Goal: Task Accomplishment & Management: Manage account settings

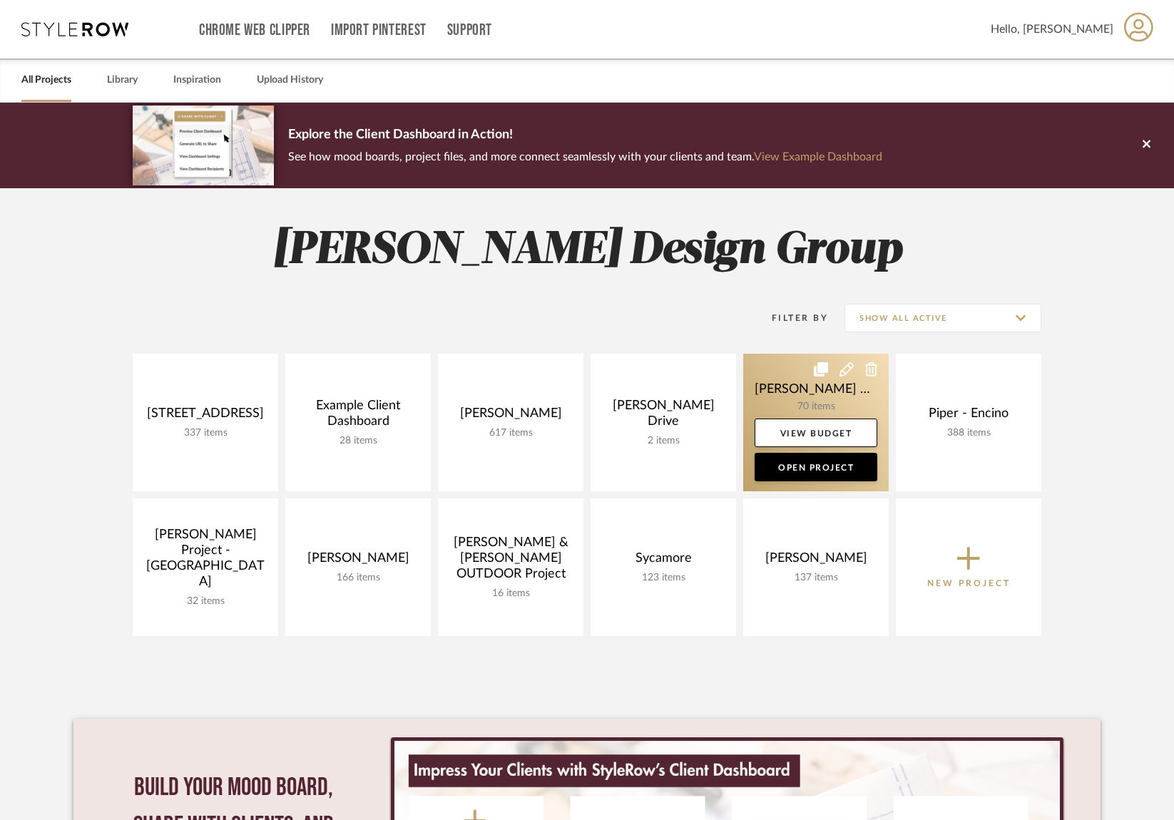
click at [828, 396] on link at bounding box center [815, 423] width 145 height 138
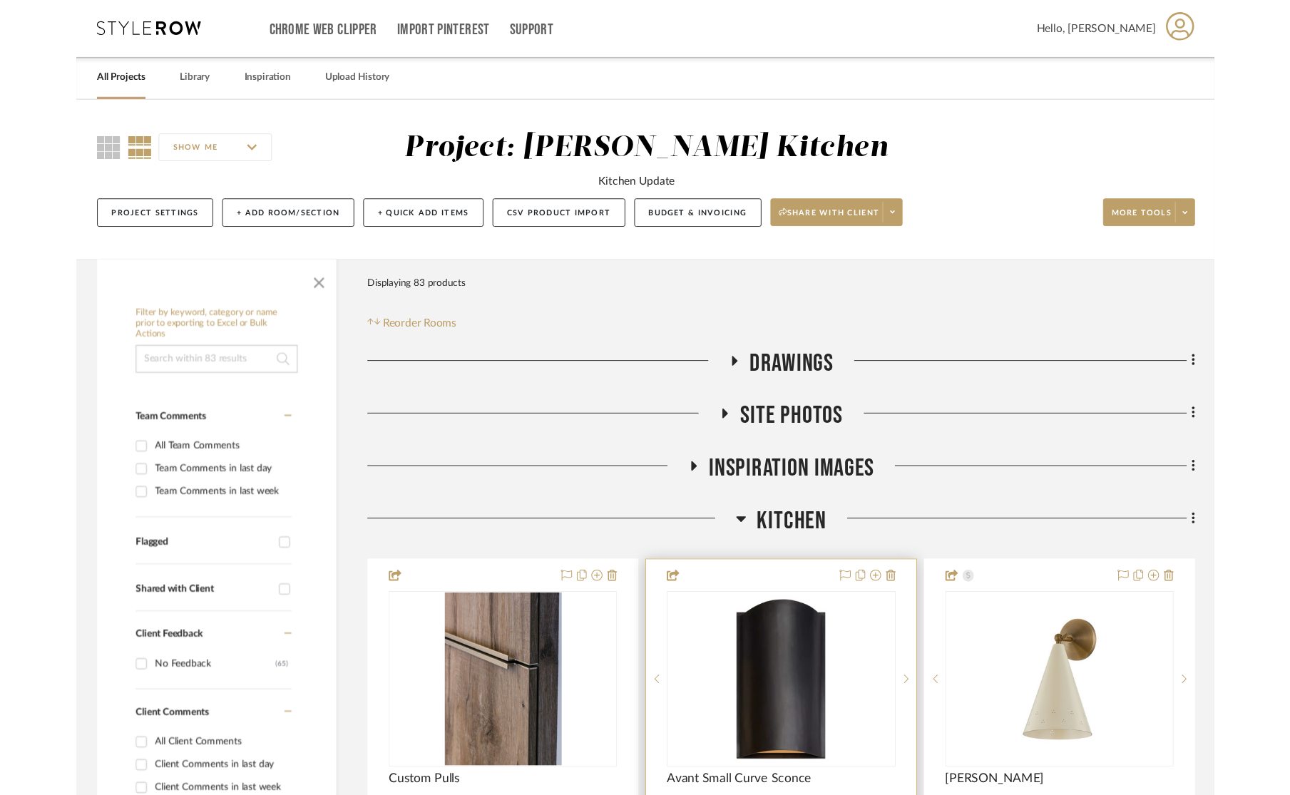
scroll to position [65, 0]
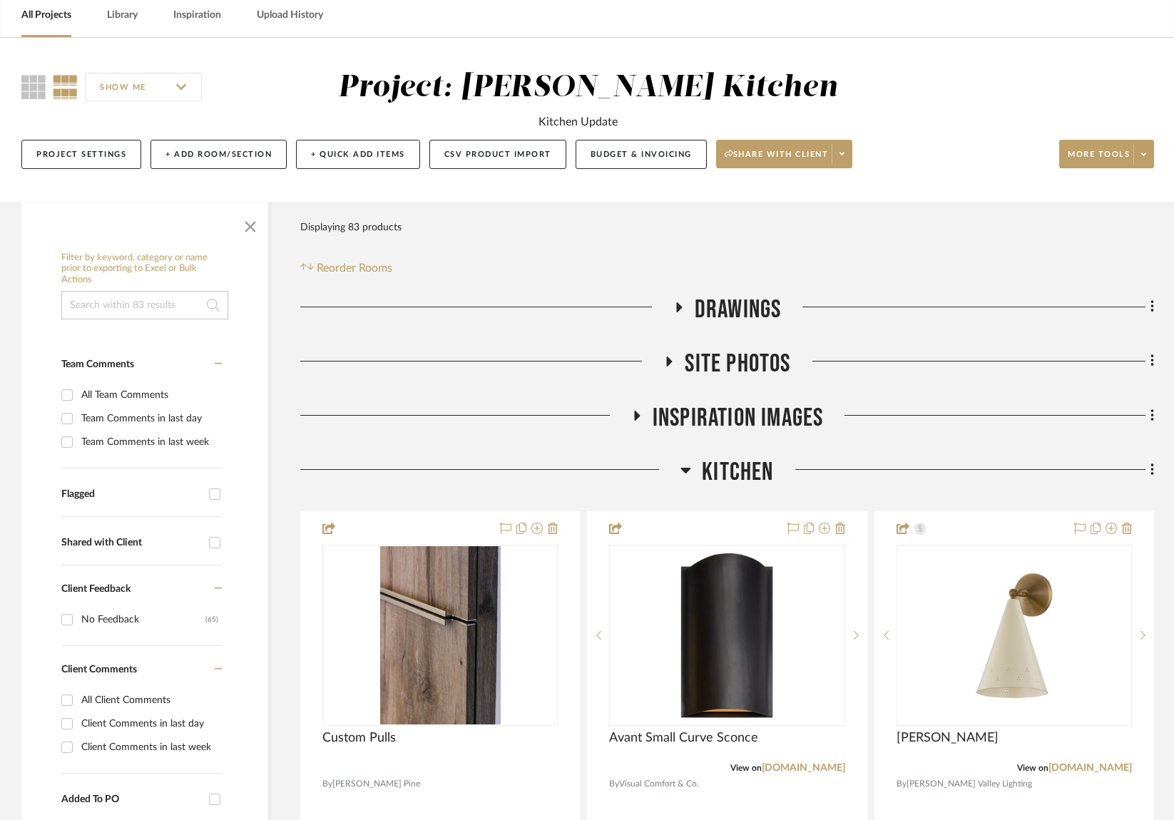
drag, startPoint x: 742, startPoint y: 471, endPoint x: 732, endPoint y: 471, distance: 10.0
click at [742, 471] on span "Kitchen" at bounding box center [737, 472] width 71 height 31
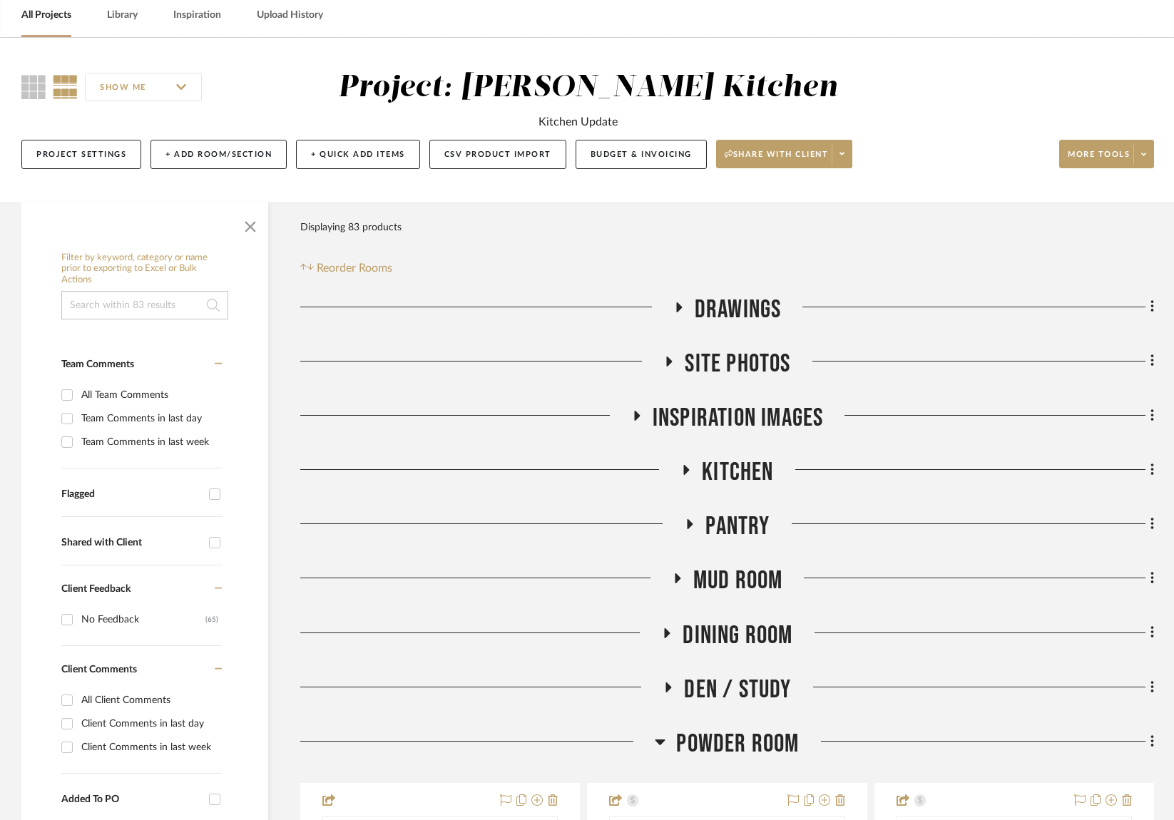
click at [743, 461] on span "Kitchen" at bounding box center [737, 472] width 71 height 31
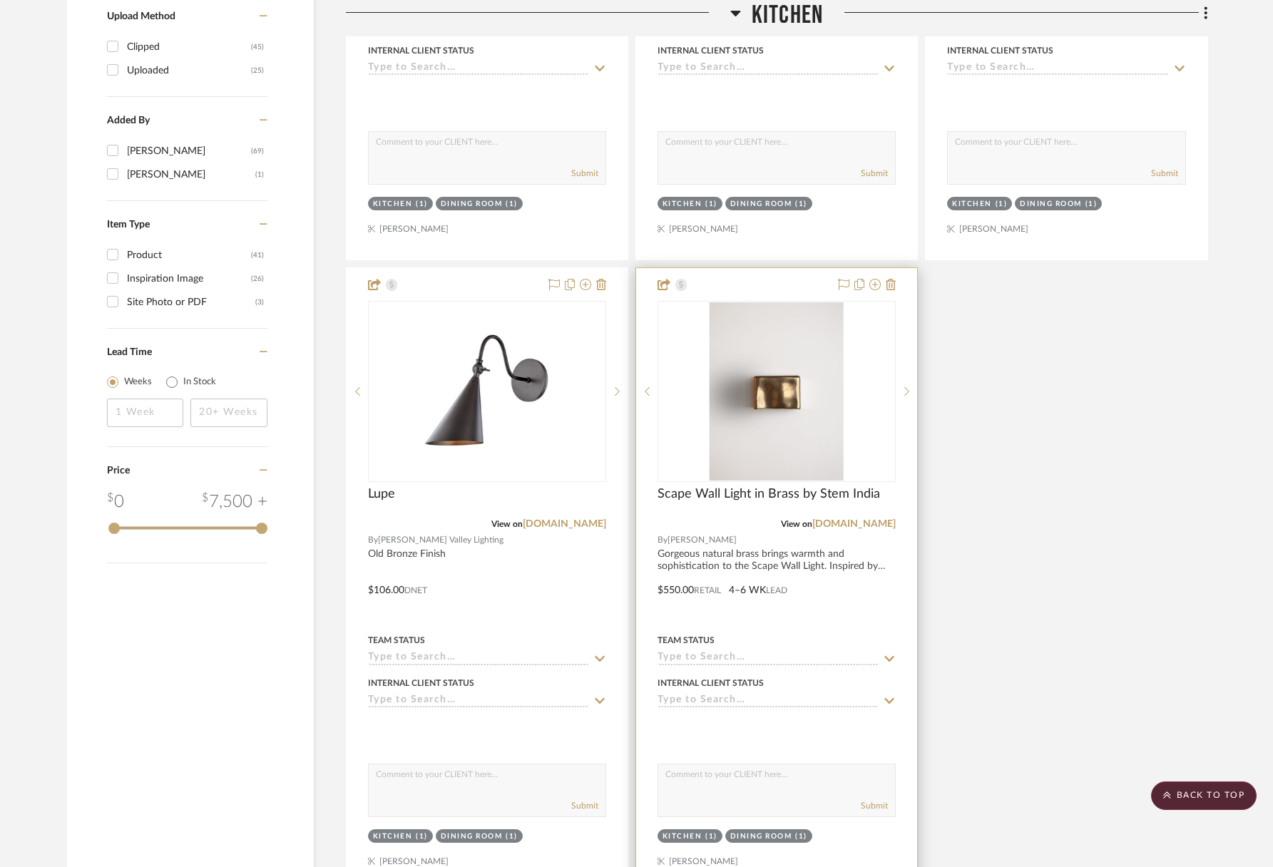
scroll to position [1676, 0]
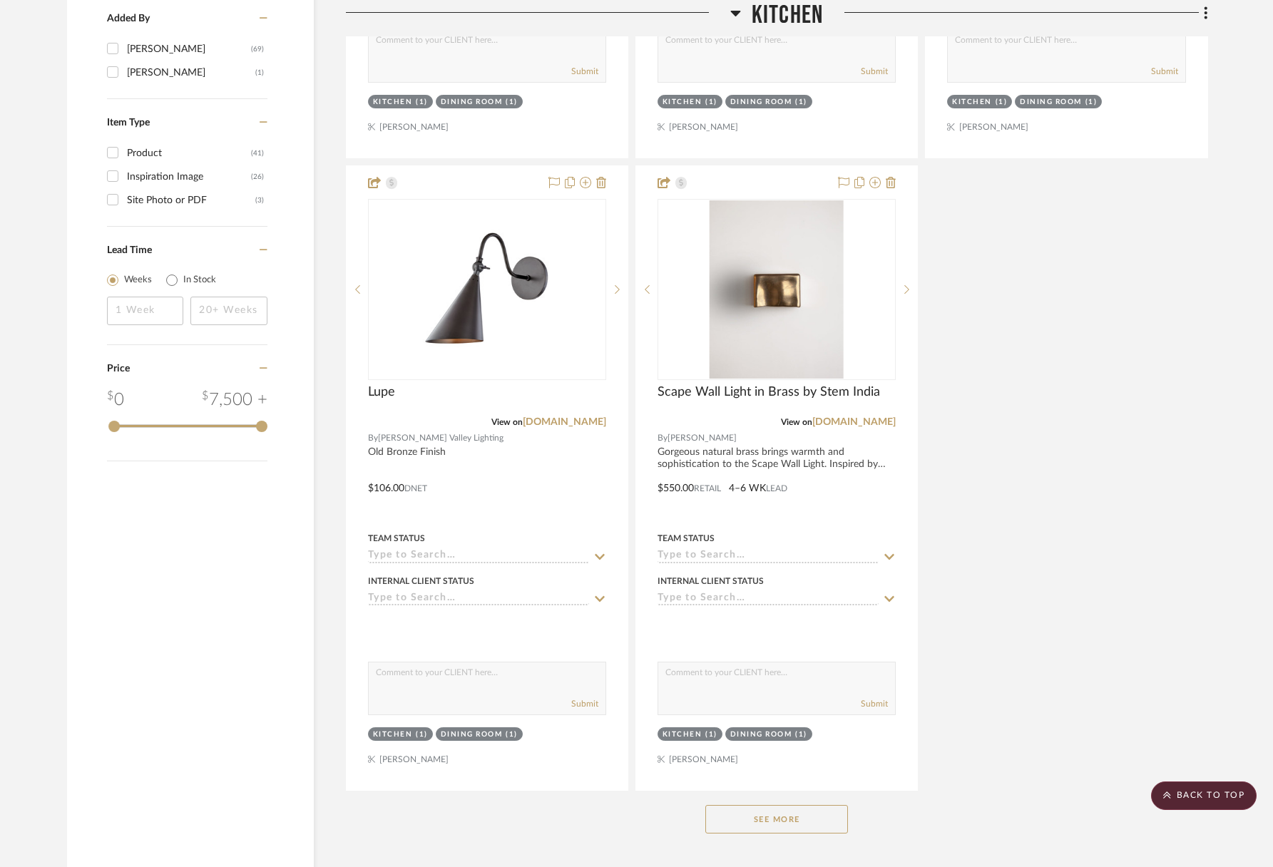
click at [799, 816] on button "See More" at bounding box center [776, 819] width 143 height 29
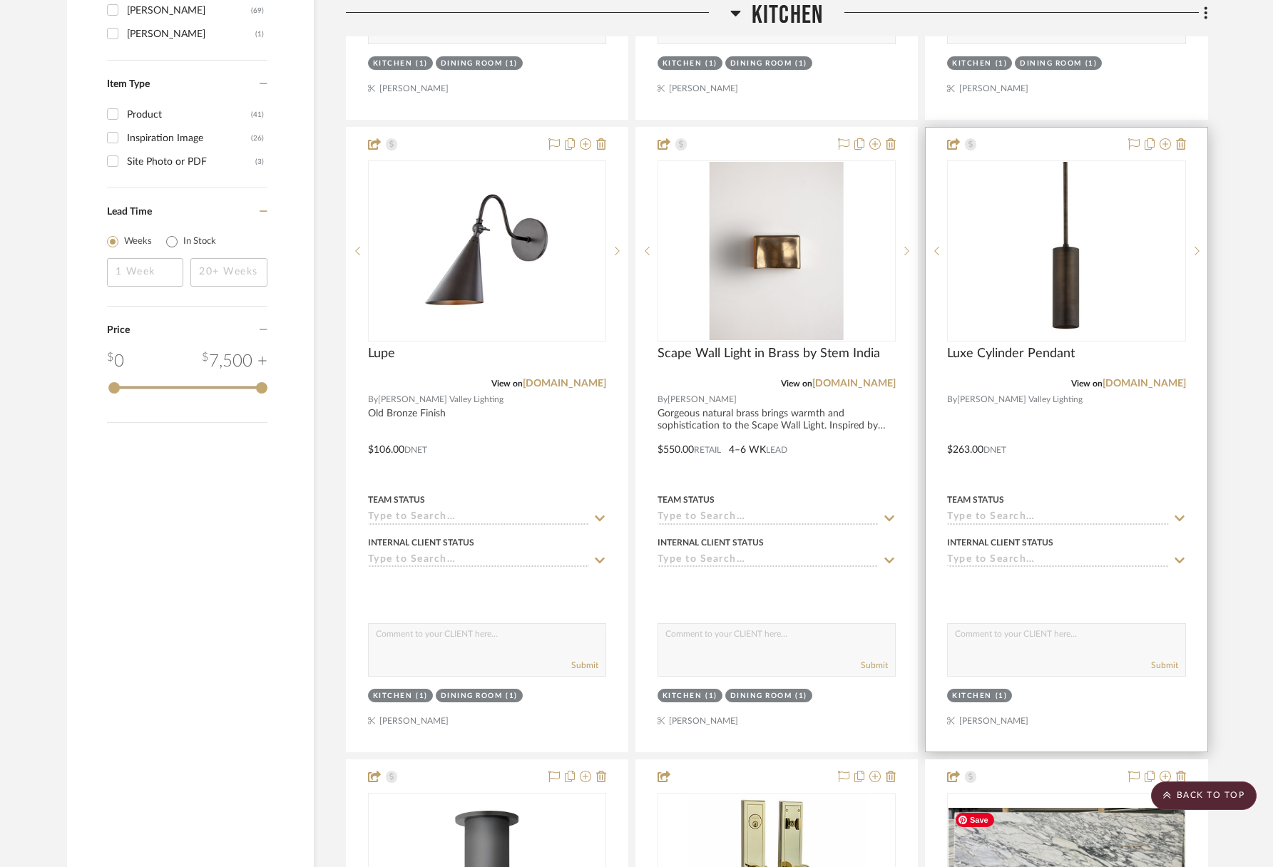
scroll to position [1641, 0]
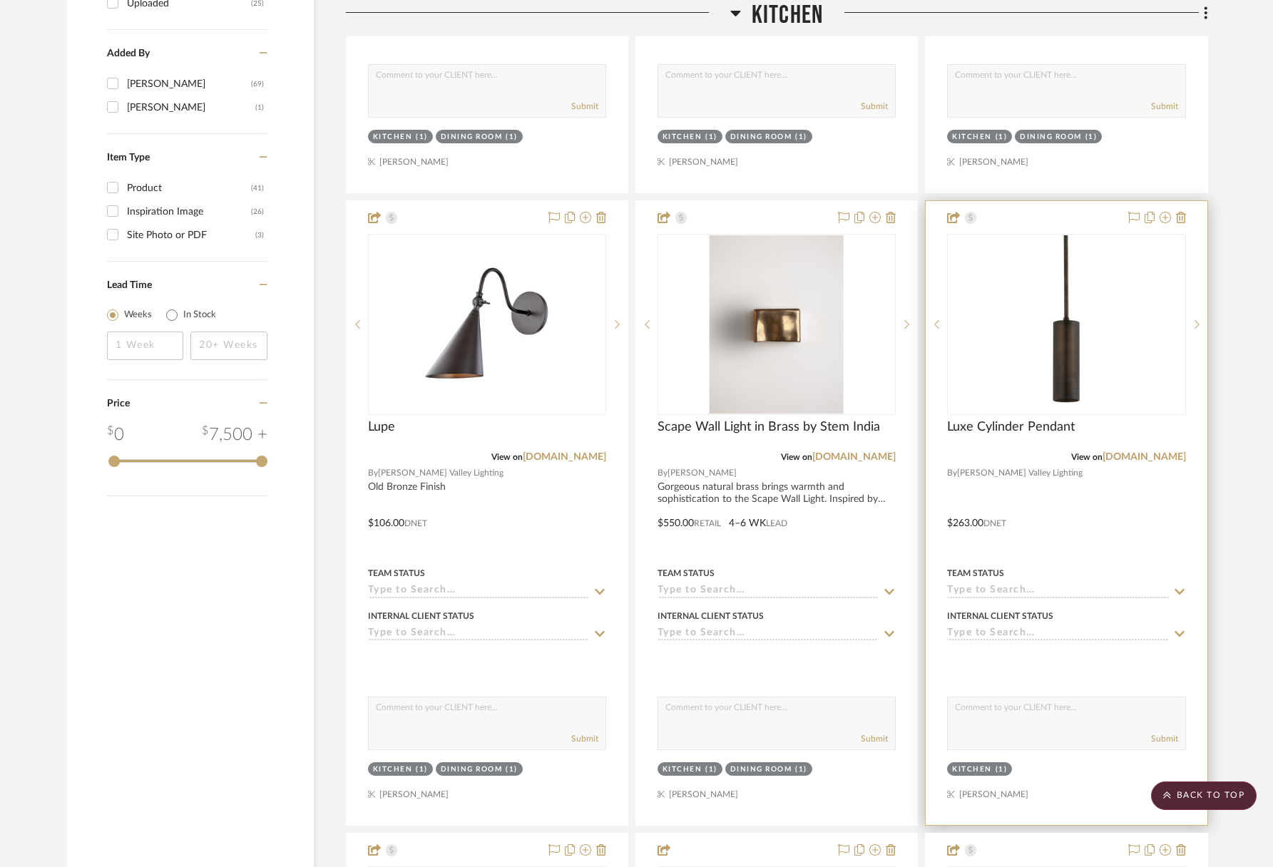
drag, startPoint x: 1195, startPoint y: 325, endPoint x: 1166, endPoint y: 333, distance: 30.3
click at [1183, 325] on icon at bounding box center [1196, 324] width 5 height 10
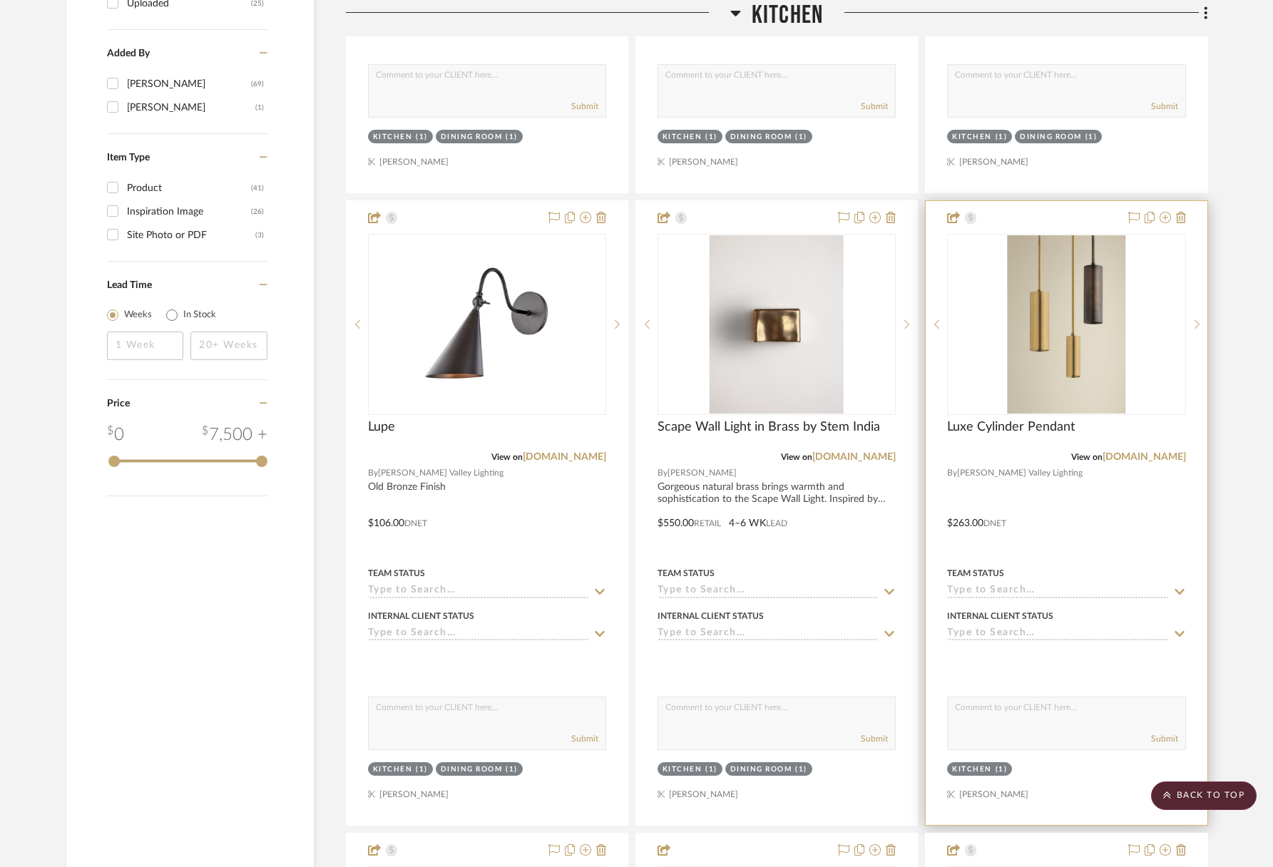
click at [949, 321] on div "1" at bounding box center [1066, 325] width 237 height 180
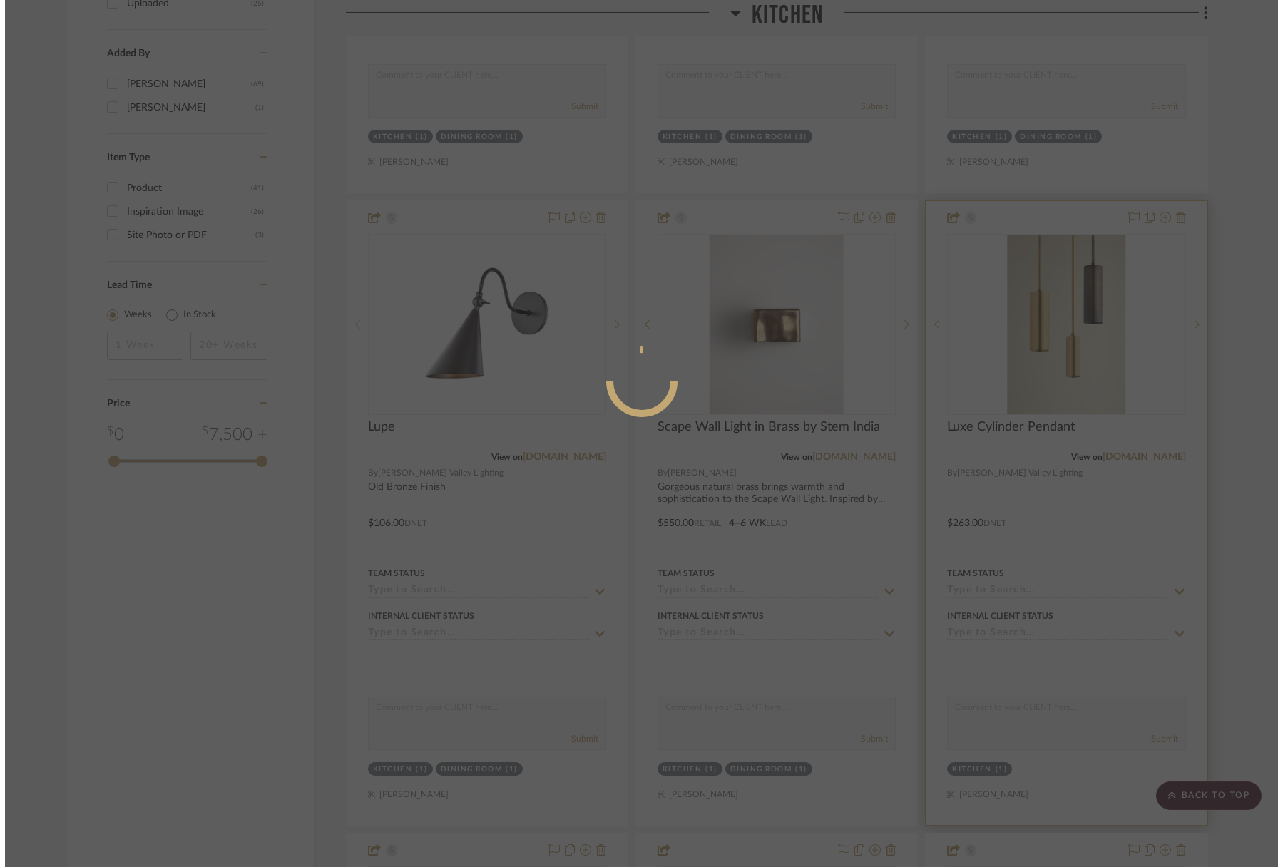
scroll to position [0, 0]
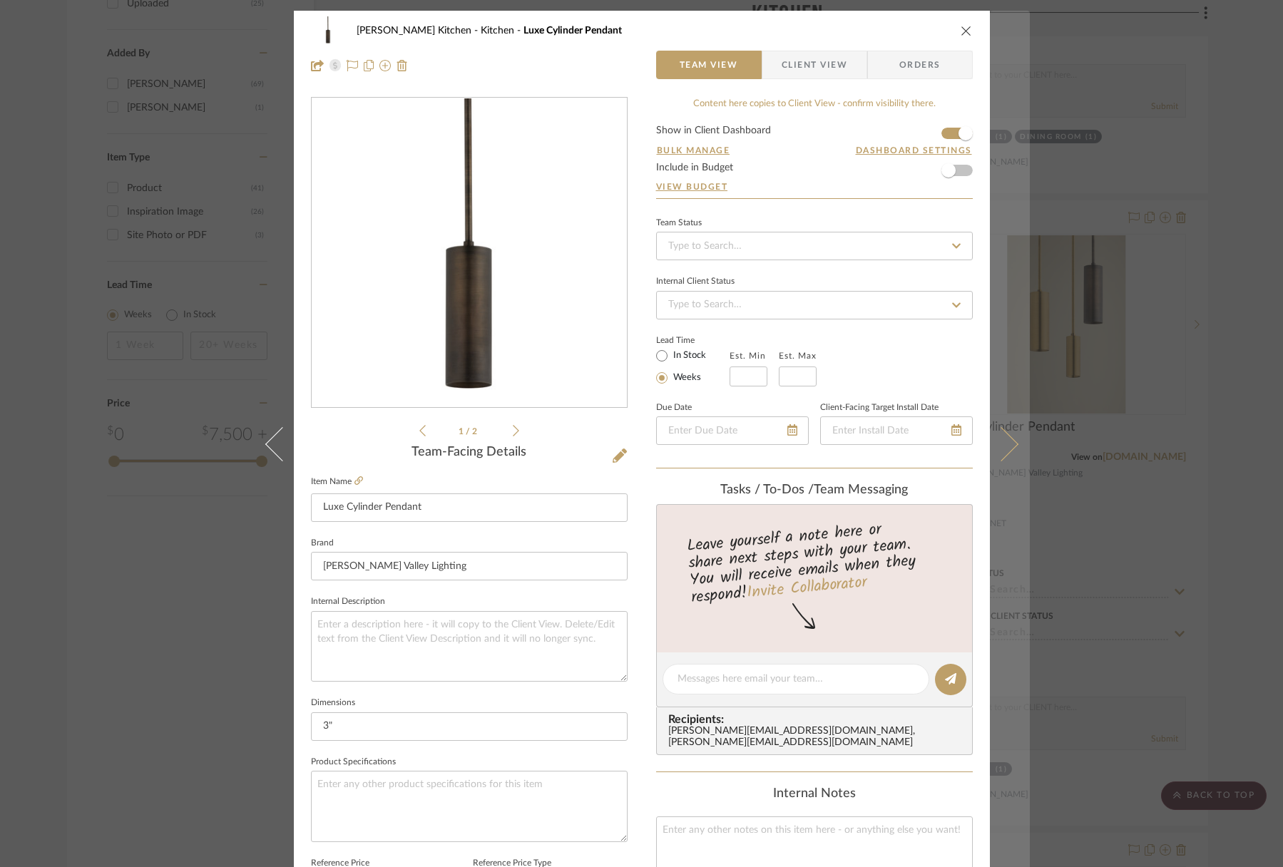
drag, startPoint x: 958, startPoint y: 29, endPoint x: 994, endPoint y: 83, distance: 65.3
click at [961, 29] on icon "close" at bounding box center [966, 30] width 11 height 11
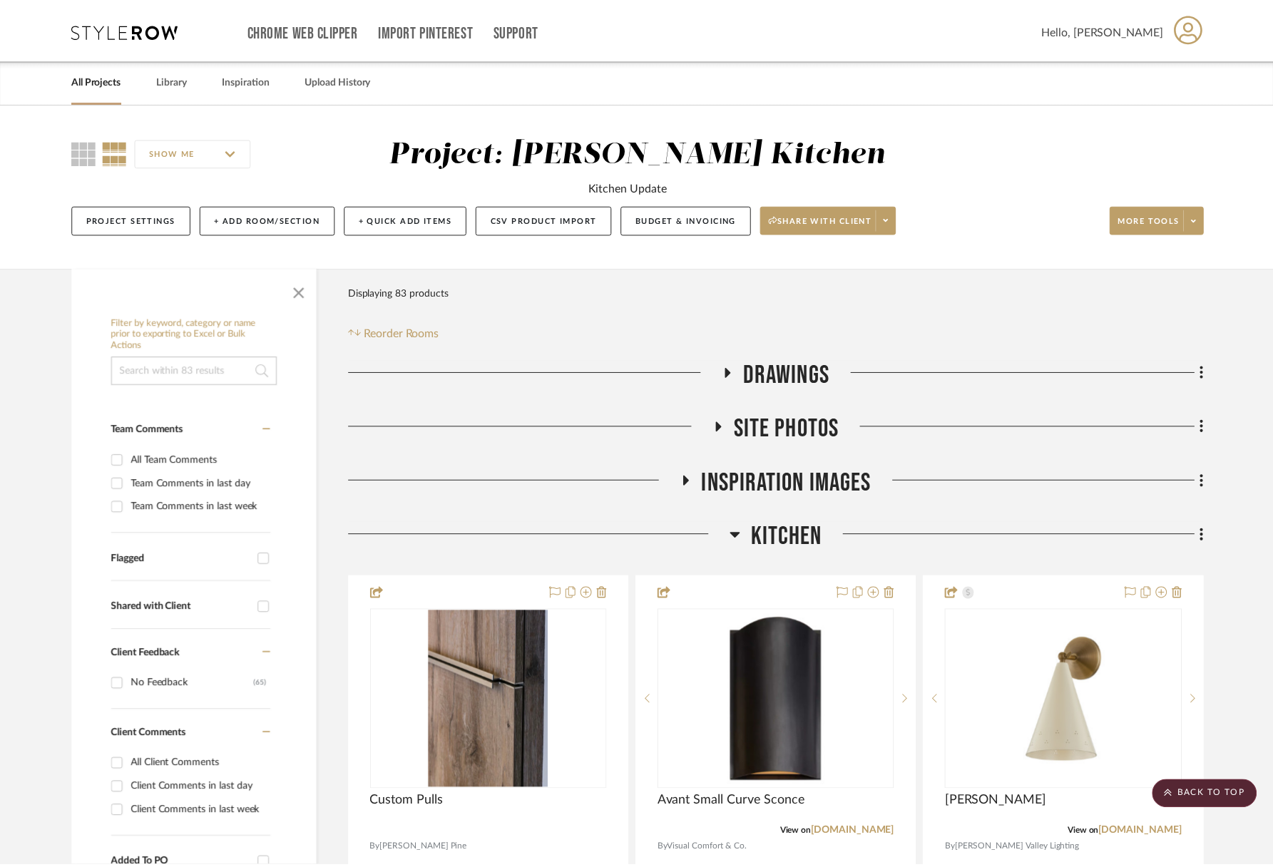
scroll to position [1641, 0]
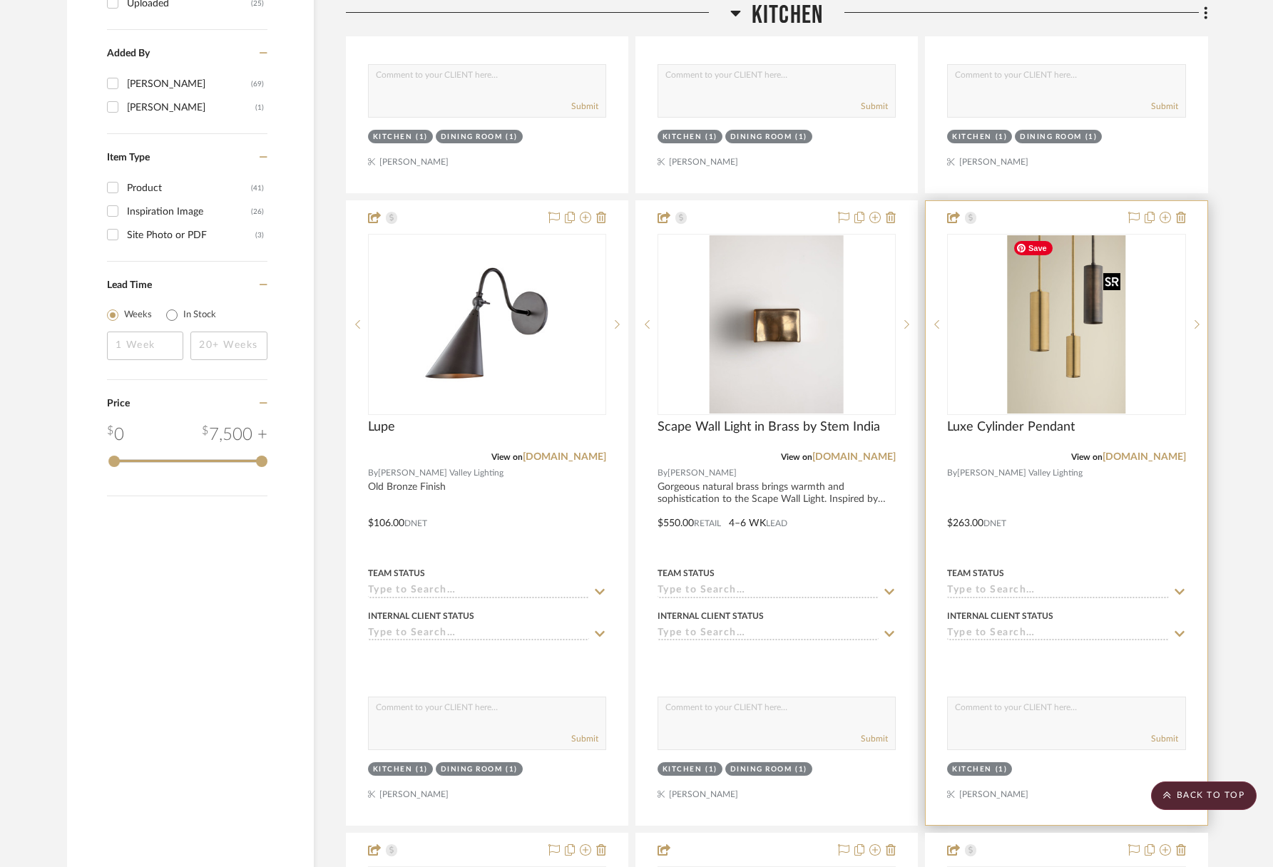
click at [1043, 298] on img "1" at bounding box center [1066, 324] width 118 height 178
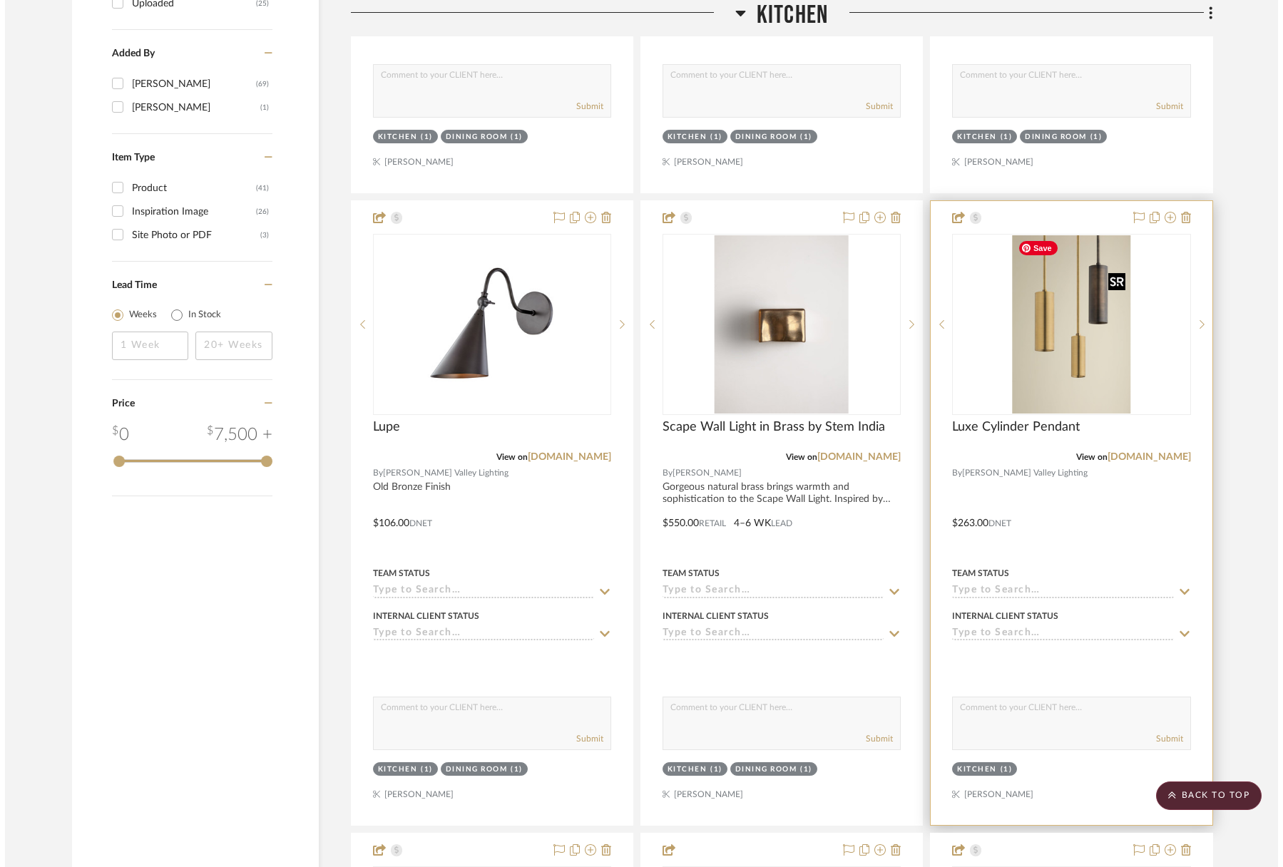
scroll to position [0, 0]
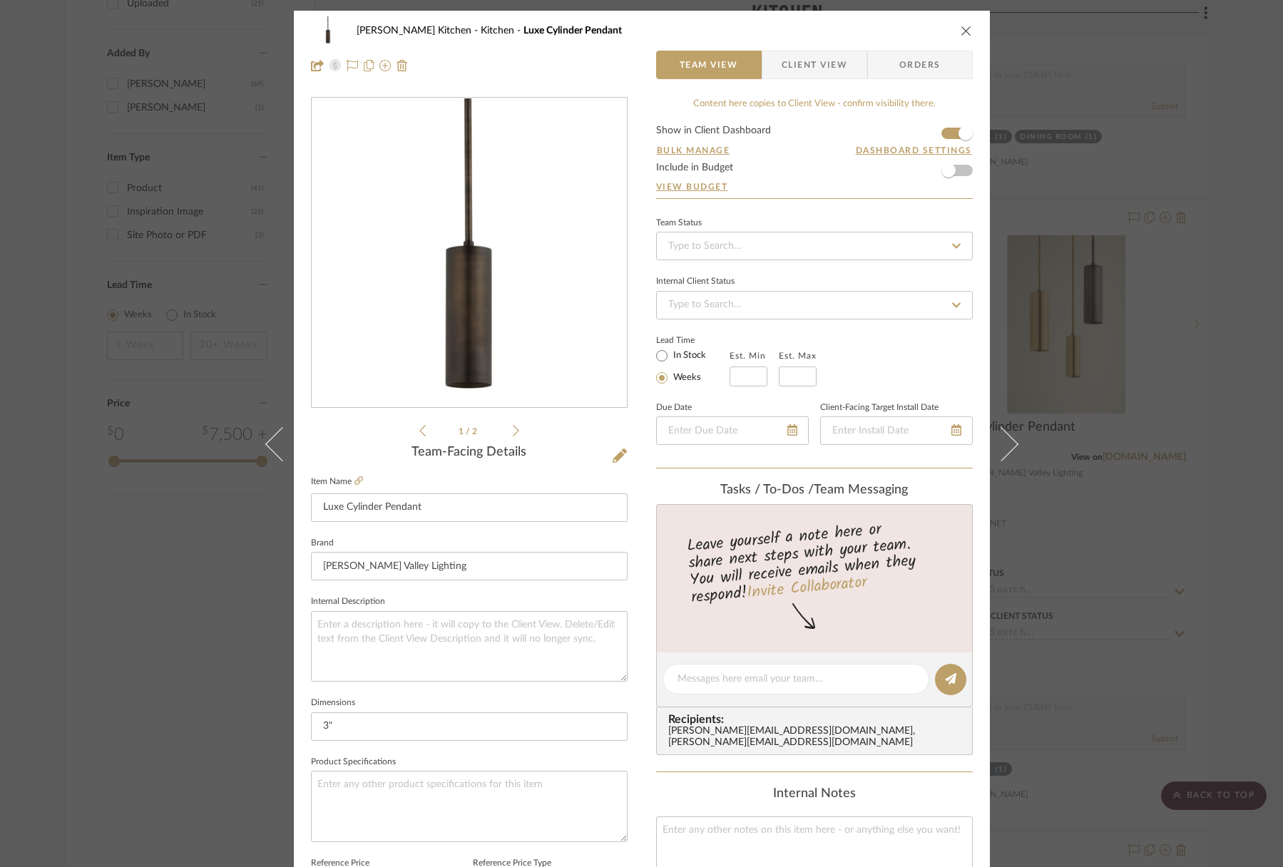
click at [964, 26] on icon "close" at bounding box center [966, 30] width 11 height 11
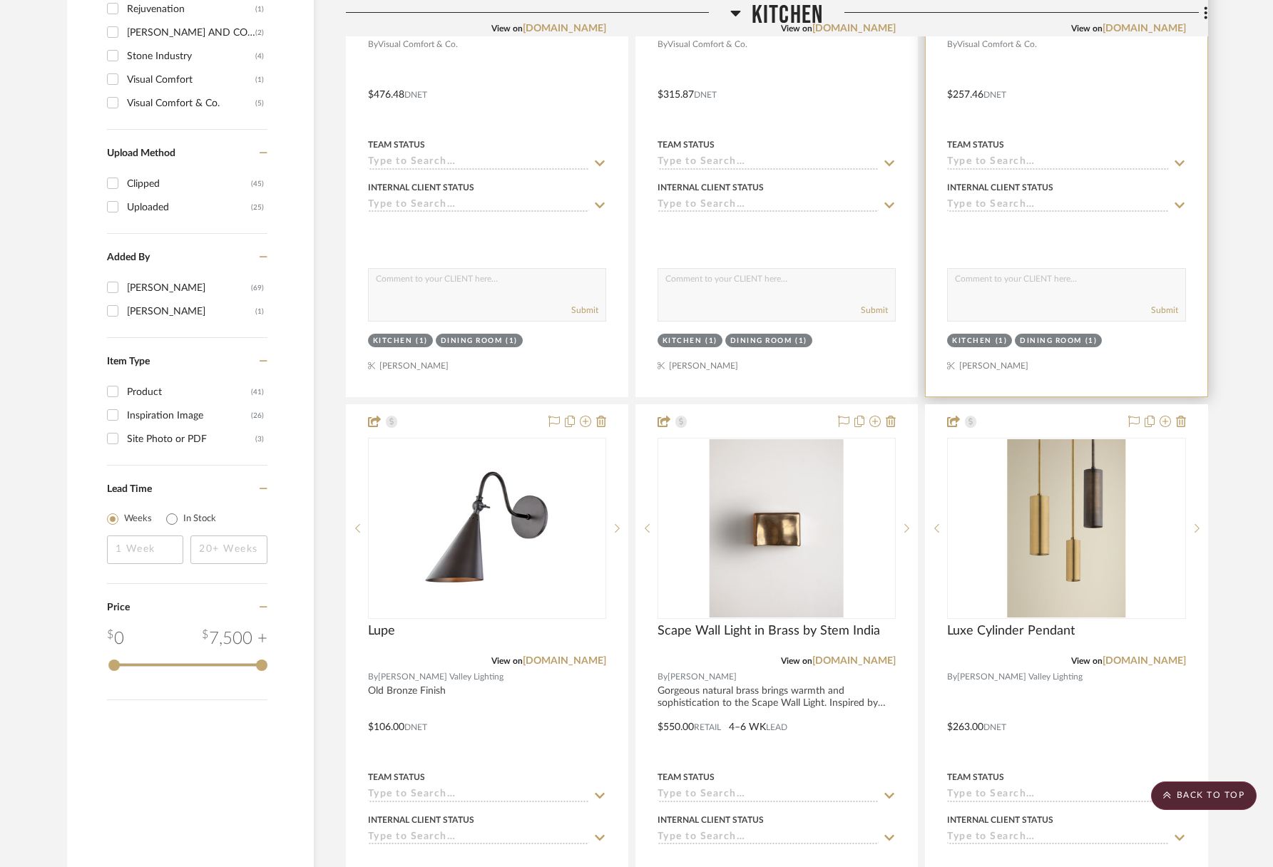
scroll to position [1435, 0]
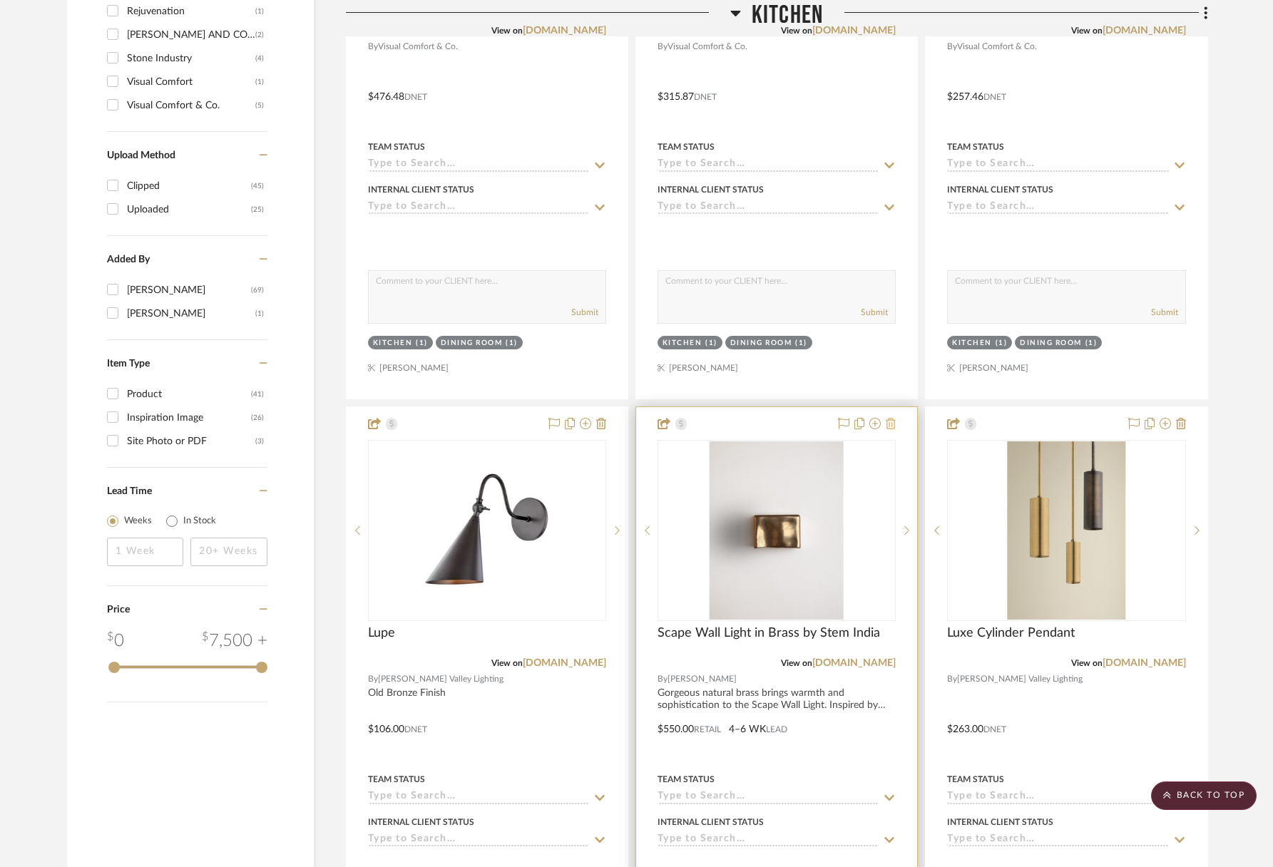
click at [895, 419] on icon at bounding box center [891, 423] width 10 height 11
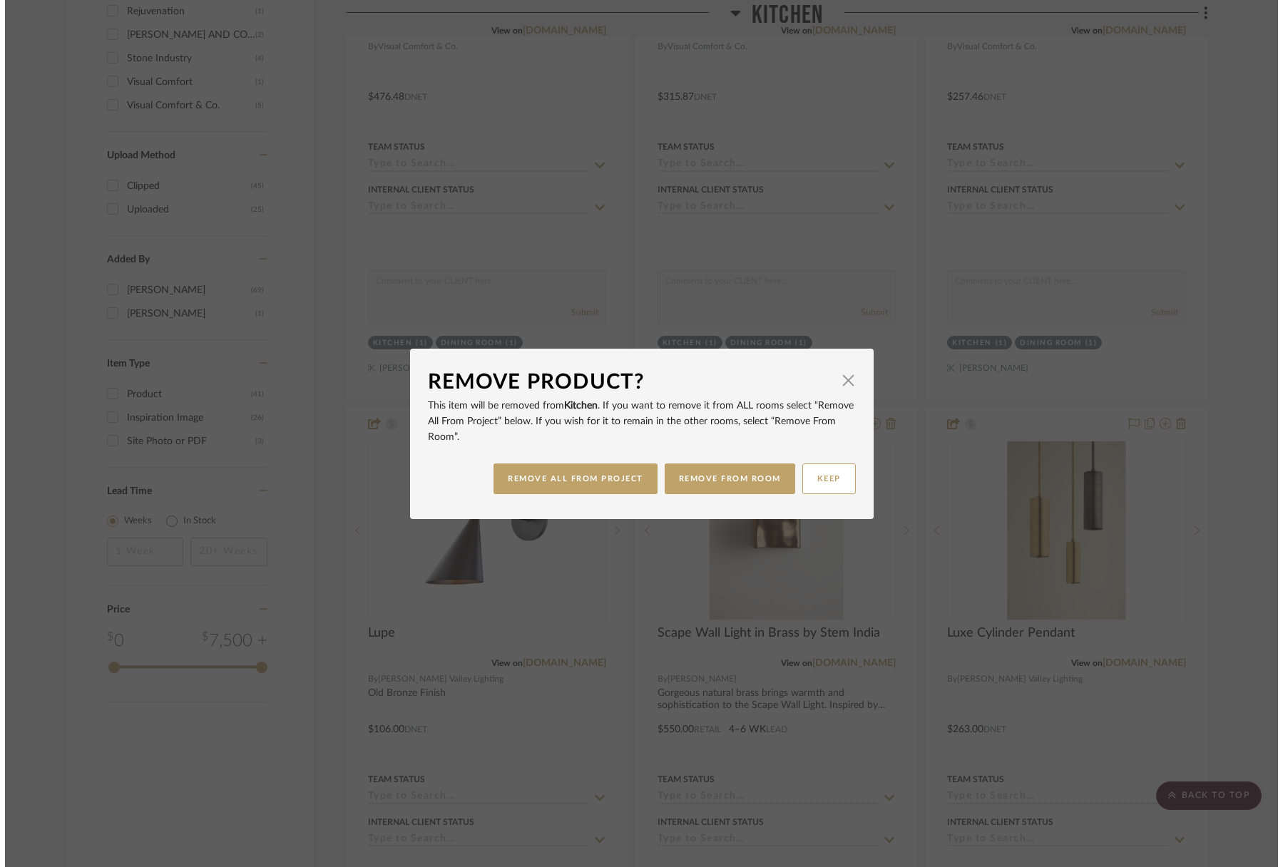
scroll to position [0, 0]
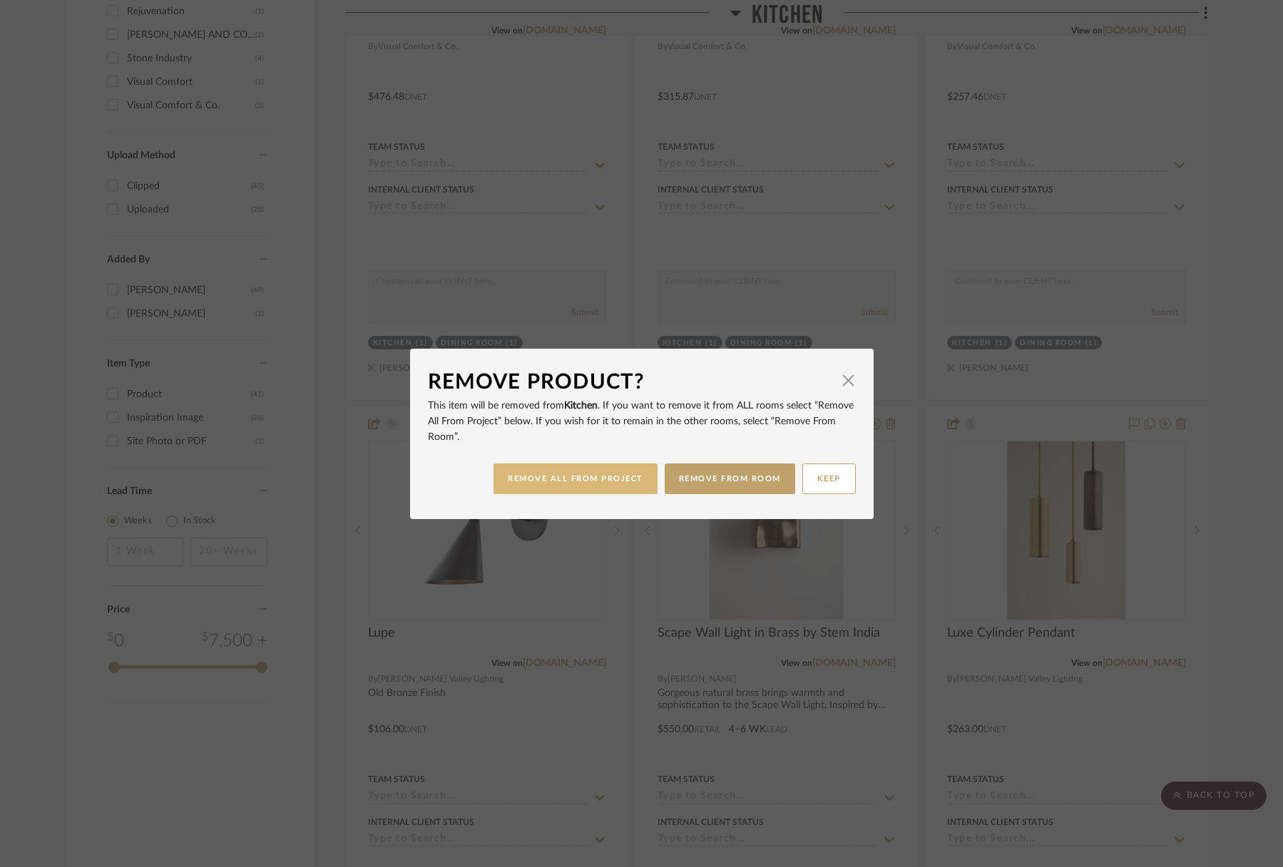
click at [610, 484] on button "REMOVE ALL FROM PROJECT" at bounding box center [575, 479] width 164 height 31
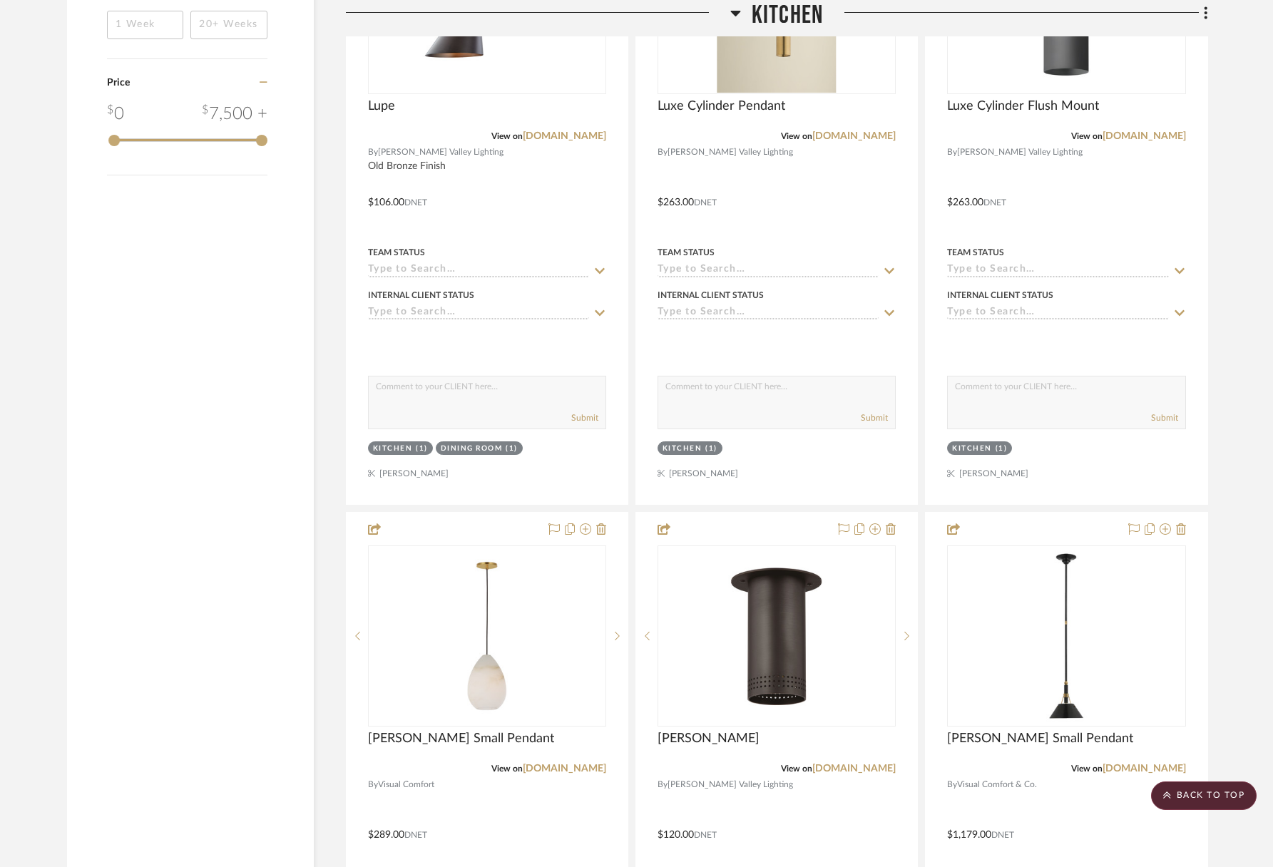
scroll to position [1960, 0]
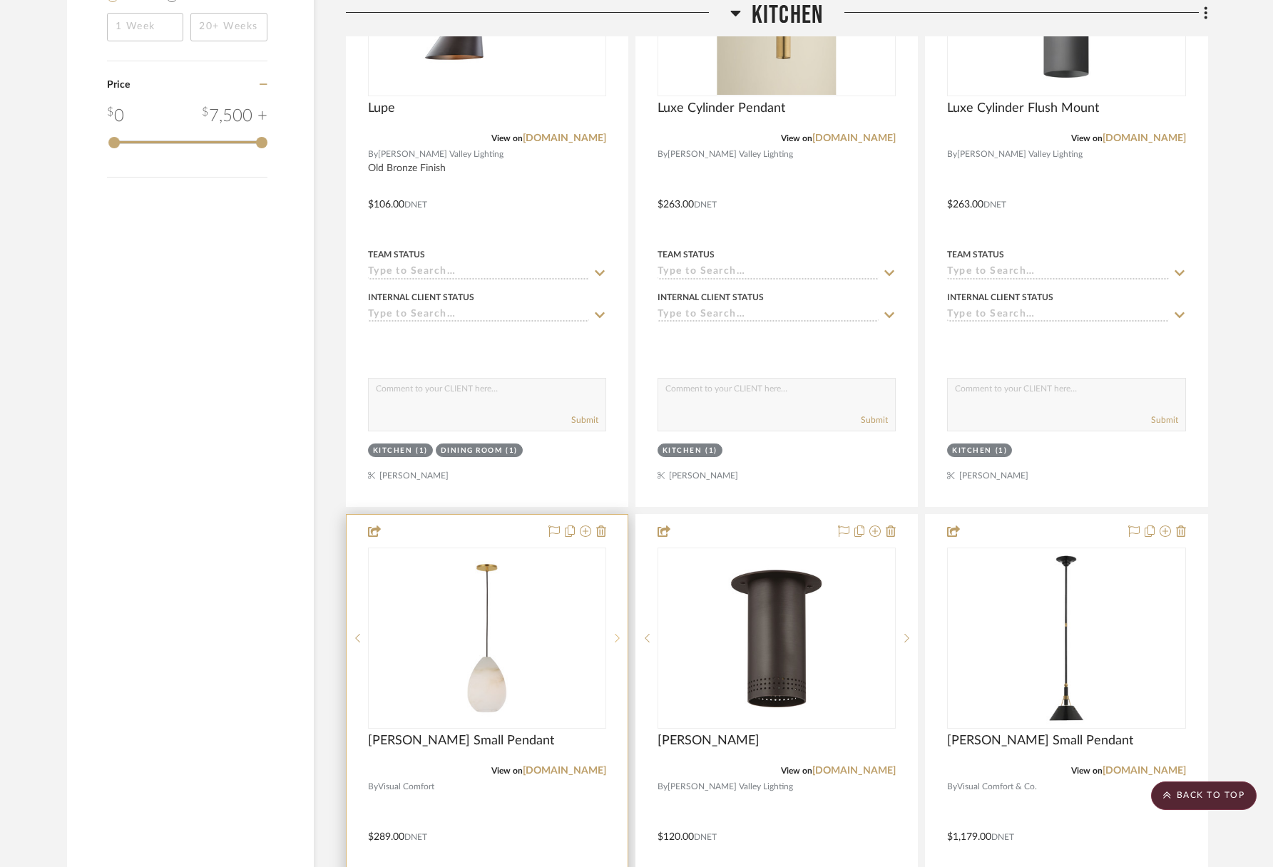
click at [619, 635] on sr-next-btn at bounding box center [616, 638] width 21 height 10
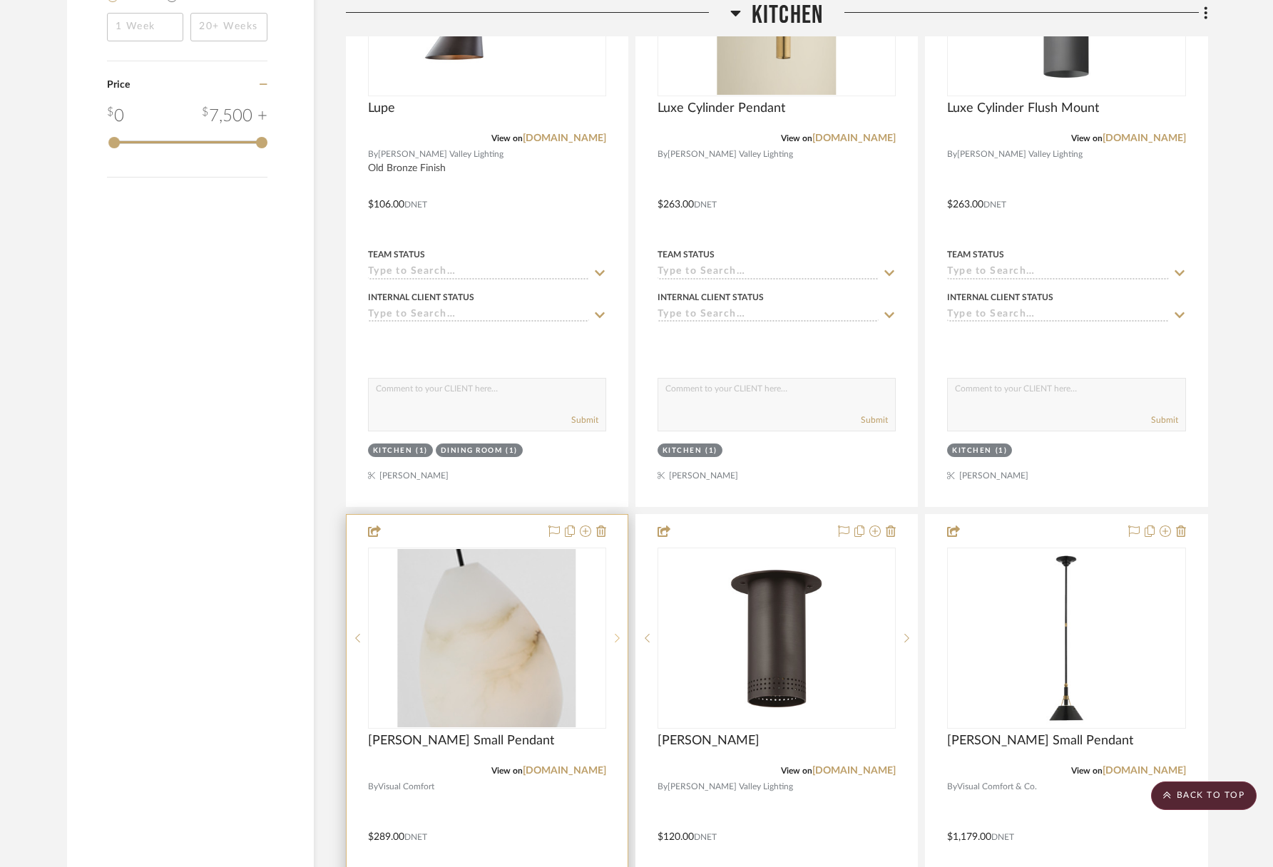
click at [620, 635] on sr-next-btn at bounding box center [616, 638] width 21 height 10
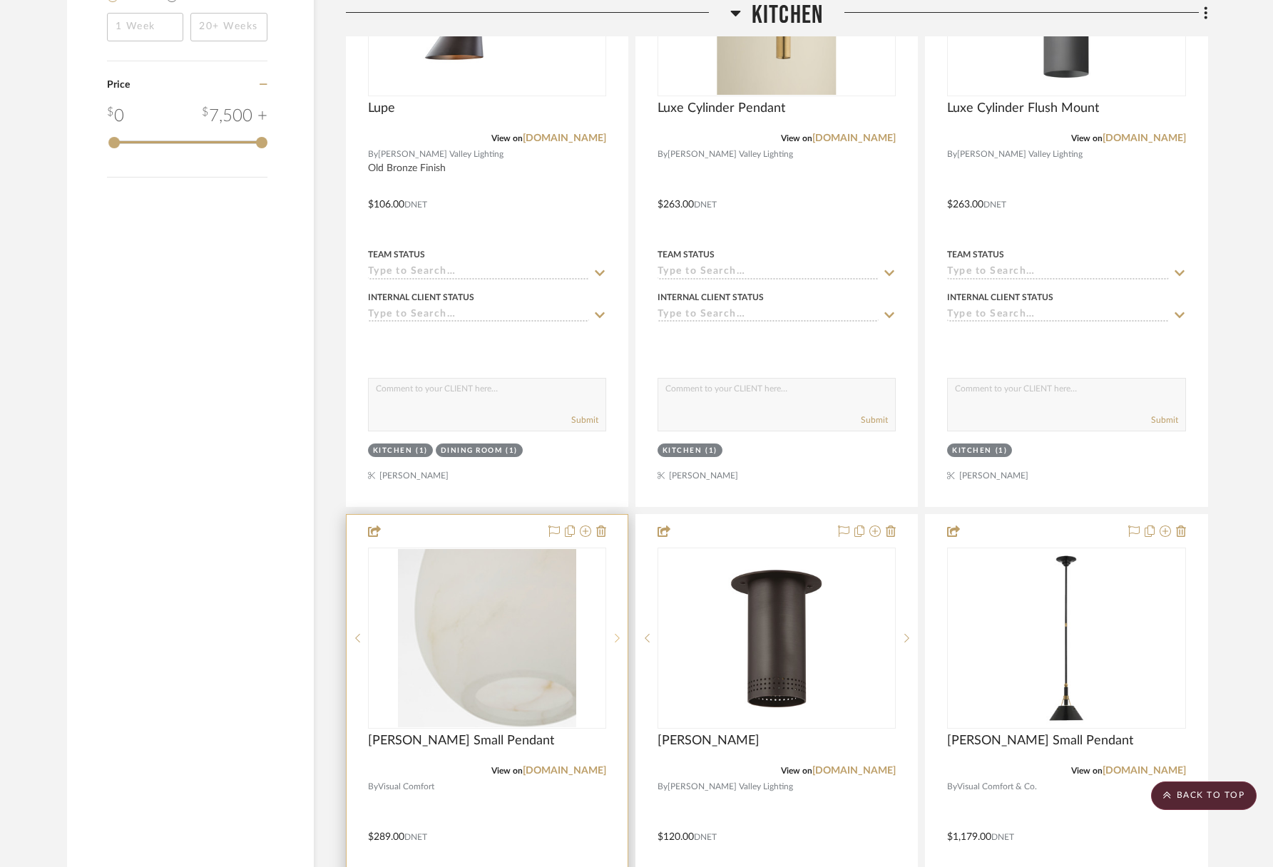
click at [620, 635] on sr-next-btn at bounding box center [616, 638] width 21 height 10
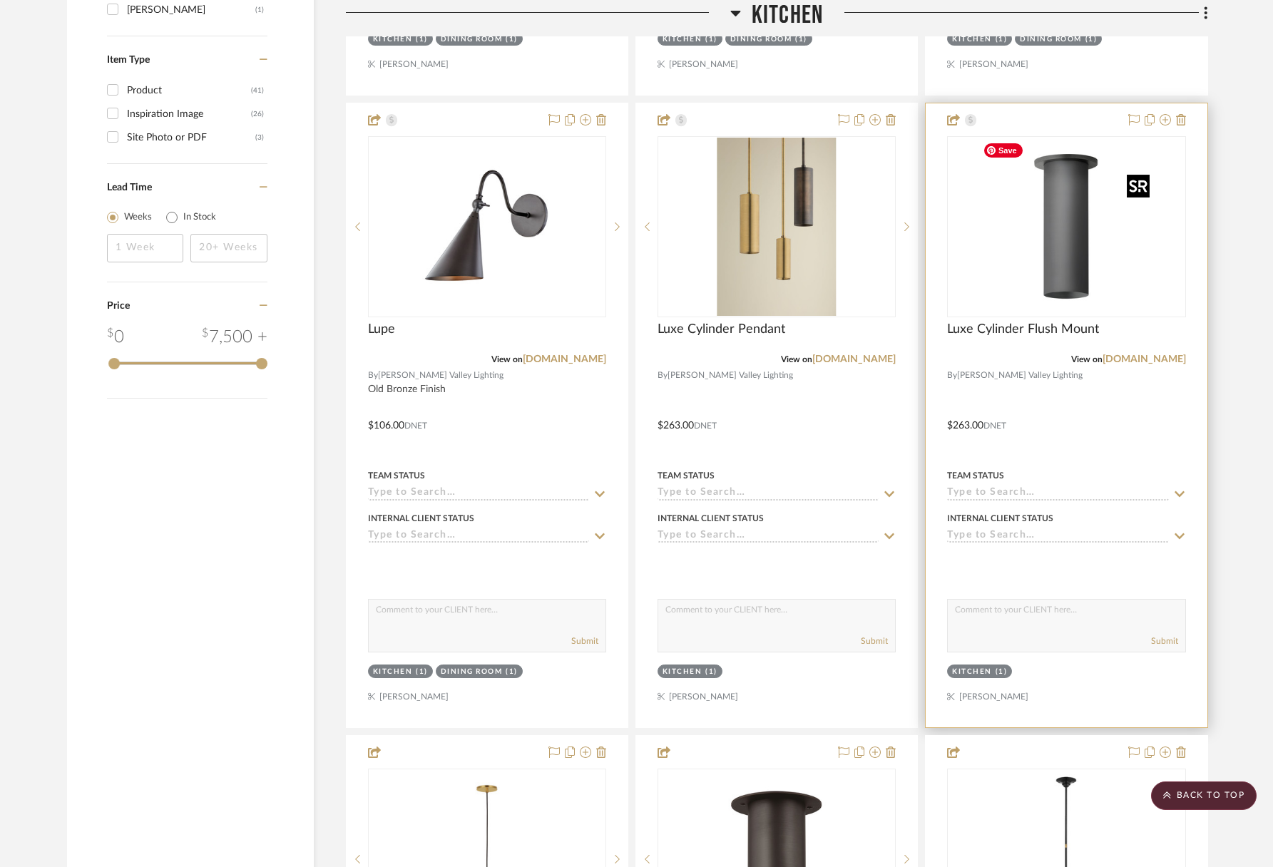
scroll to position [1732, 0]
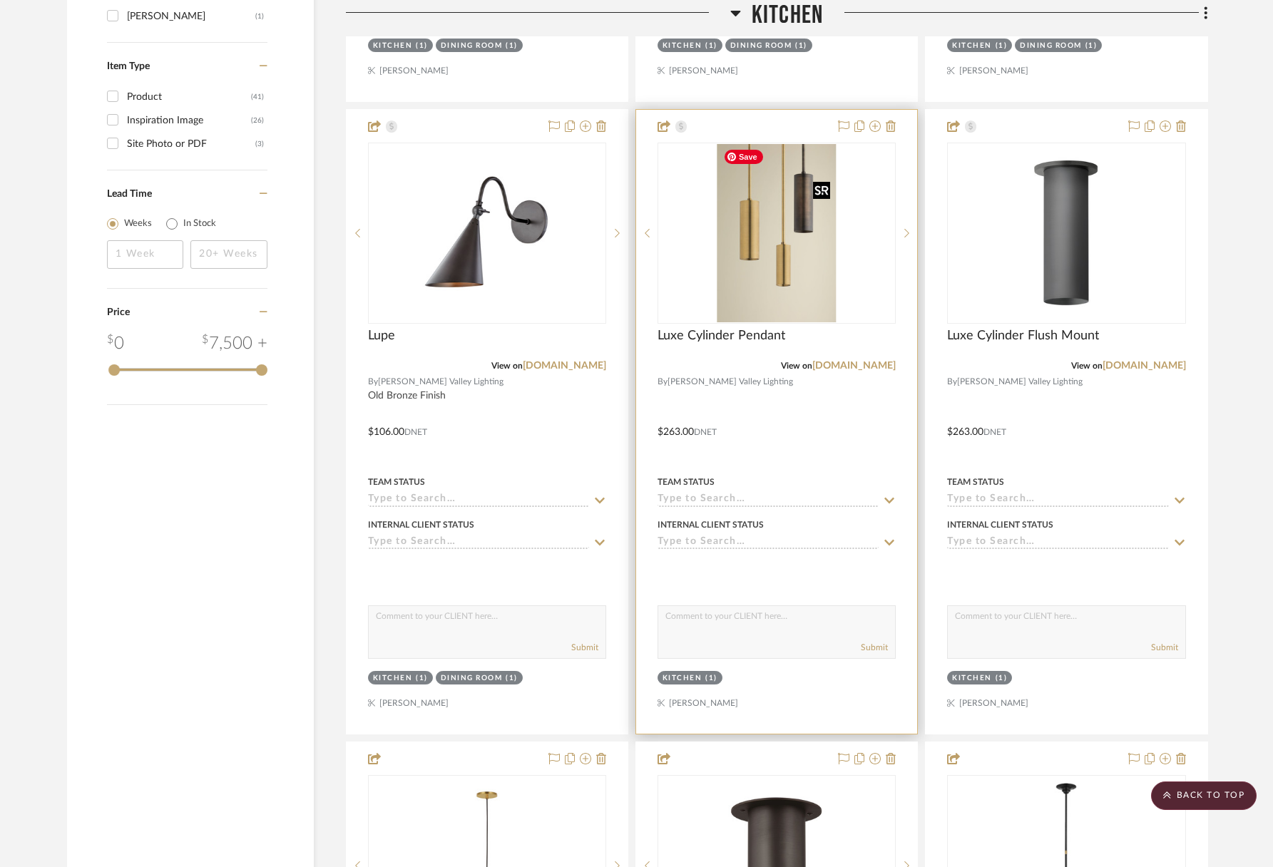
click at [749, 286] on img "1" at bounding box center [776, 233] width 118 height 178
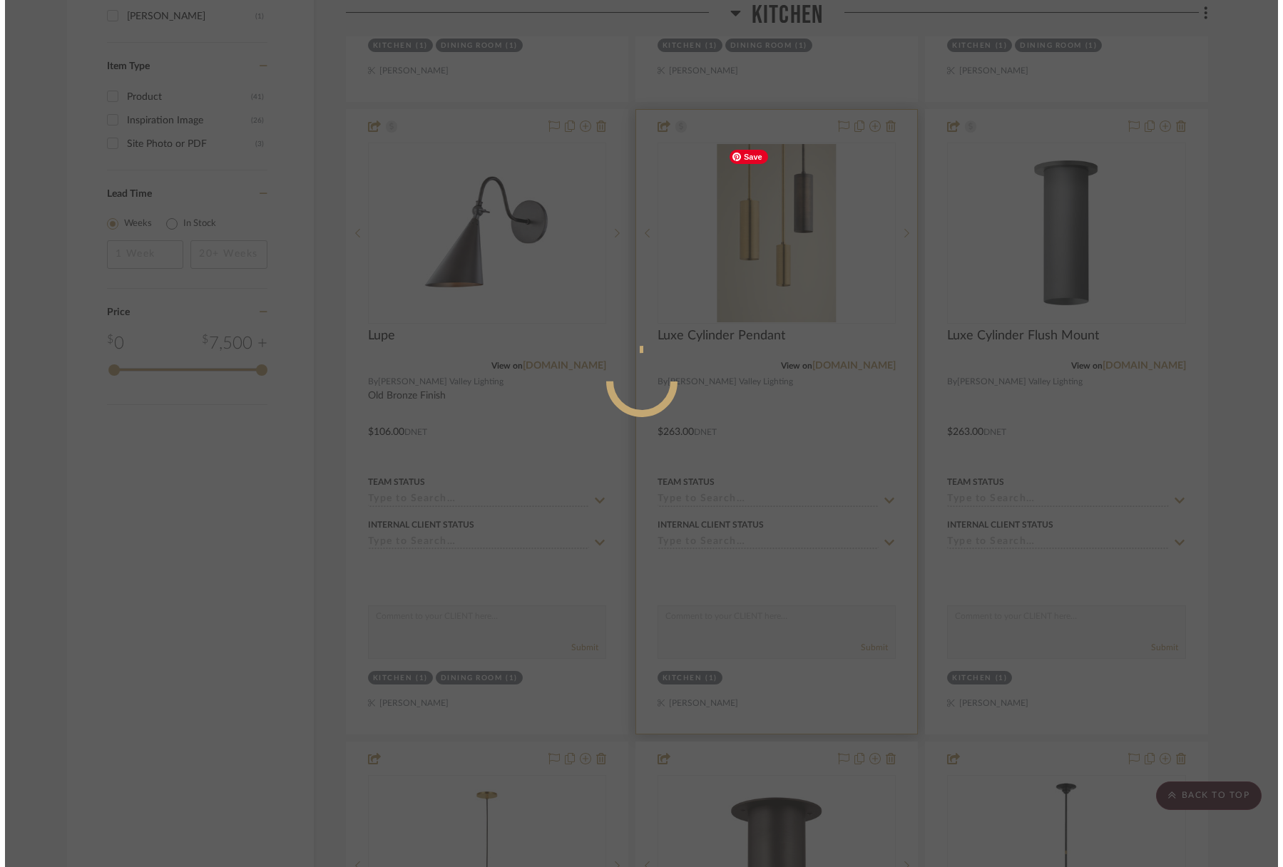
scroll to position [0, 0]
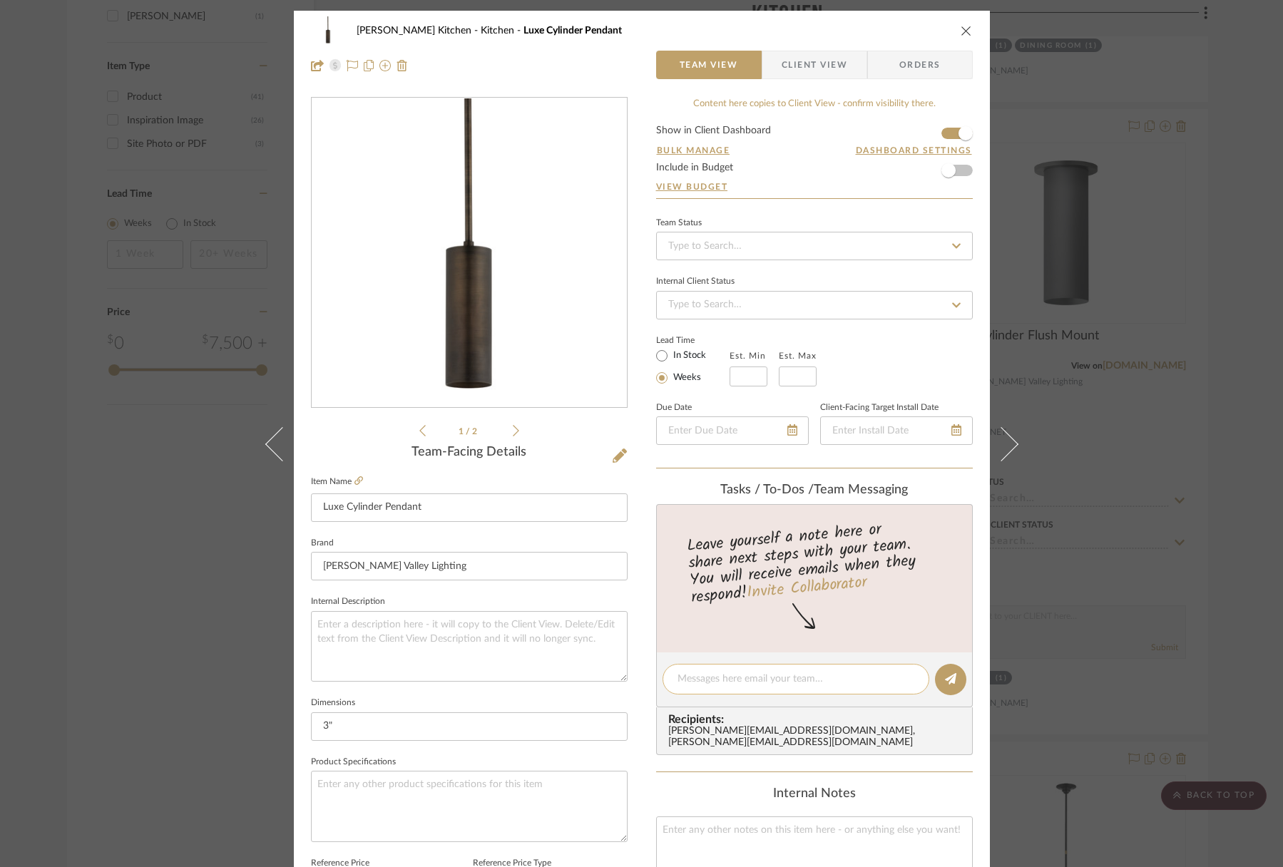
click at [739, 682] on textarea at bounding box center [795, 679] width 237 height 15
type textarea "breakfast bar"
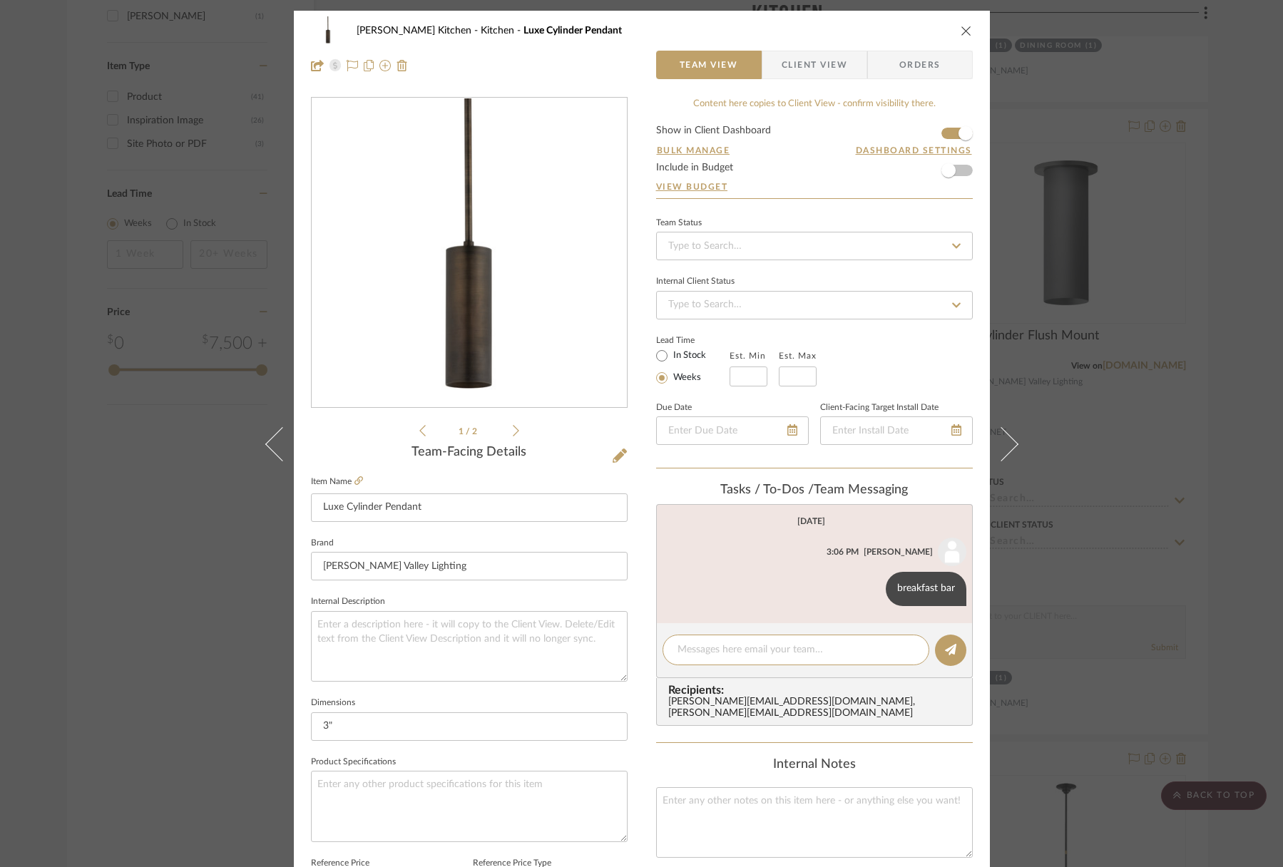
click at [506, 429] on li "1 / 2" at bounding box center [469, 430] width 87 height 17
click at [513, 427] on icon at bounding box center [516, 430] width 6 height 13
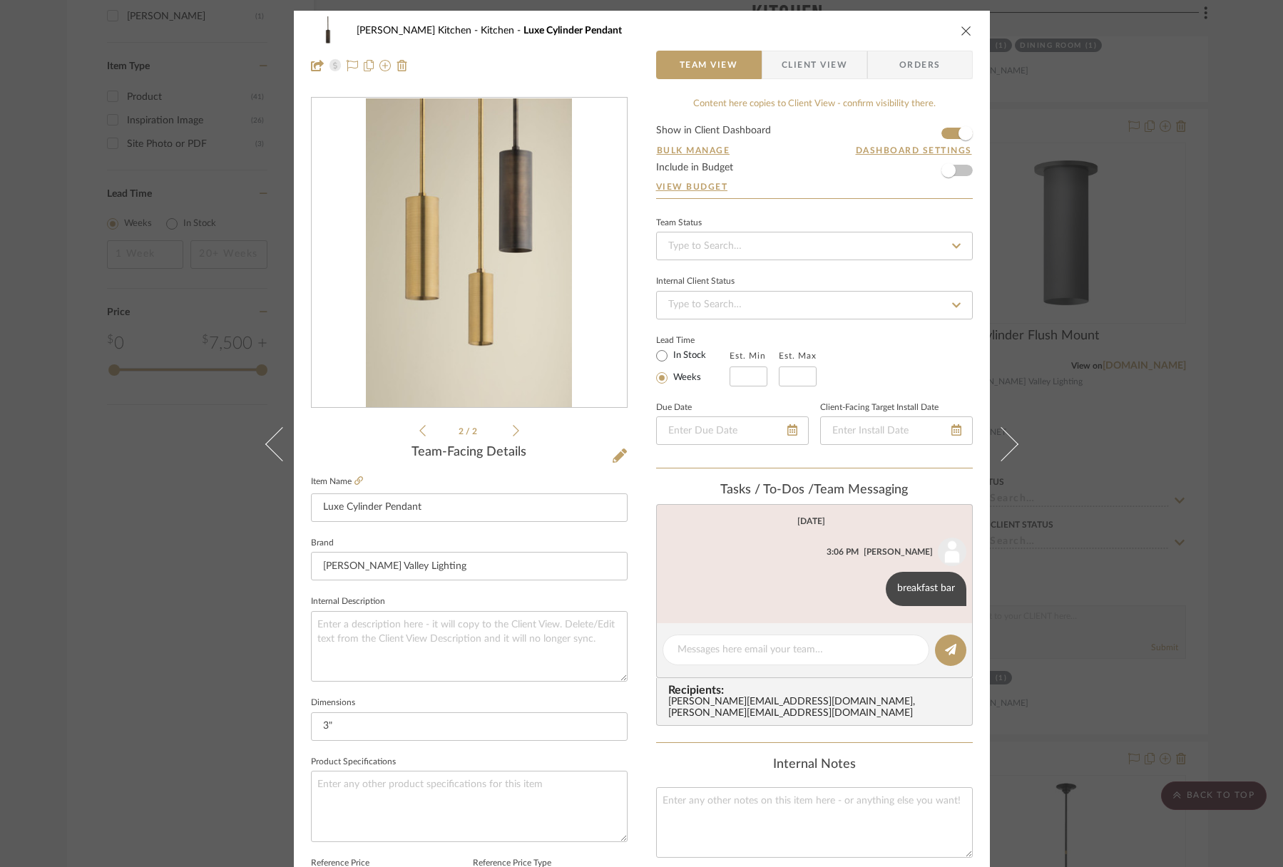
click at [513, 427] on icon at bounding box center [516, 430] width 6 height 13
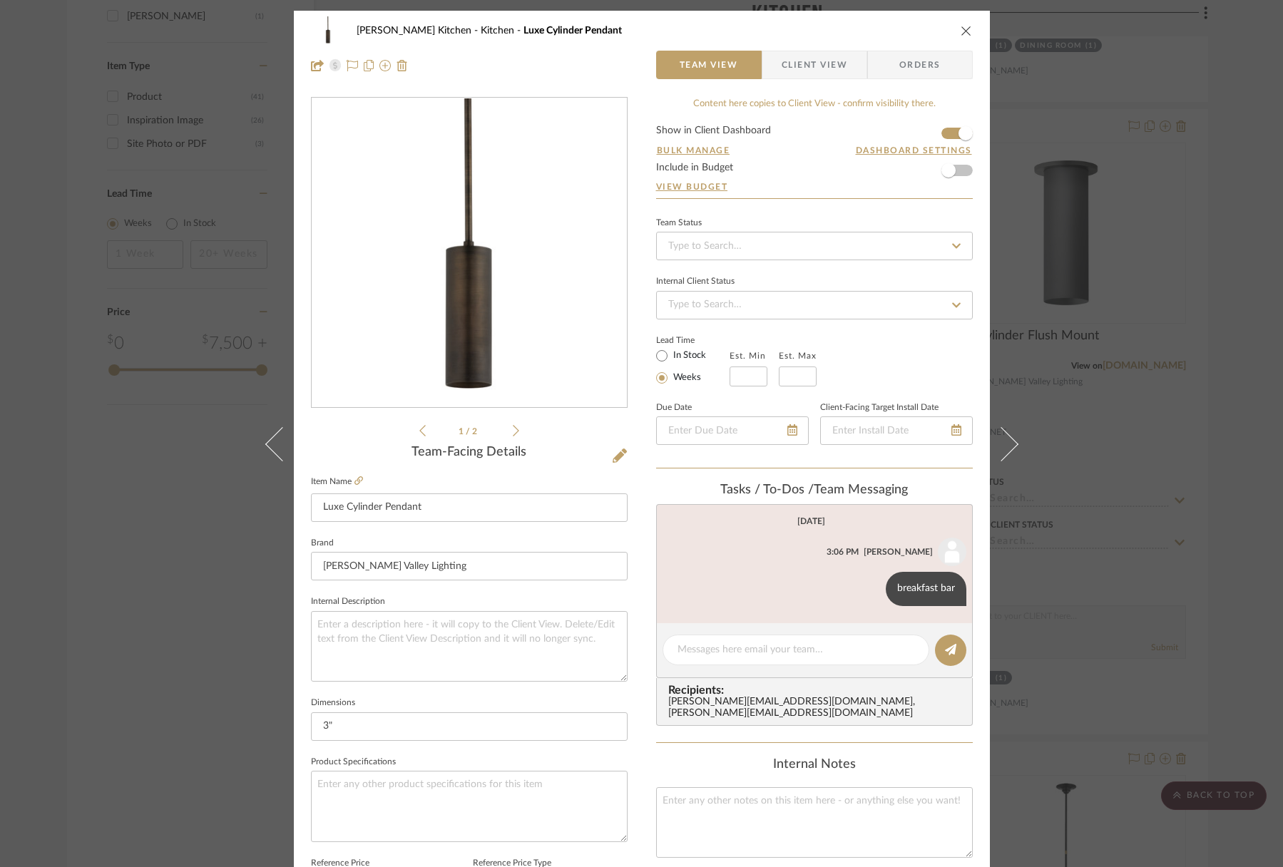
click at [963, 28] on icon "close" at bounding box center [966, 30] width 11 height 11
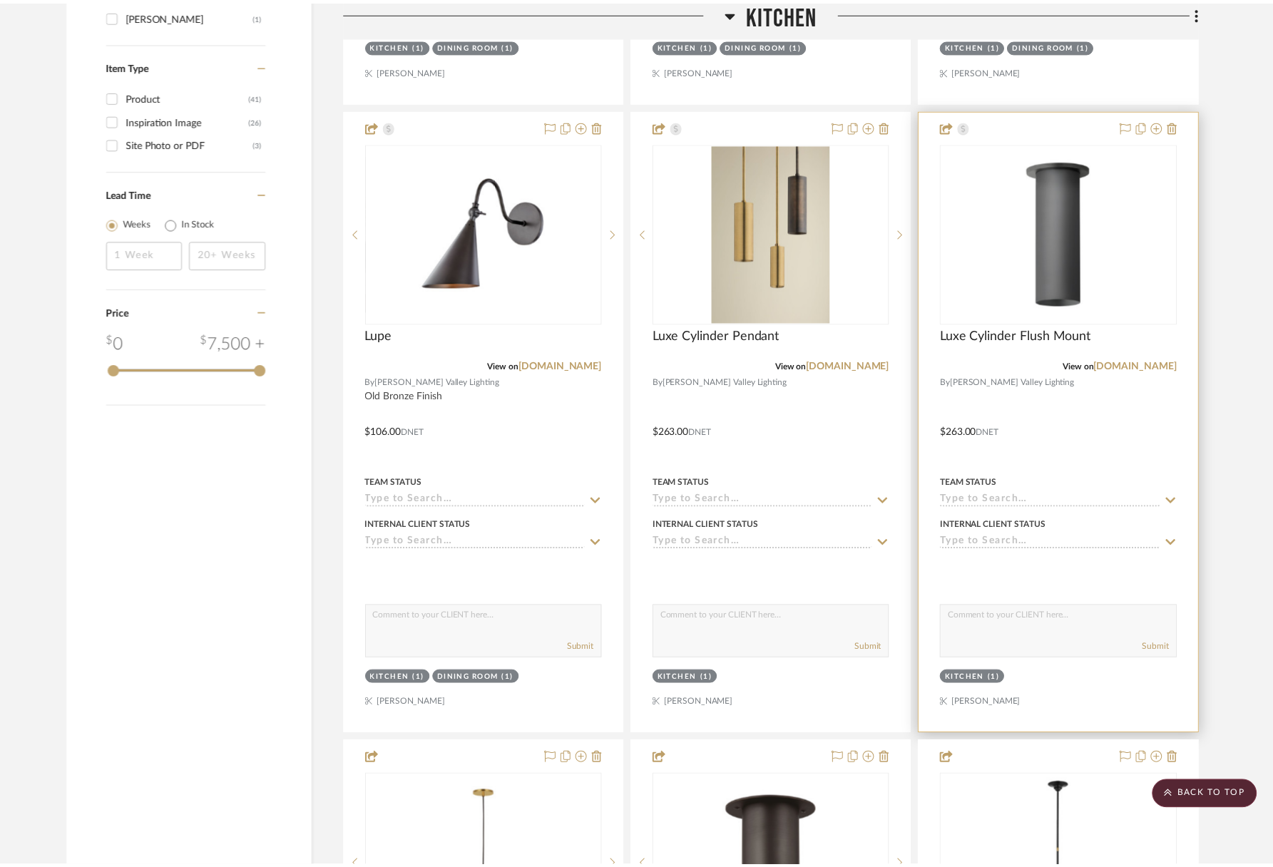
scroll to position [1732, 0]
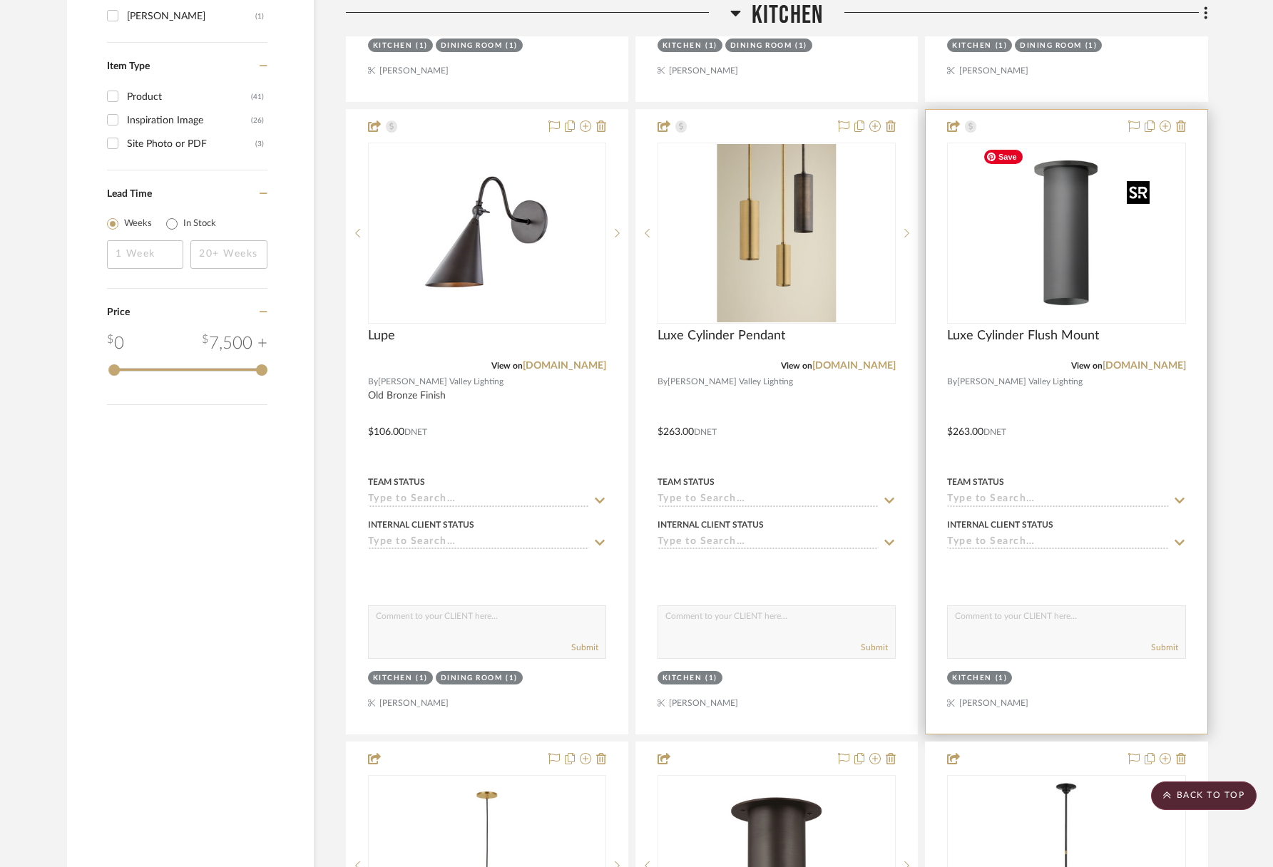
click at [1071, 264] on img "0" at bounding box center [1066, 233] width 178 height 178
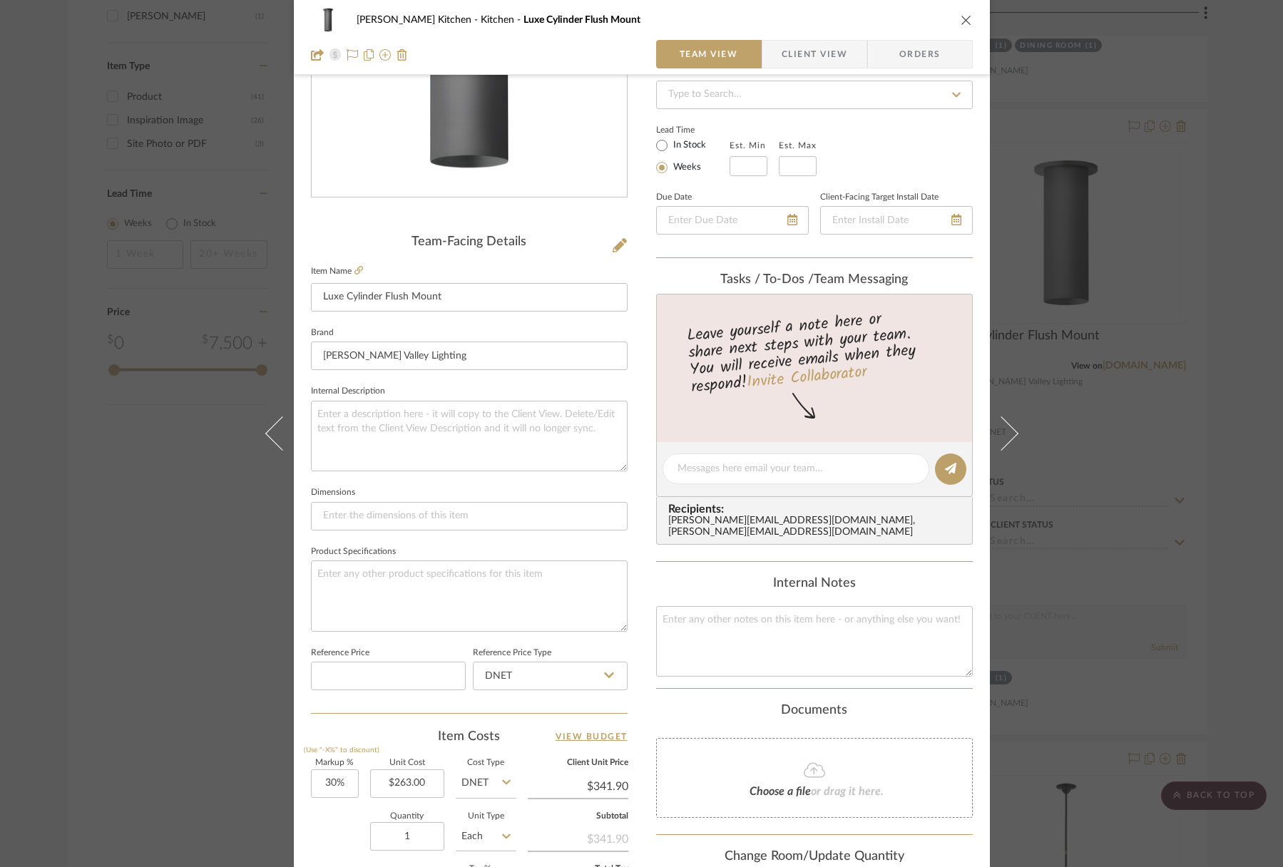
scroll to position [393, 0]
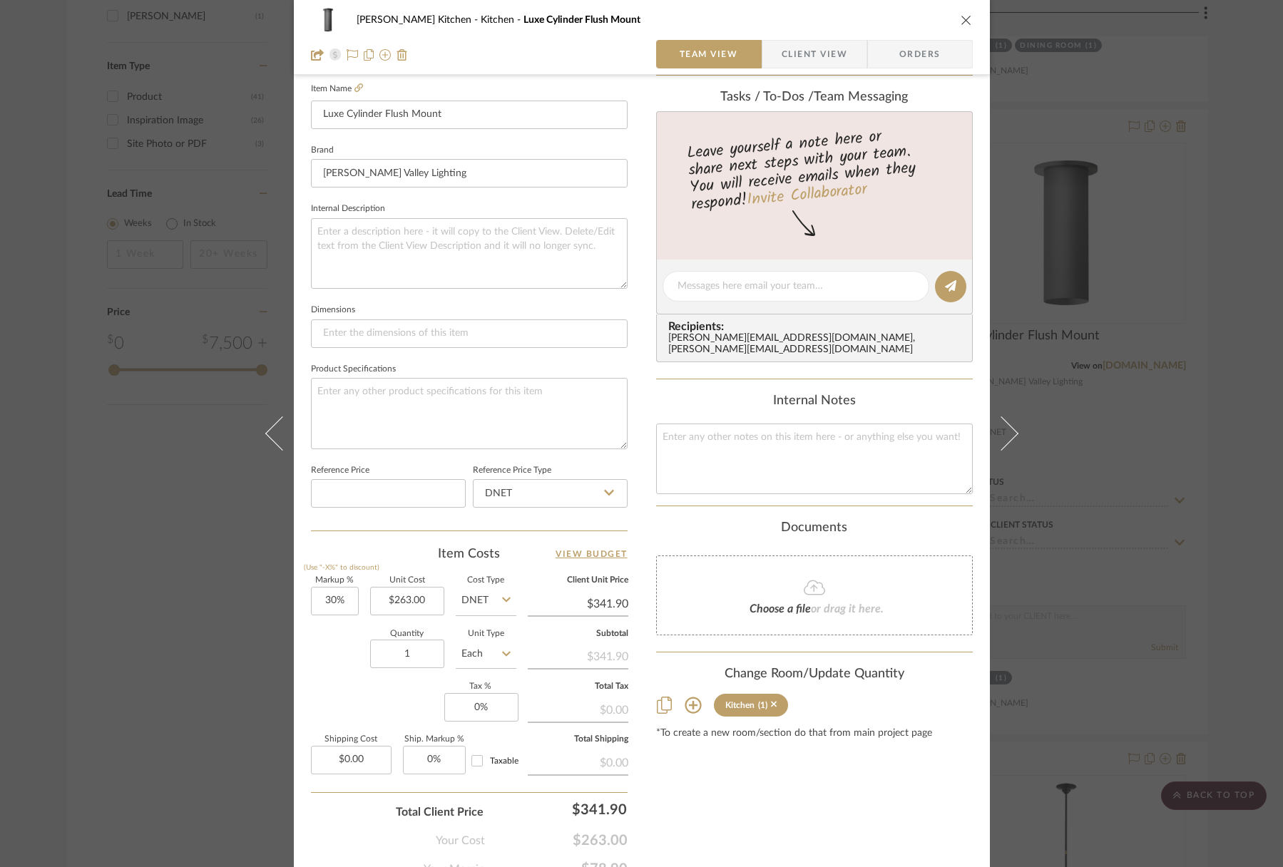
click at [963, 19] on icon "close" at bounding box center [966, 19] width 11 height 11
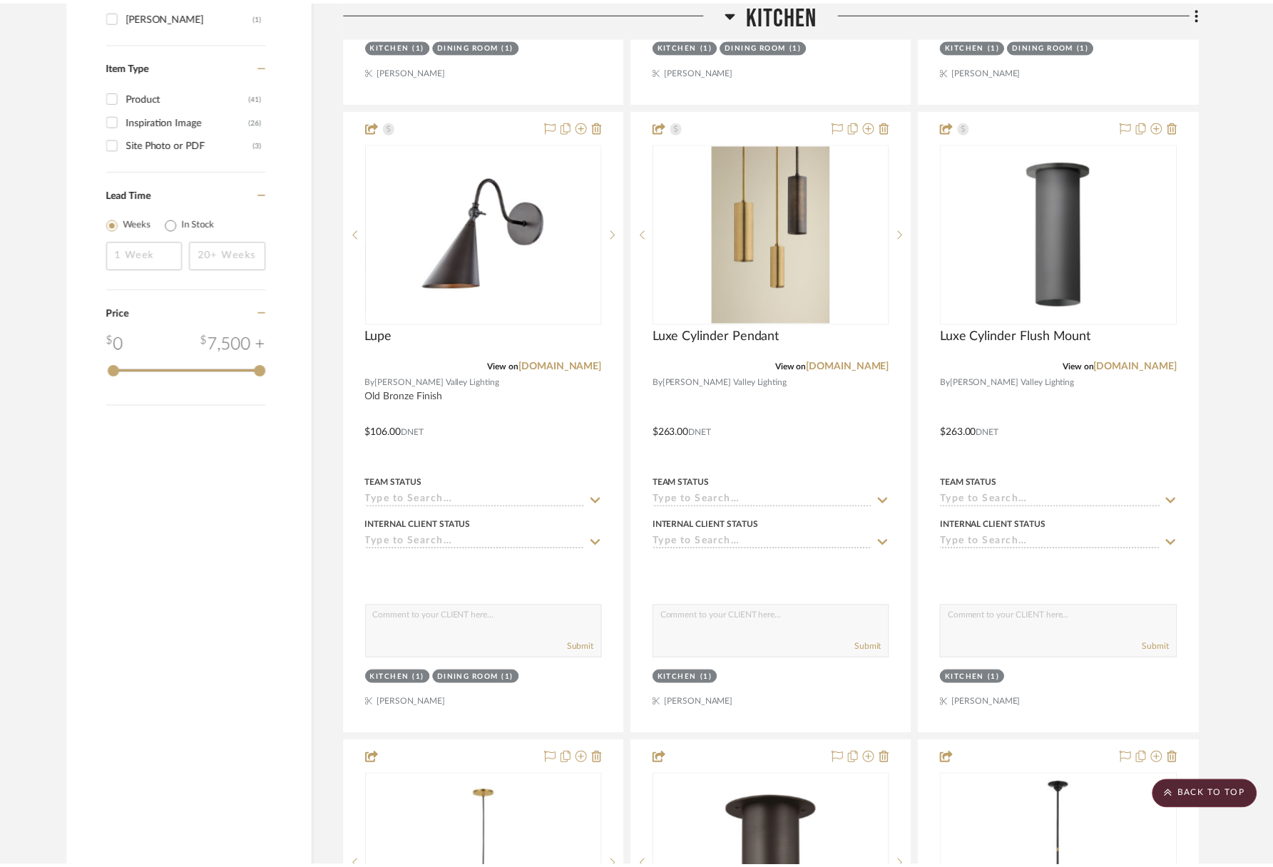
scroll to position [1732, 0]
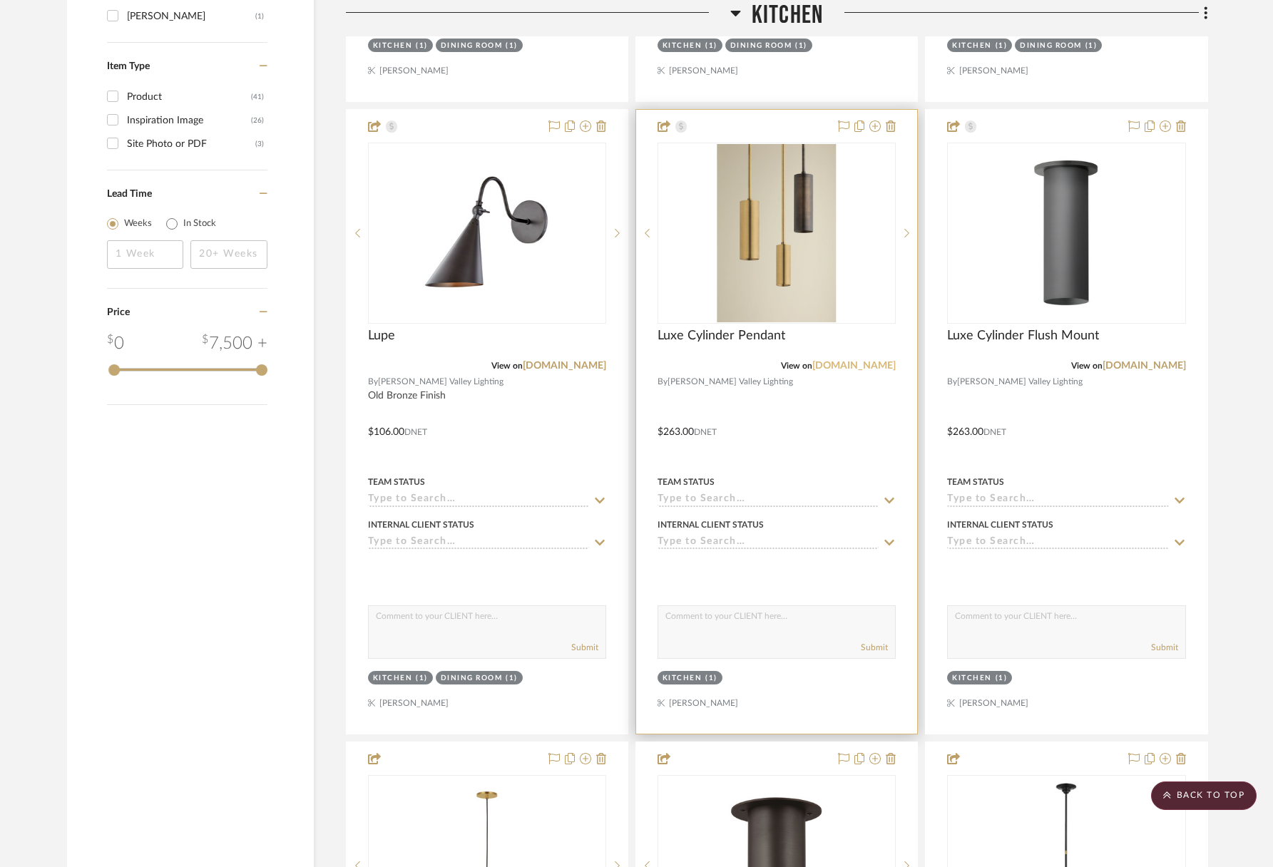
click at [852, 362] on link "hvlgroup.com" at bounding box center [853, 366] width 83 height 10
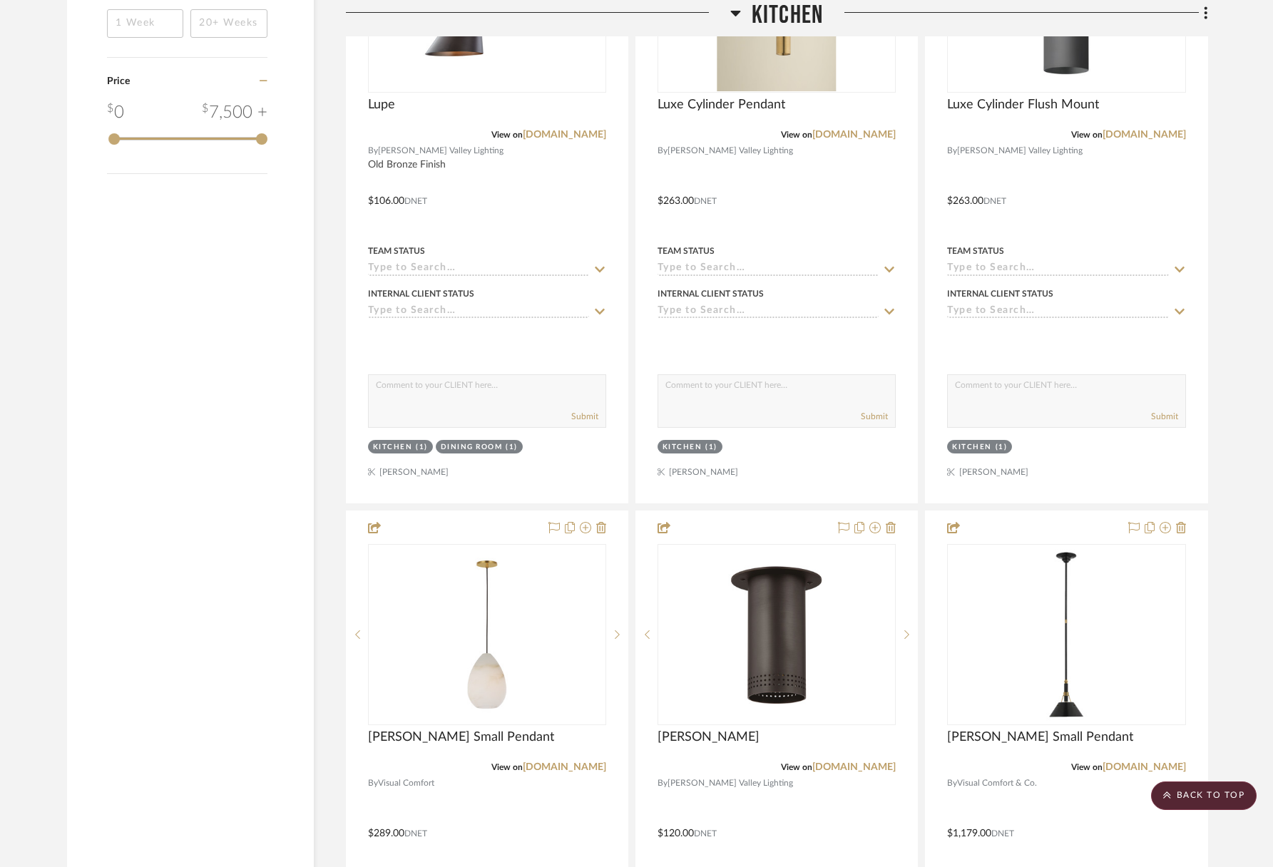
scroll to position [2245, 0]
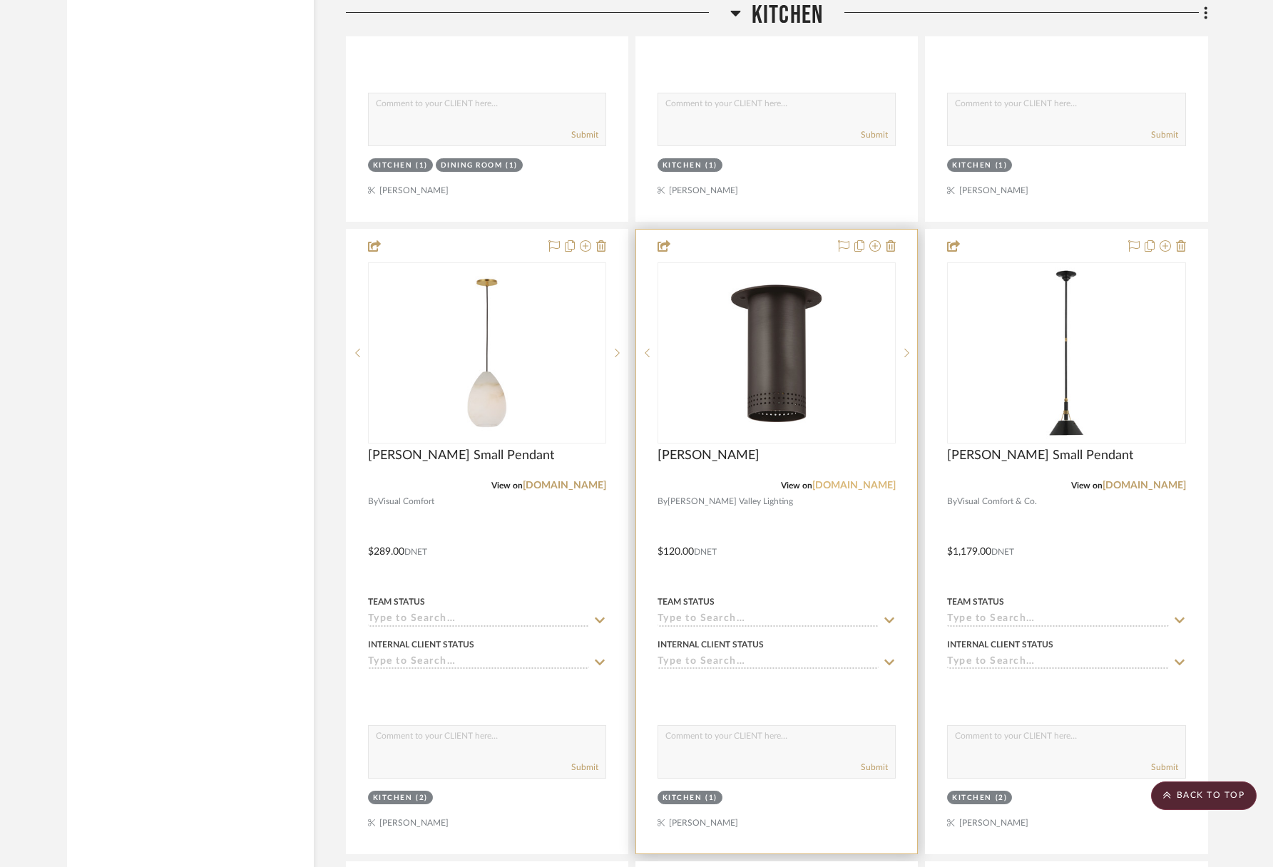
click at [871, 486] on link "hvlgroup.com" at bounding box center [853, 486] width 83 height 10
click at [757, 421] on img "0" at bounding box center [776, 353] width 178 height 178
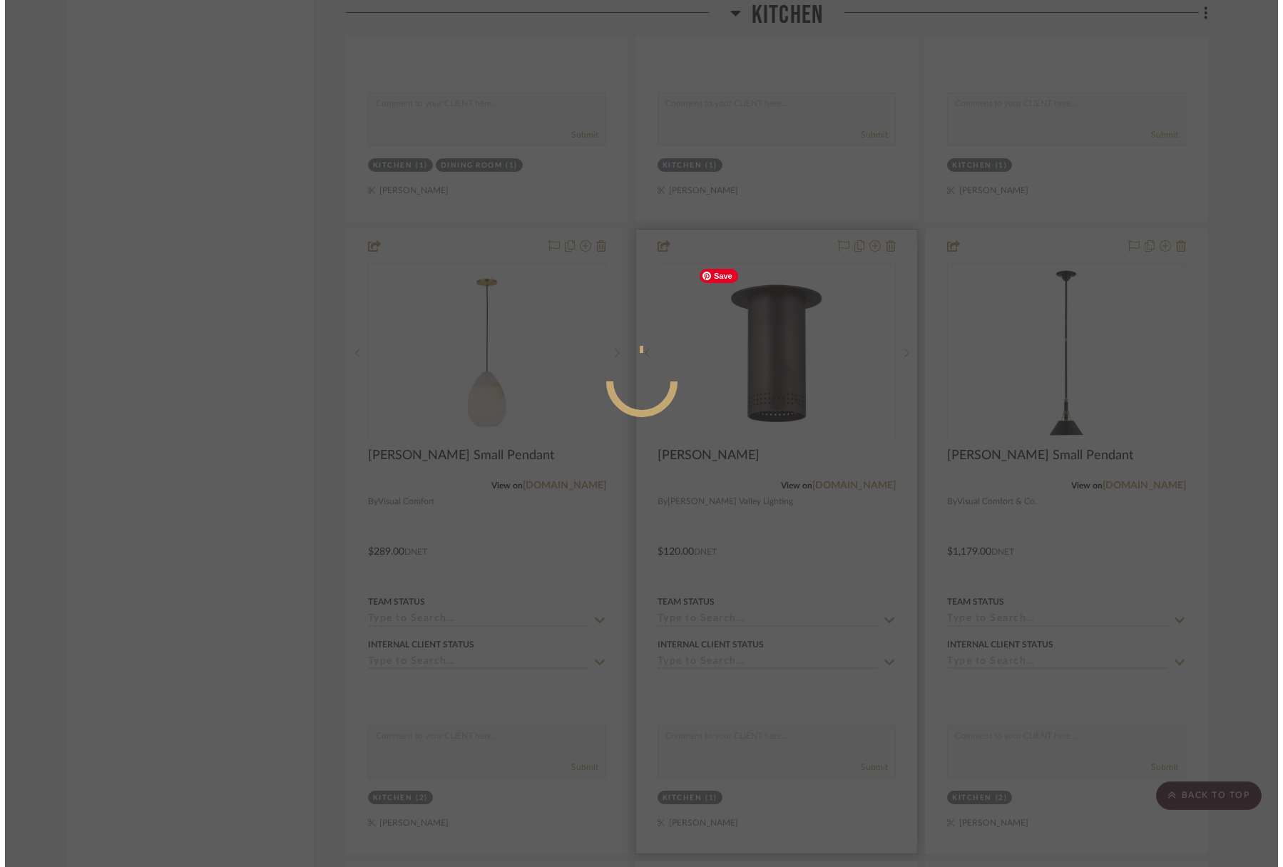
scroll to position [0, 0]
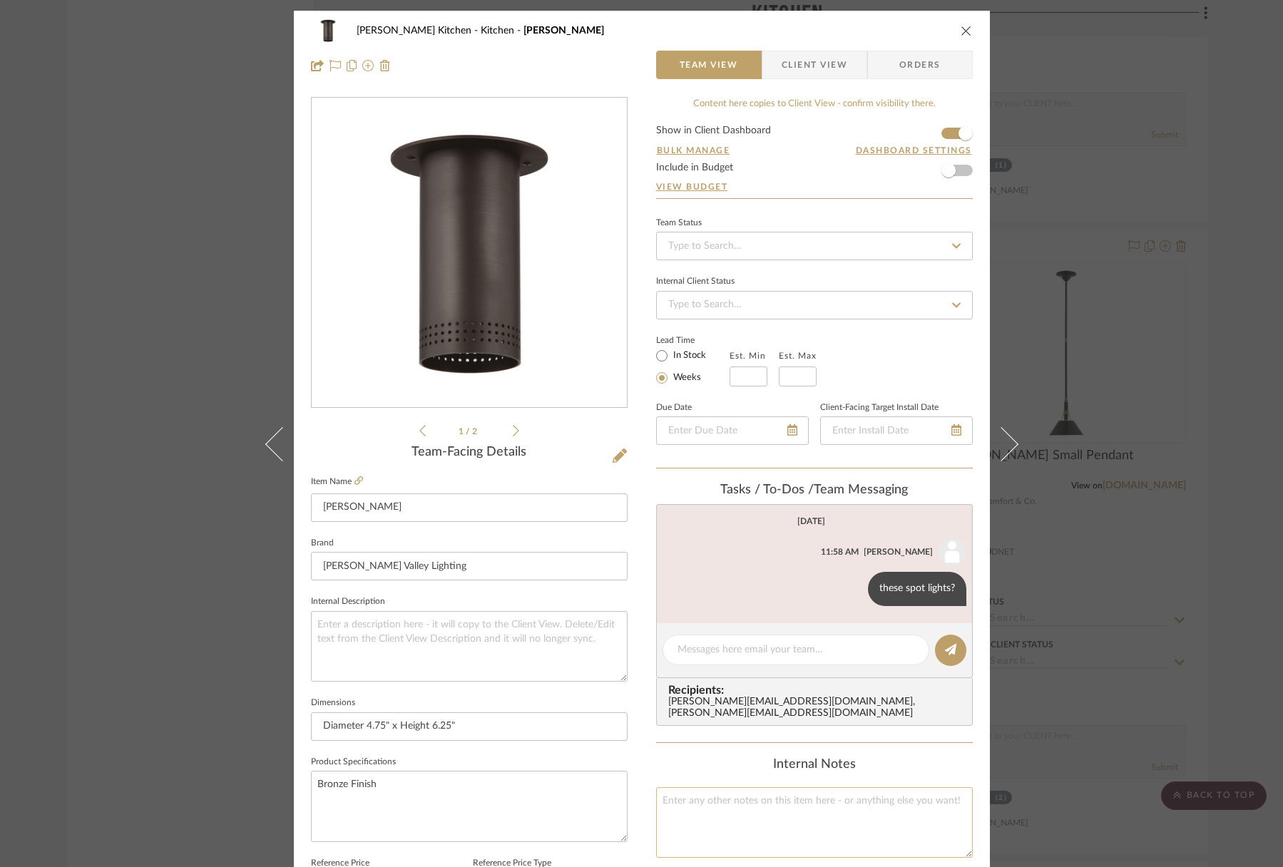
click at [720, 799] on textarea at bounding box center [814, 822] width 317 height 71
click at [737, 650] on textarea at bounding box center [795, 650] width 237 height 15
type textarea "check VC - brass finish"
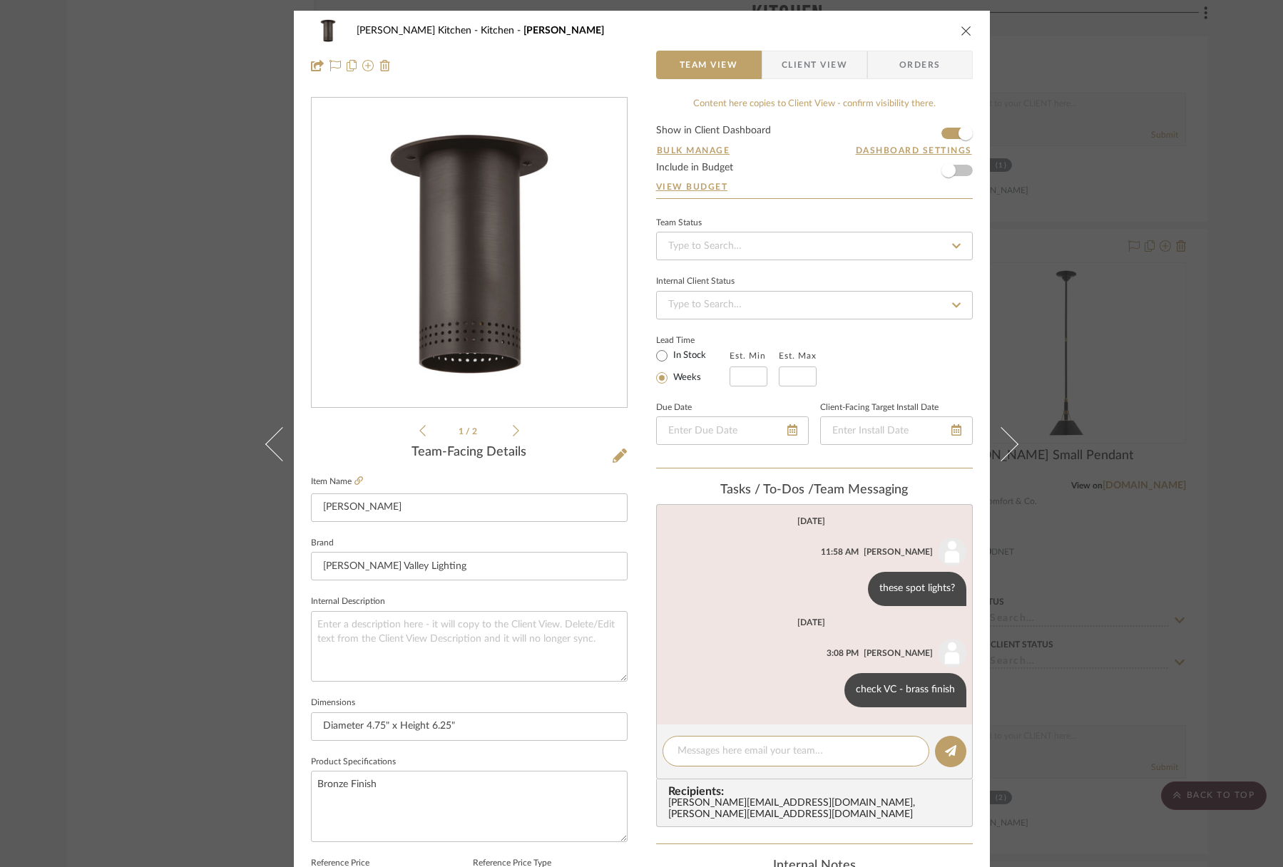
drag, startPoint x: 961, startPoint y: 31, endPoint x: 899, endPoint y: 73, distance: 74.0
click at [961, 31] on icon "close" at bounding box center [966, 30] width 11 height 11
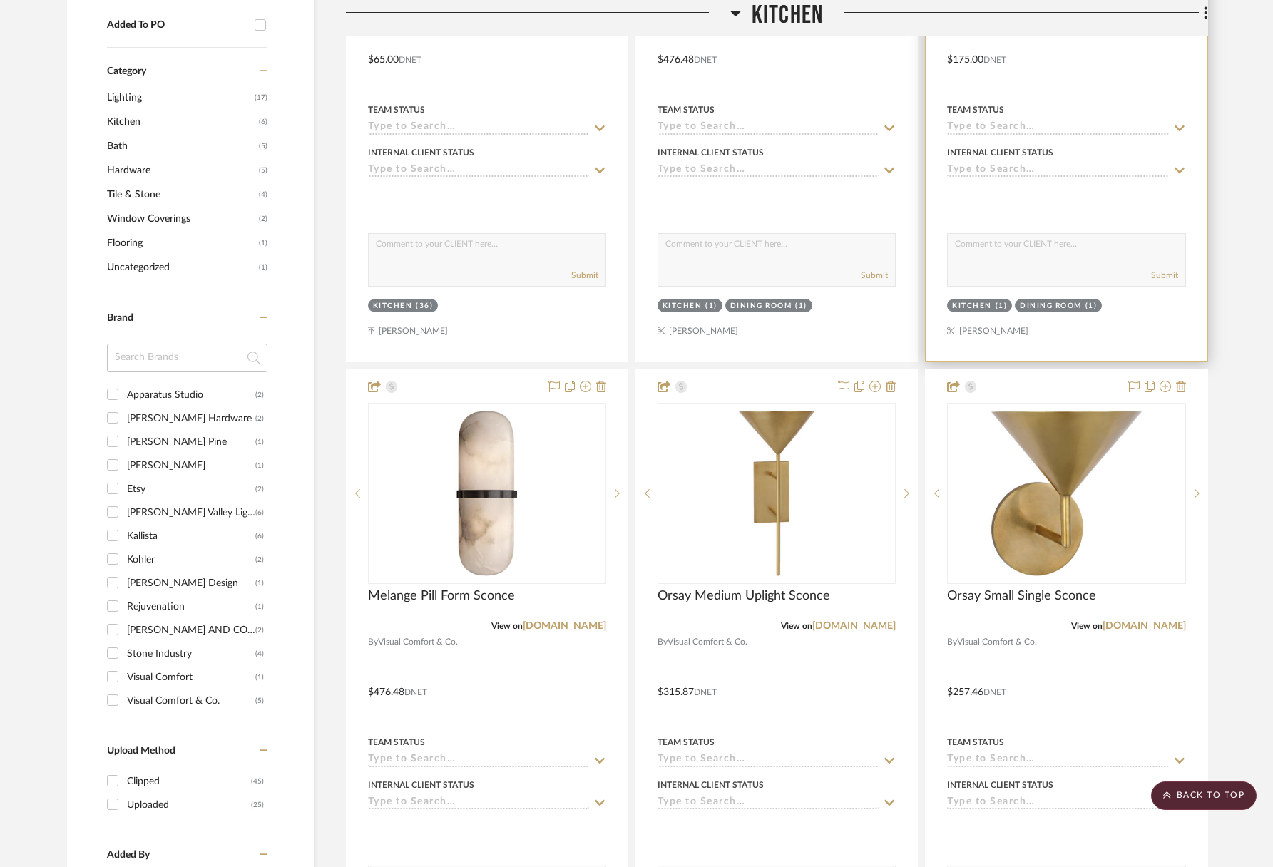
scroll to position [934, 0]
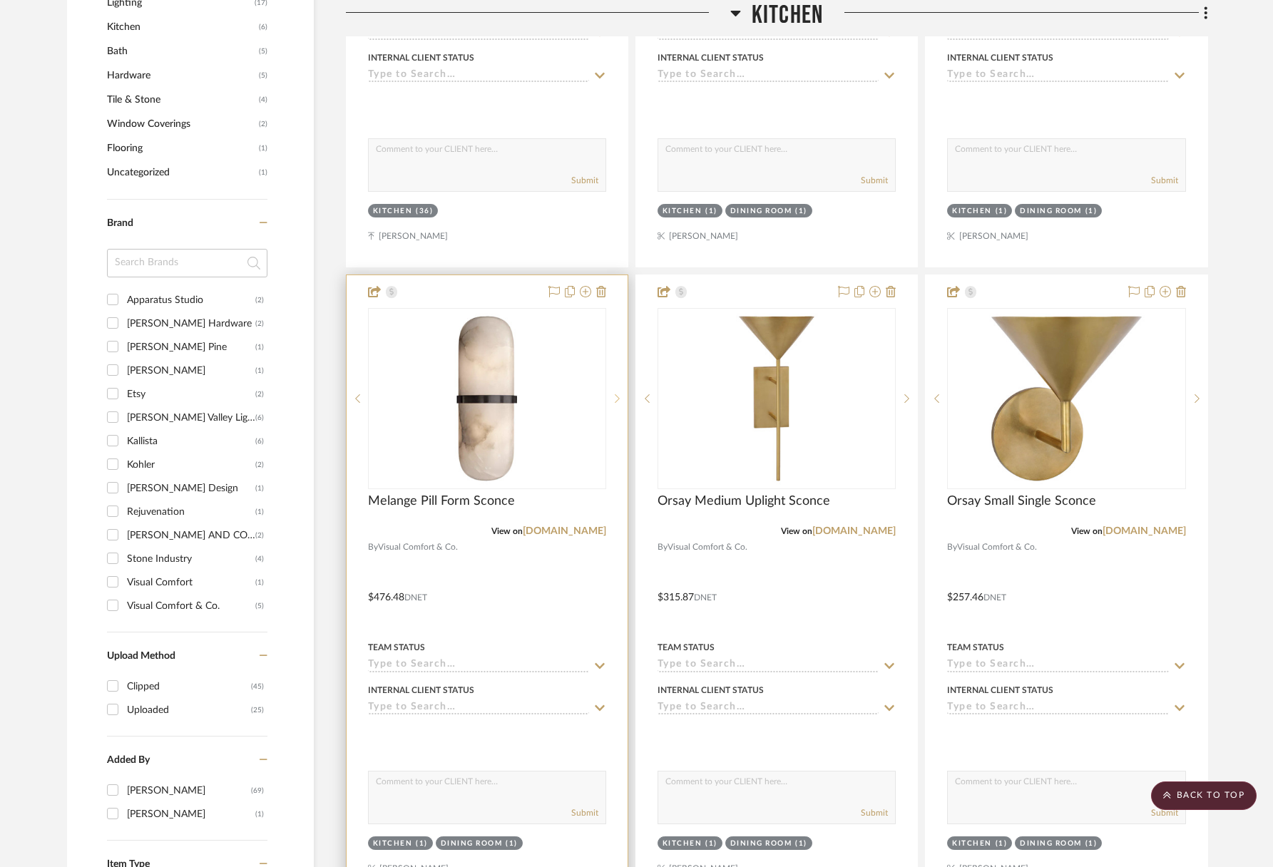
click at [617, 402] on icon at bounding box center [617, 399] width 5 height 10
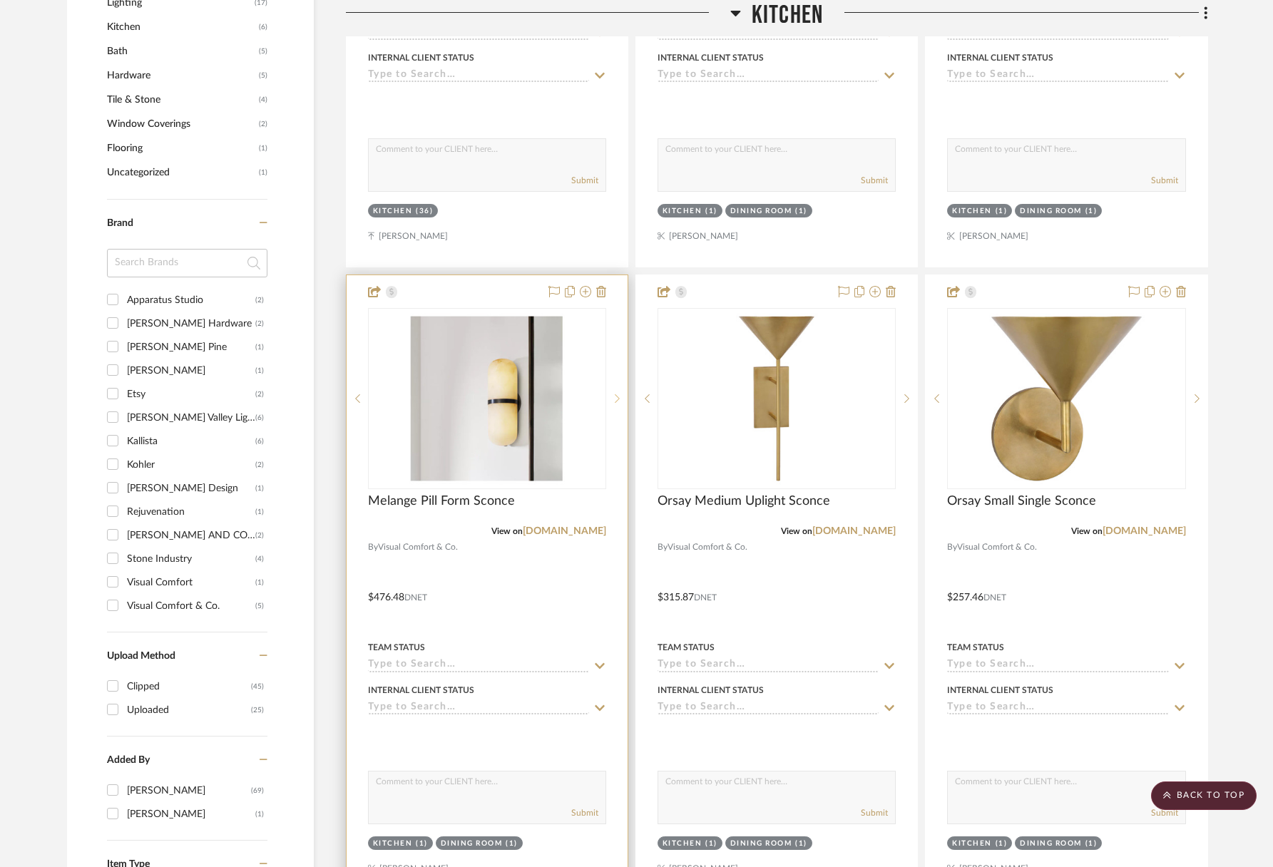
click at [617, 402] on icon at bounding box center [617, 399] width 5 height 10
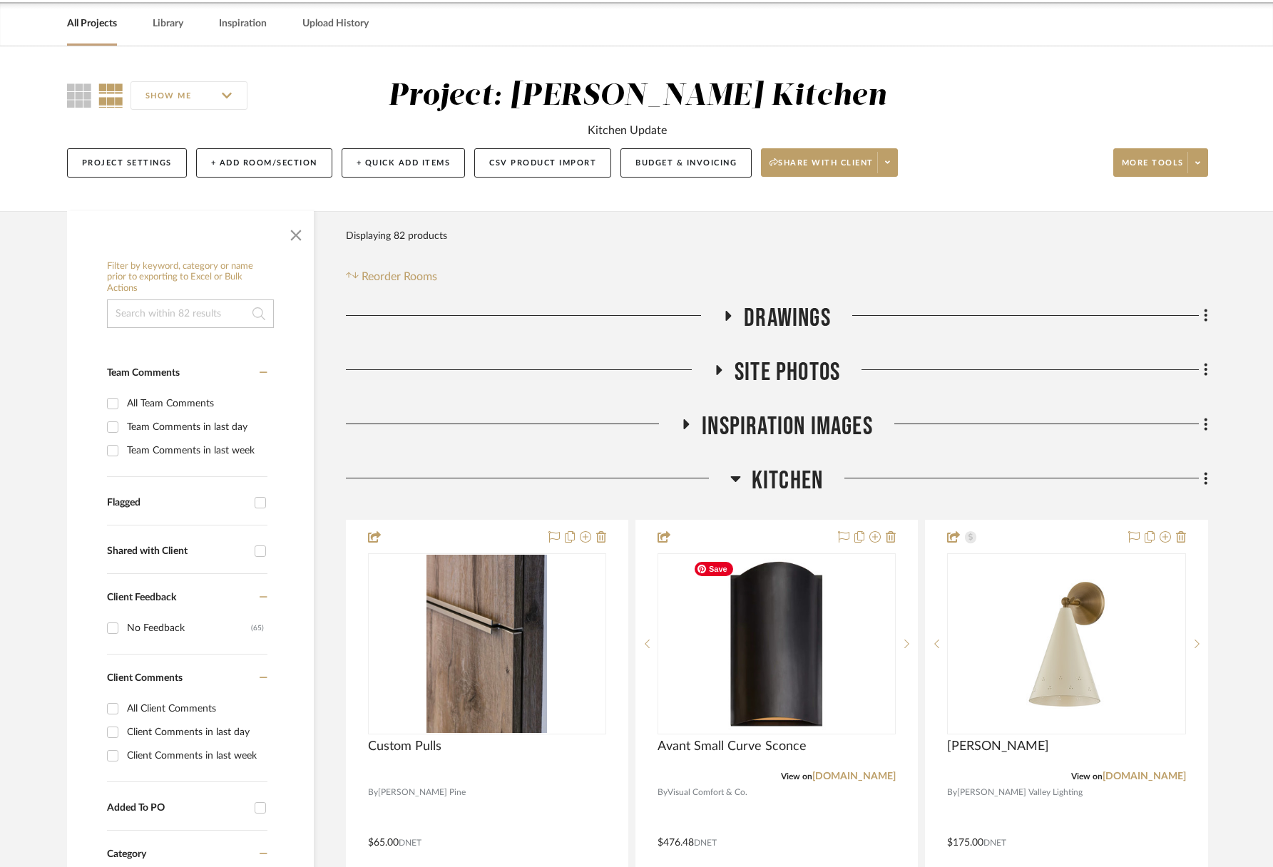
scroll to position [0, 0]
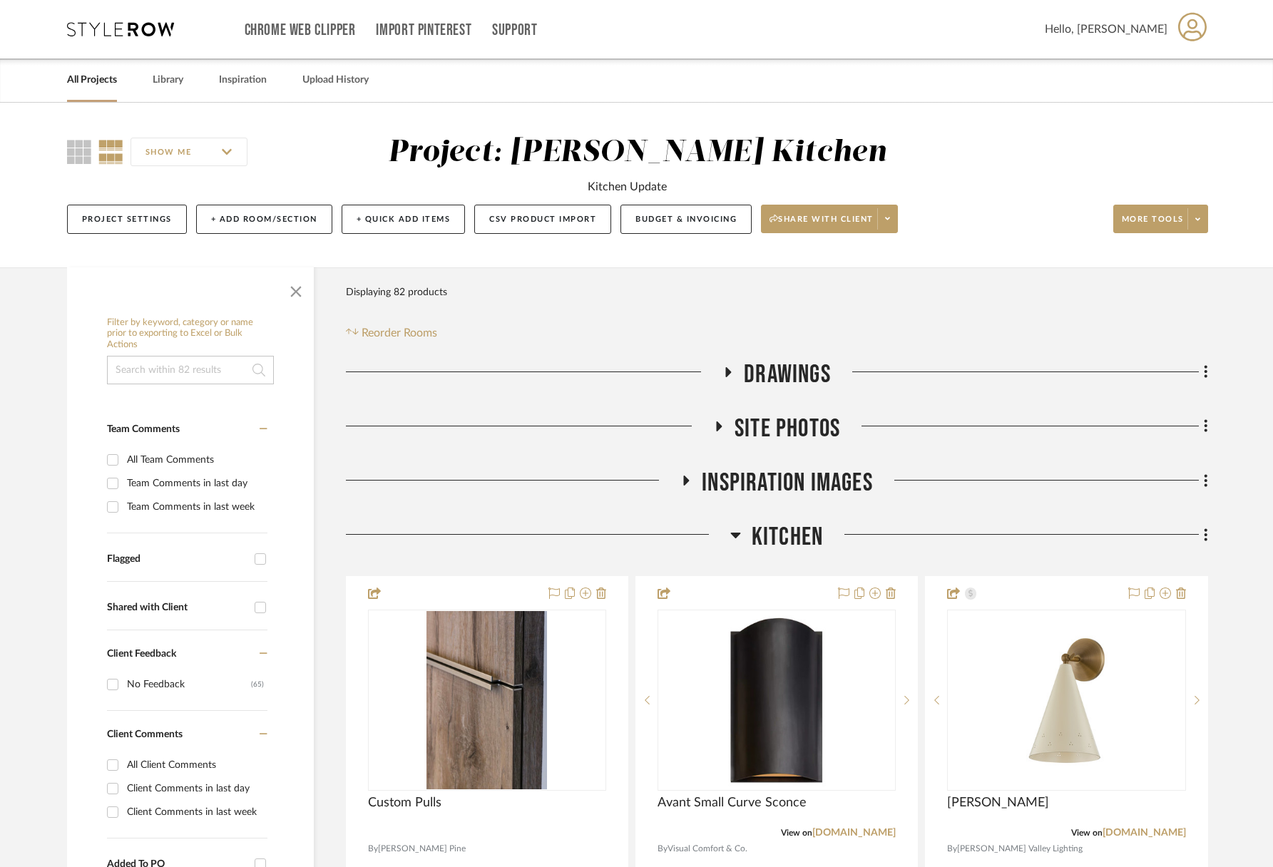
click at [790, 471] on span "Inspiration Images" at bounding box center [787, 483] width 171 height 31
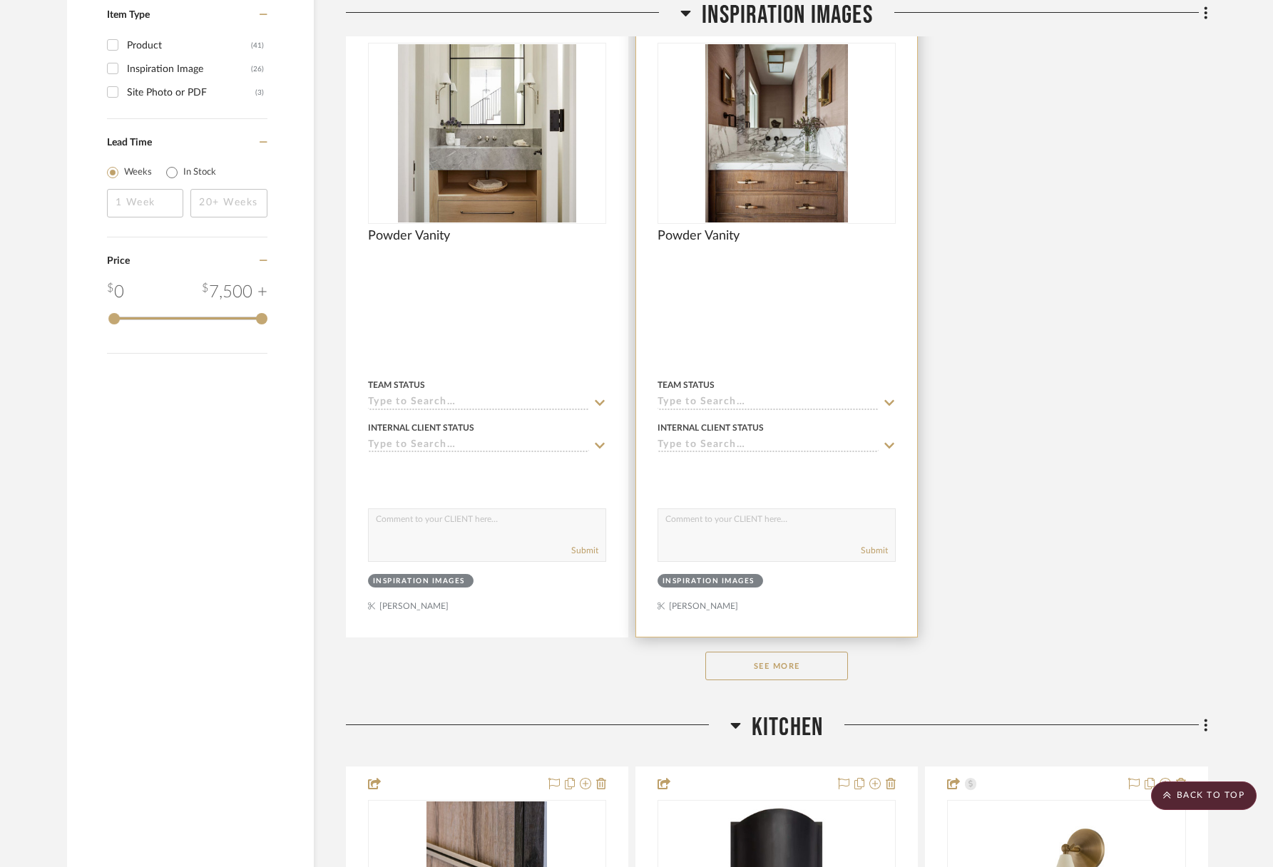
scroll to position [1831, 0]
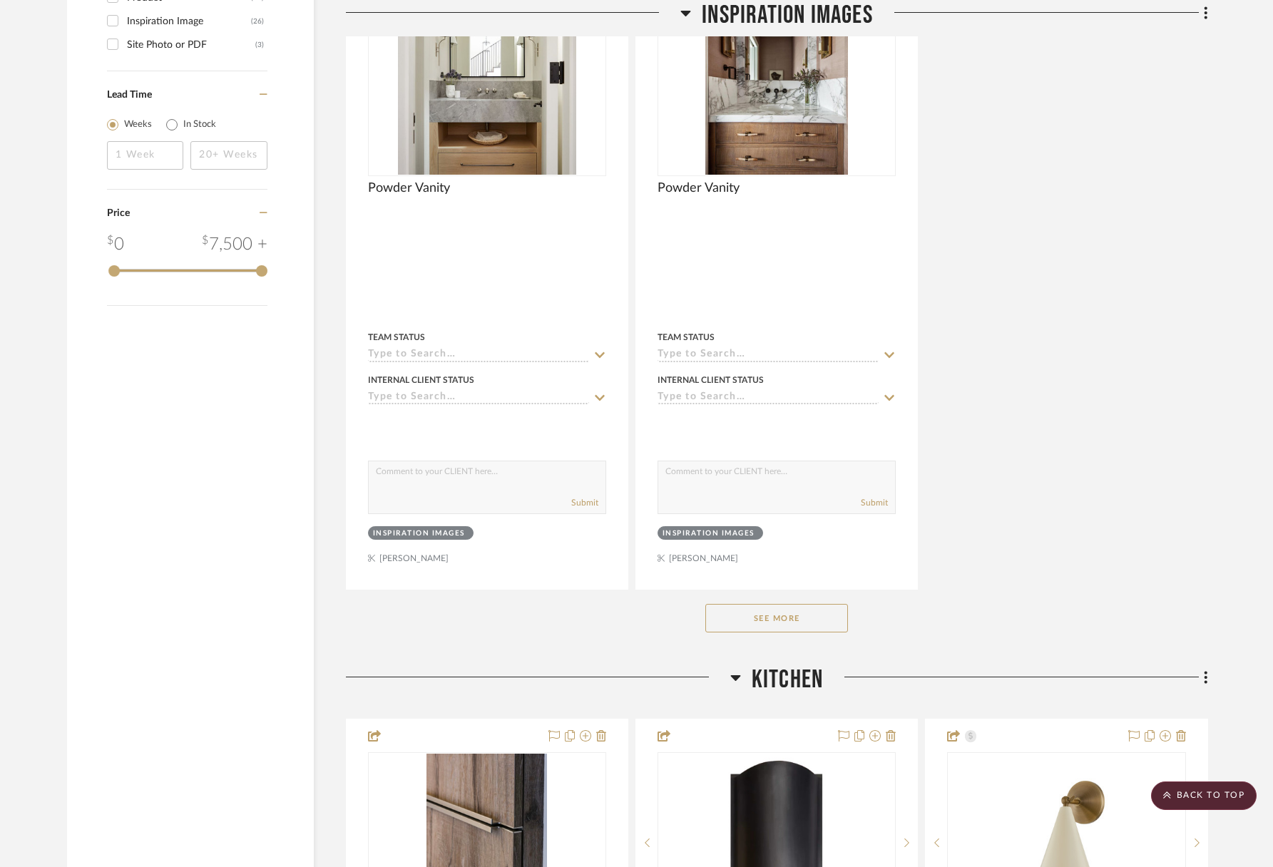
click at [817, 615] on button "See More" at bounding box center [776, 618] width 143 height 29
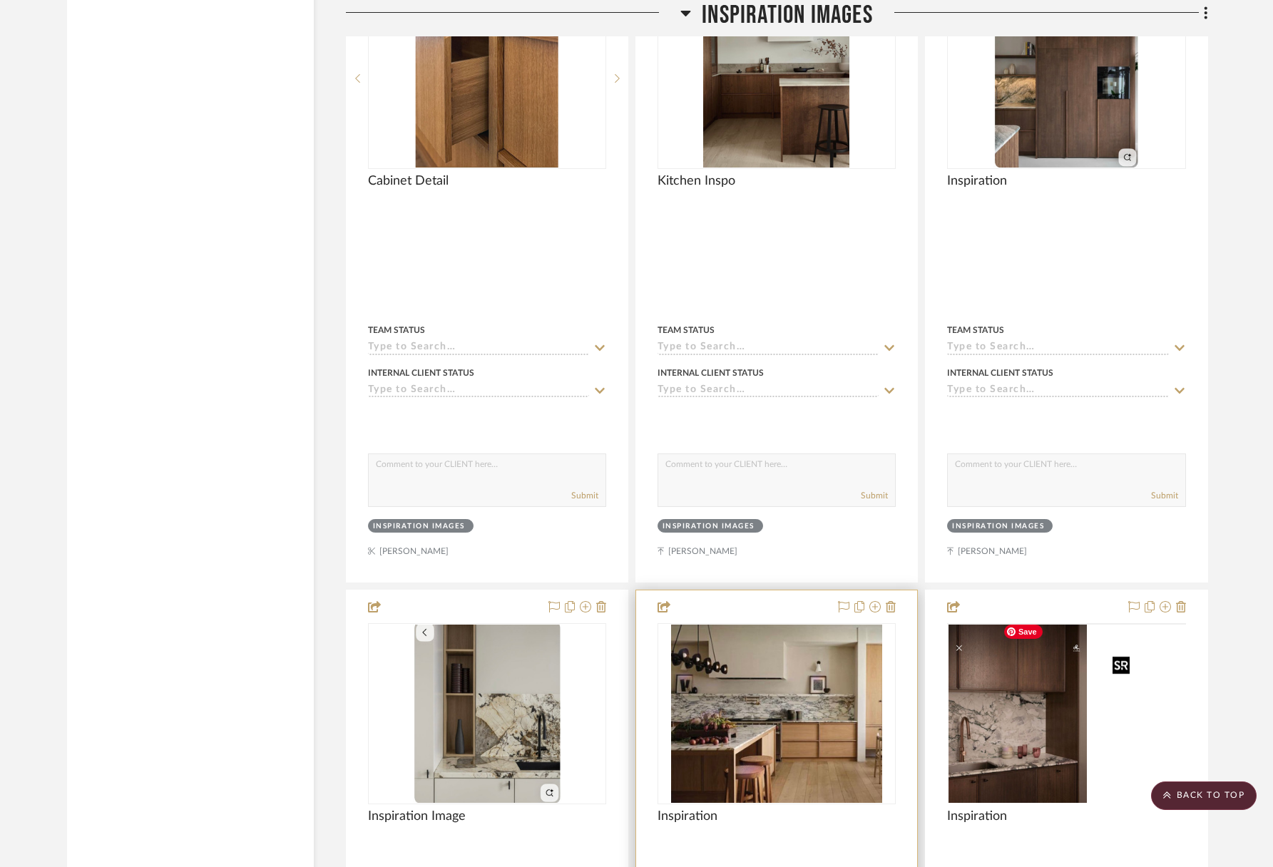
scroll to position [3274, 0]
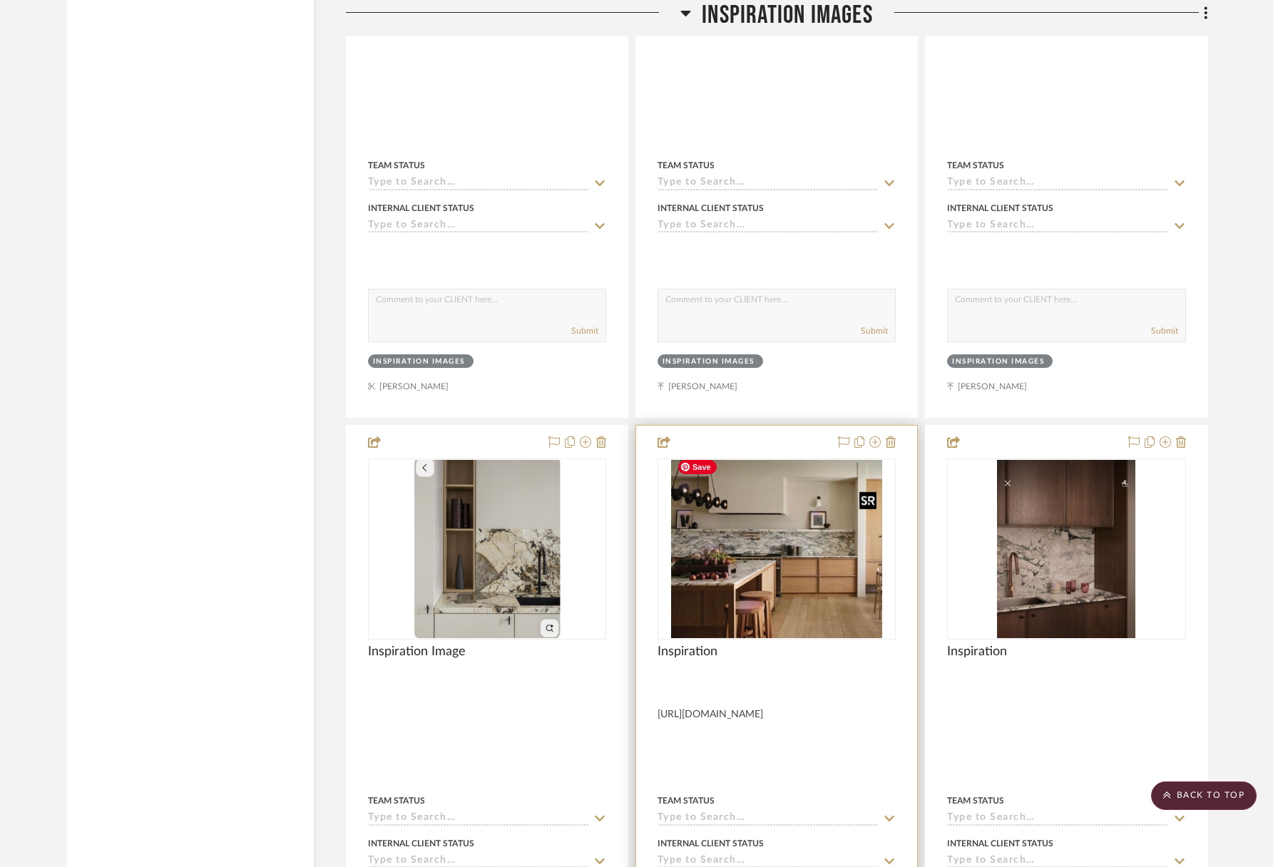
click at [829, 530] on img "0" at bounding box center [776, 549] width 211 height 178
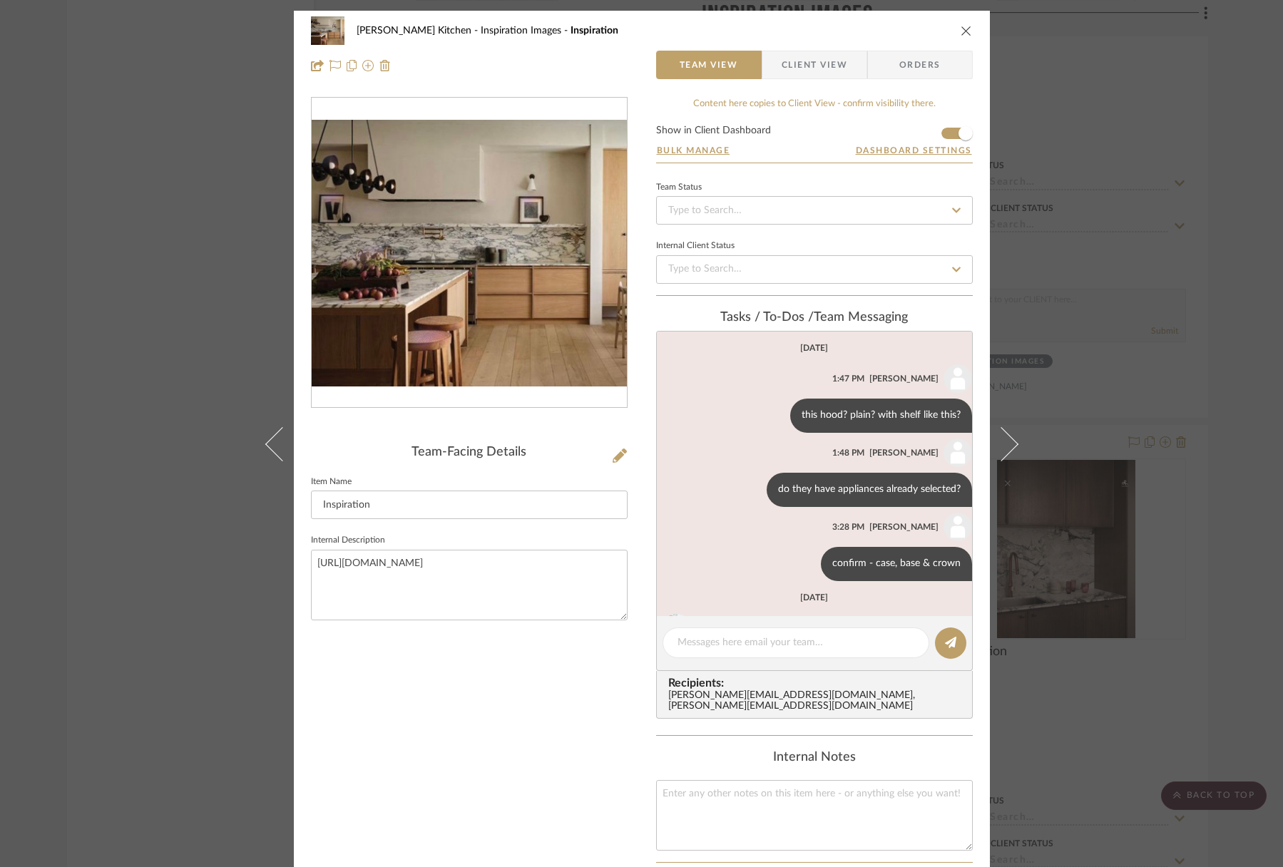
scroll to position [95, 0]
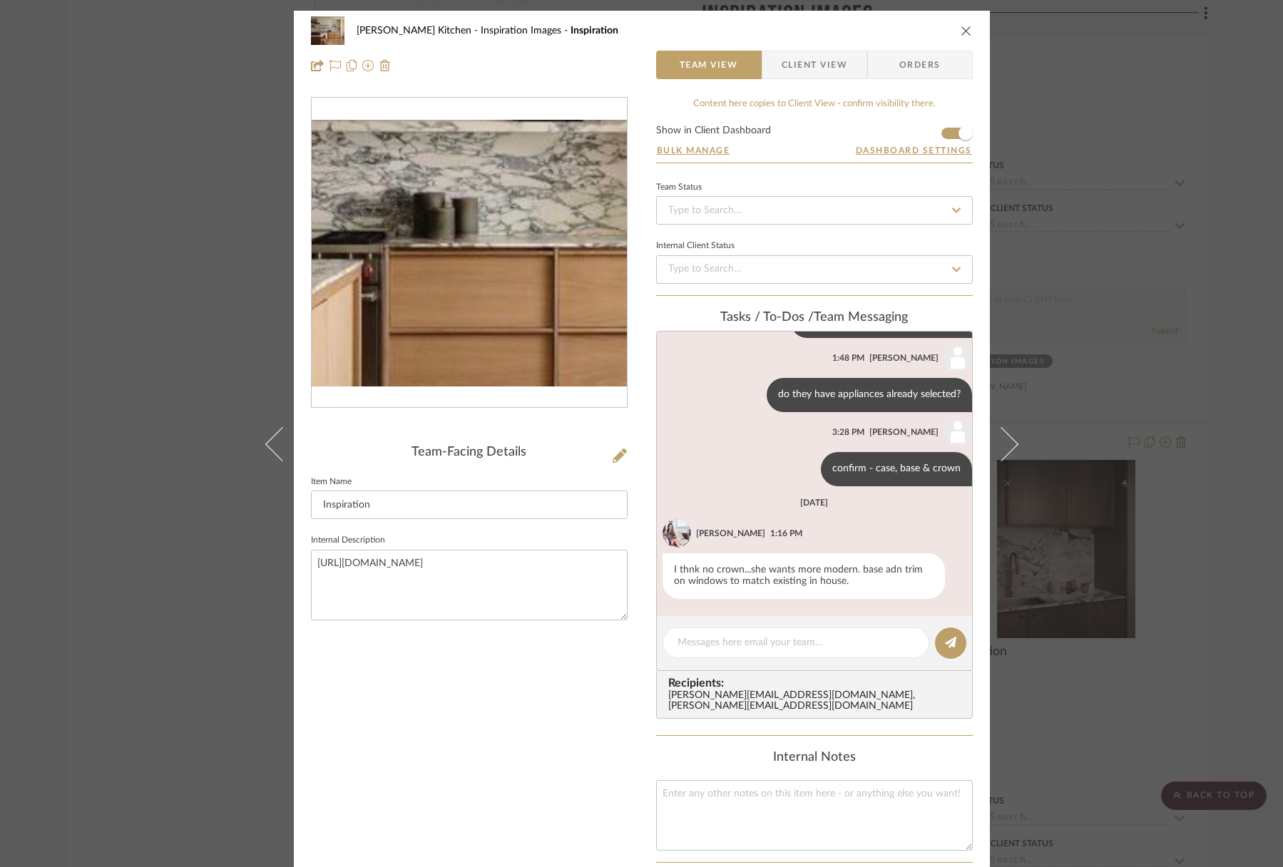
click at [498, 267] on img "0" at bounding box center [469, 253] width 315 height 267
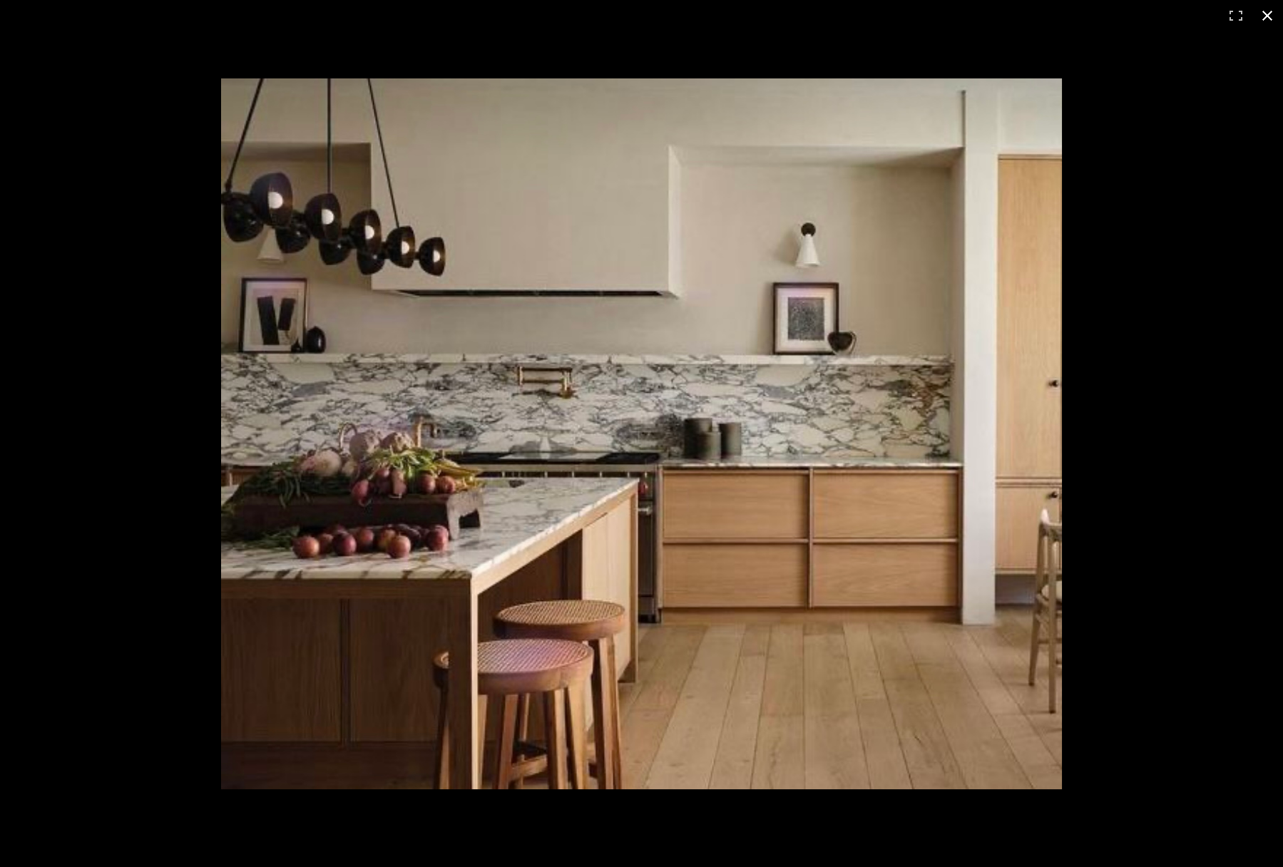
click at [1183, 18] on button at bounding box center [1266, 15] width 31 height 31
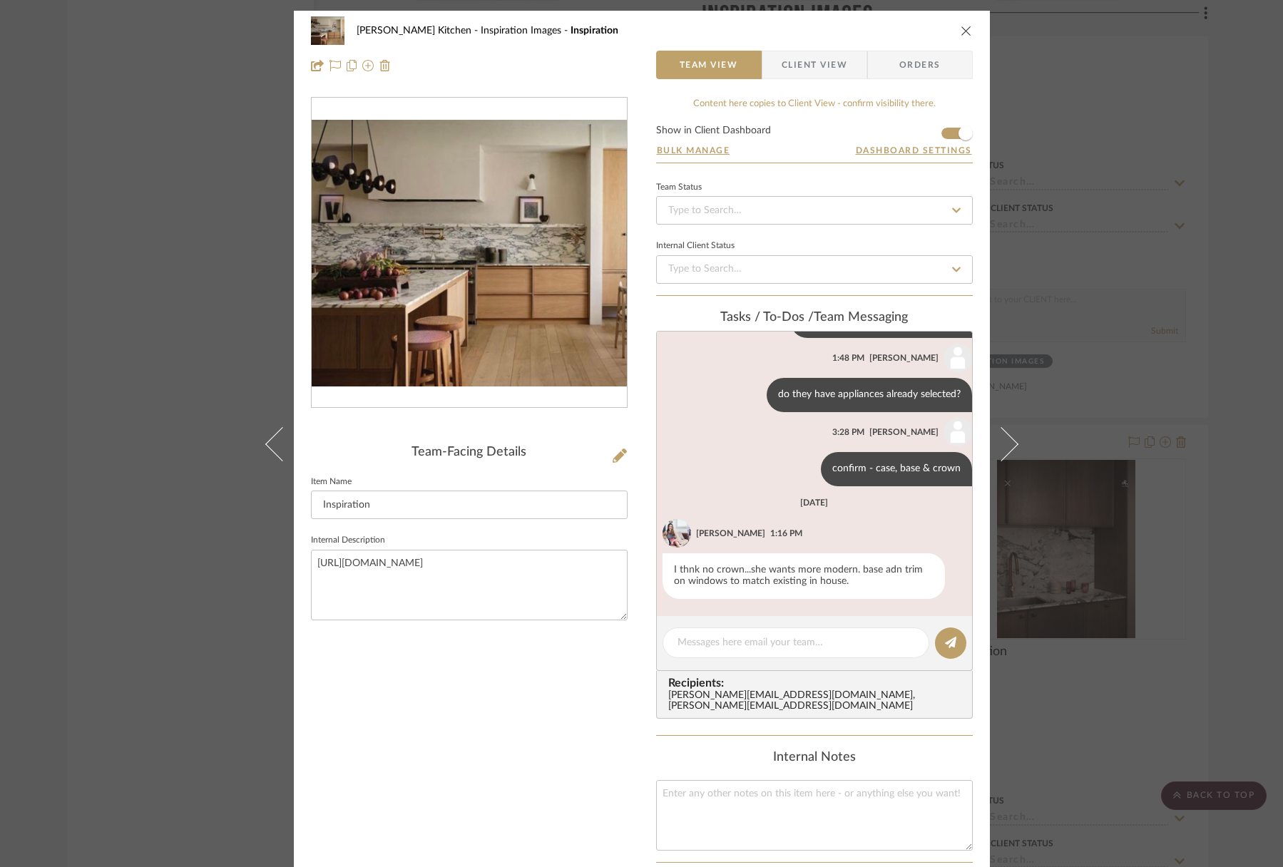
drag, startPoint x: 960, startPoint y: 28, endPoint x: 864, endPoint y: 24, distance: 95.6
click at [961, 28] on icon "close" at bounding box center [966, 30] width 11 height 11
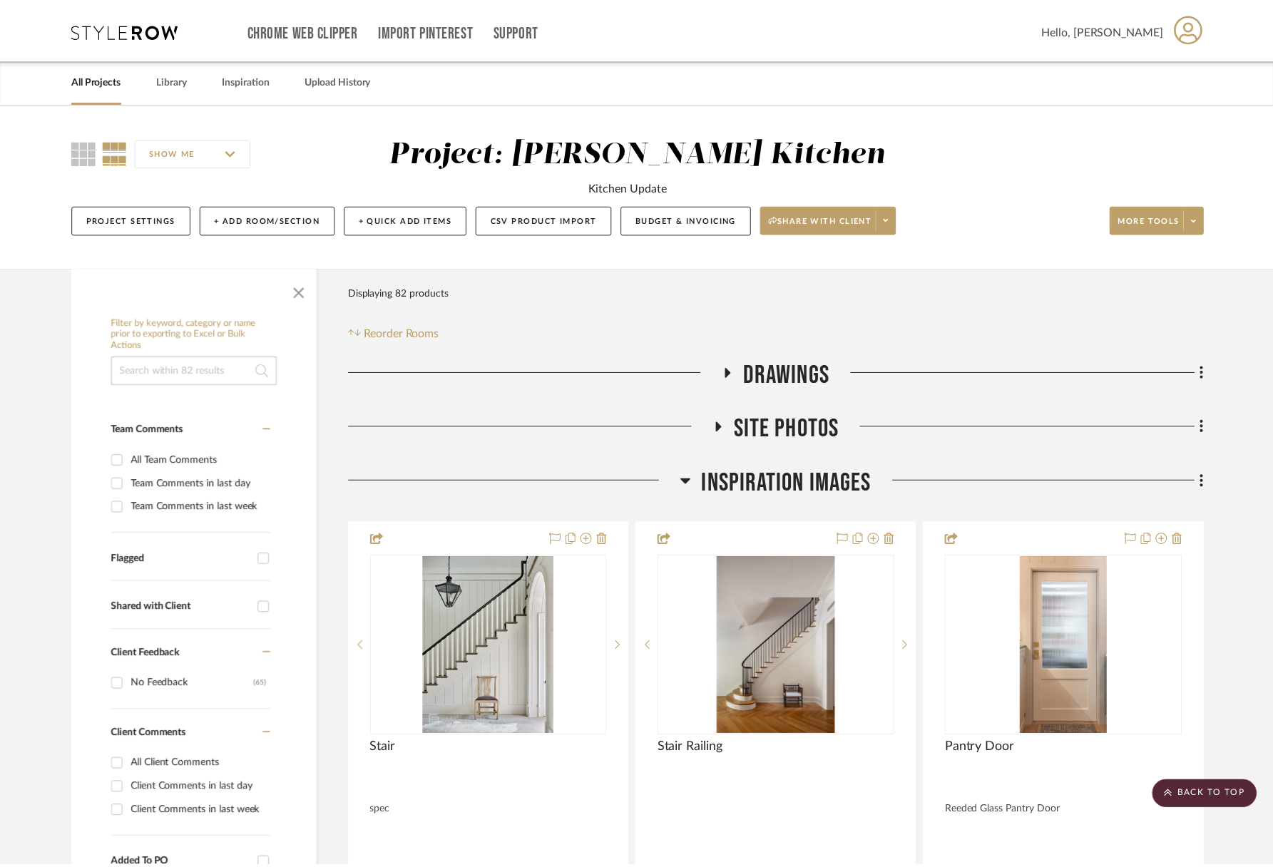
scroll to position [3274, 0]
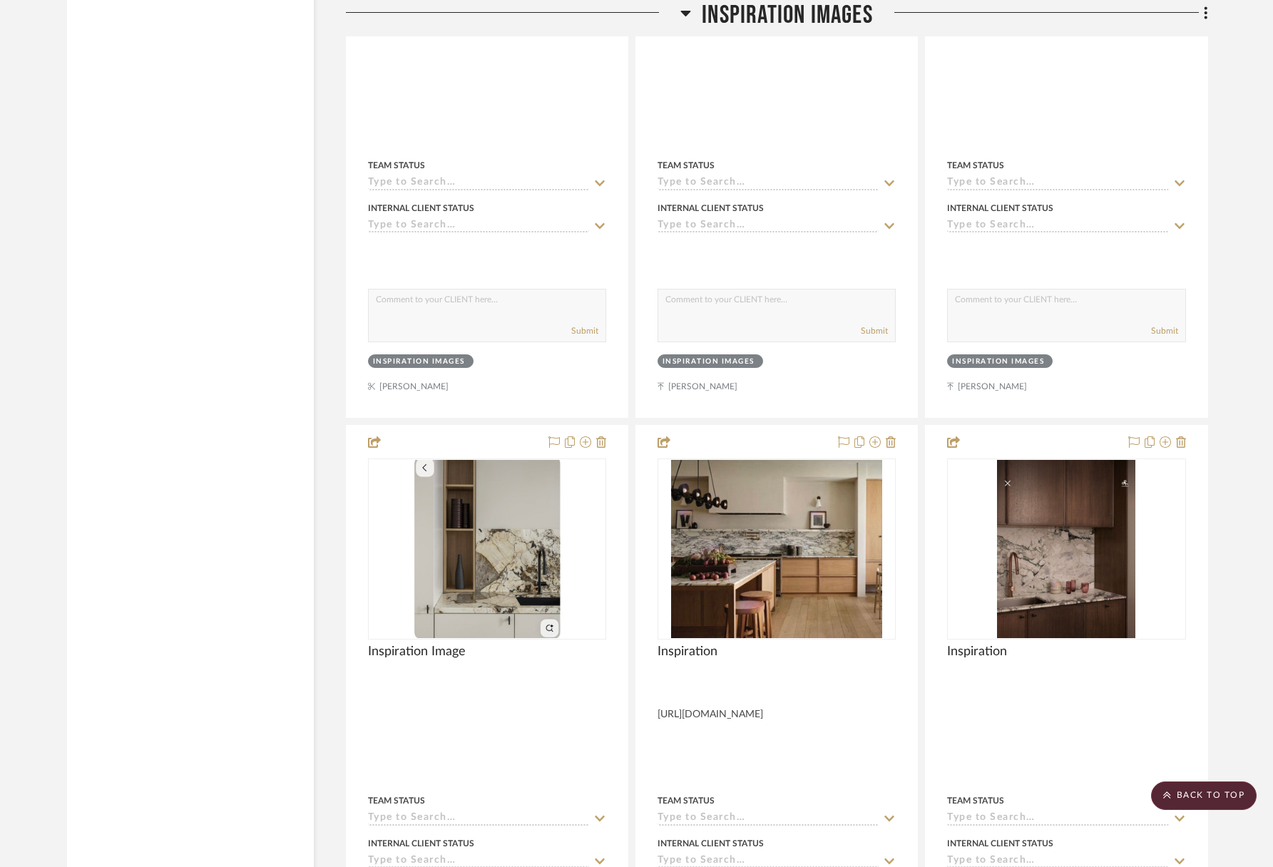
click at [829, 19] on span "Inspiration Images" at bounding box center [787, 15] width 171 height 31
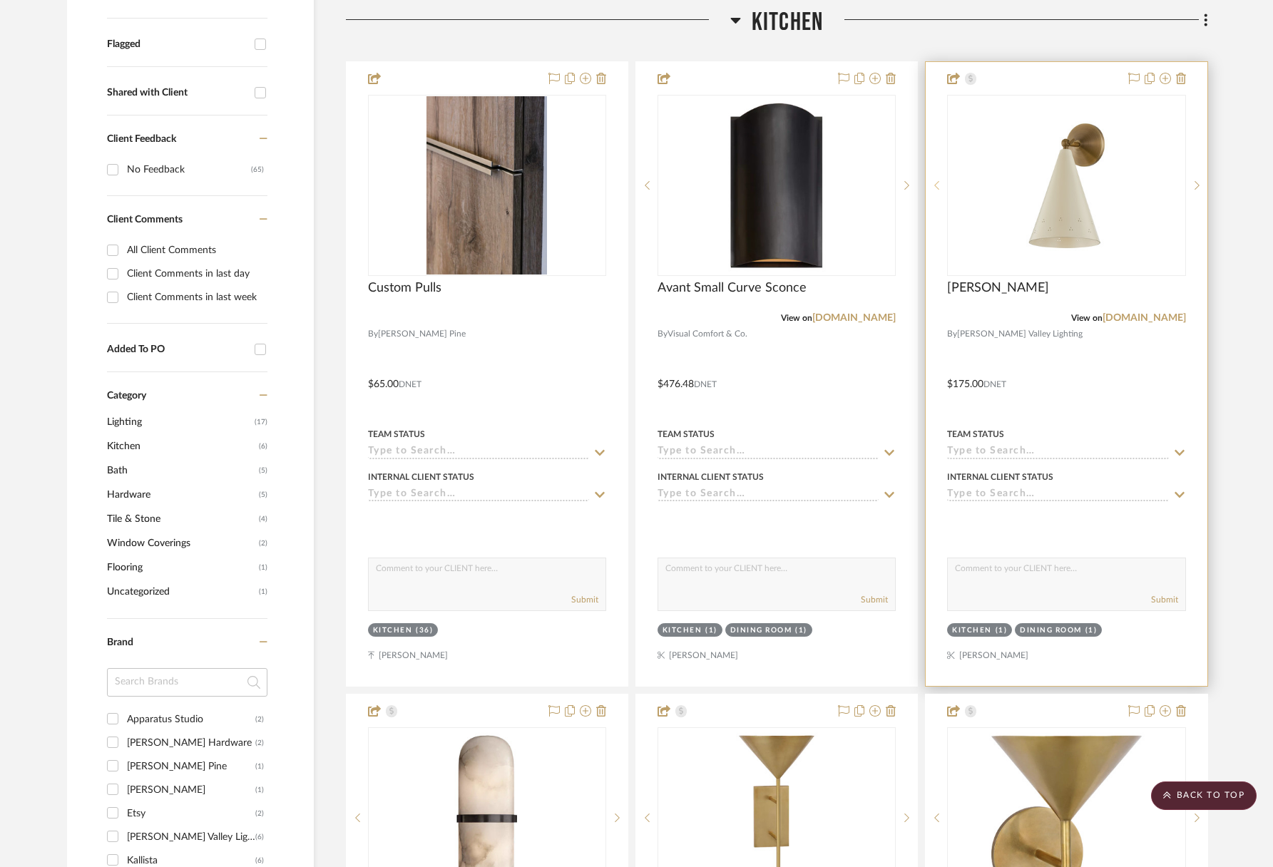
scroll to position [503, 0]
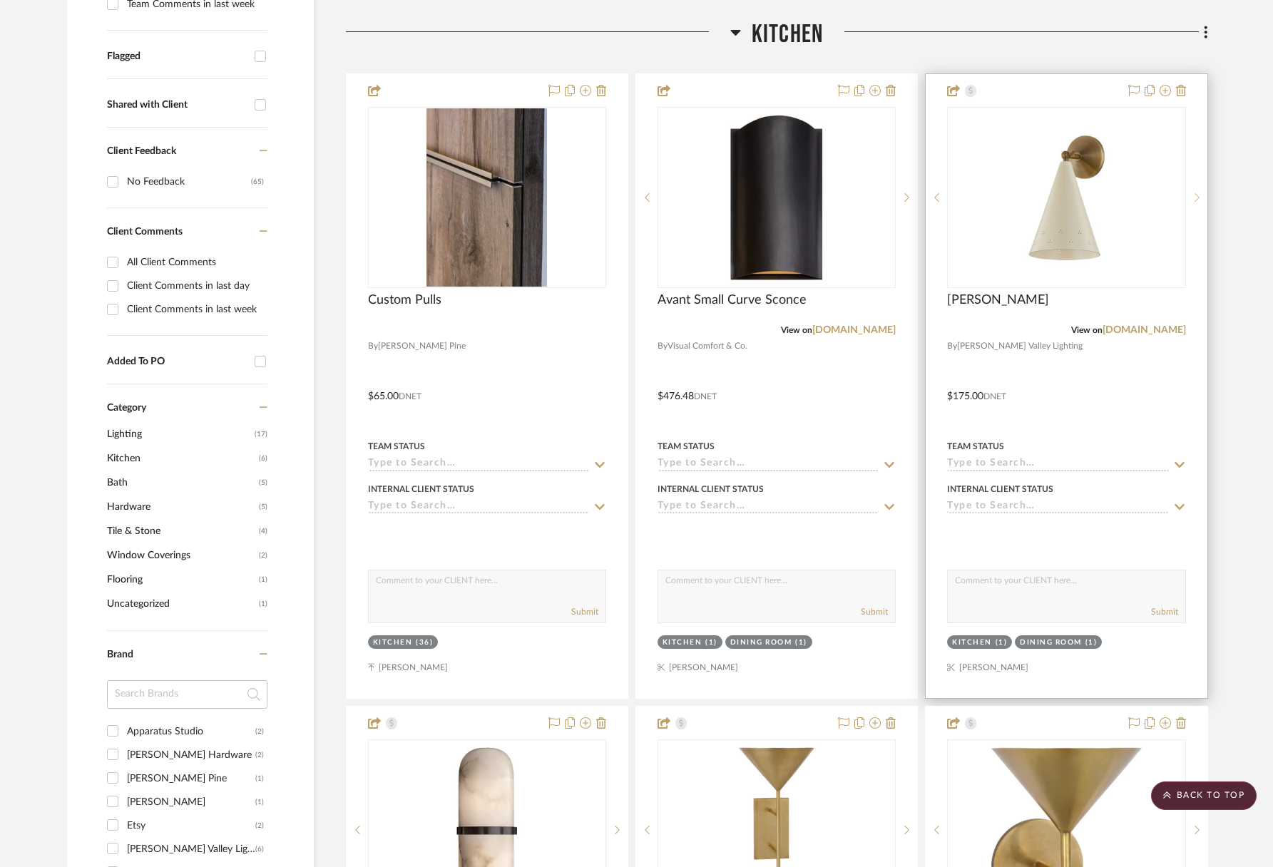
click at [1183, 205] on div at bounding box center [1196, 197] width 21 height 181
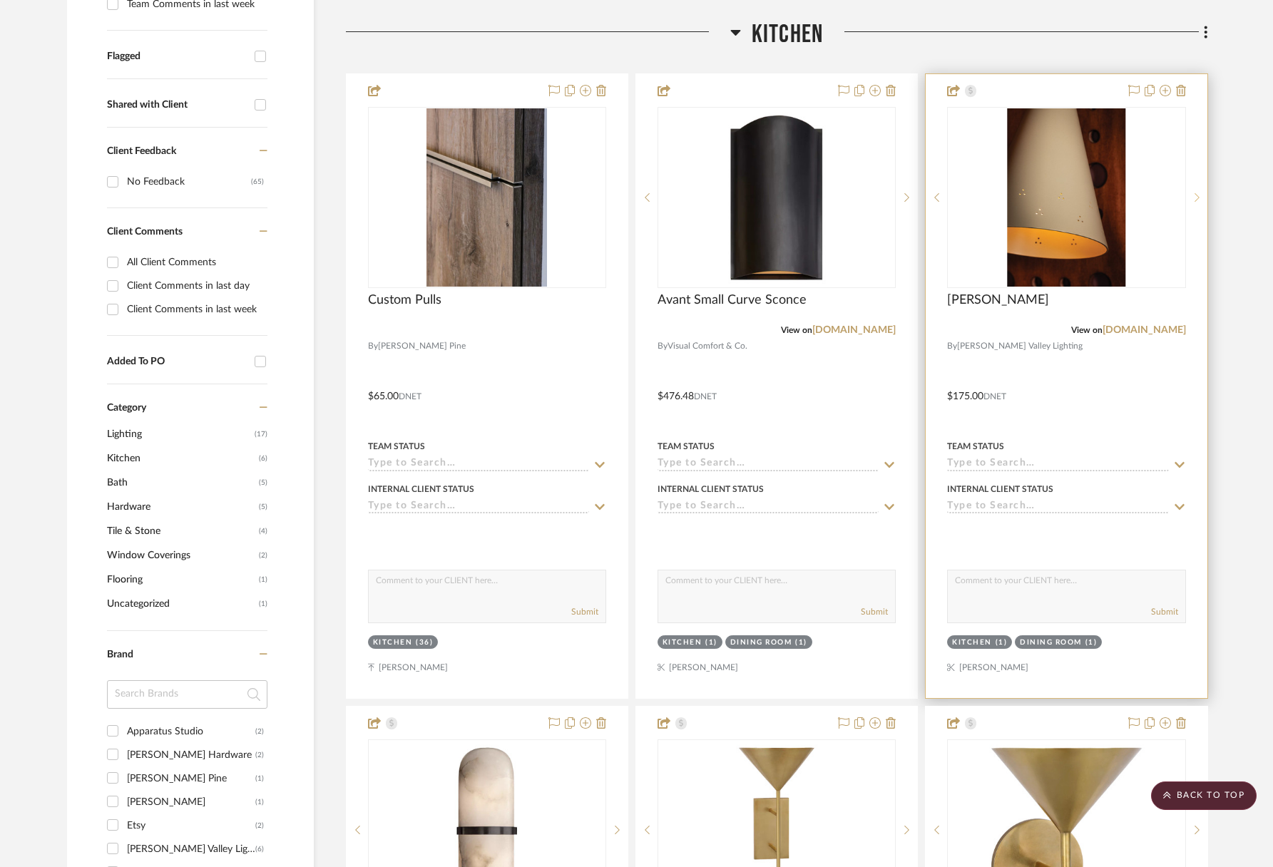
click at [1183, 205] on div at bounding box center [1196, 197] width 21 height 181
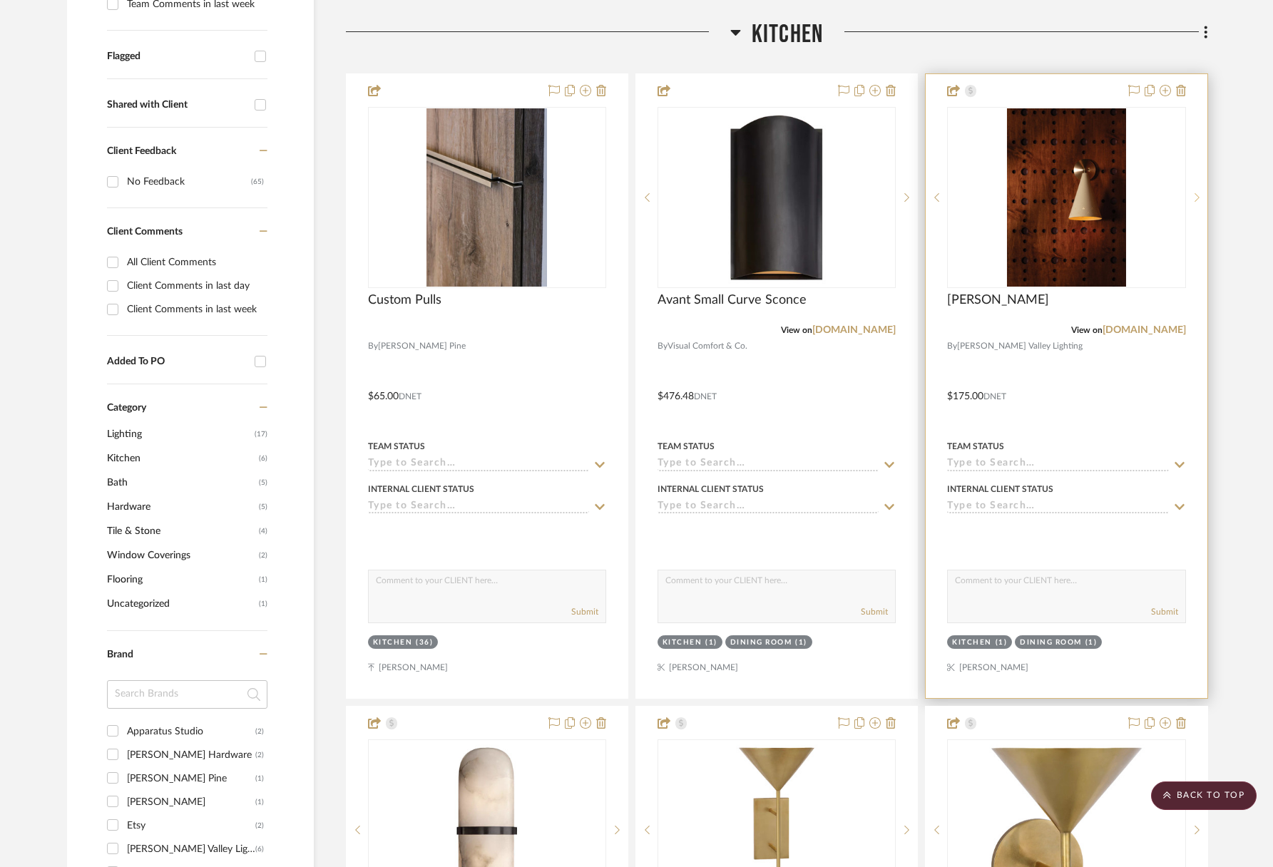
click at [1183, 205] on div at bounding box center [1196, 197] width 21 height 181
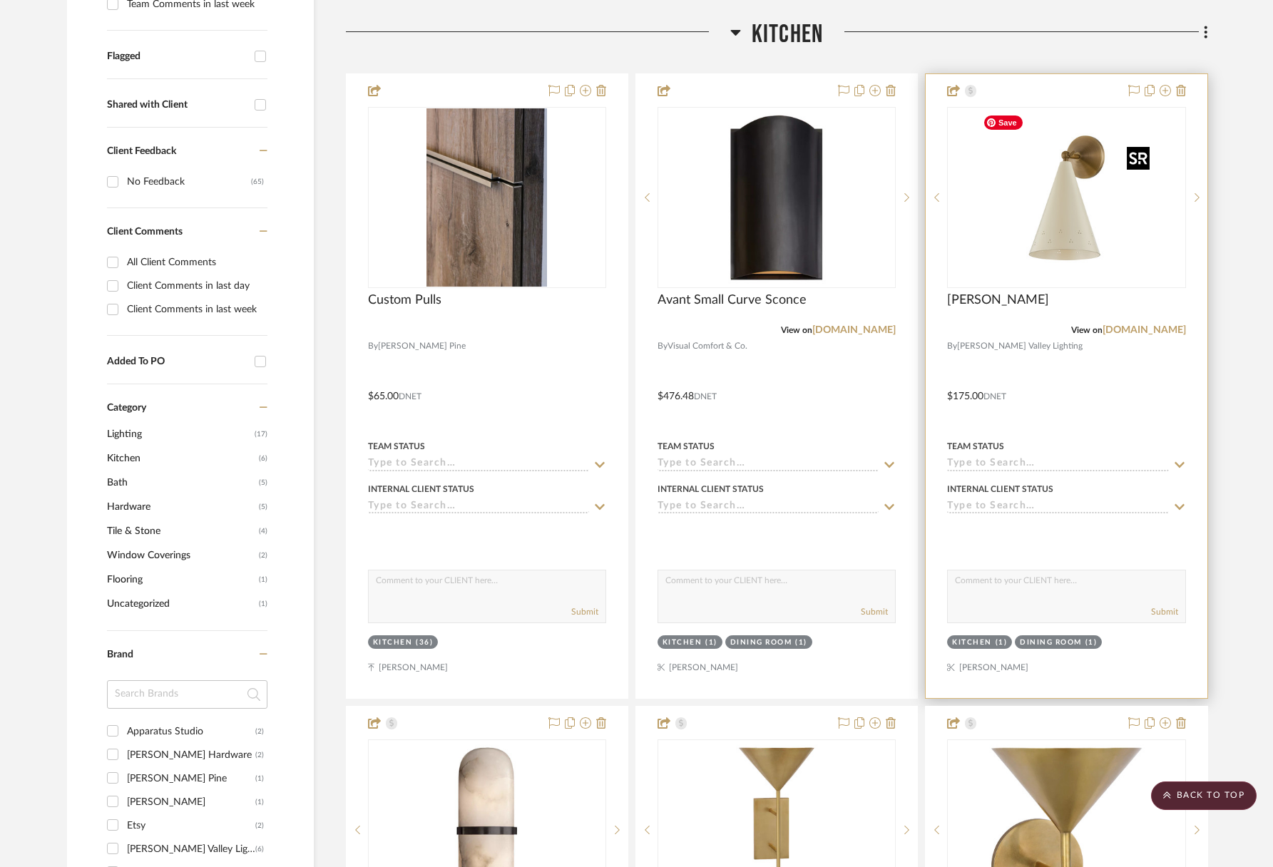
click at [1052, 251] on img "0" at bounding box center [1066, 197] width 178 height 178
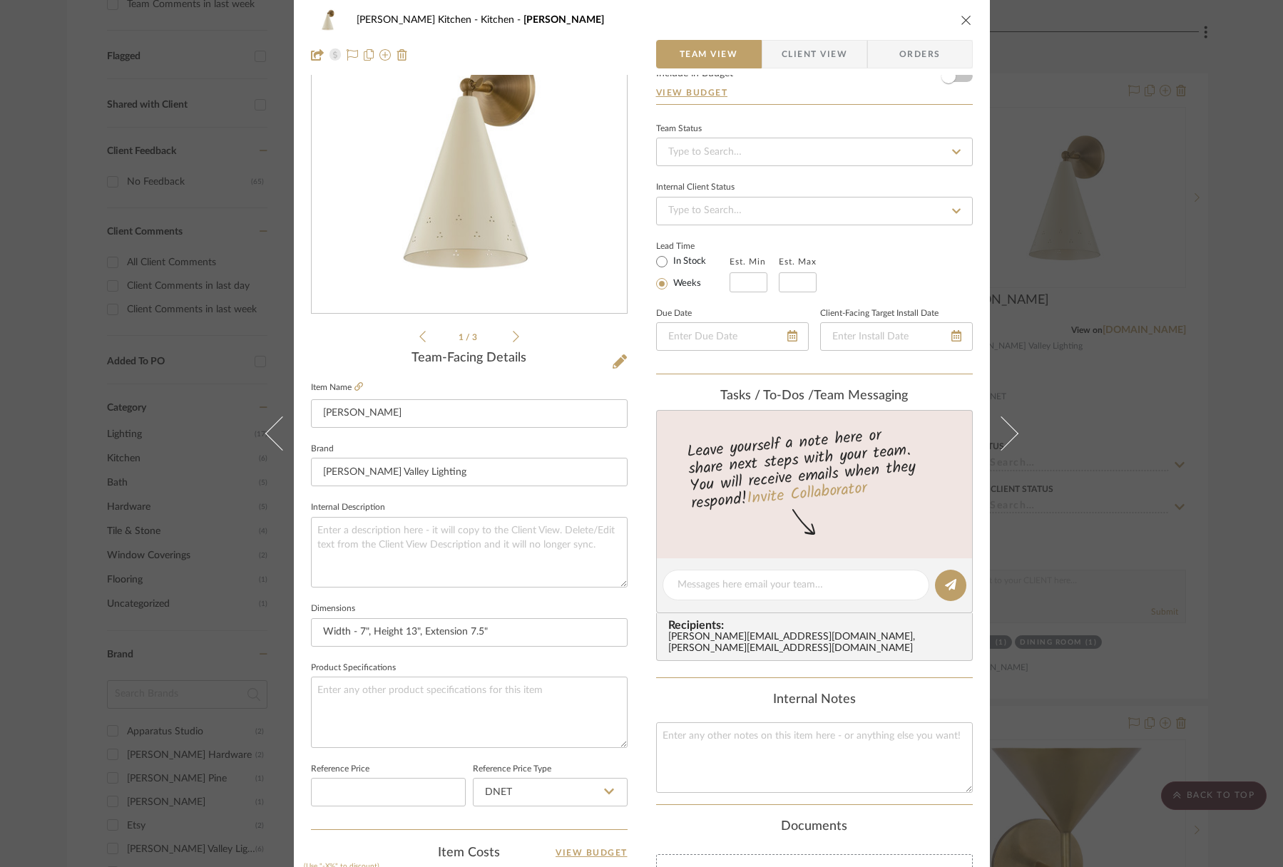
scroll to position [133, 0]
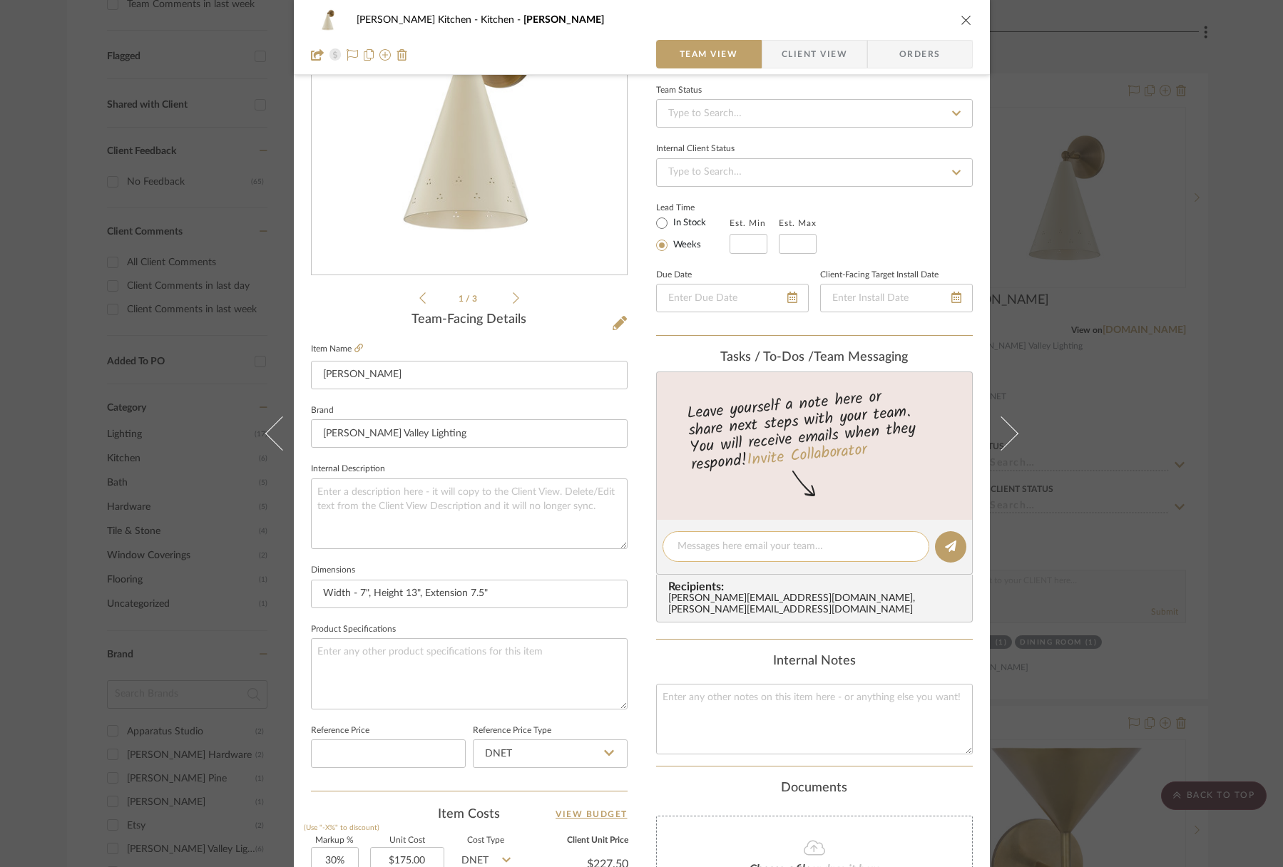
click at [735, 539] on textarea at bounding box center [795, 546] width 237 height 15
type textarea "these for buffet & stove"
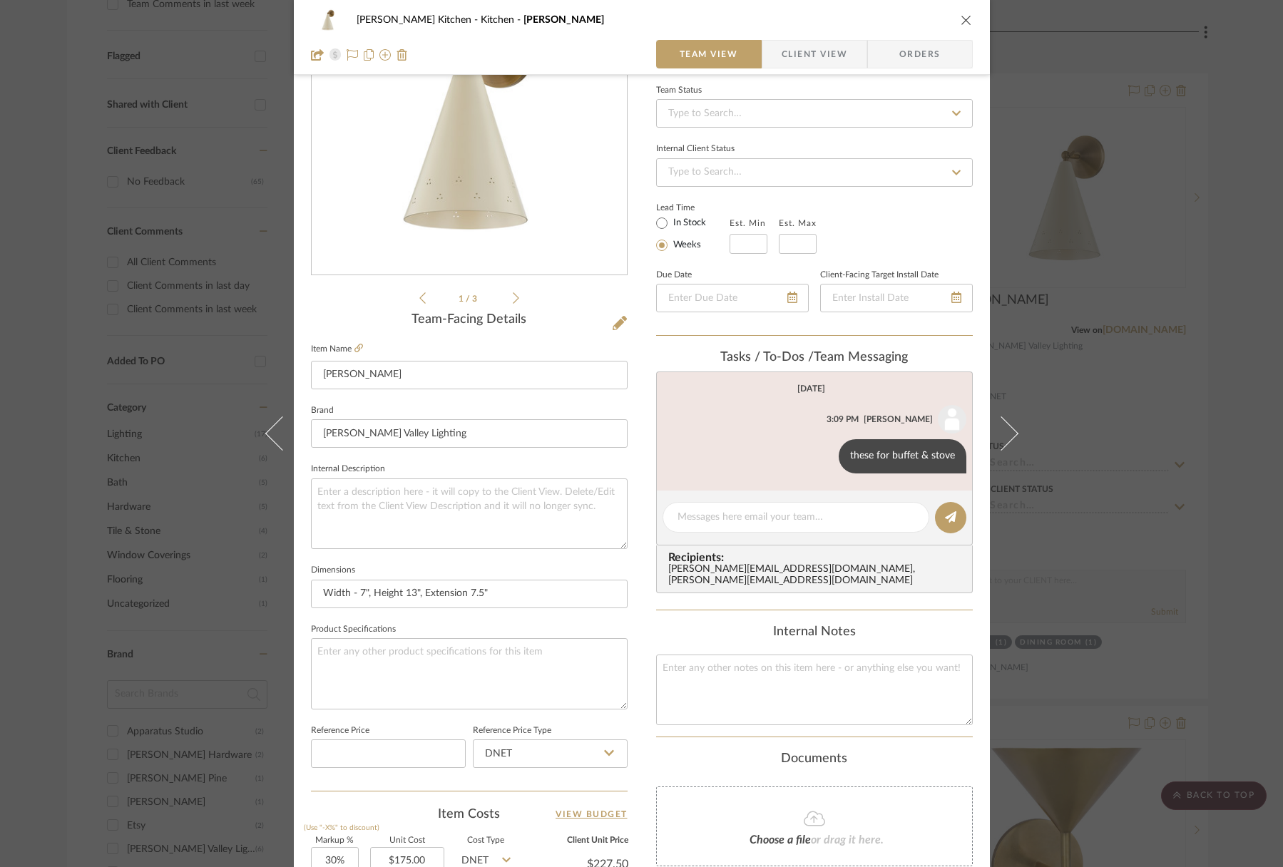
click at [513, 300] on icon at bounding box center [516, 298] width 6 height 13
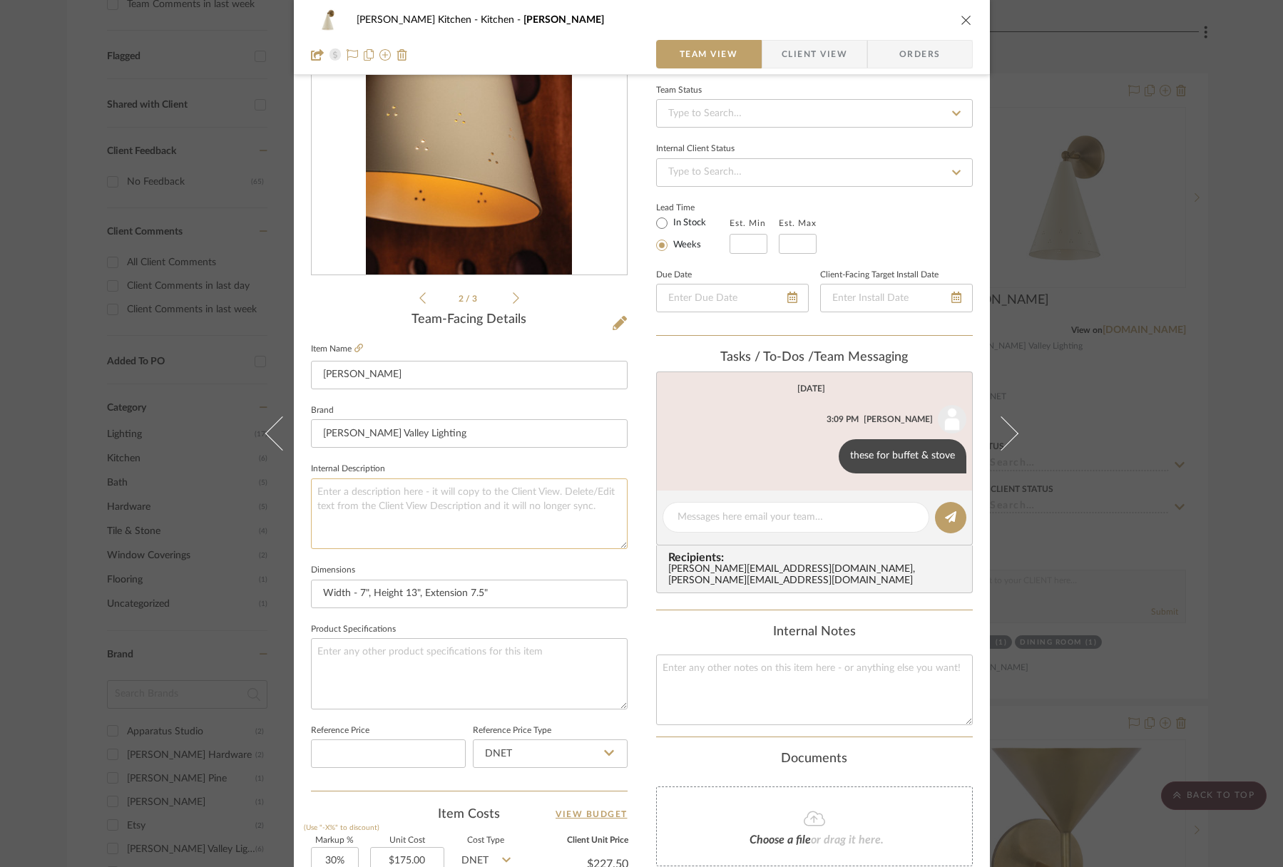
scroll to position [0, 0]
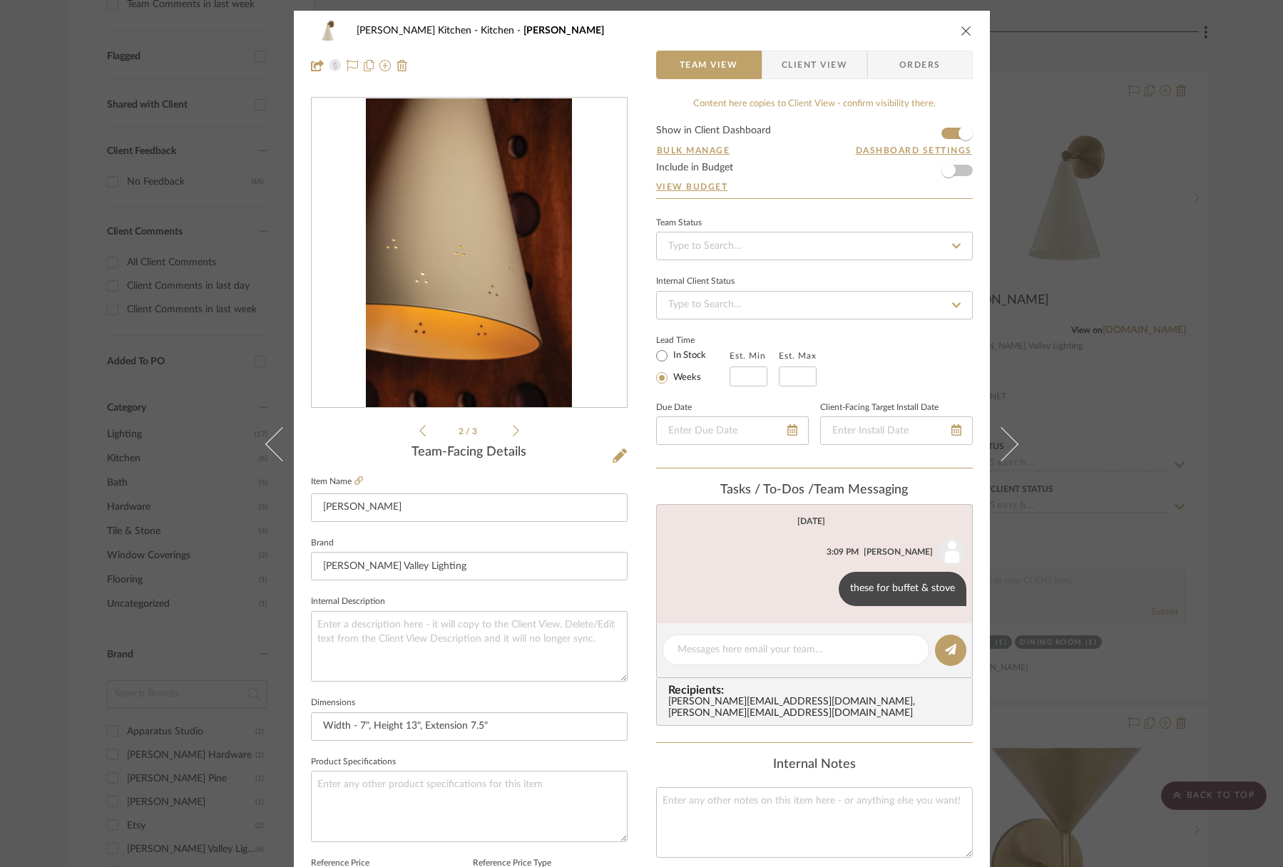
click at [513, 434] on icon at bounding box center [516, 430] width 6 height 11
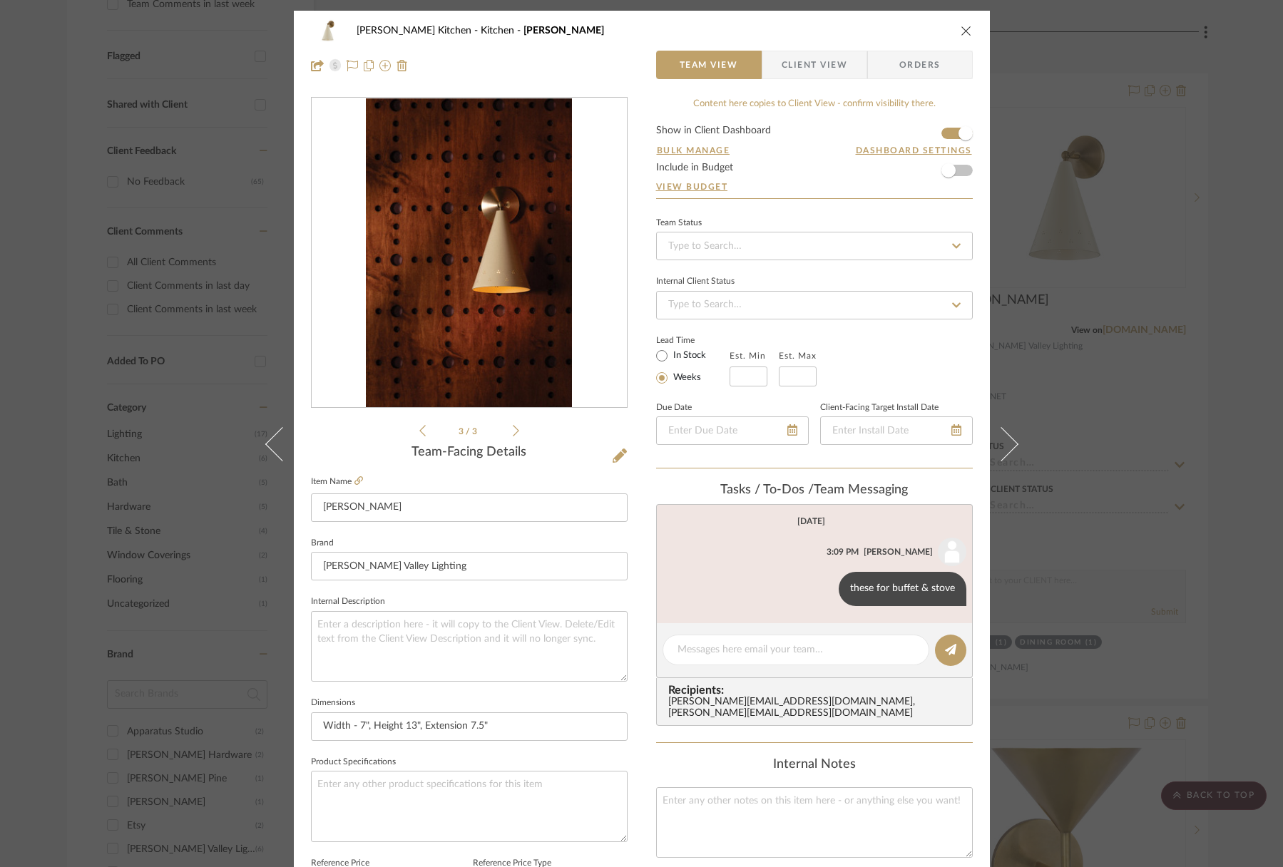
click at [513, 434] on icon at bounding box center [516, 430] width 6 height 13
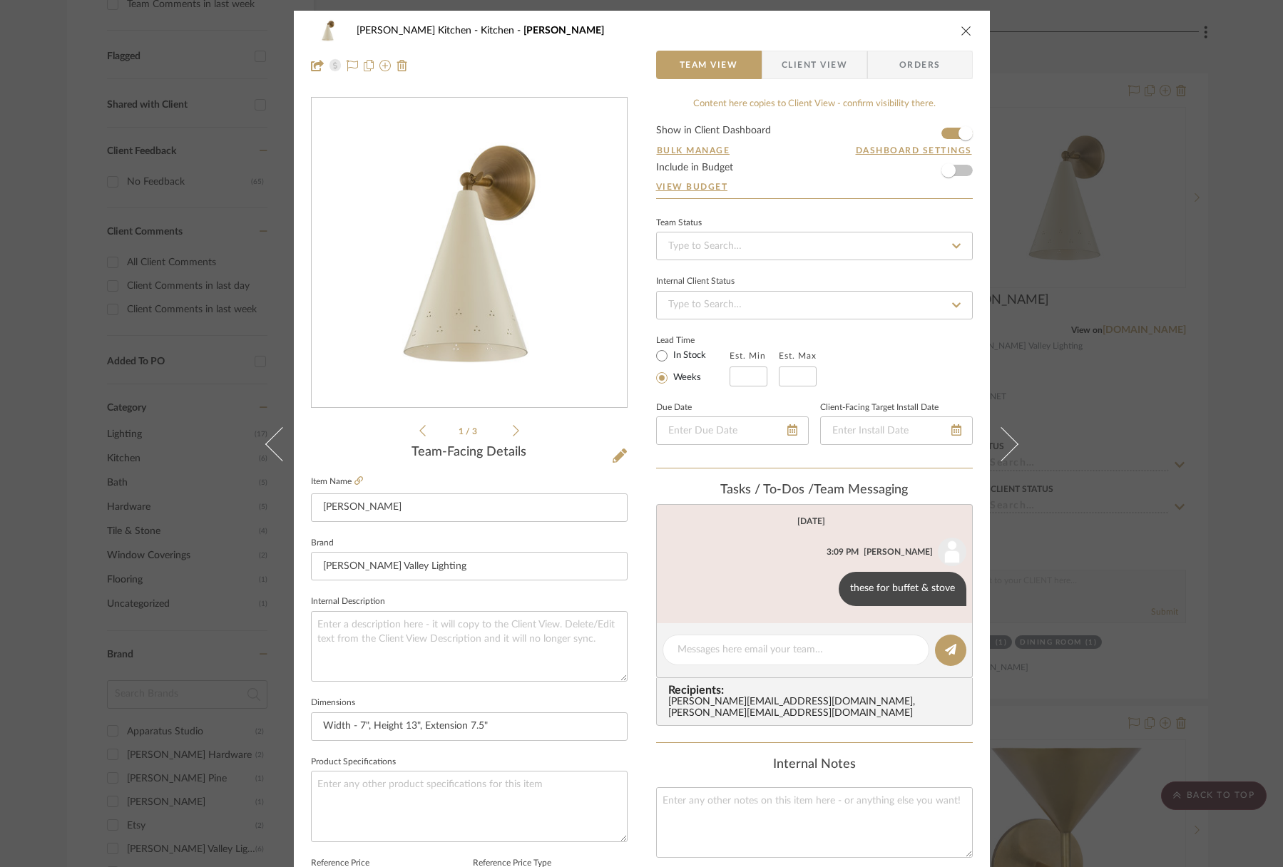
click at [961, 30] on icon "close" at bounding box center [966, 30] width 11 height 11
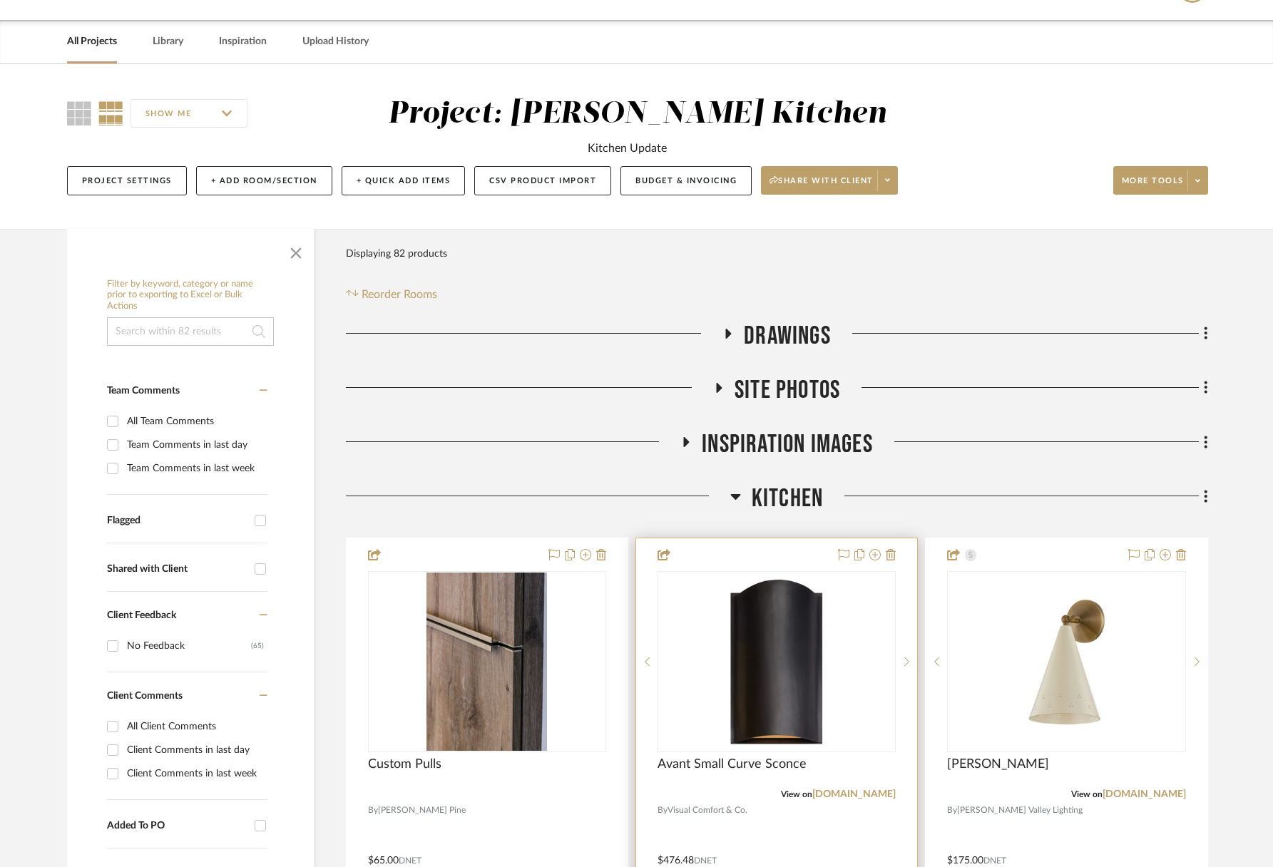
scroll to position [176, 0]
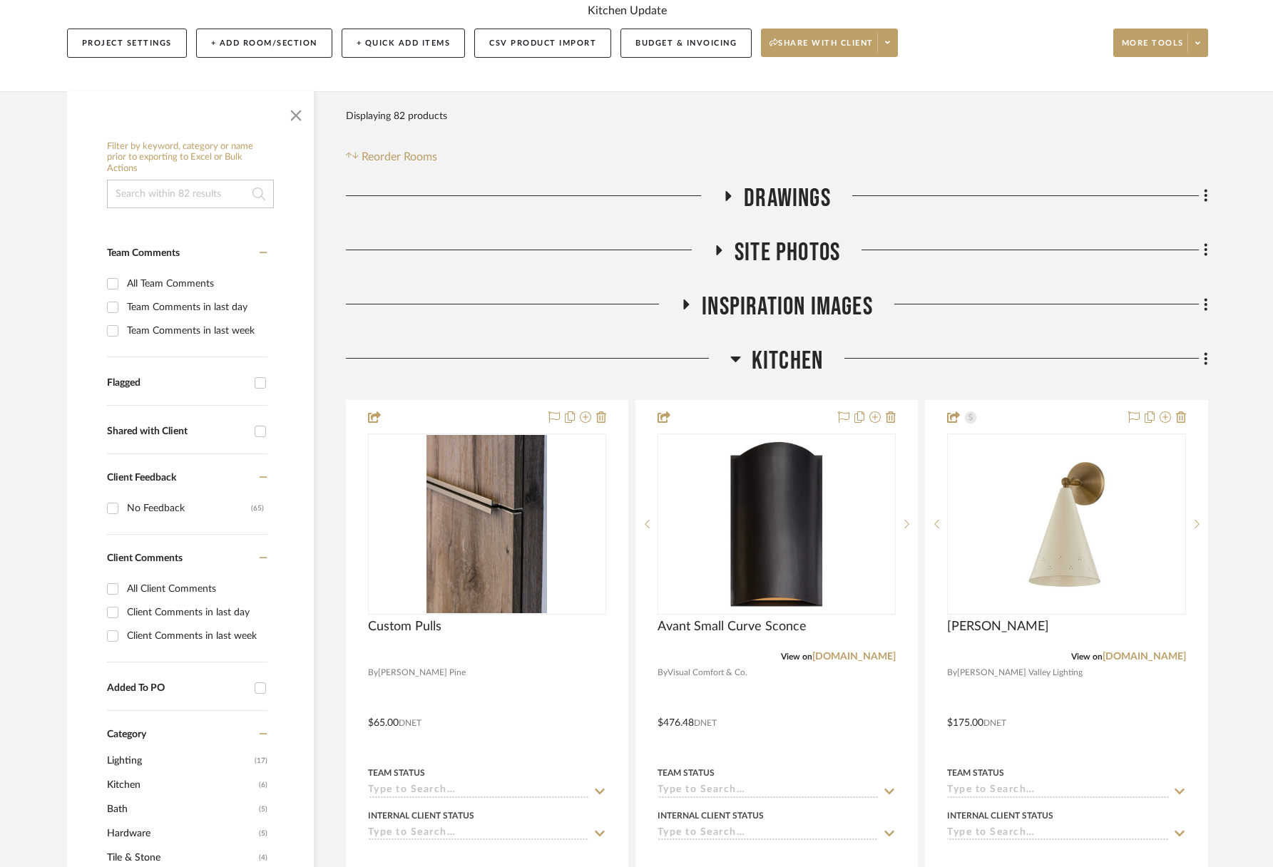
click at [765, 354] on span "Kitchen" at bounding box center [787, 361] width 71 height 31
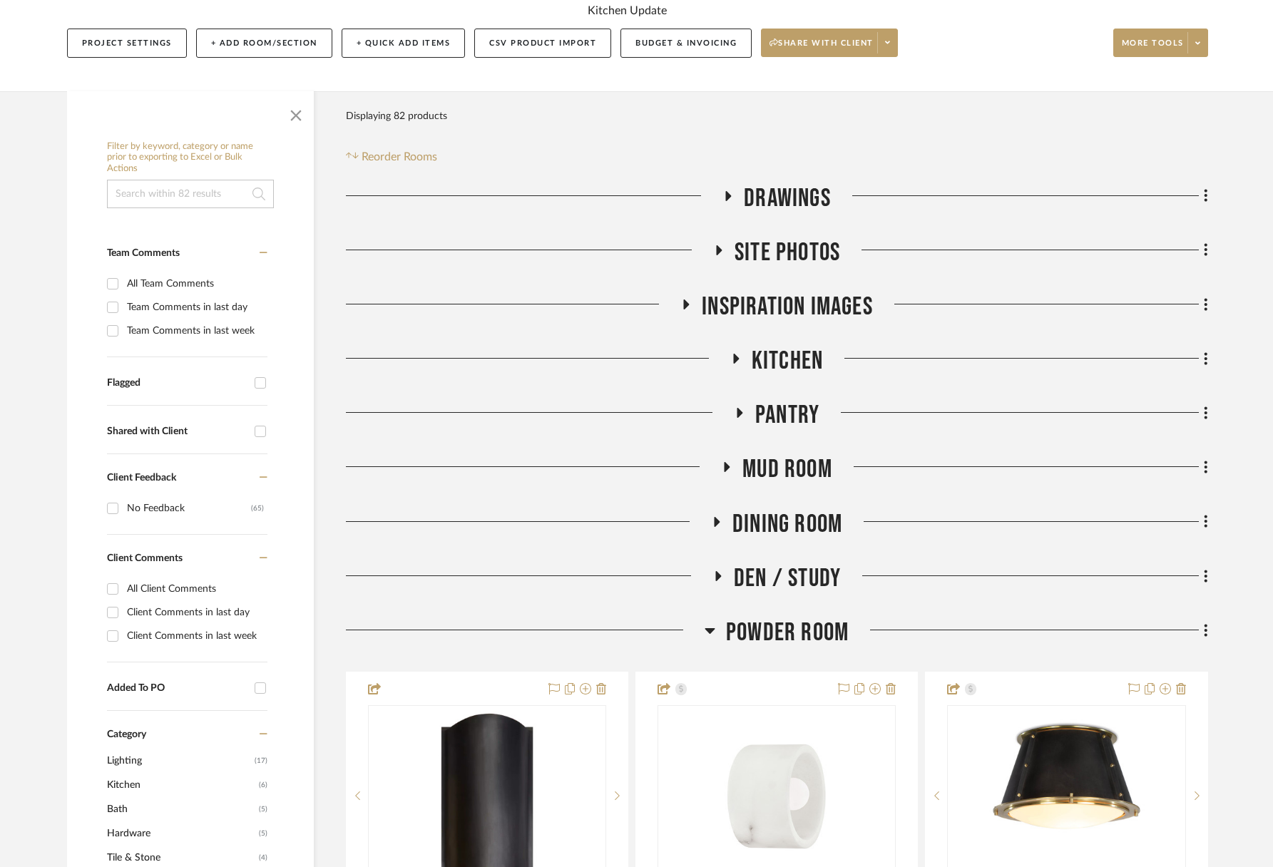
click at [804, 517] on span "Dining Room" at bounding box center [787, 524] width 110 height 31
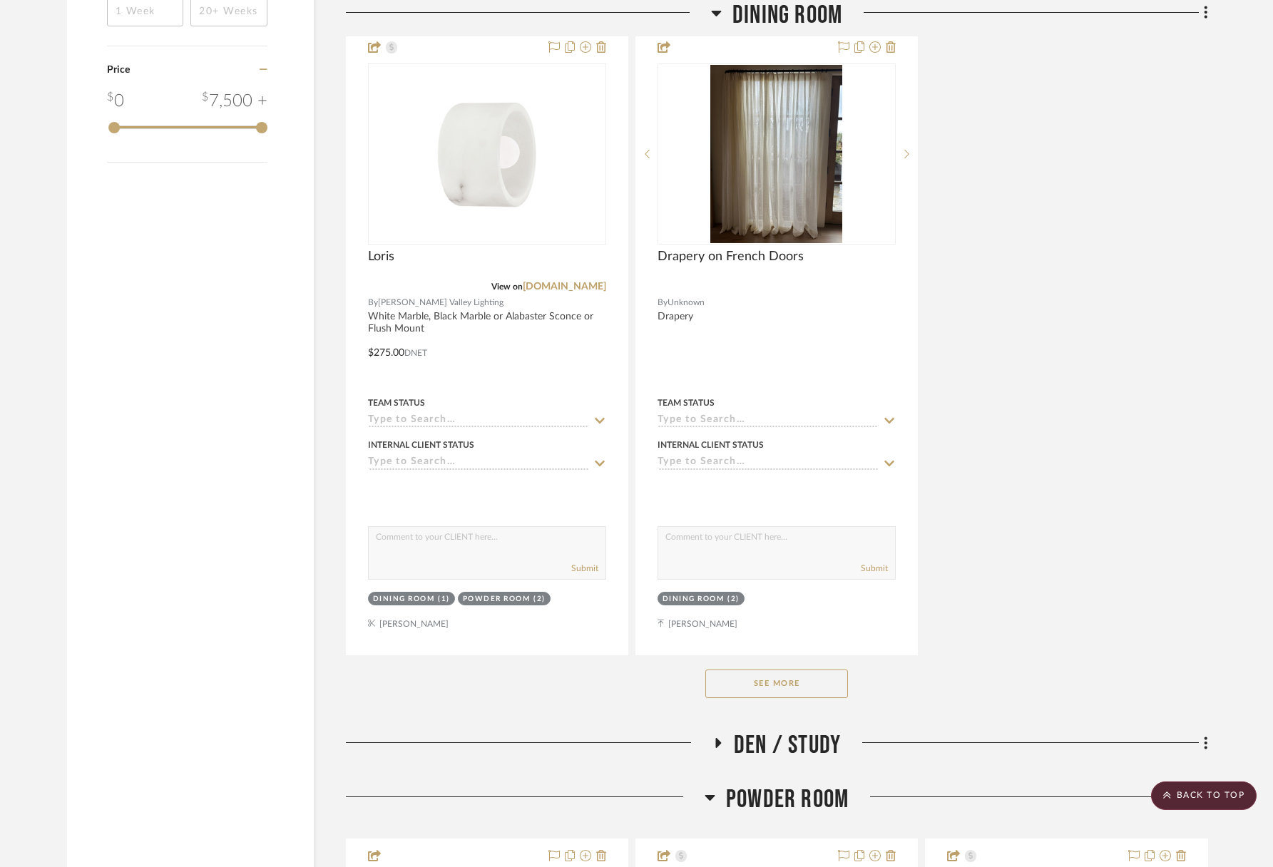
click at [799, 688] on button "See More" at bounding box center [776, 684] width 143 height 29
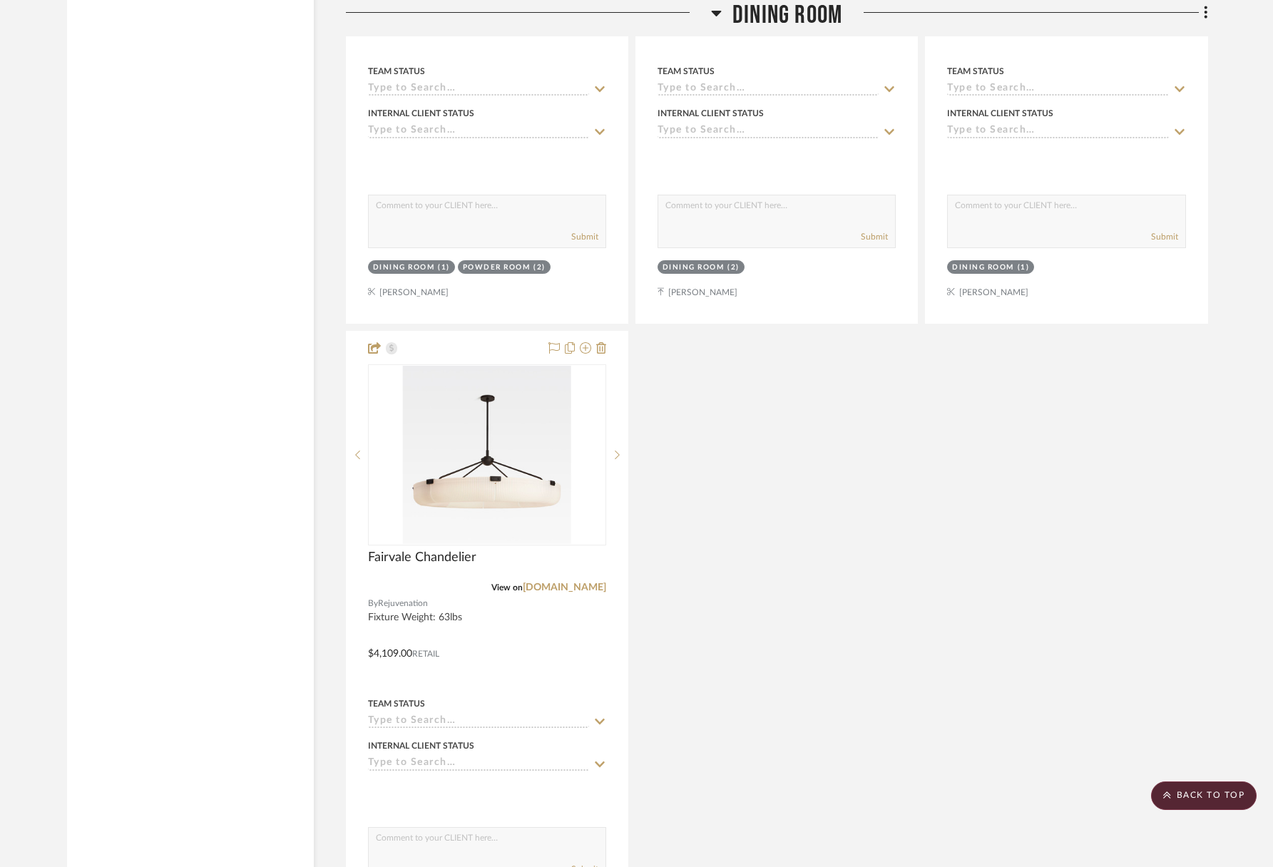
scroll to position [2865, 0]
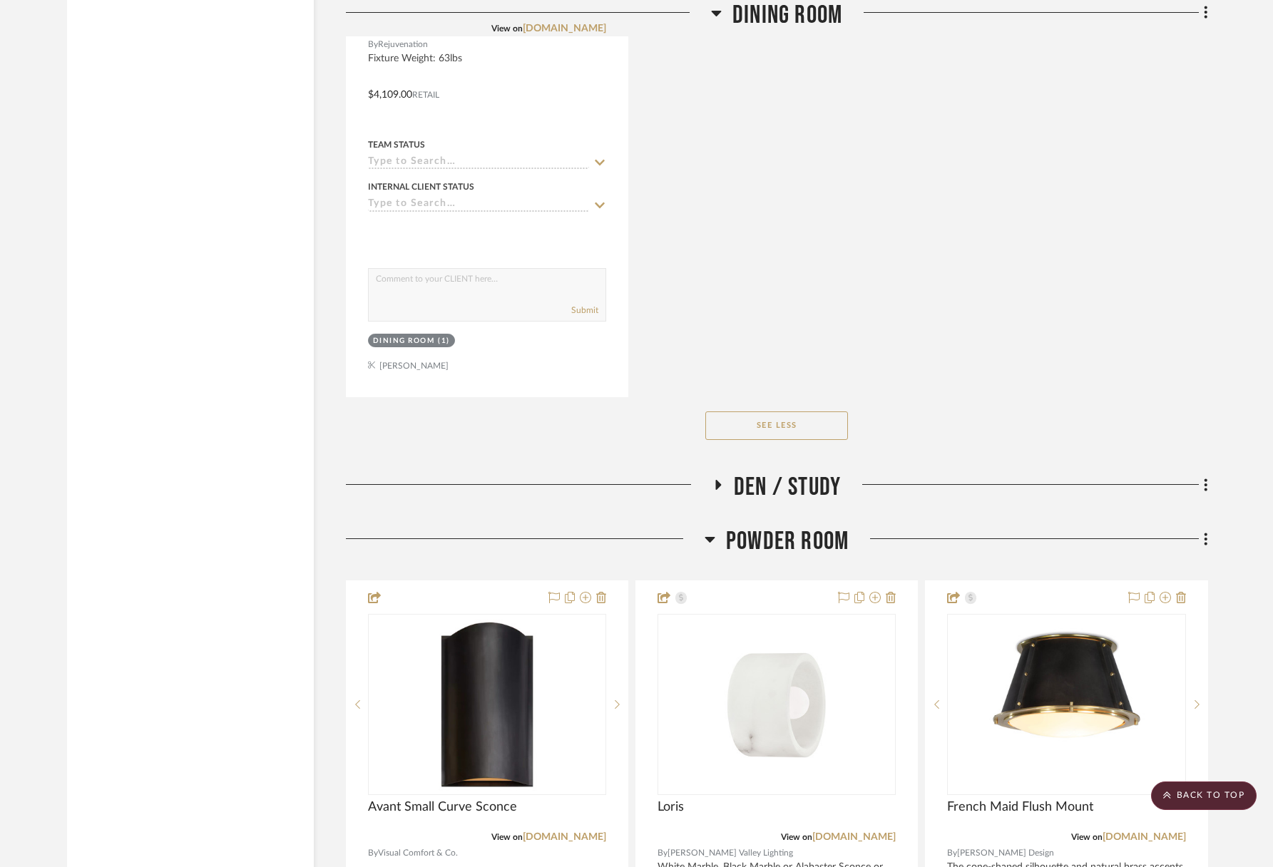
click at [840, 529] on span "Powder Room" at bounding box center [787, 541] width 123 height 31
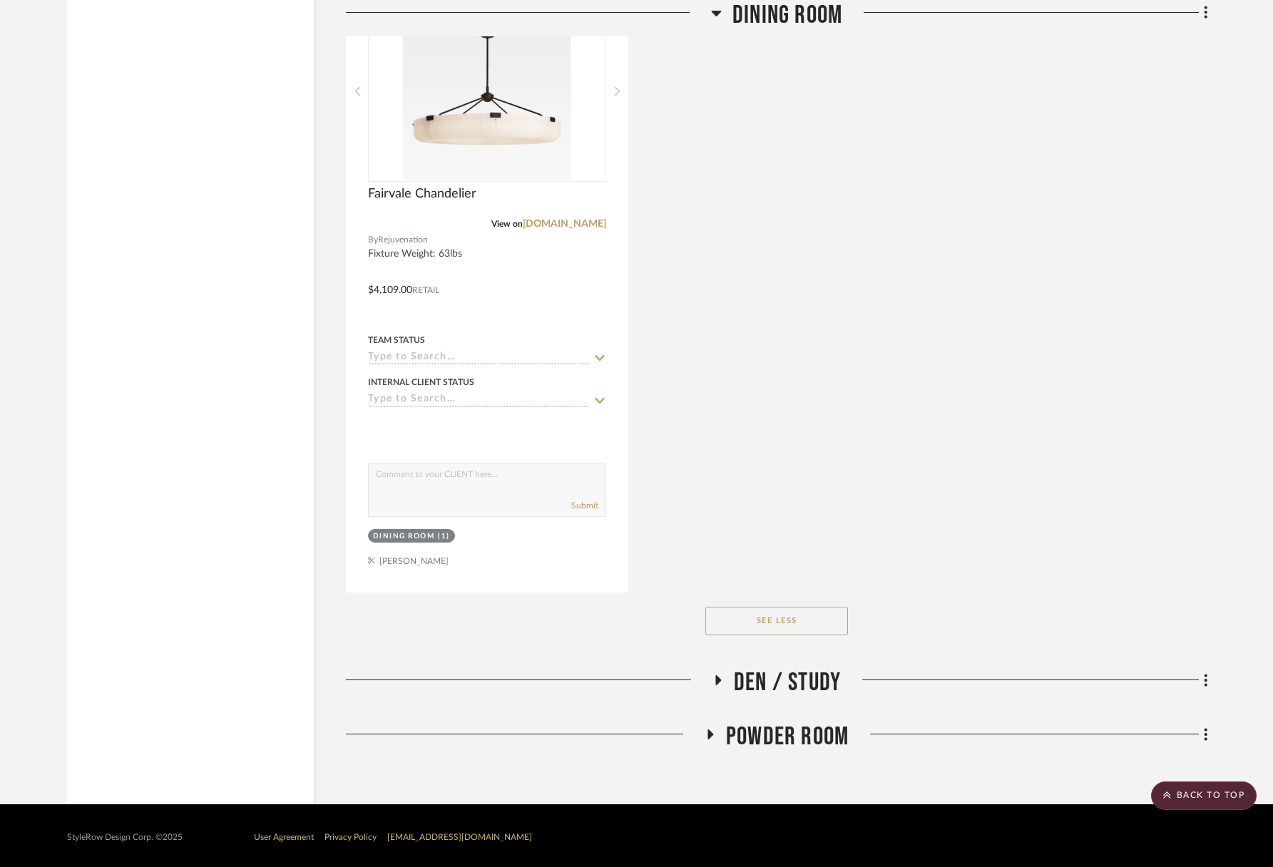
click at [814, 682] on span "Den / Study" at bounding box center [787, 682] width 107 height 31
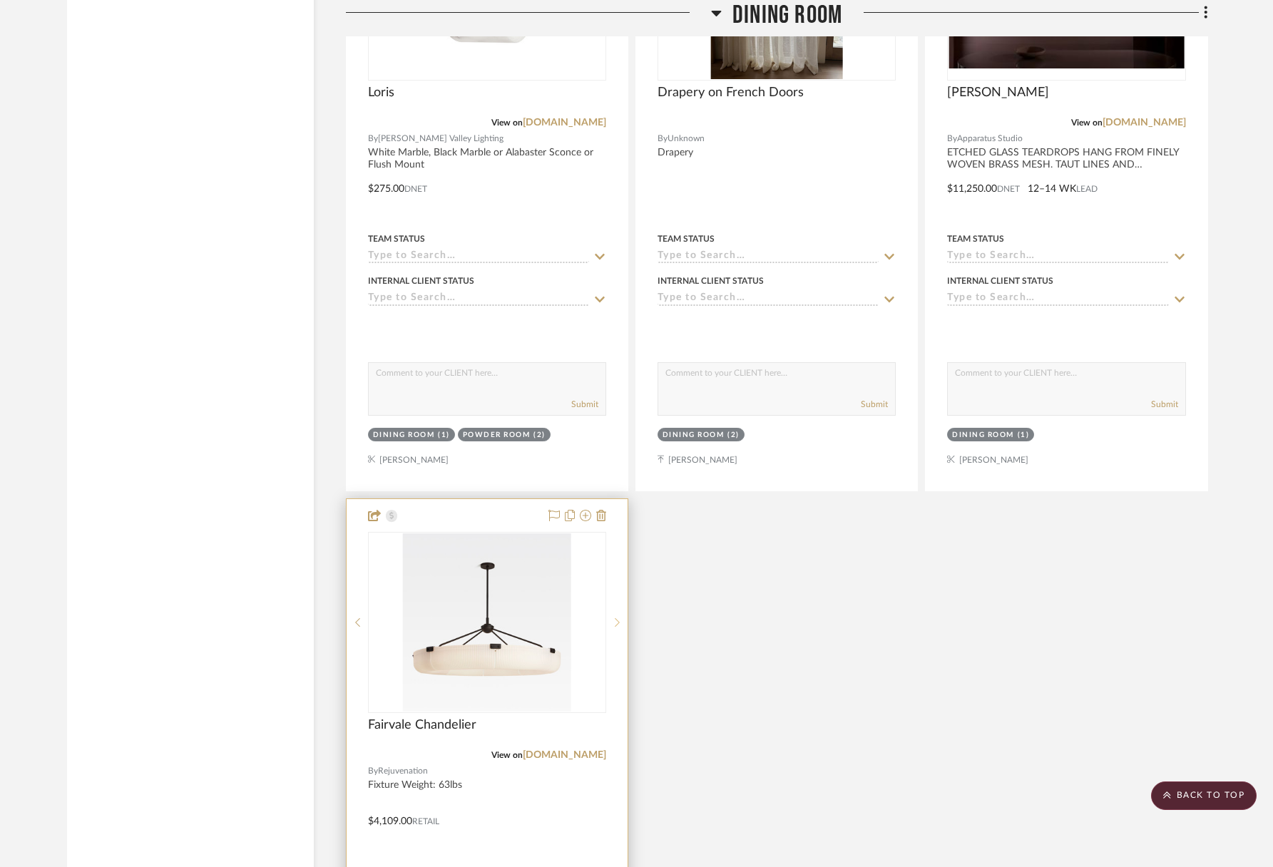
click at [619, 626] on div at bounding box center [616, 622] width 21 height 181
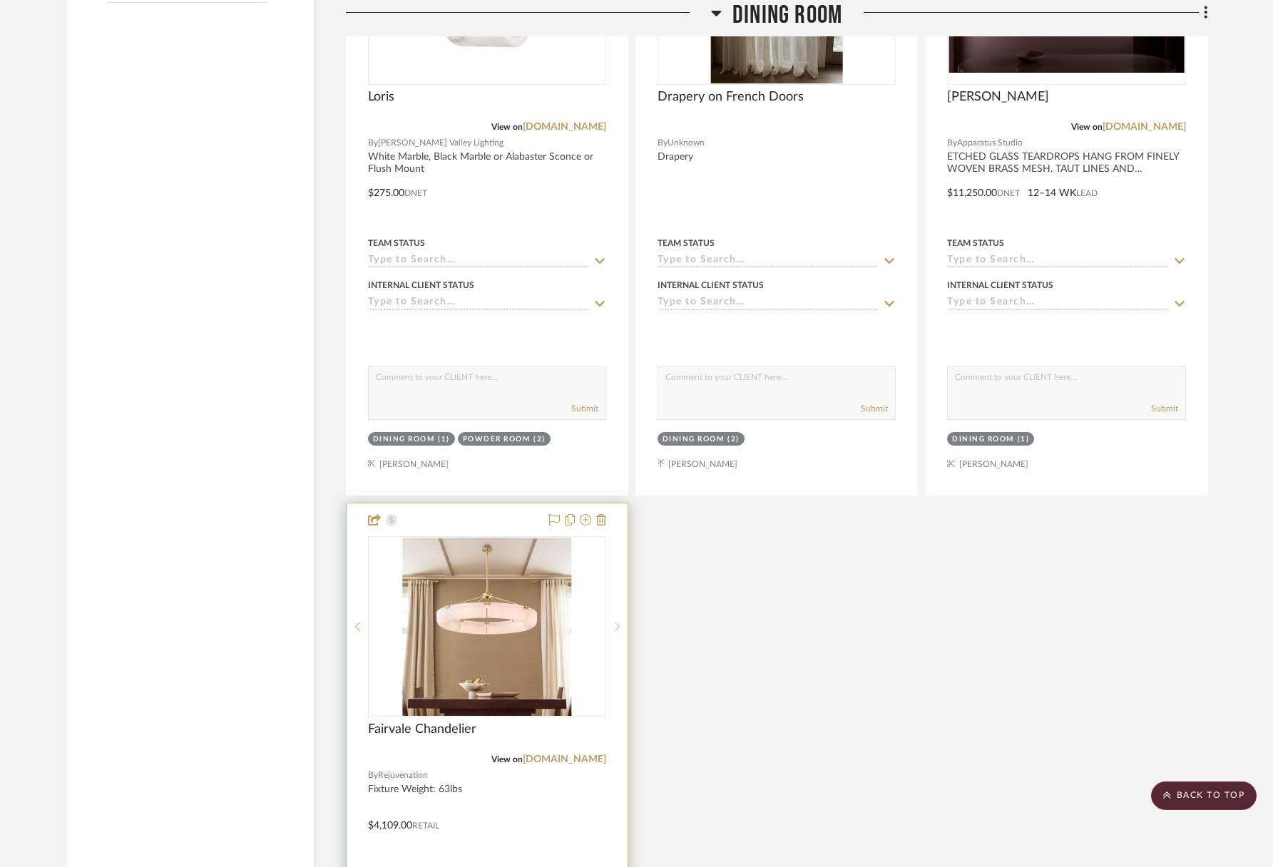
scroll to position [2136, 0]
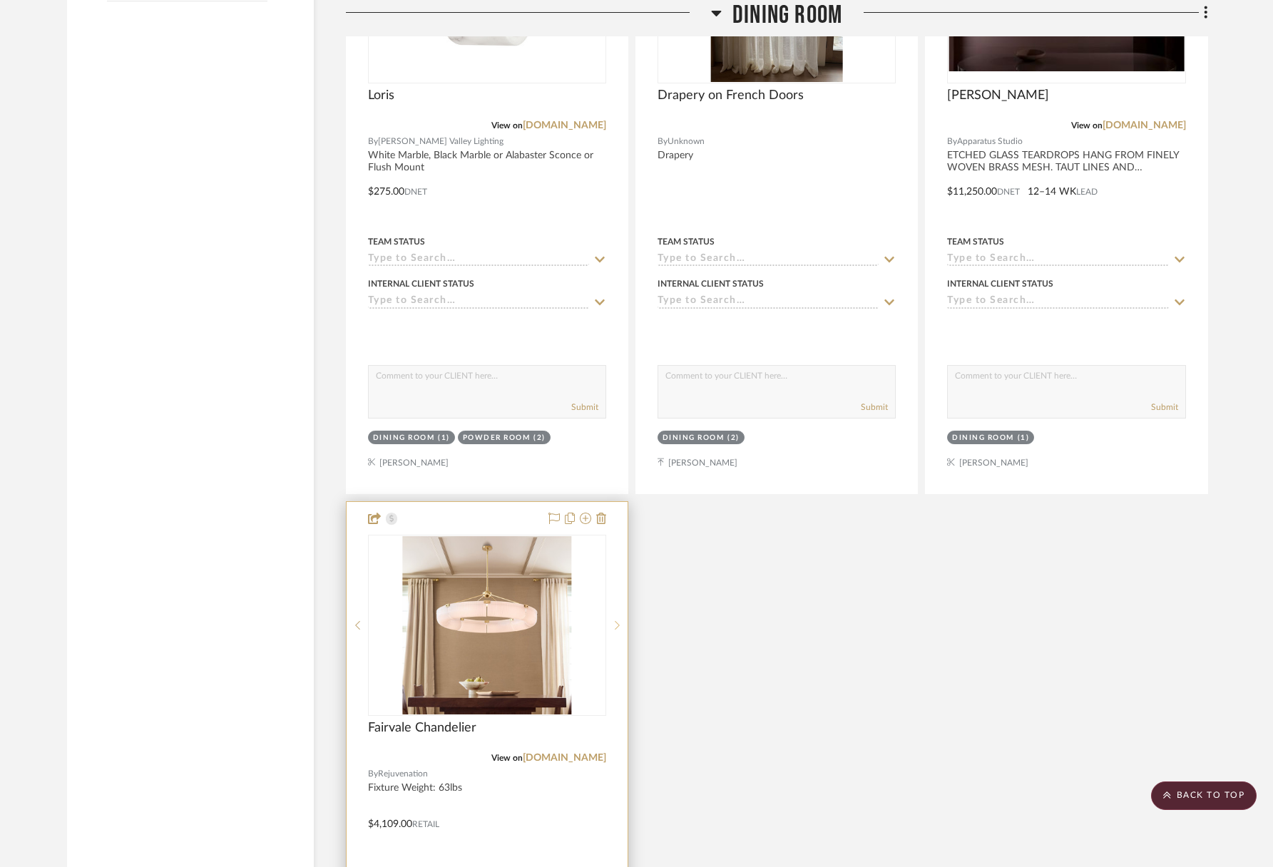
click at [619, 626] on sr-next-btn at bounding box center [616, 625] width 21 height 10
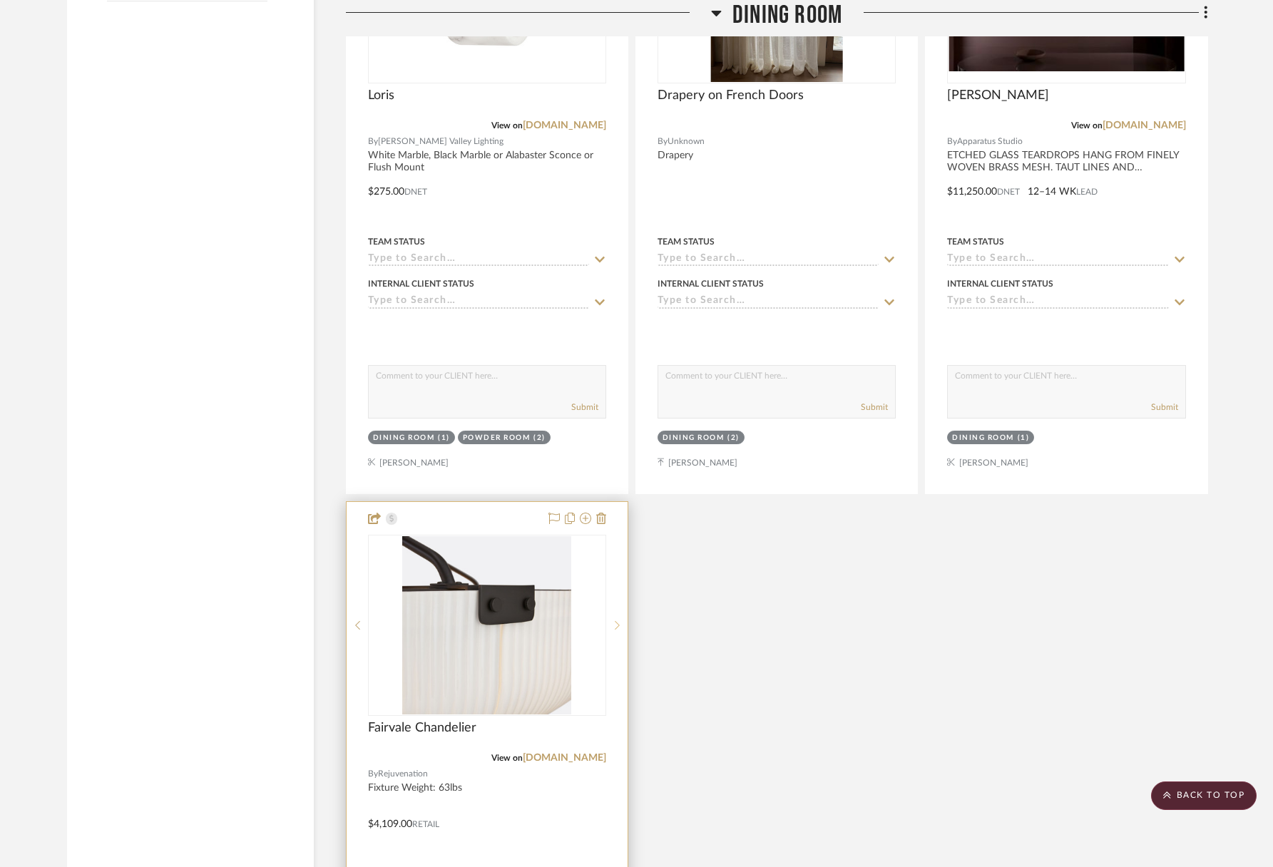
click at [619, 626] on sr-next-btn at bounding box center [616, 625] width 21 height 10
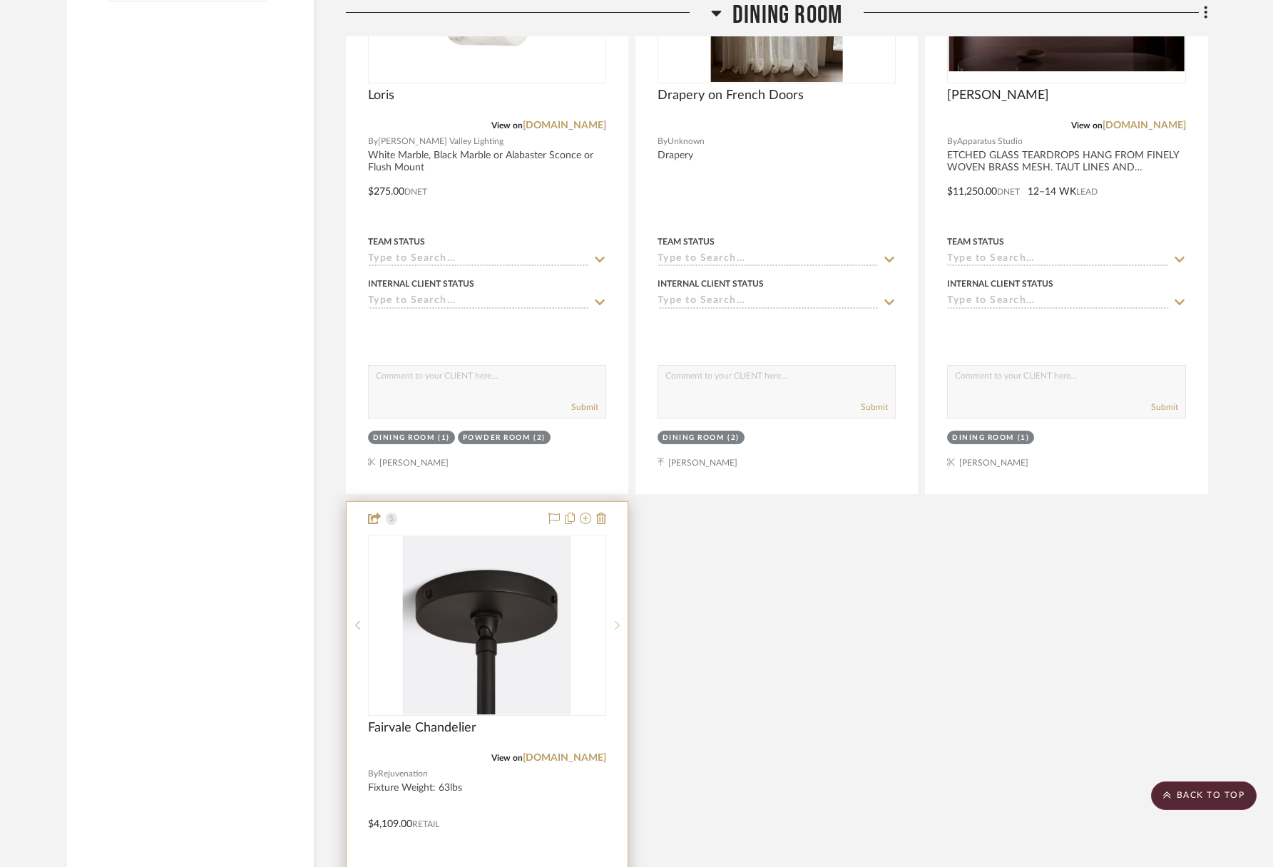
click at [619, 626] on sr-next-btn at bounding box center [616, 625] width 21 height 10
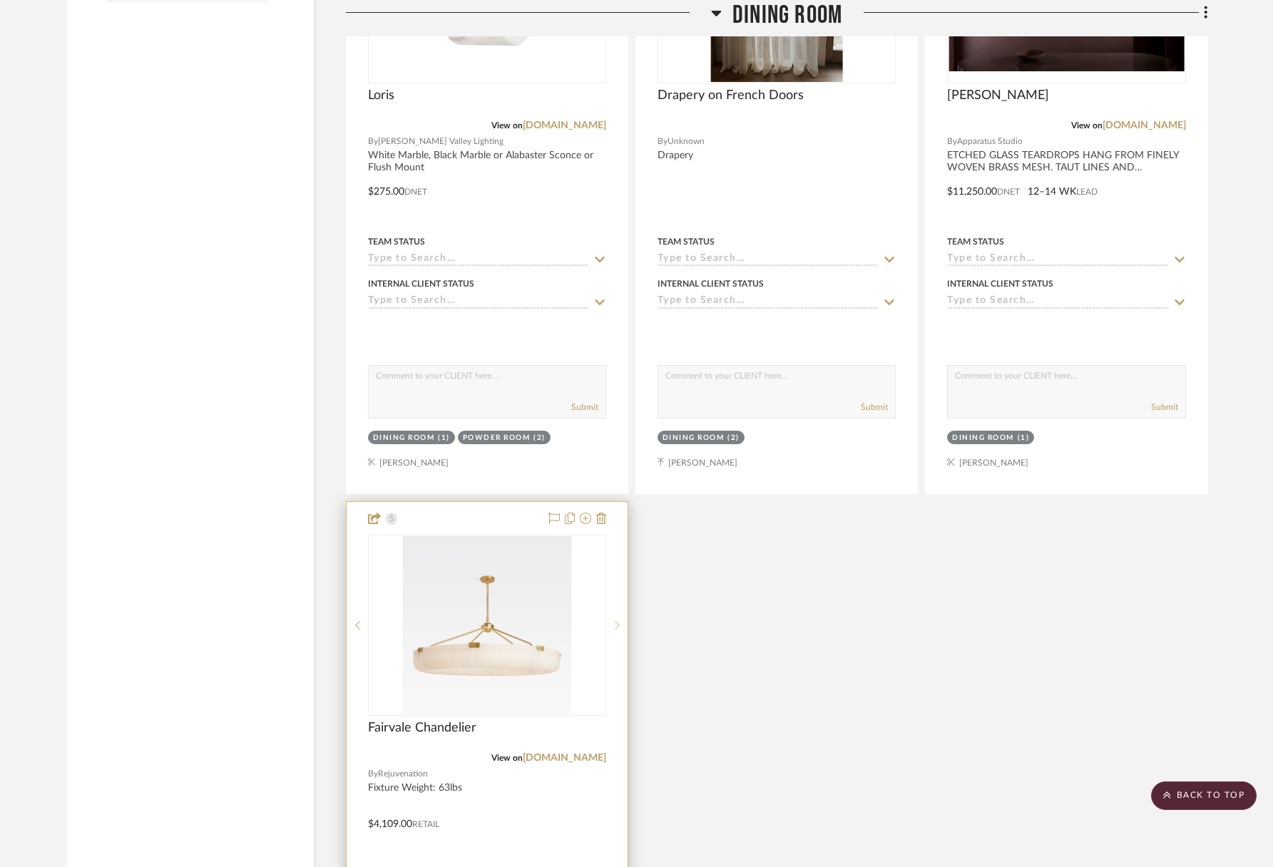
click at [618, 623] on icon at bounding box center [617, 625] width 5 height 10
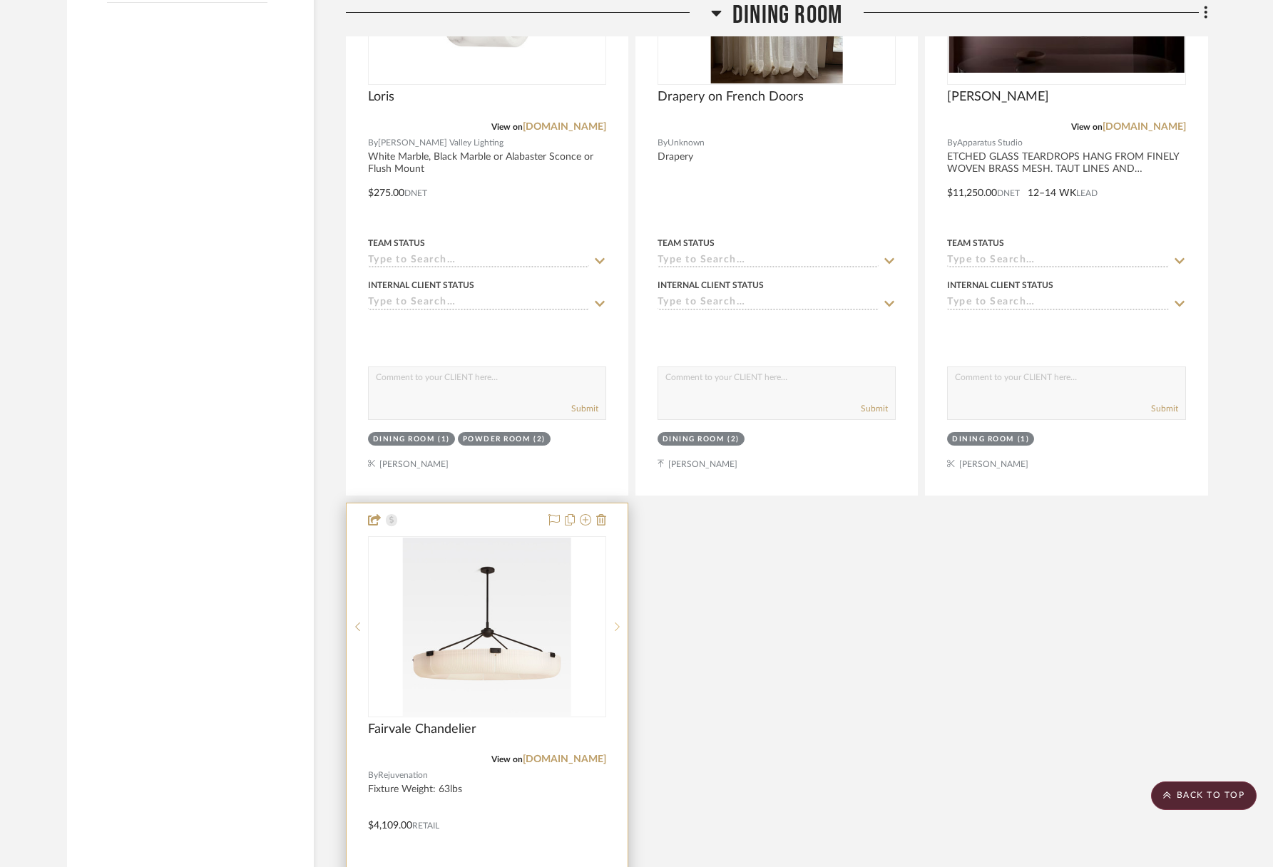
click at [618, 623] on icon at bounding box center [617, 627] width 5 height 10
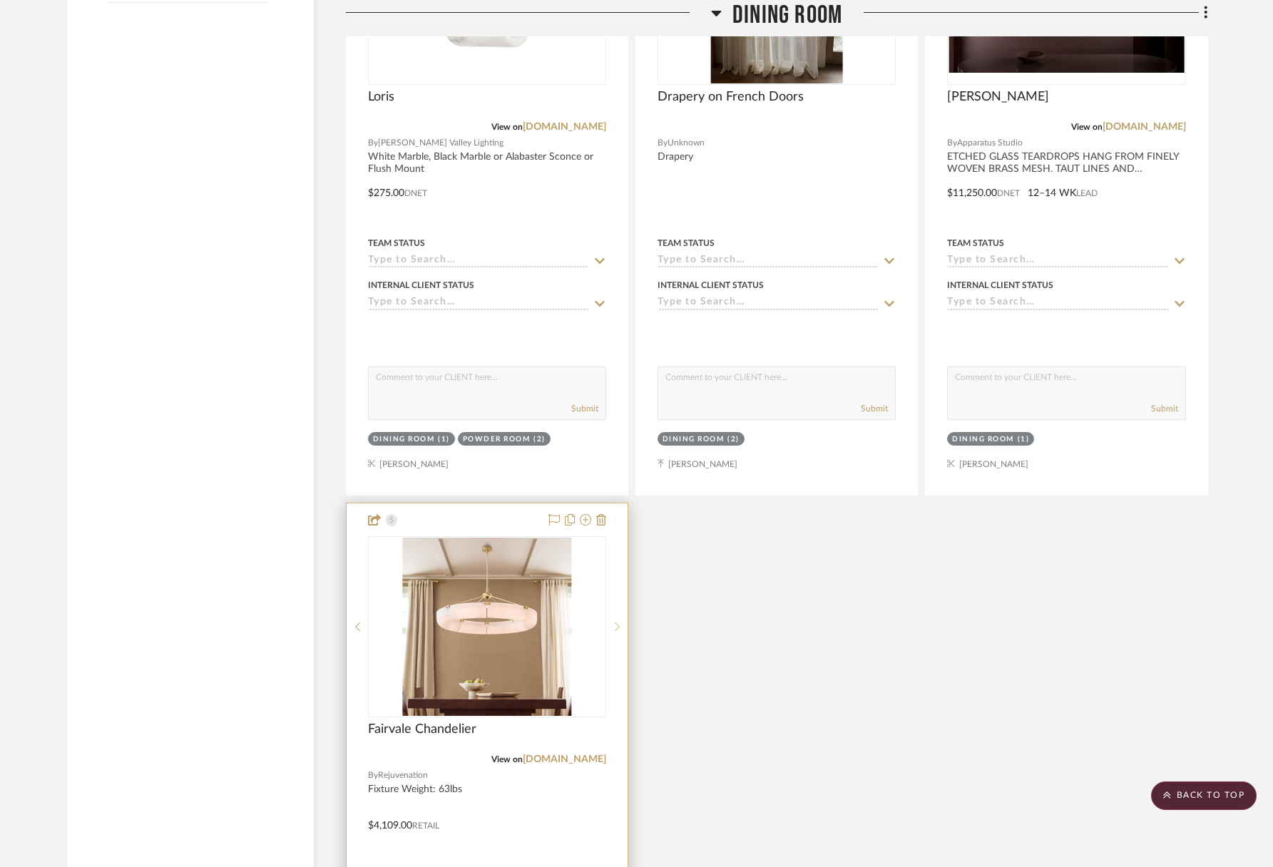
click at [618, 623] on icon at bounding box center [617, 627] width 5 height 10
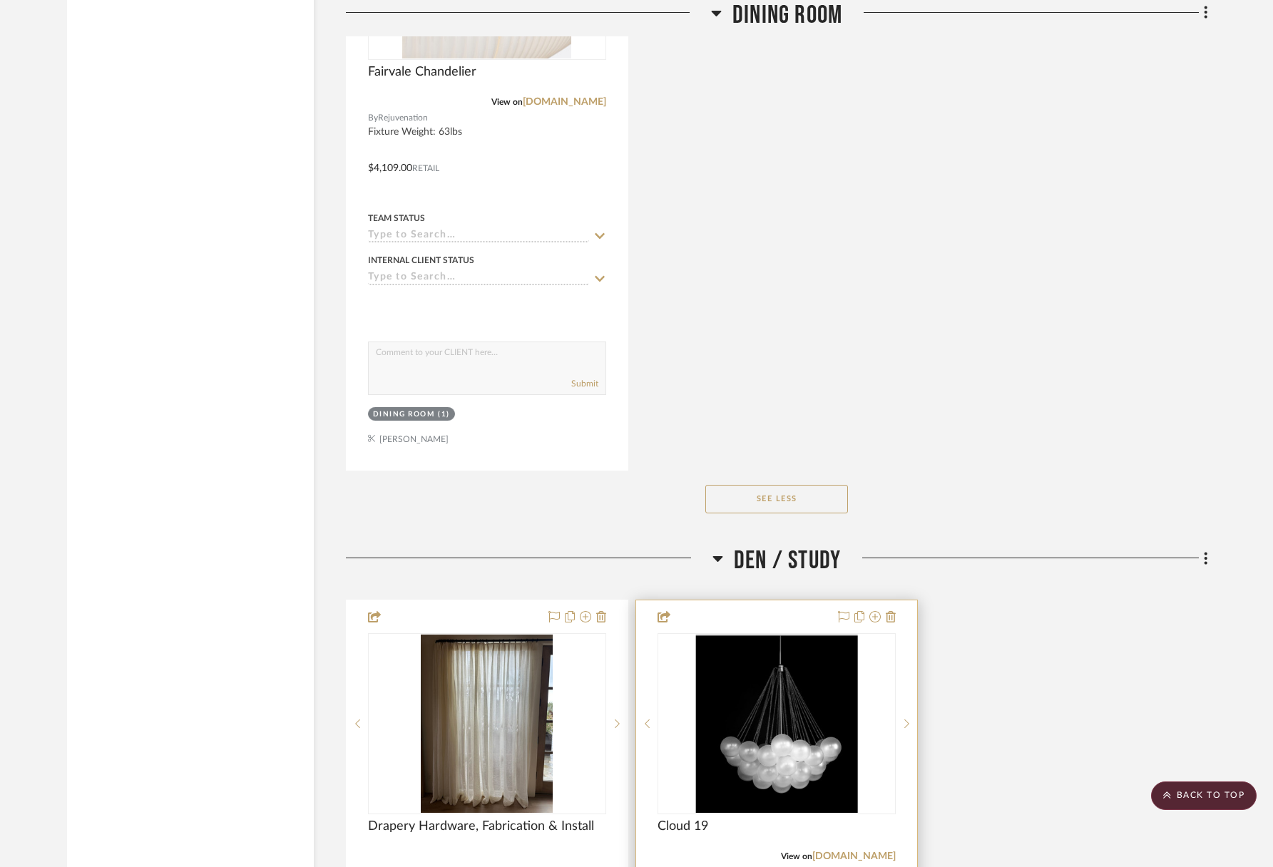
scroll to position [3064, 0]
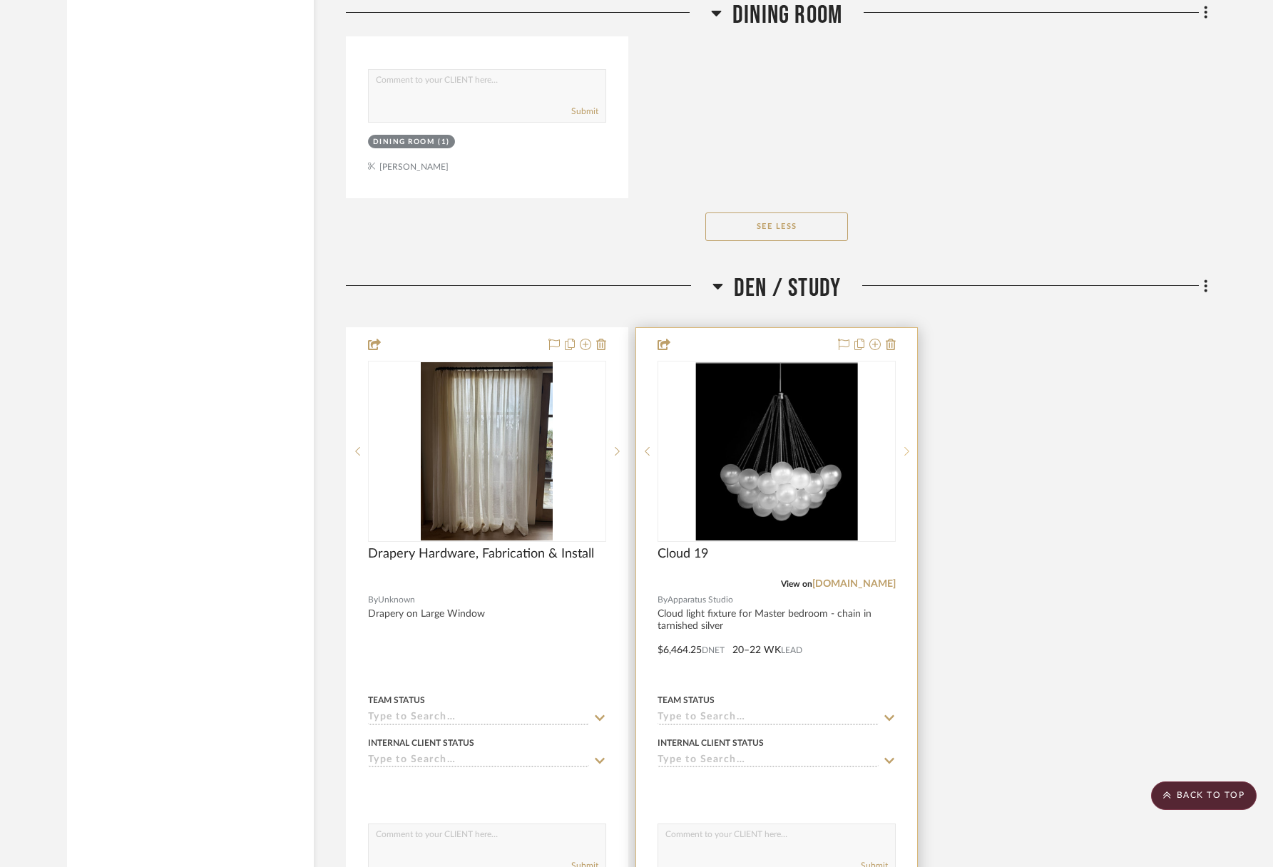
click at [907, 446] on icon at bounding box center [906, 451] width 5 height 10
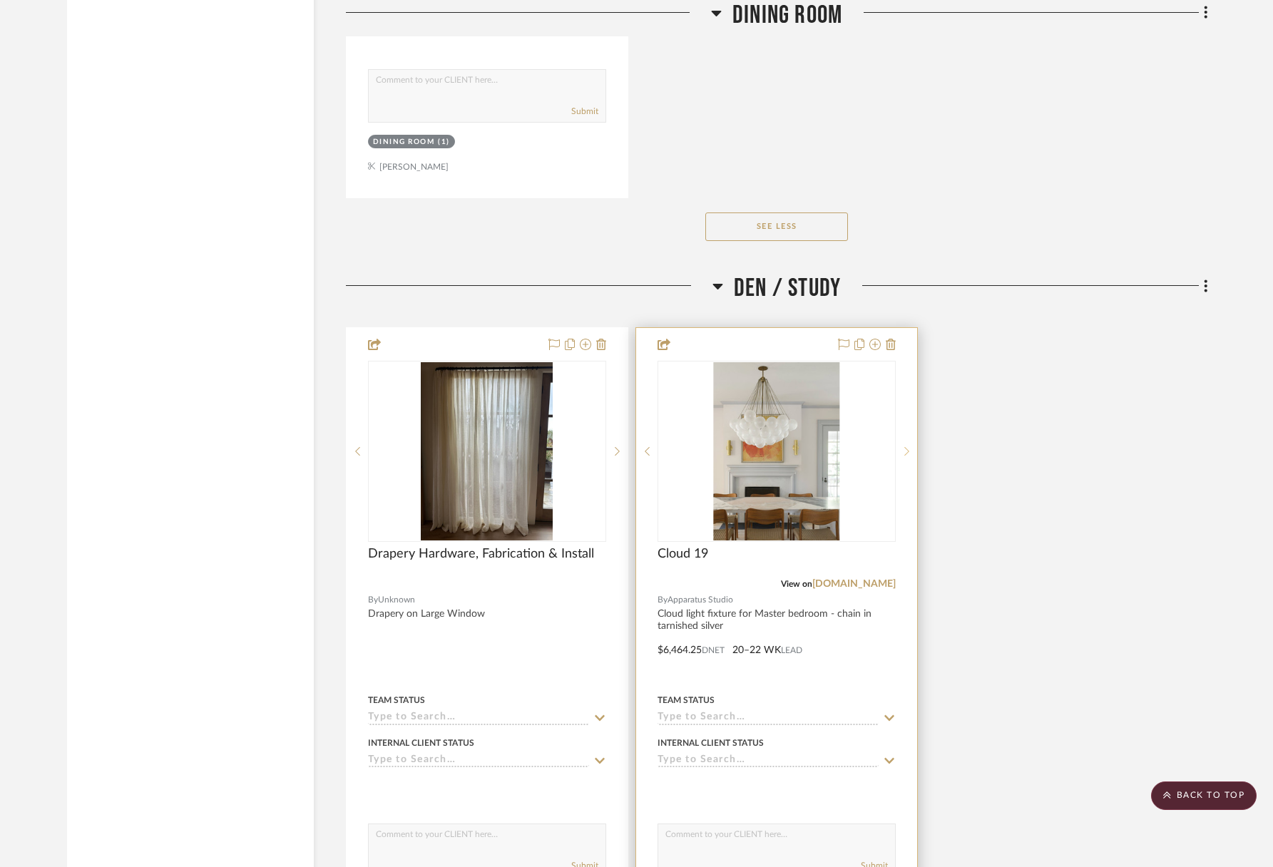
click at [907, 446] on icon at bounding box center [906, 451] width 5 height 10
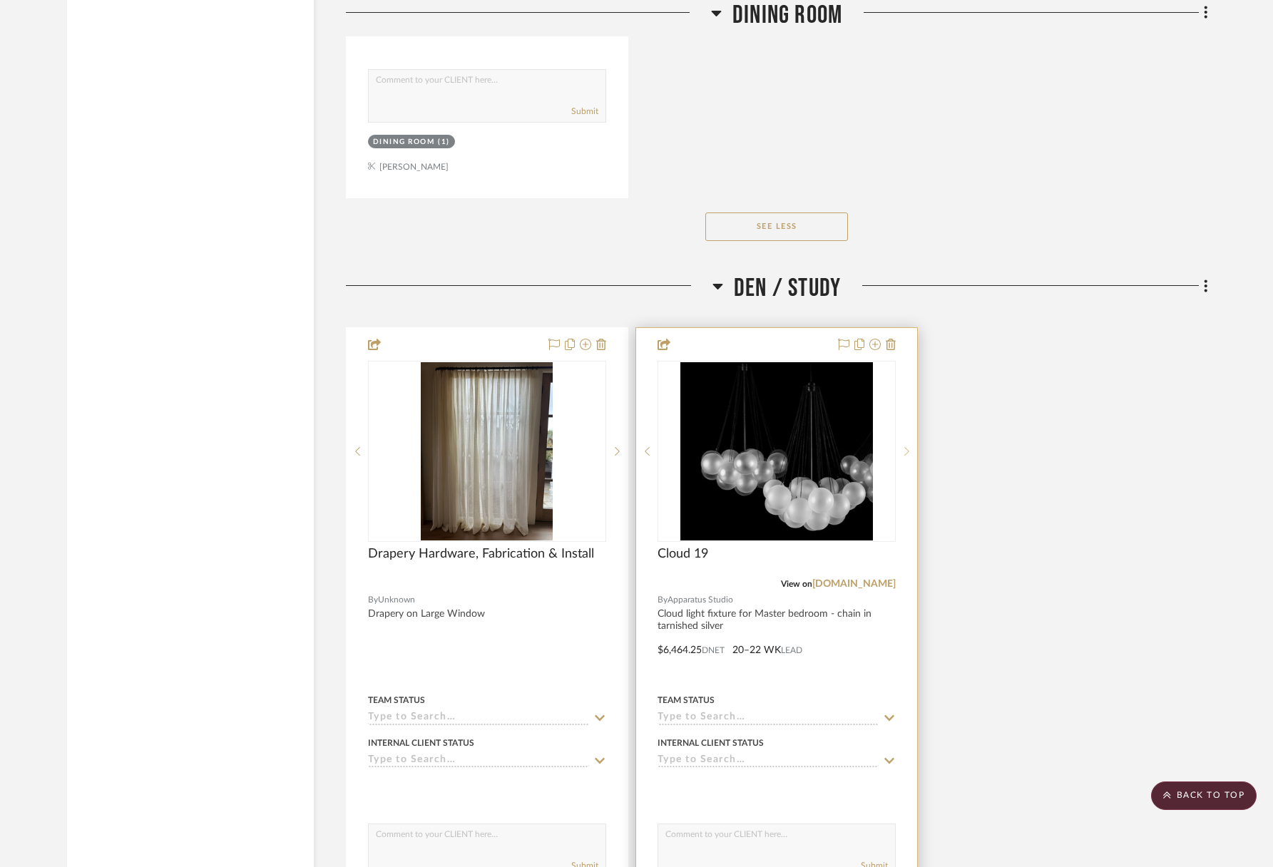
click at [907, 446] on icon at bounding box center [906, 451] width 5 height 10
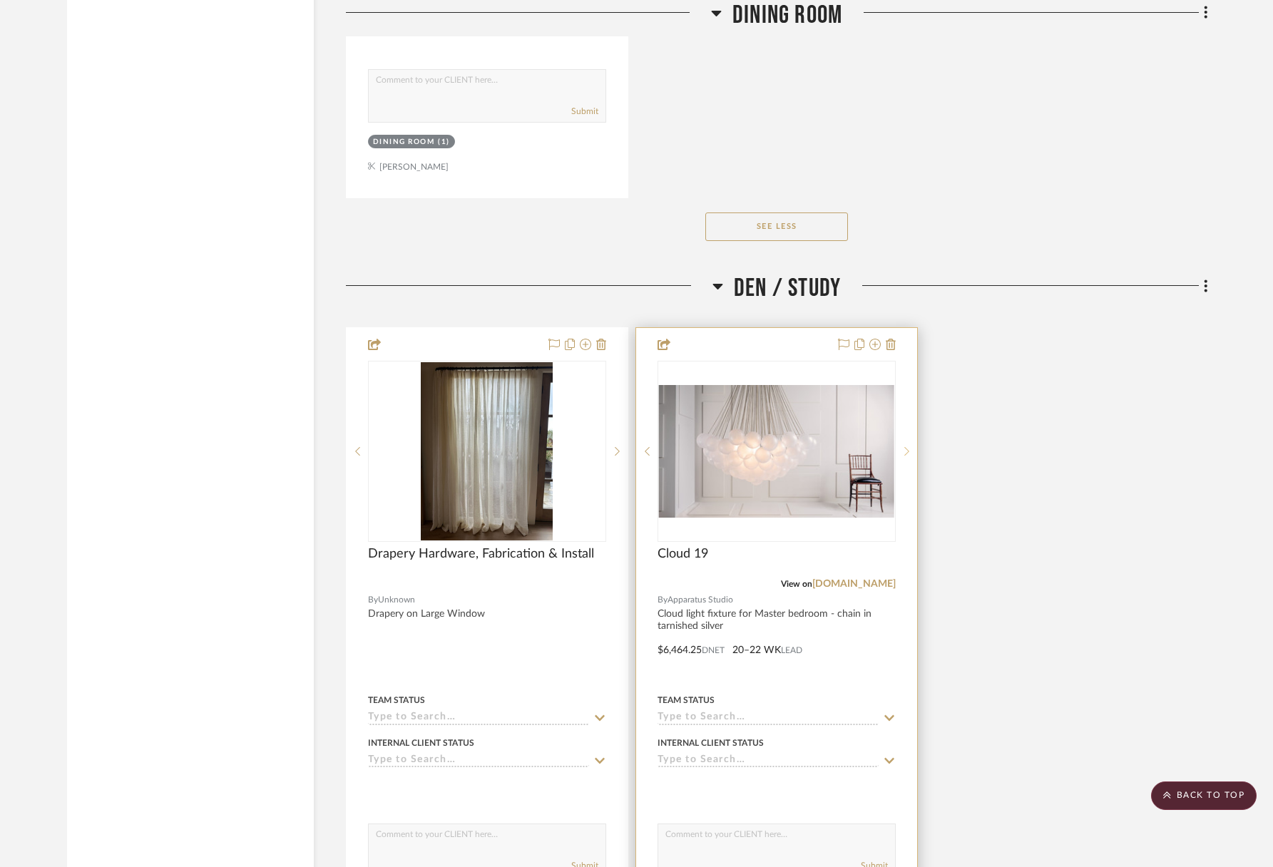
click at [907, 446] on icon at bounding box center [906, 451] width 5 height 10
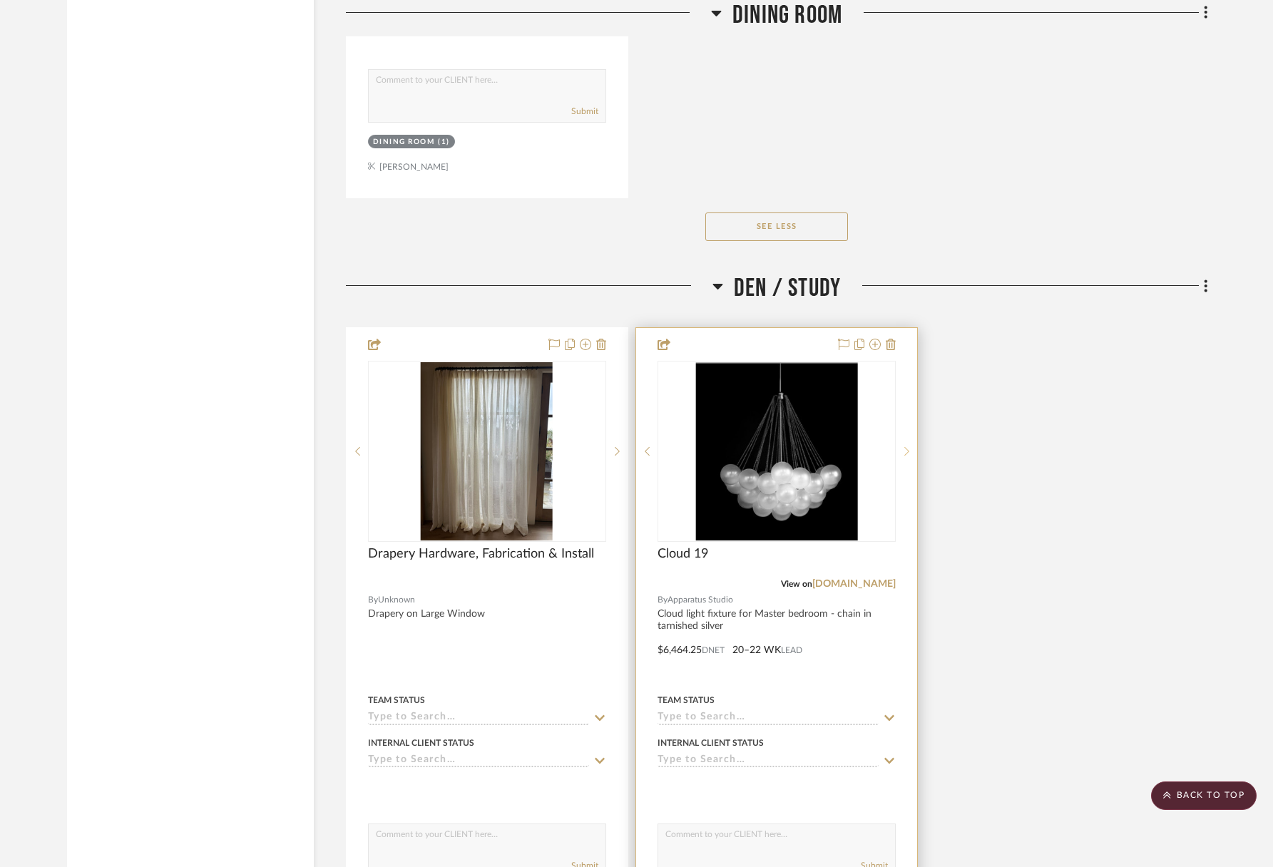
click at [904, 447] on icon at bounding box center [906, 451] width 5 height 10
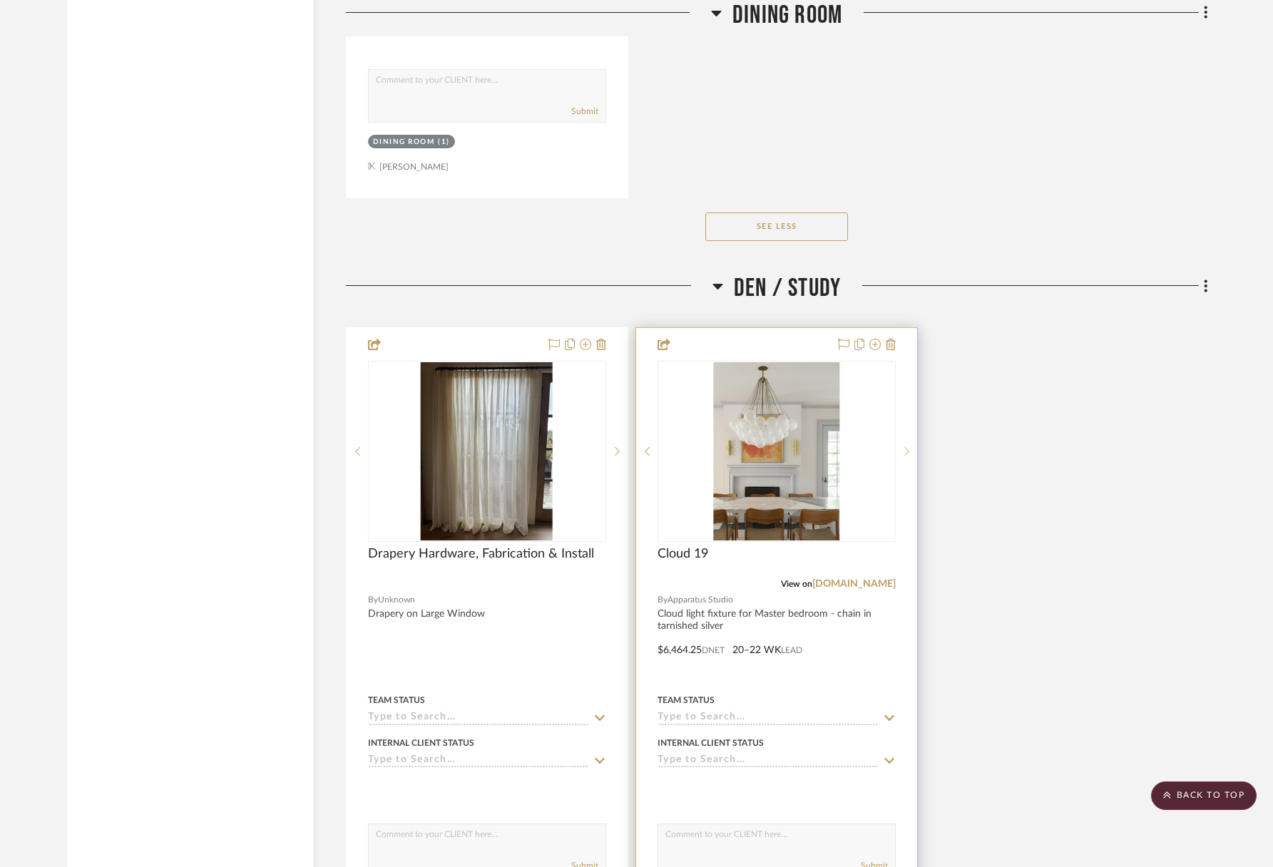
click at [905, 447] on icon at bounding box center [906, 451] width 5 height 10
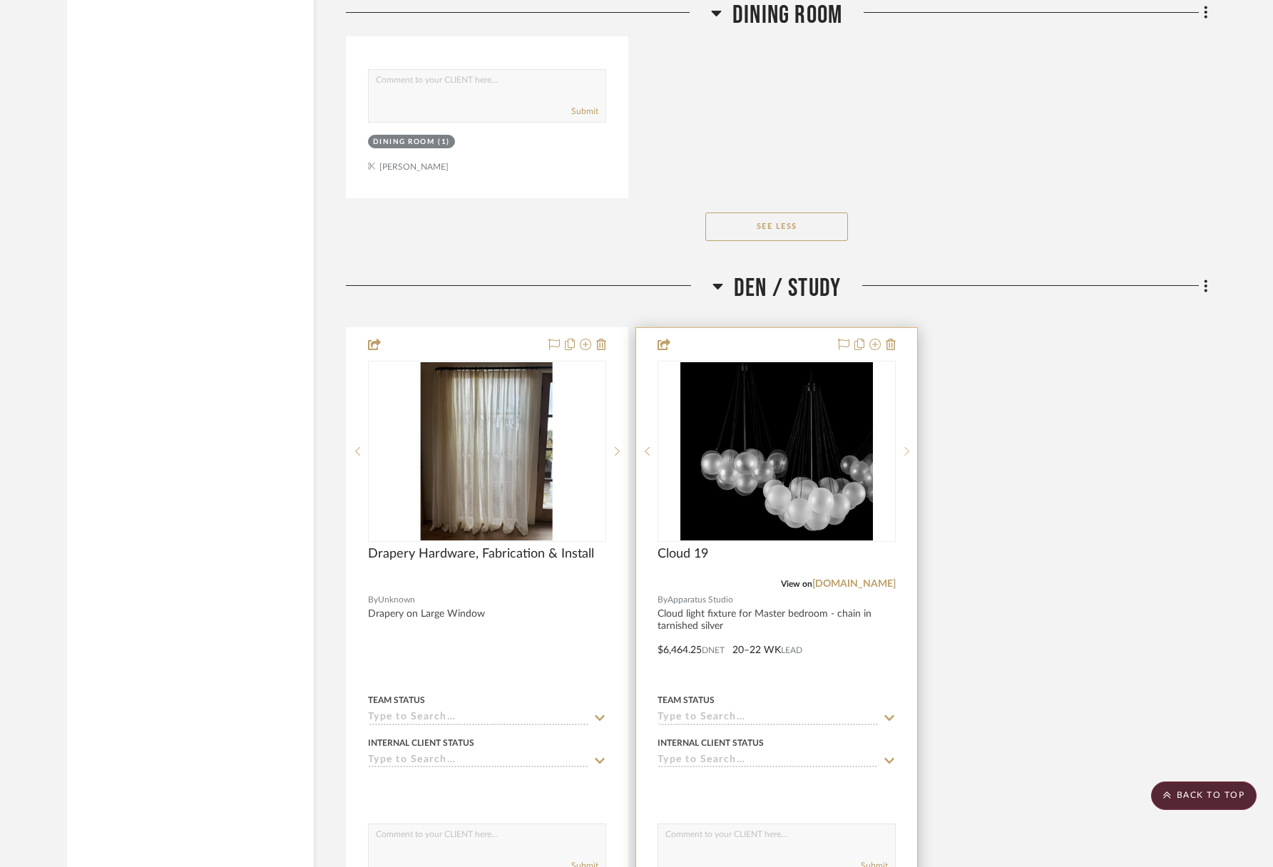
click at [904, 447] on icon at bounding box center [906, 451] width 5 height 10
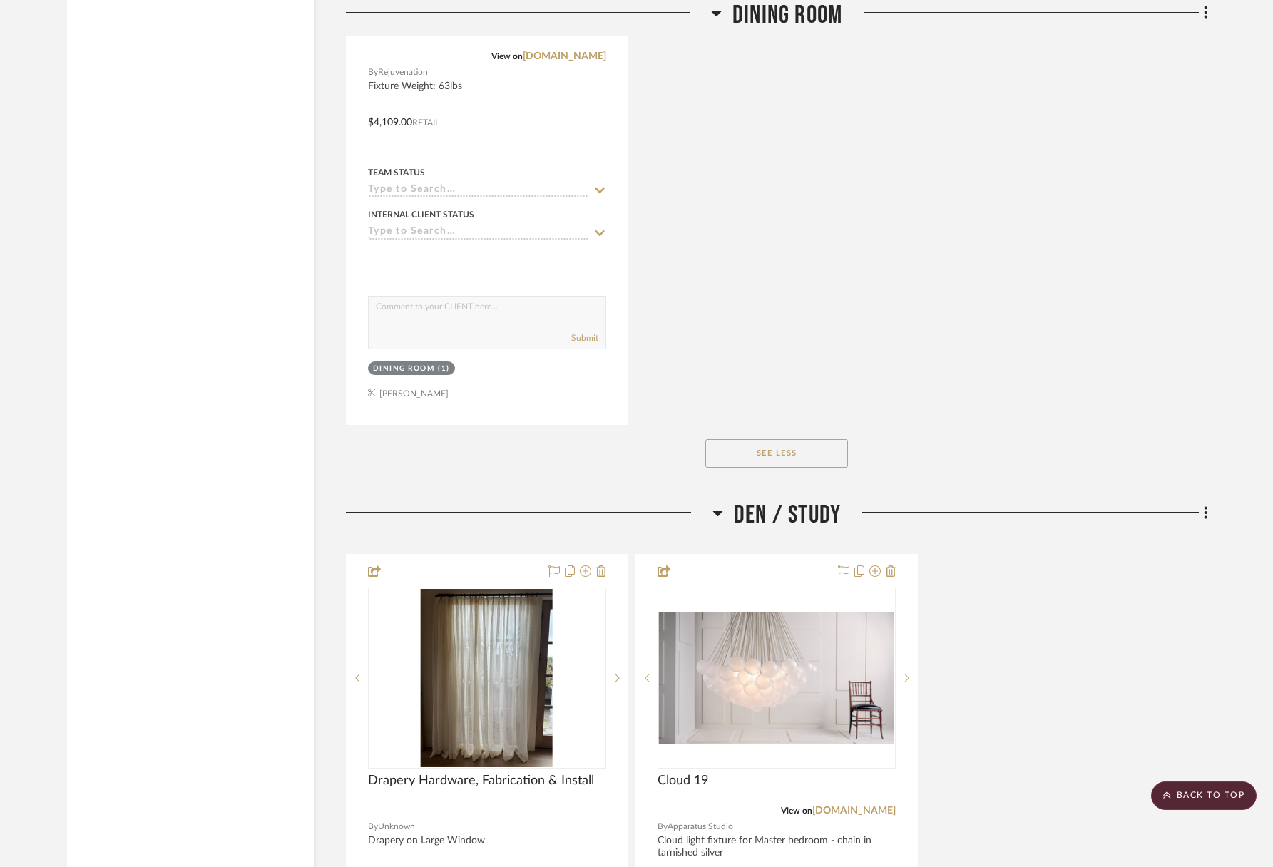
scroll to position [2807, 0]
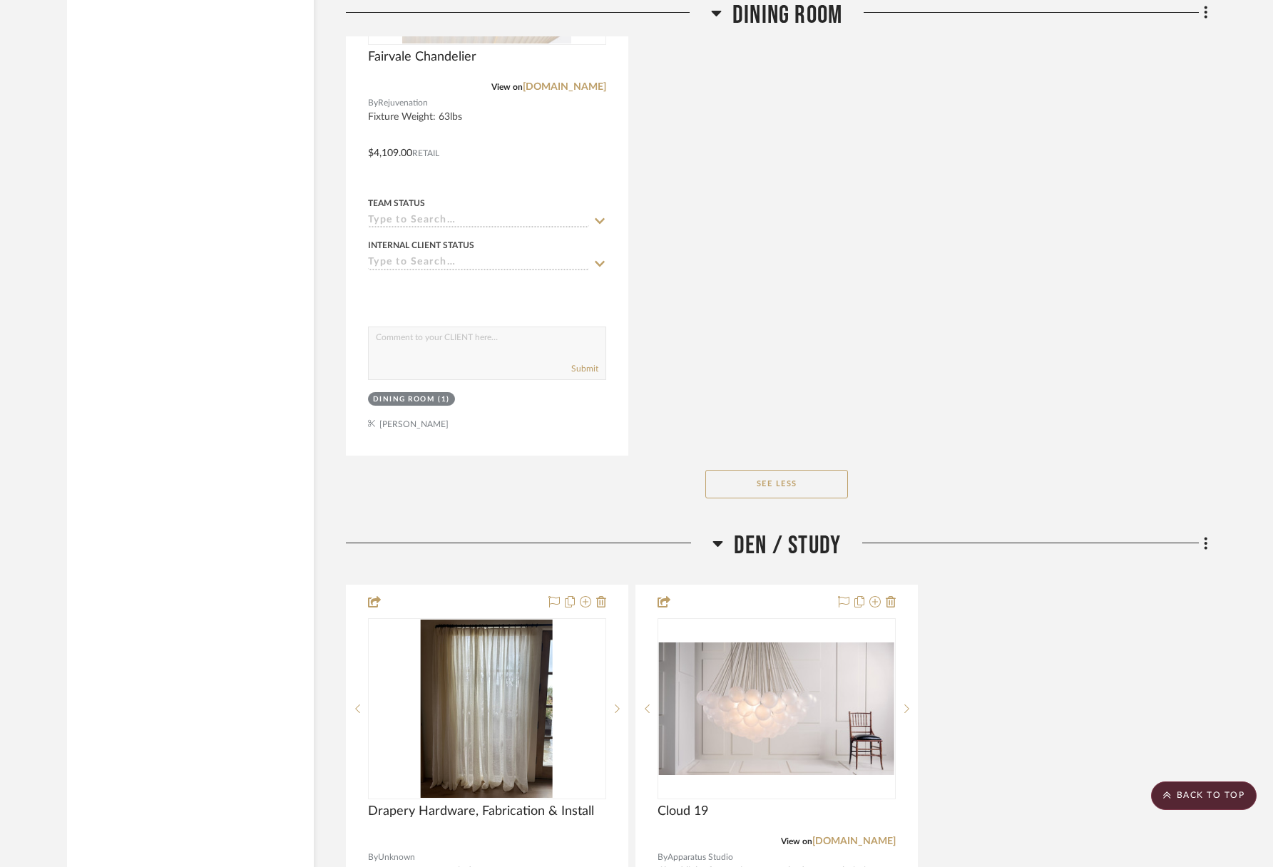
click at [789, 541] on span "Den / Study" at bounding box center [787, 546] width 107 height 31
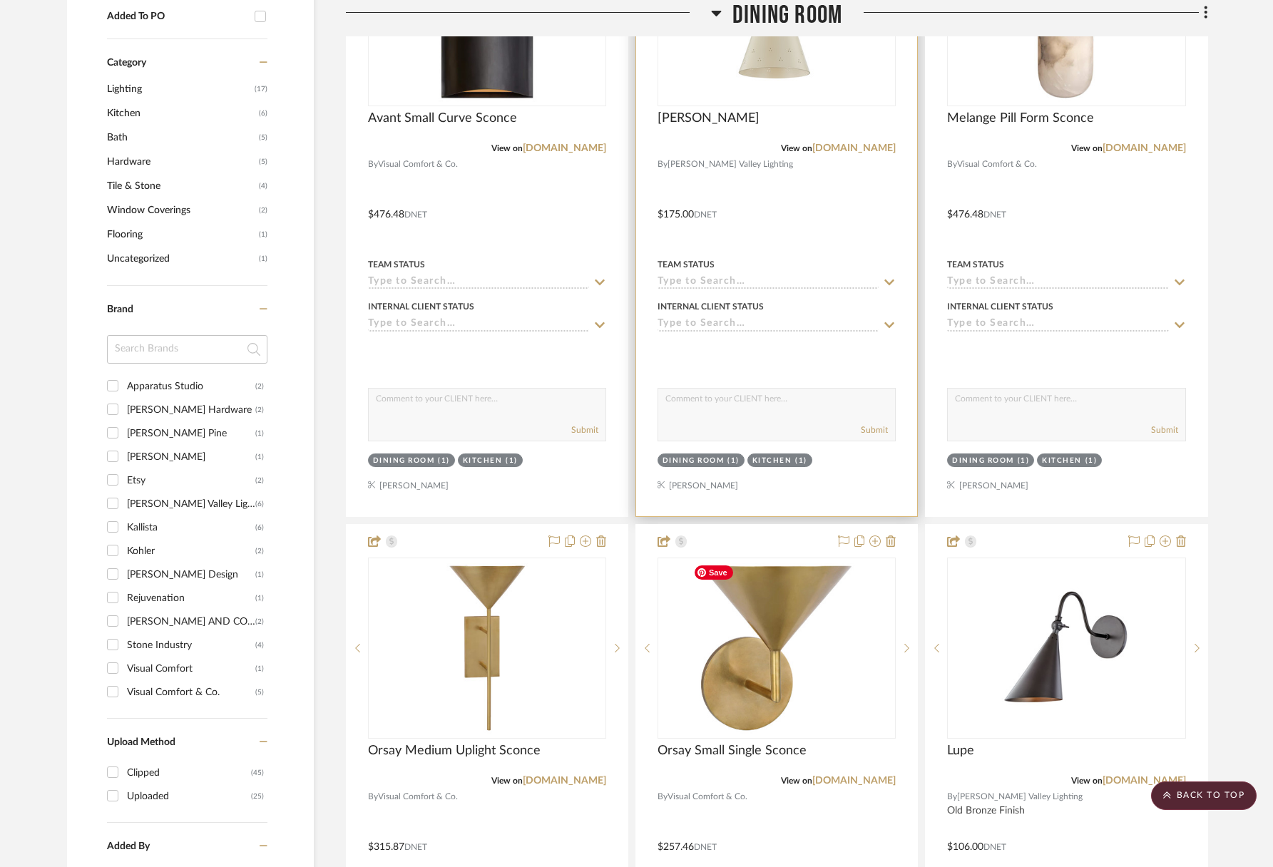
scroll to position [409, 0]
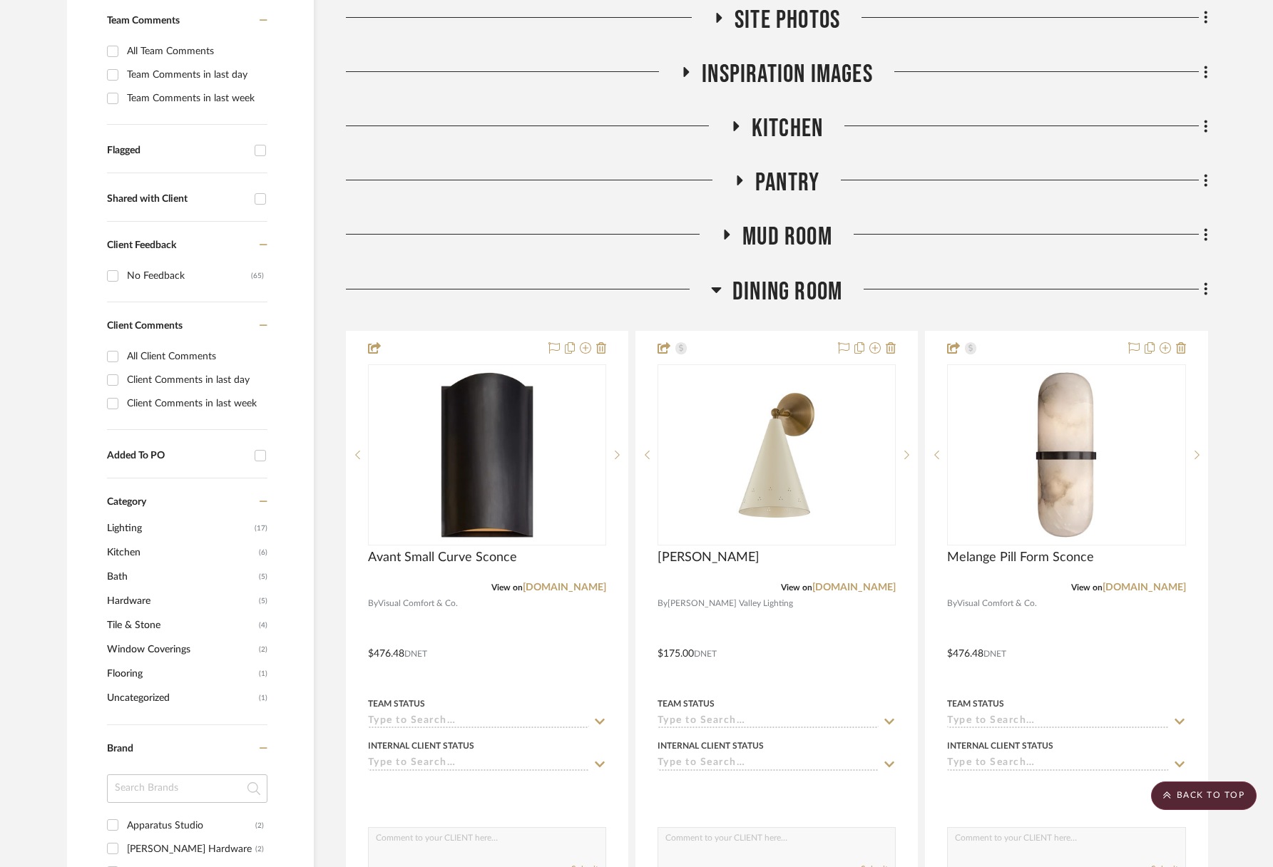
click at [715, 296] on icon at bounding box center [716, 289] width 11 height 17
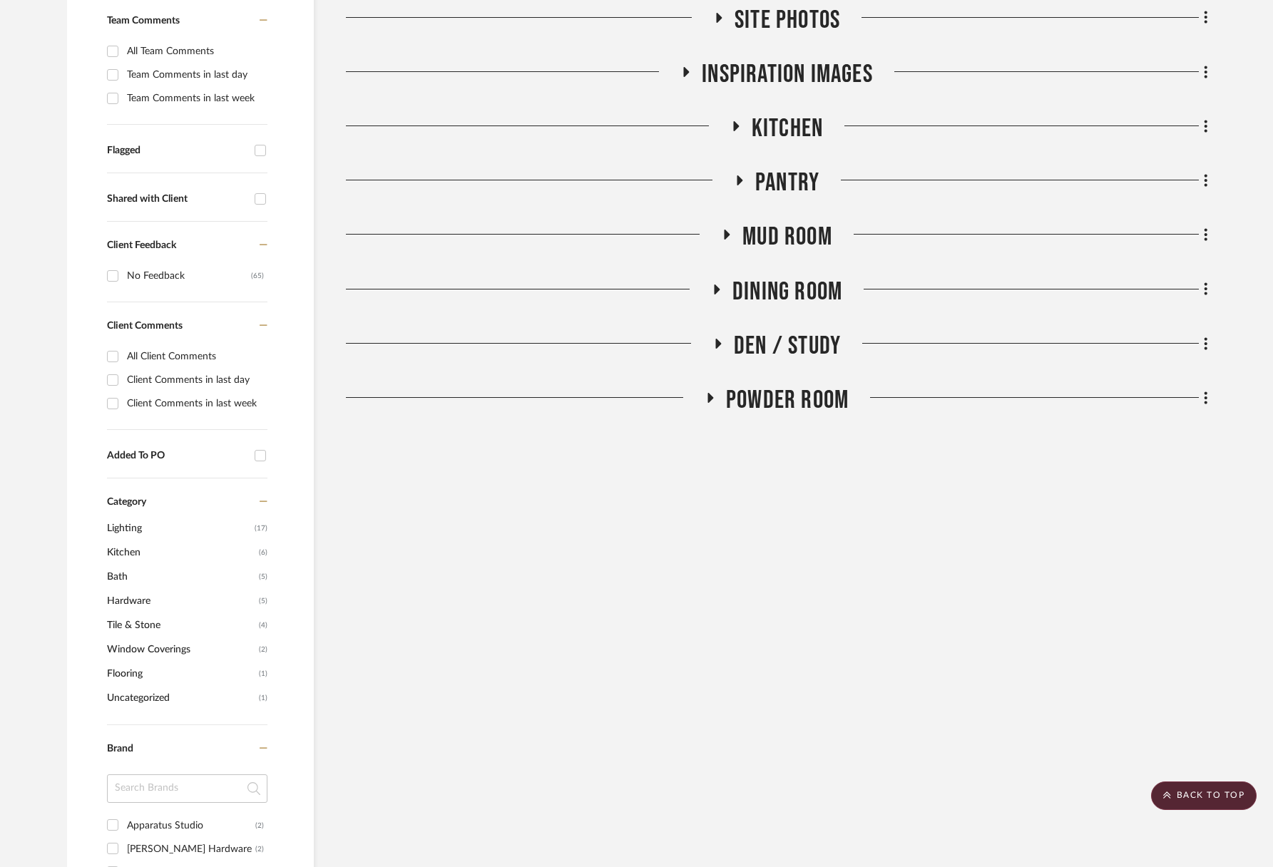
click at [786, 187] on span "Pantry" at bounding box center [787, 183] width 64 height 31
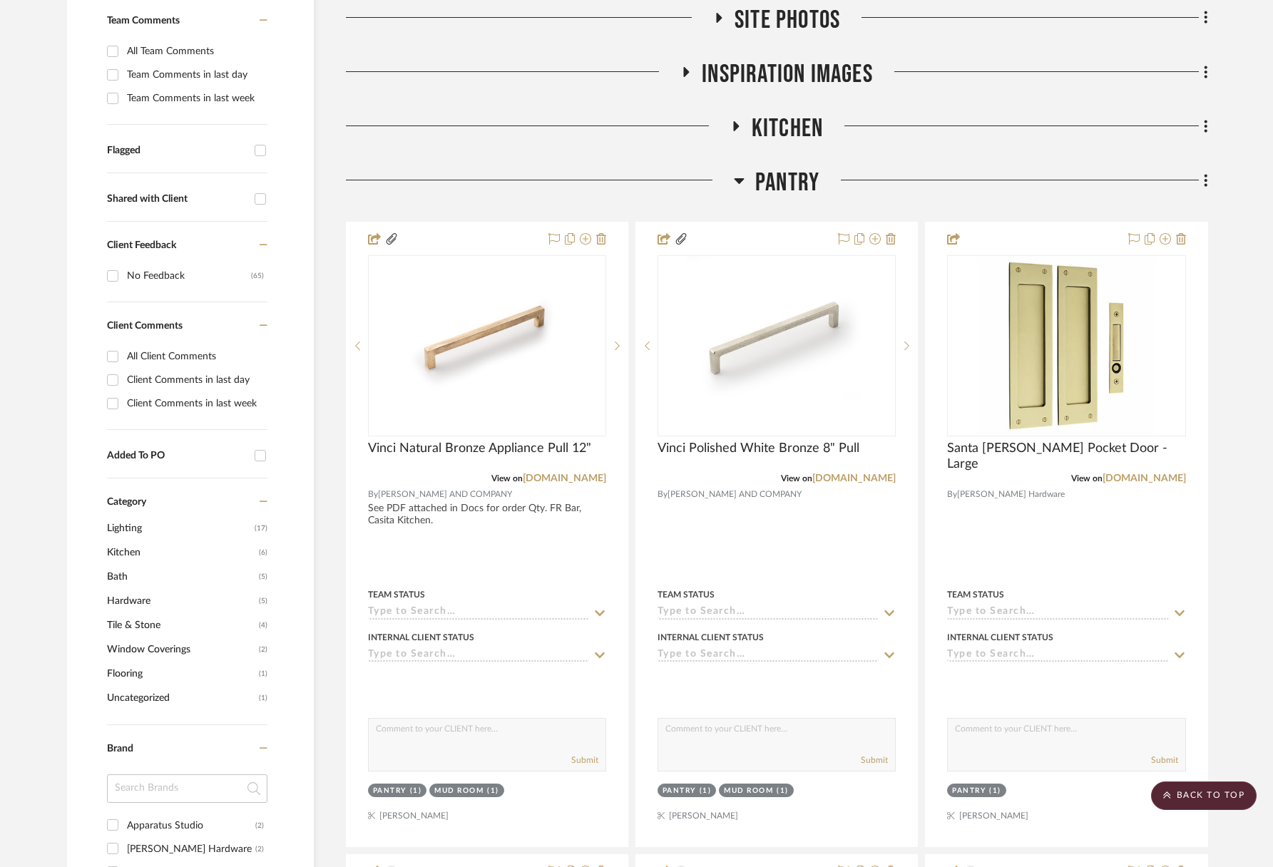
click at [769, 184] on span "Pantry" at bounding box center [787, 183] width 64 height 31
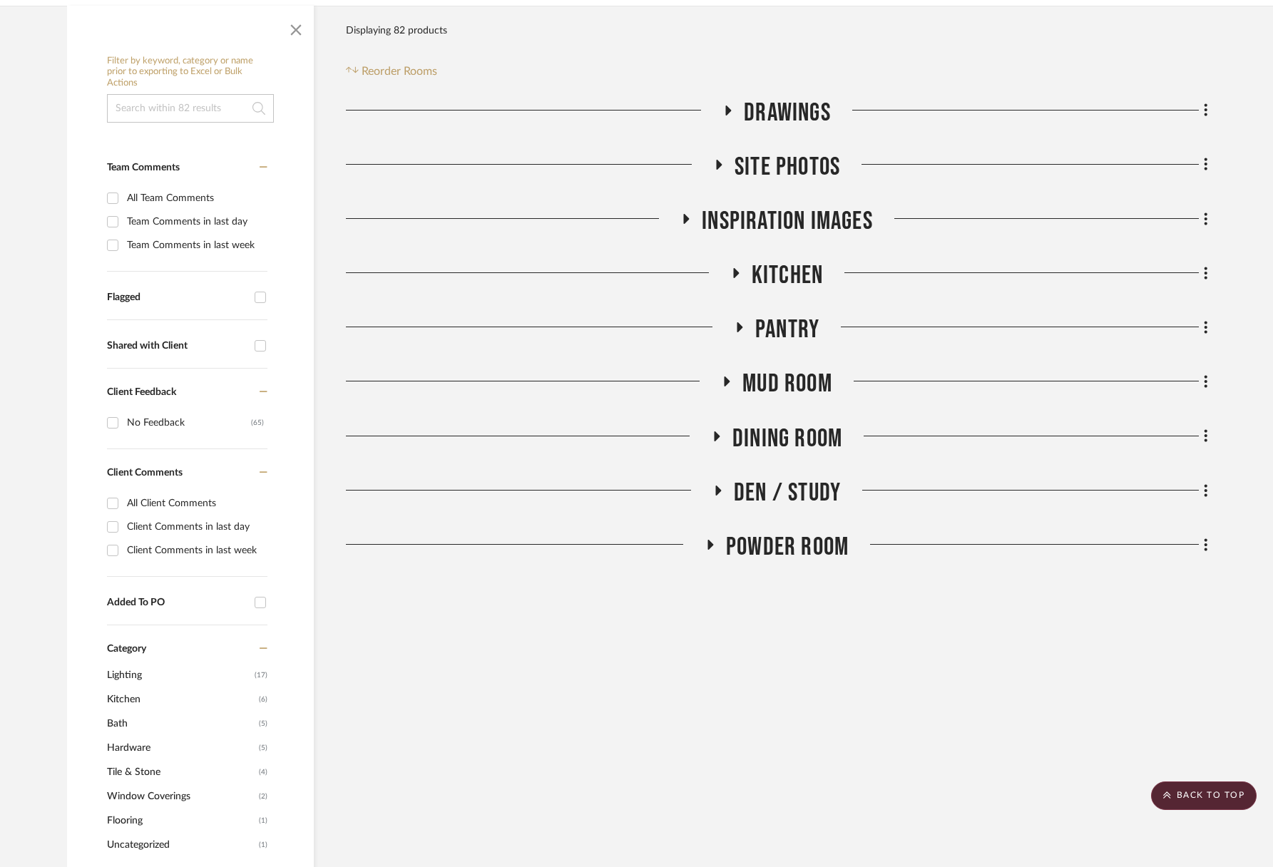
scroll to position [258, 0]
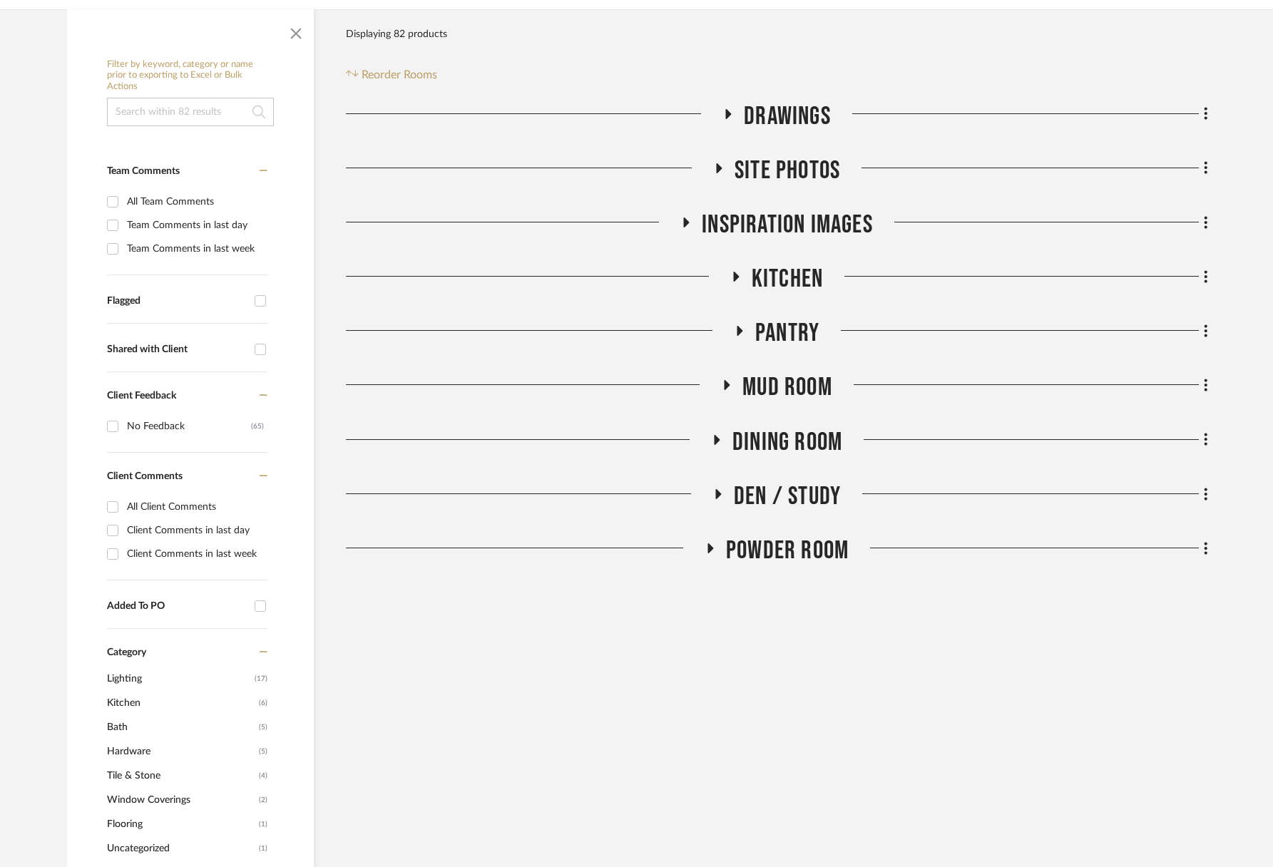
click at [784, 388] on span "Mud Room" at bounding box center [787, 387] width 90 height 31
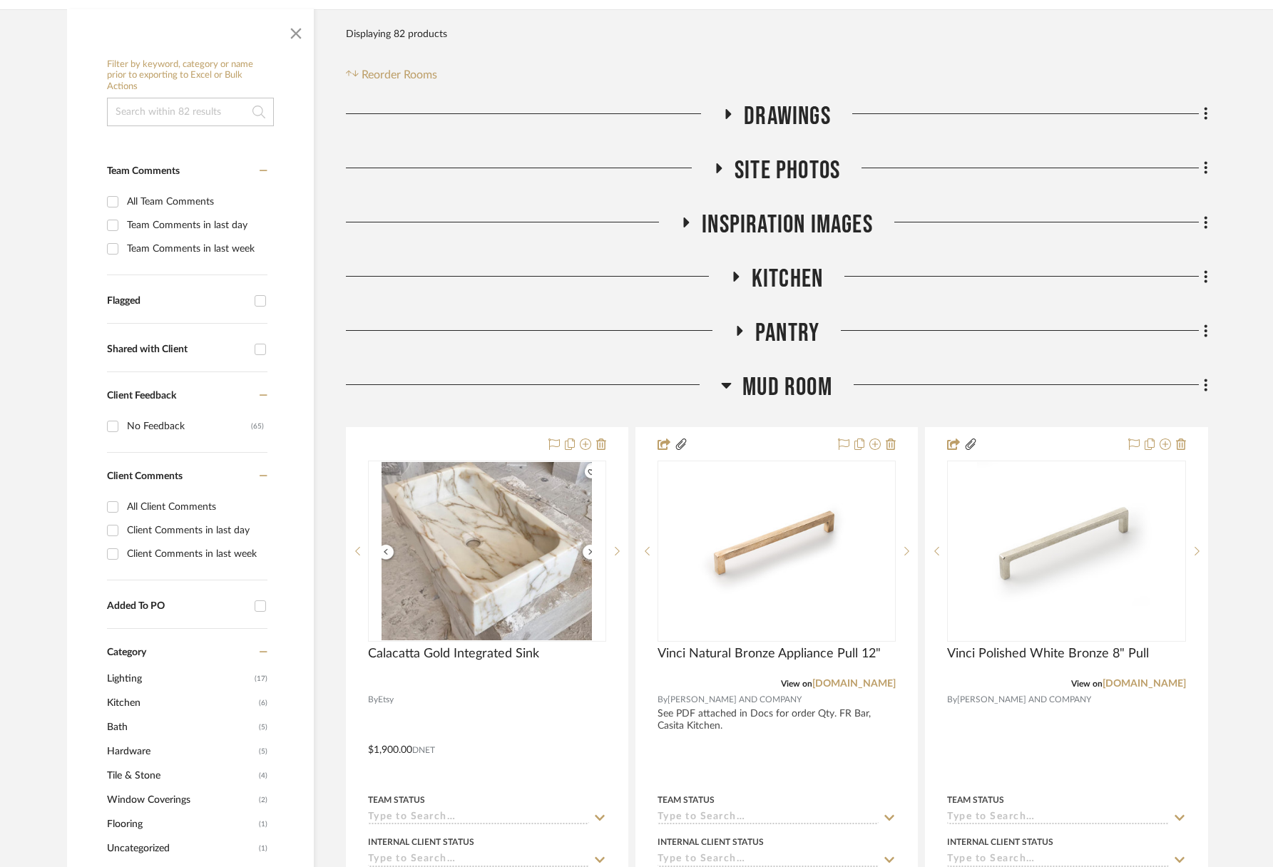
click at [788, 323] on span "Pantry" at bounding box center [787, 333] width 64 height 31
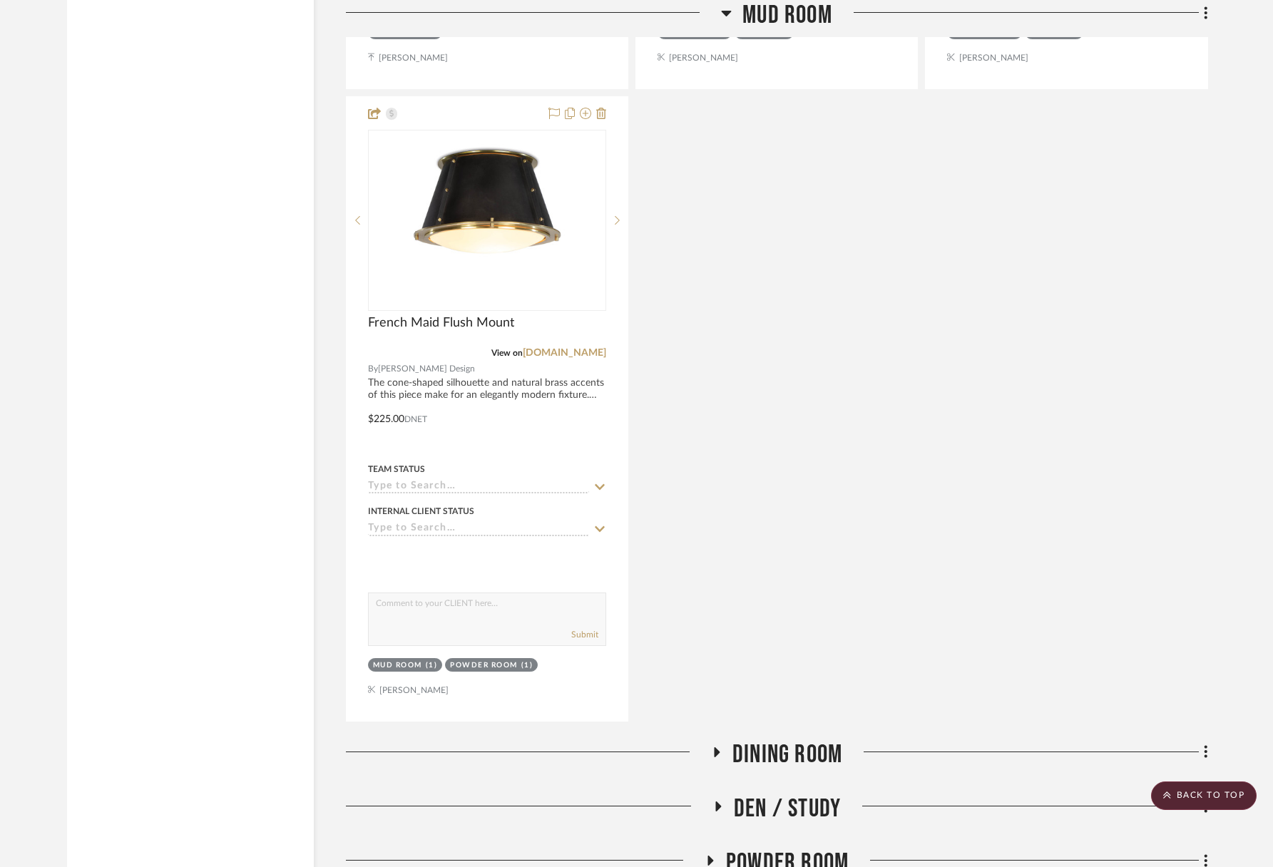
scroll to position [2499, 0]
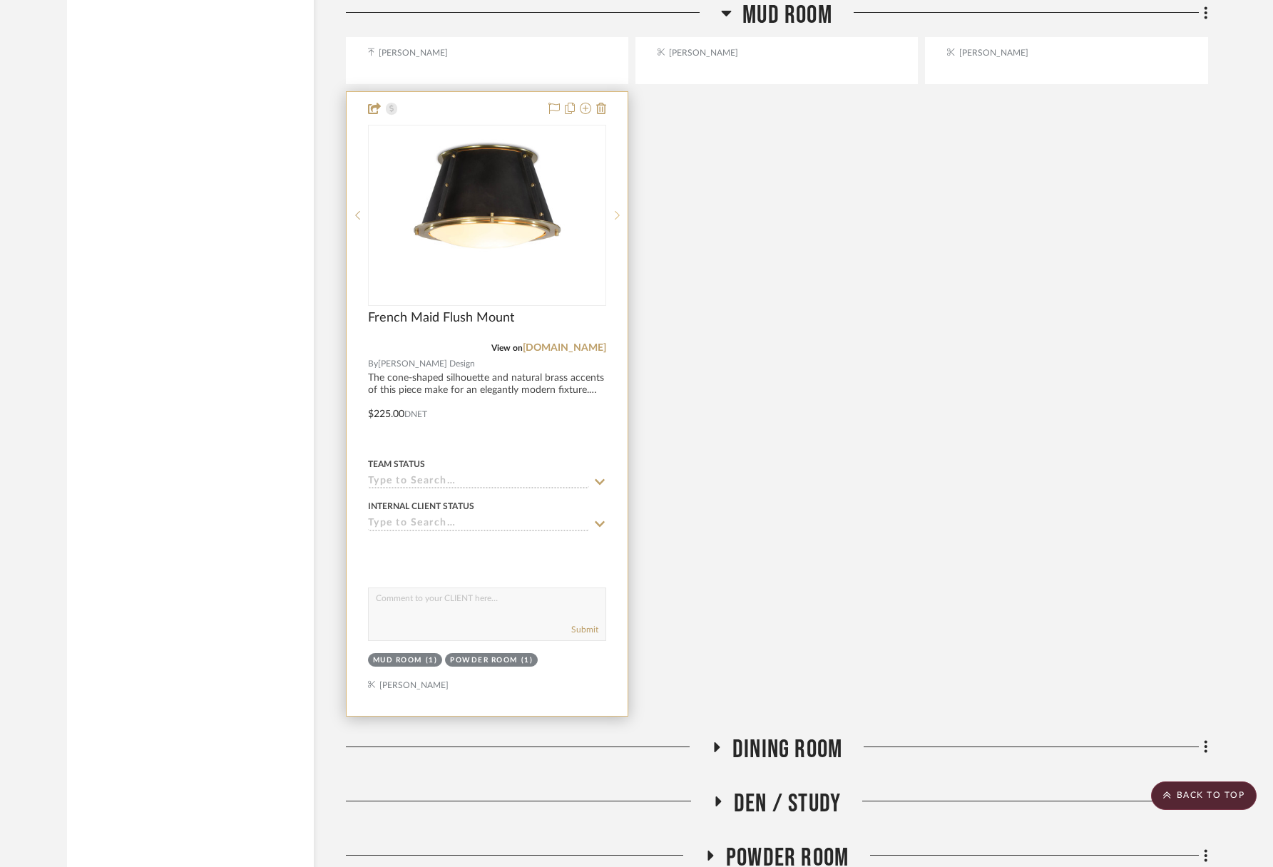
click at [614, 199] on div at bounding box center [616, 215] width 21 height 181
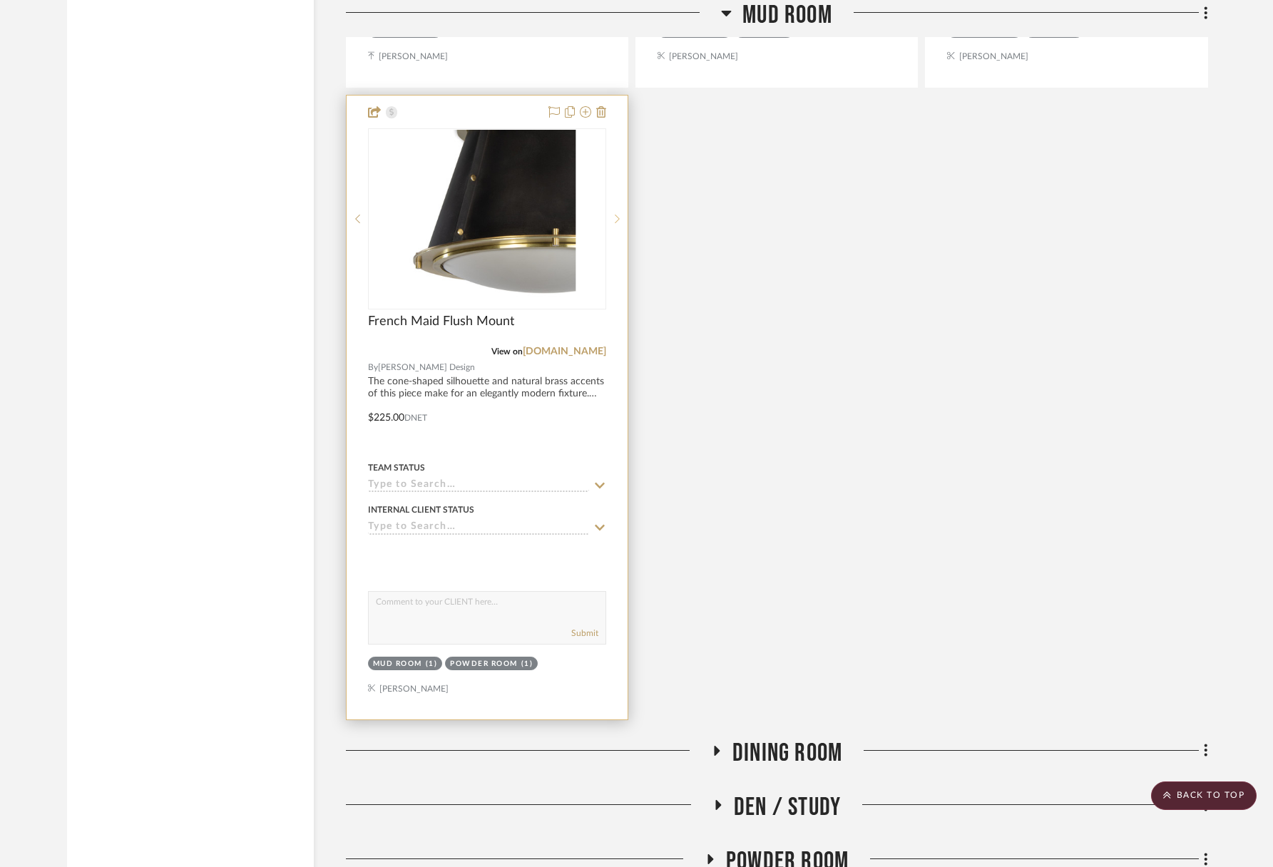
click at [614, 199] on div at bounding box center [616, 218] width 21 height 181
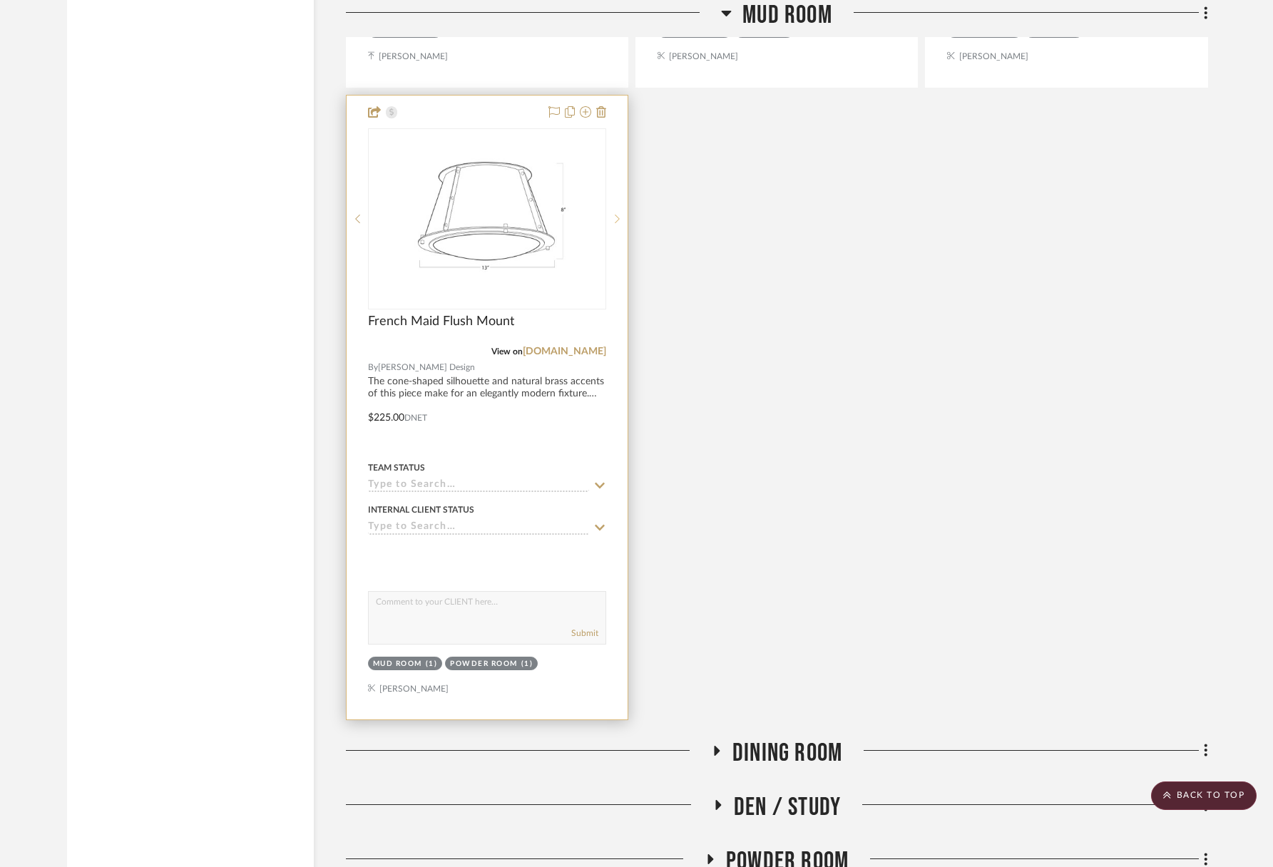
scroll to position [2499, 0]
click at [614, 199] on div at bounding box center [616, 218] width 21 height 181
click at [355, 216] on icon at bounding box center [357, 218] width 5 height 10
click at [431, 240] on img "2" at bounding box center [487, 217] width 178 height 178
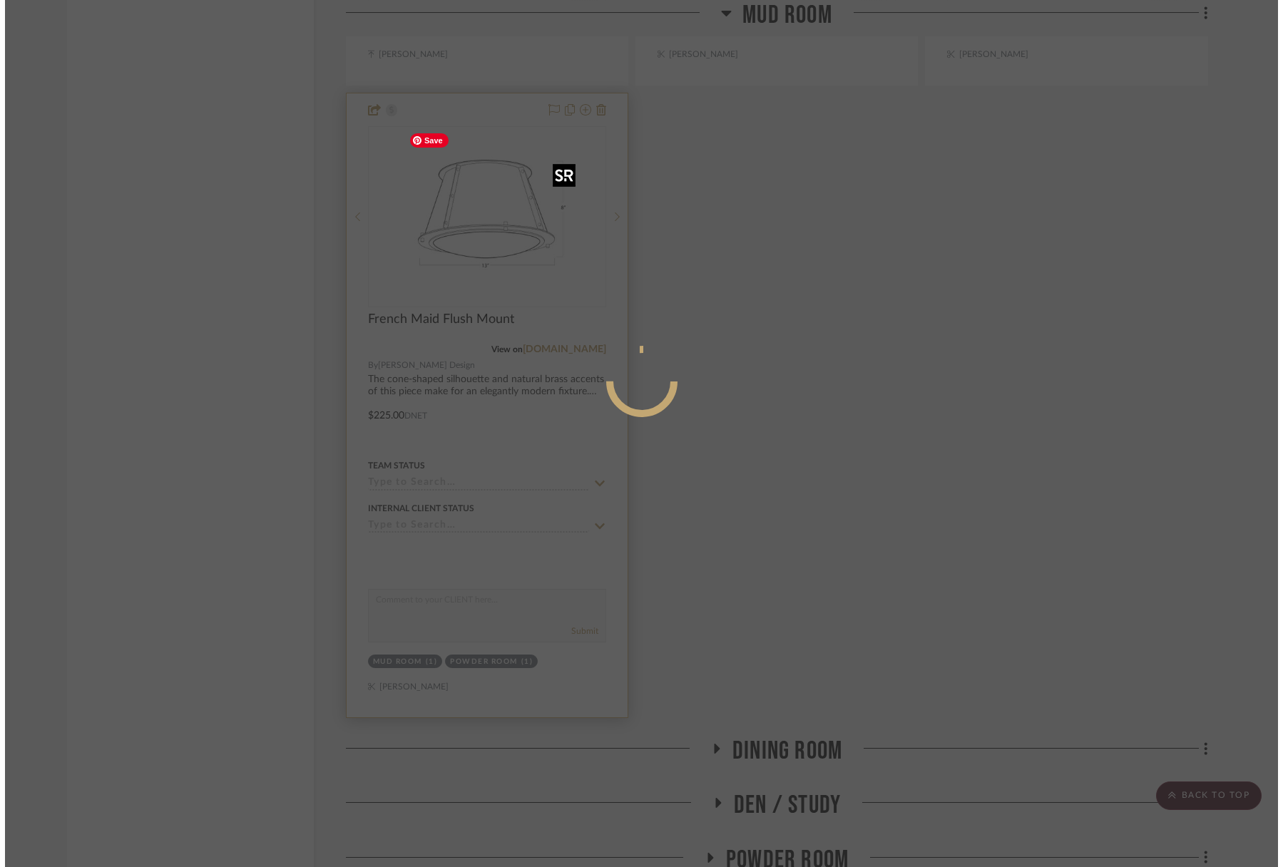
scroll to position [0, 0]
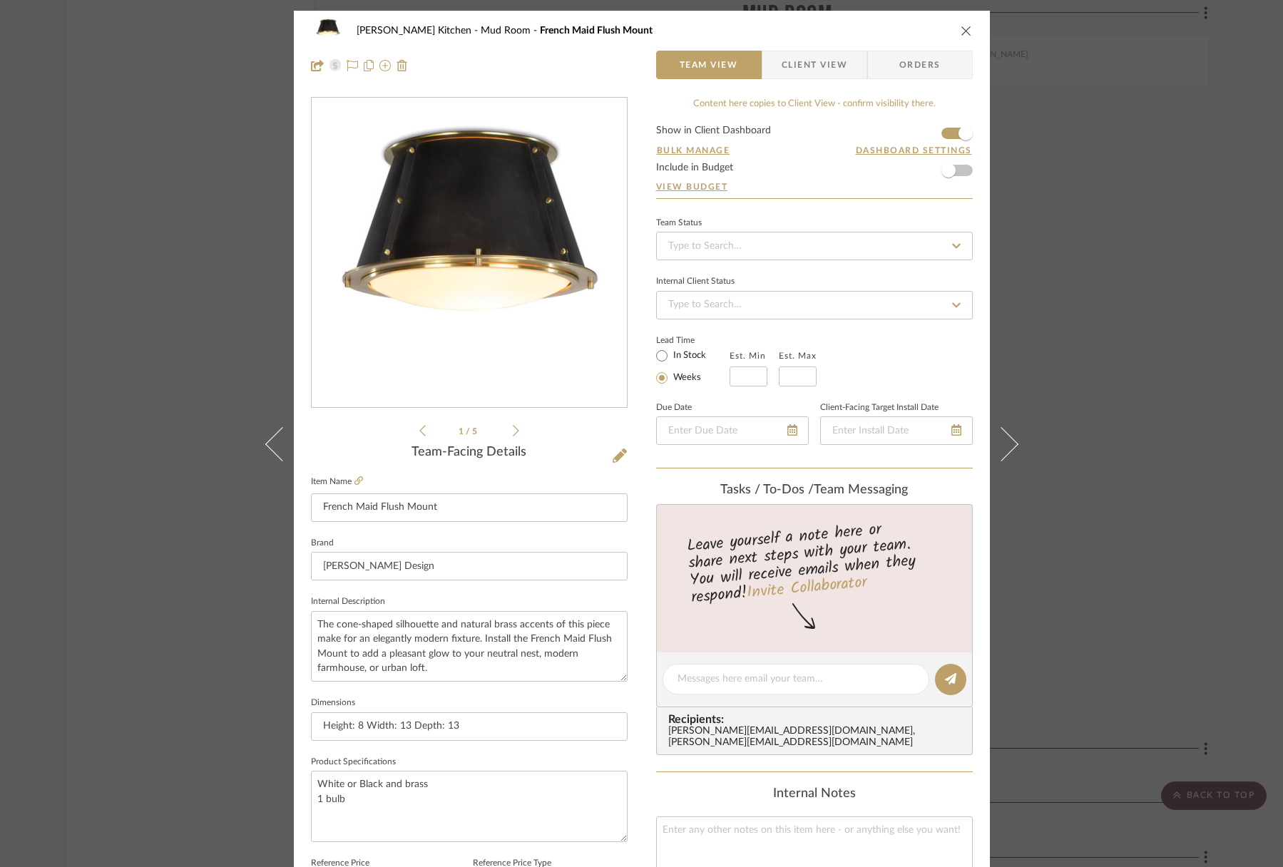
click at [514, 431] on div "1 / 5" at bounding box center [469, 268] width 317 height 342
click at [513, 430] on icon at bounding box center [516, 430] width 6 height 13
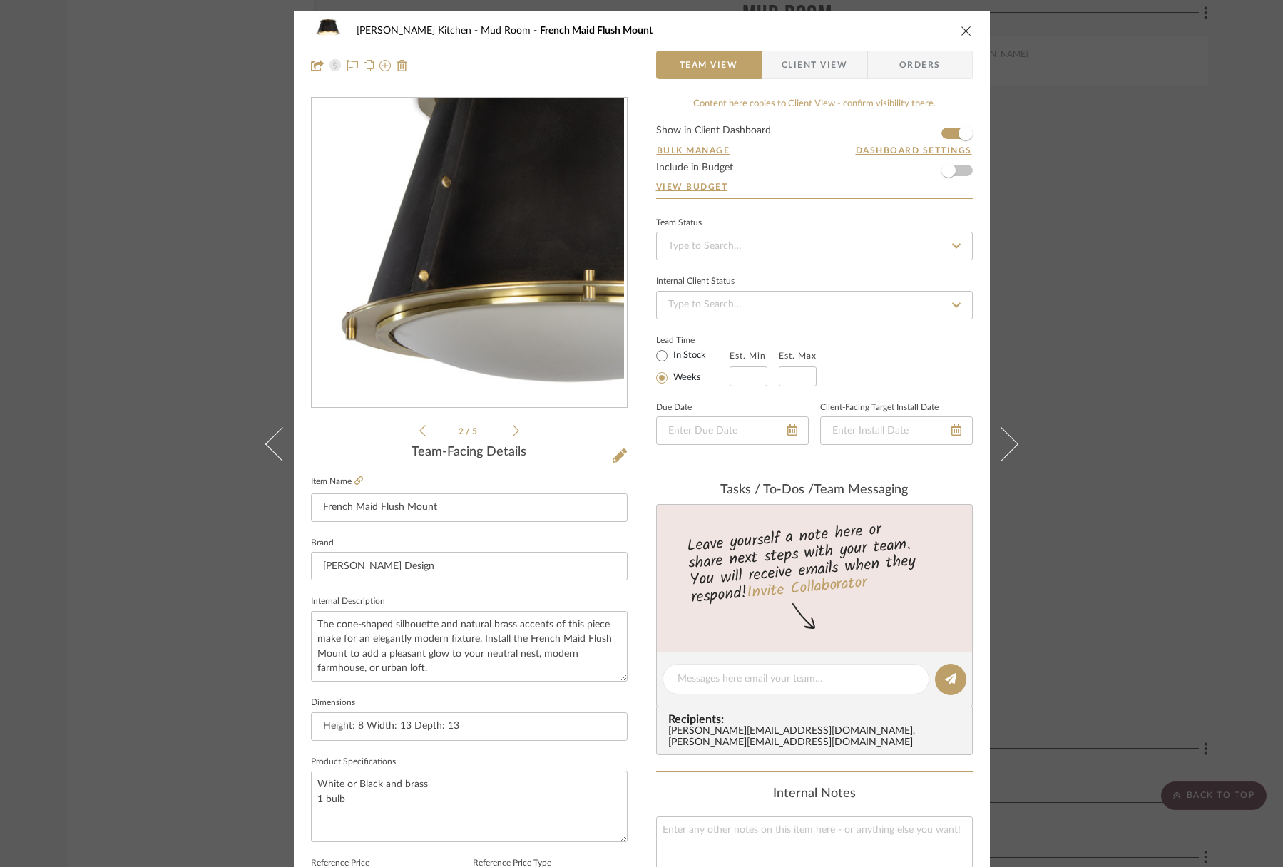
click at [513, 431] on icon at bounding box center [516, 430] width 6 height 13
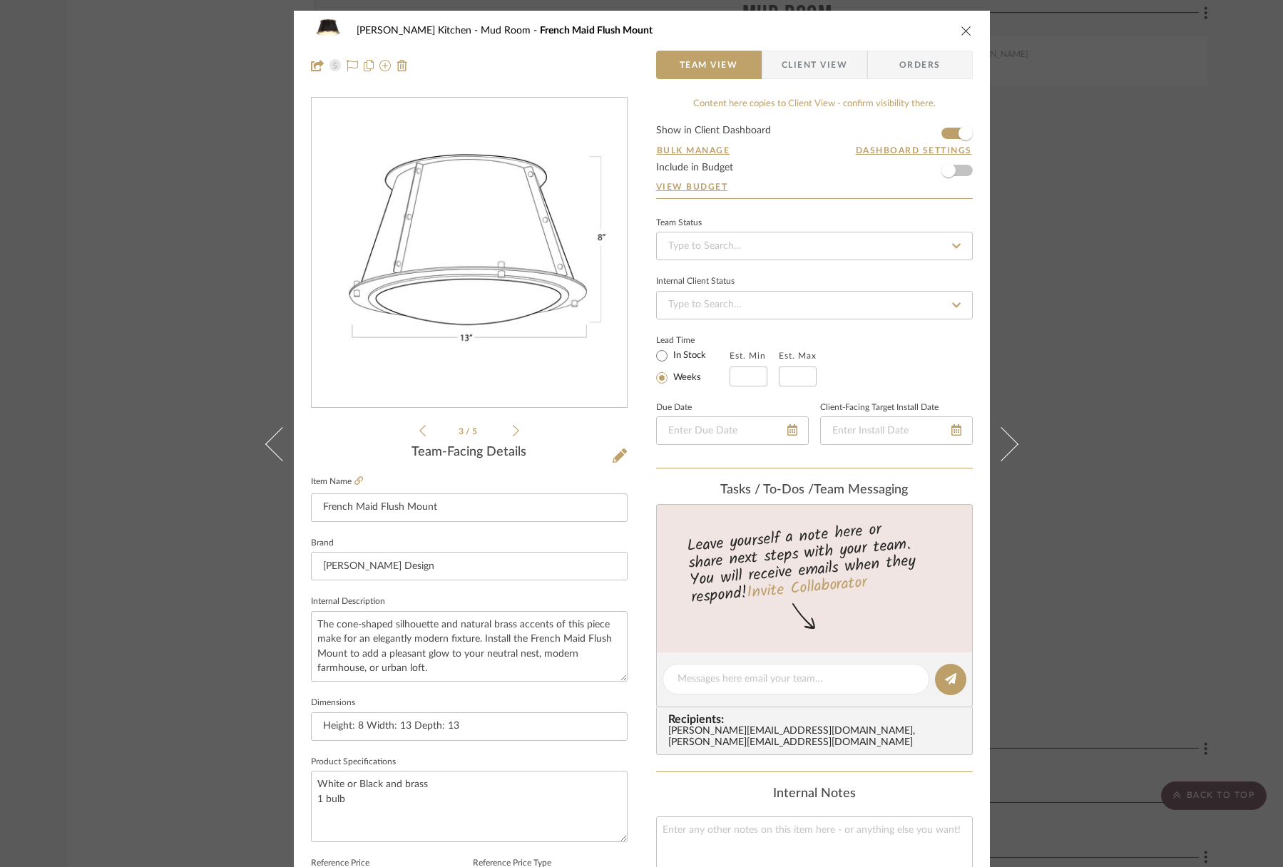
click at [530, 307] on img "2" at bounding box center [468, 252] width 309 height 309
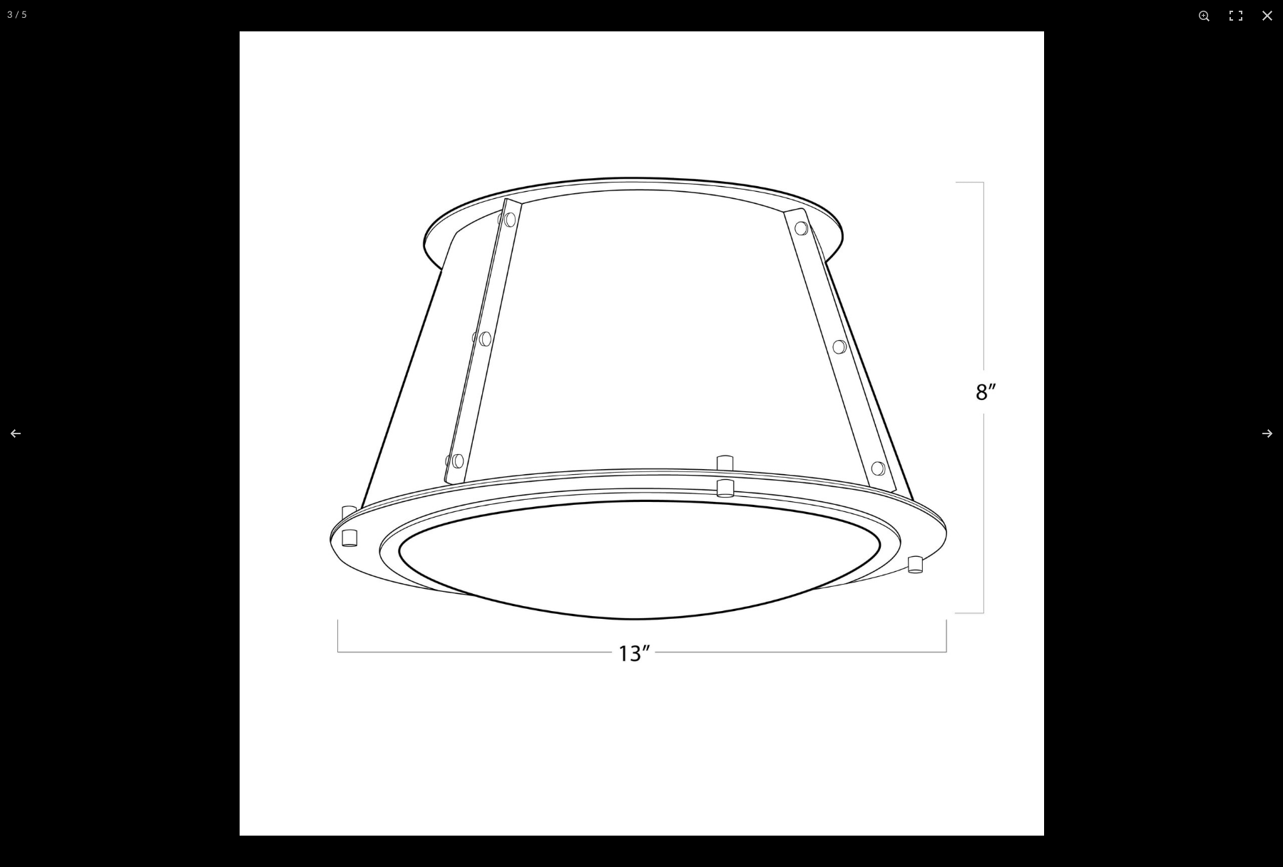
click at [995, 138] on img at bounding box center [642, 433] width 804 height 804
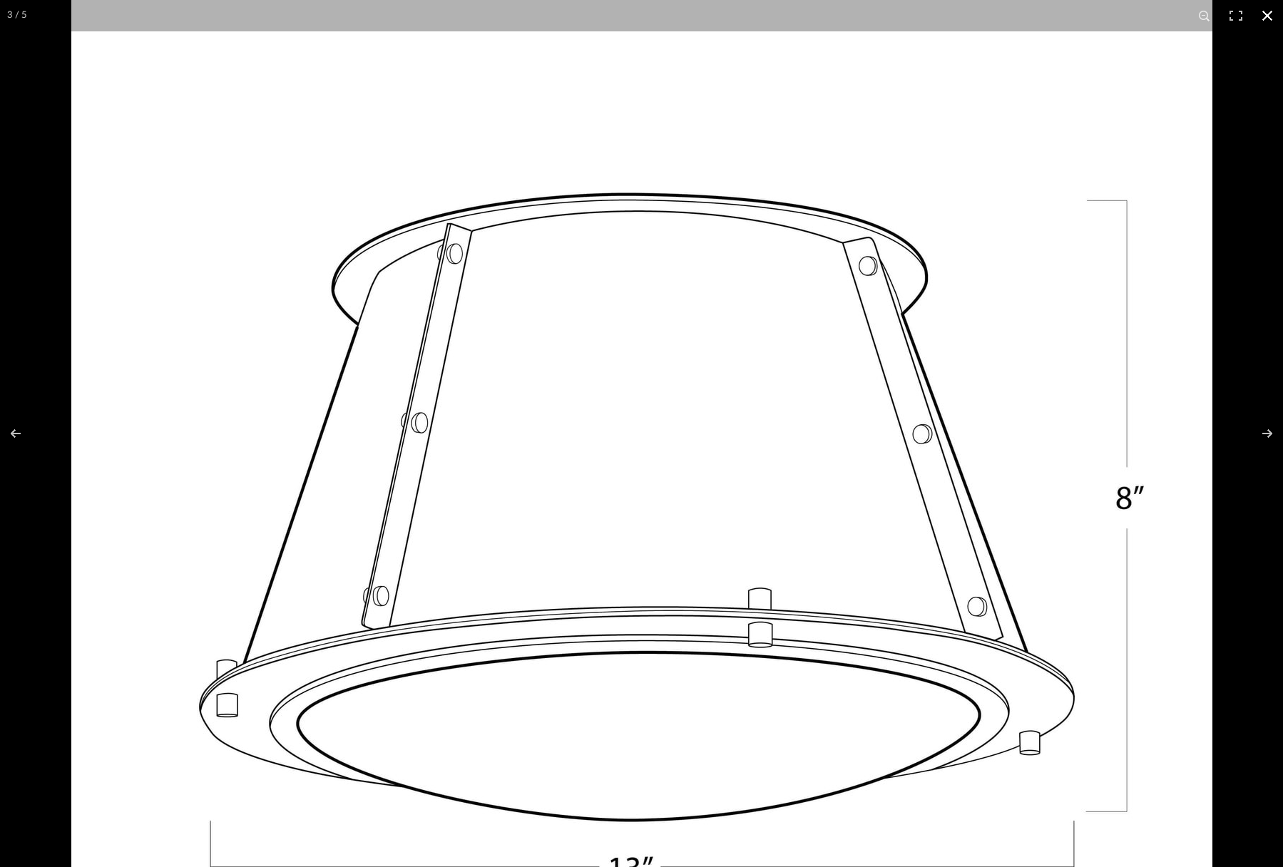
click at [1183, 18] on button at bounding box center [1266, 15] width 31 height 31
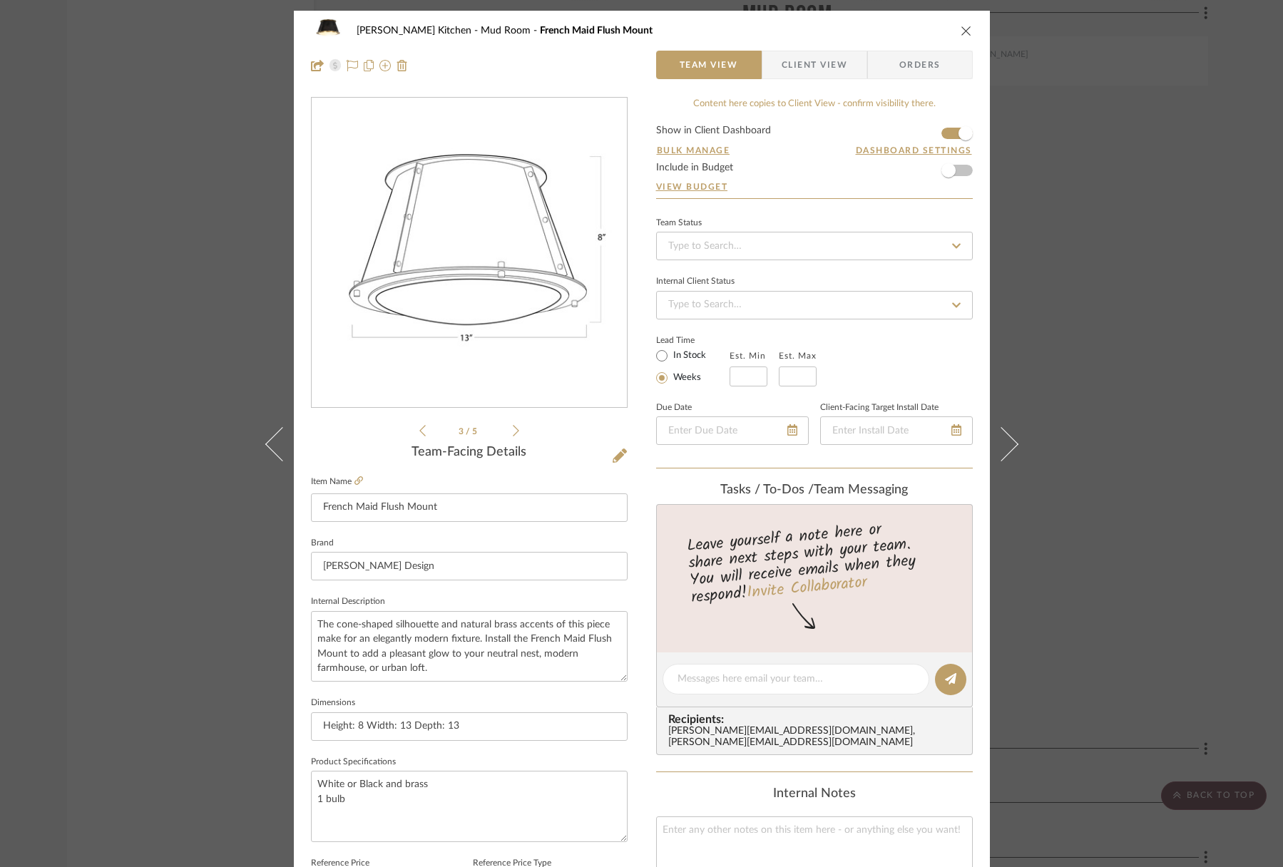
click at [961, 28] on icon "close" at bounding box center [966, 30] width 11 height 11
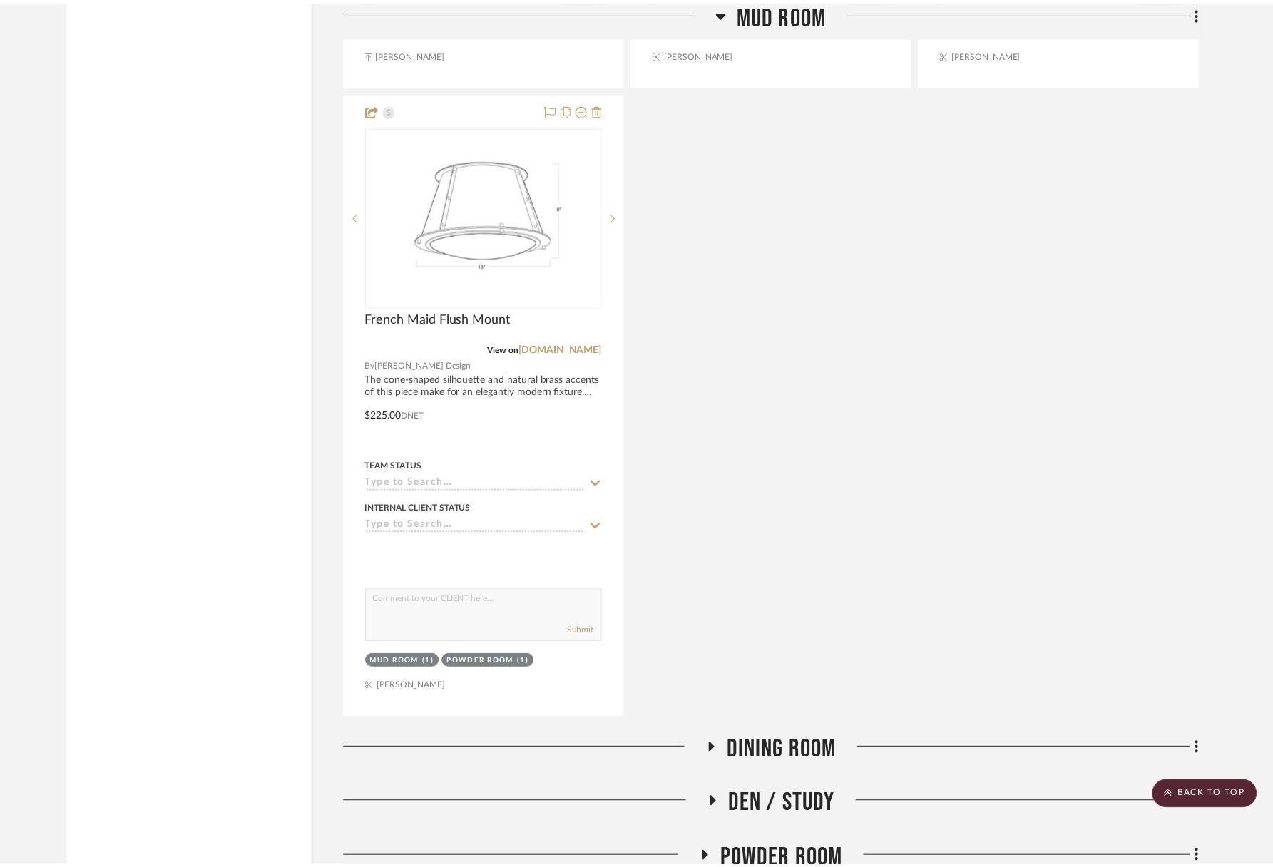
scroll to position [2500, 0]
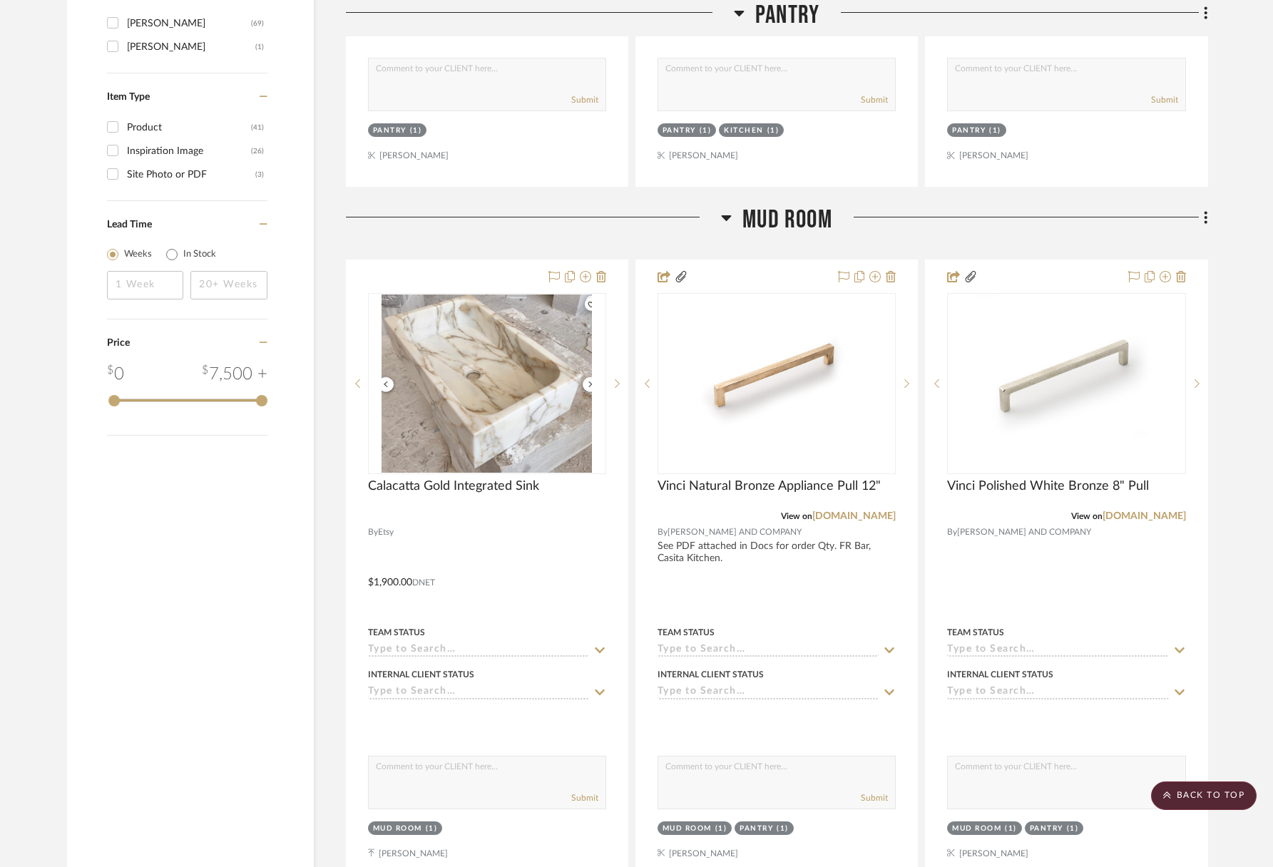
click at [805, 213] on span "Mud Room" at bounding box center [787, 220] width 90 height 31
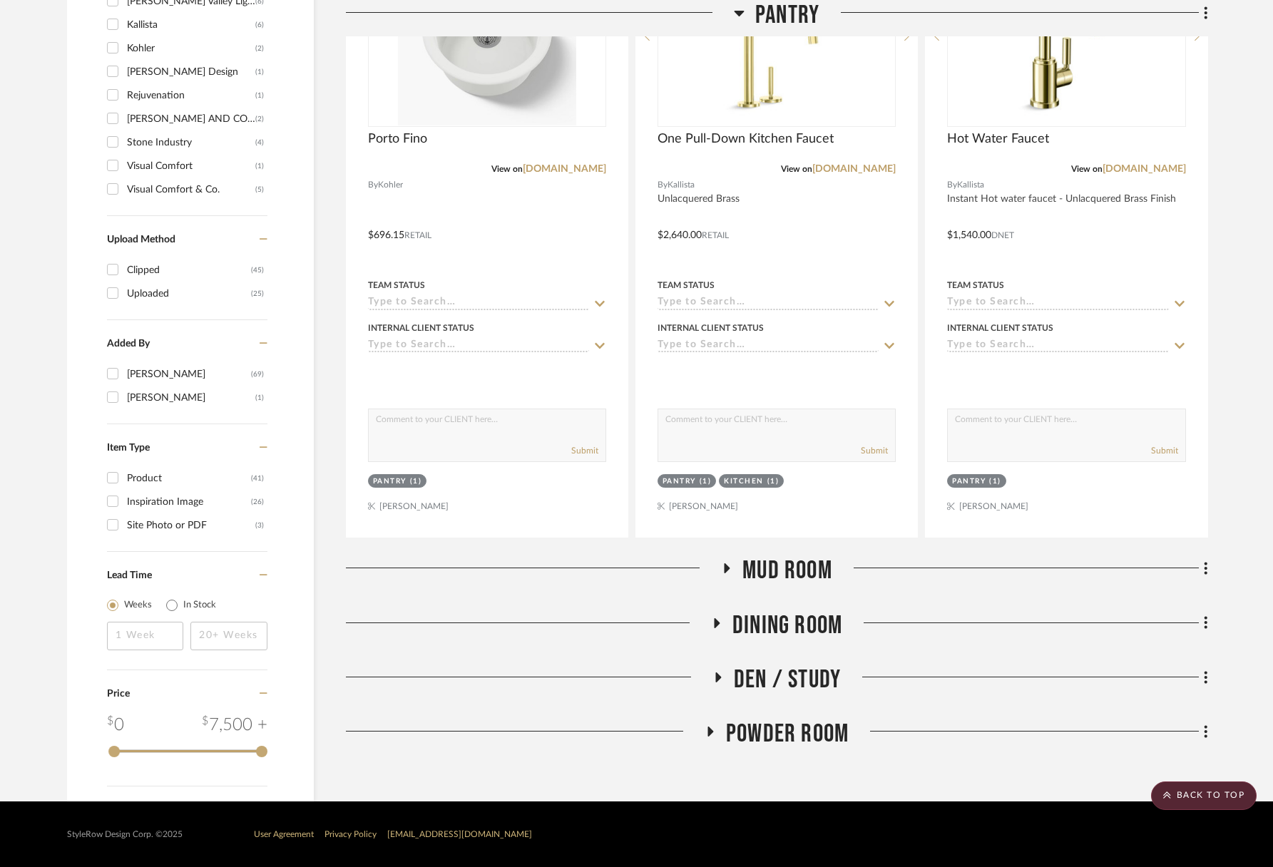
scroll to position [1349, 0]
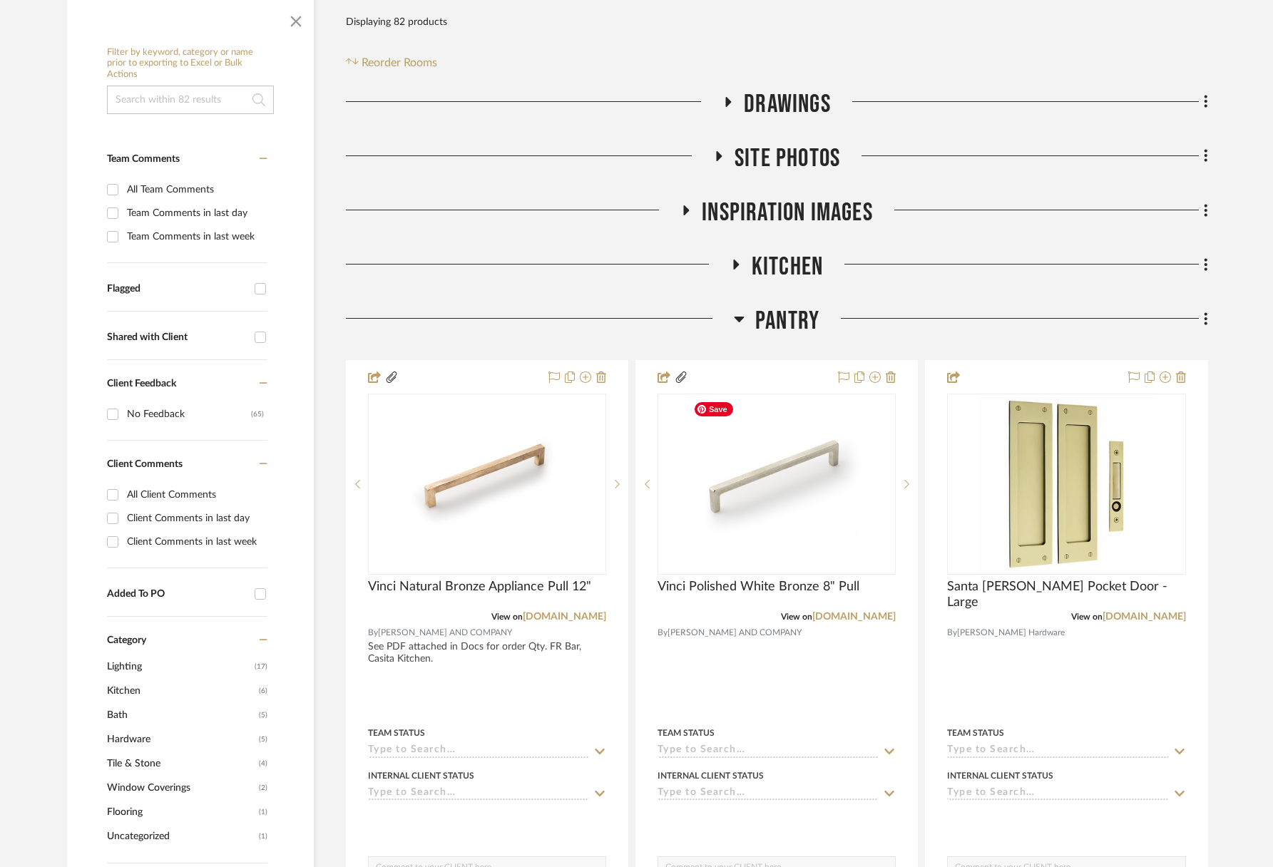
click at [794, 319] on span "Pantry" at bounding box center [787, 321] width 64 height 31
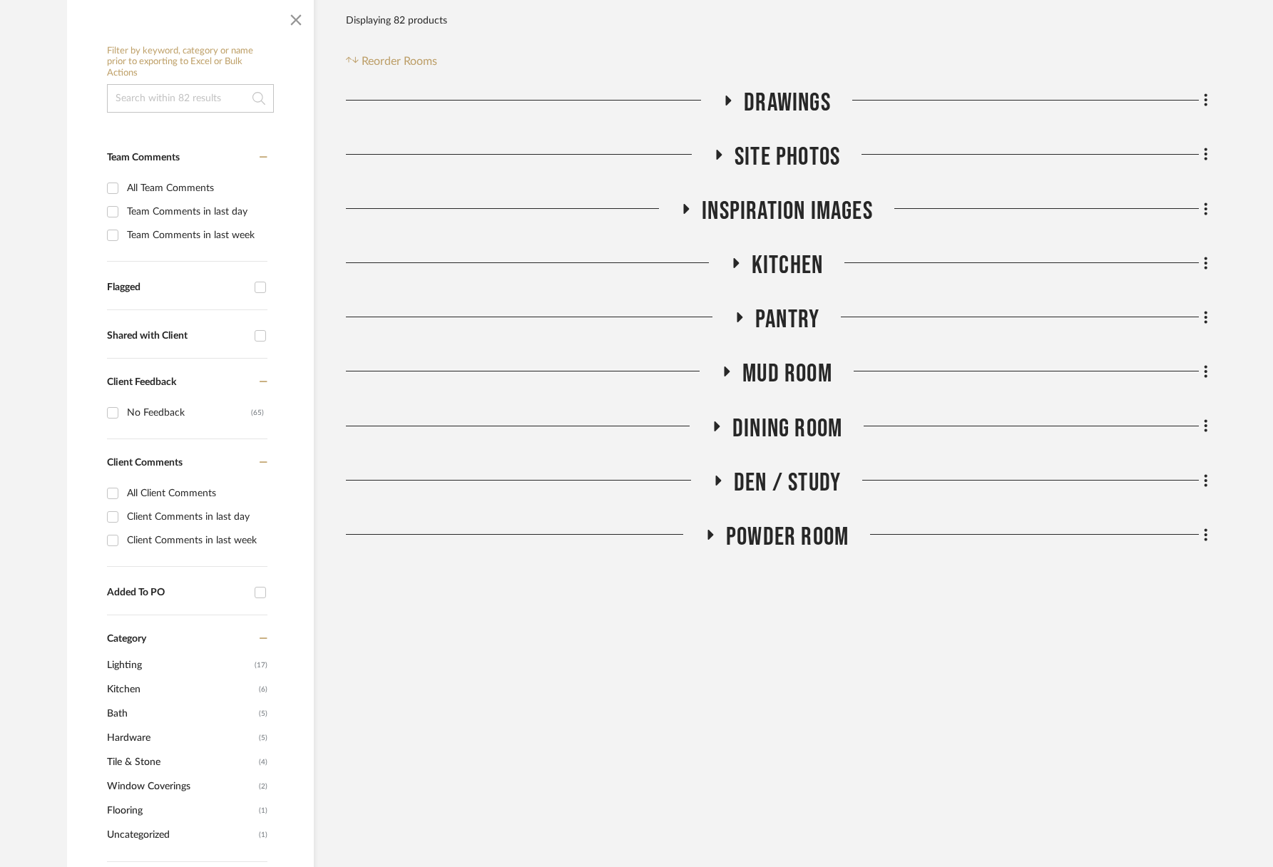
scroll to position [272, 0]
click at [802, 252] on span "Kitchen" at bounding box center [787, 265] width 71 height 31
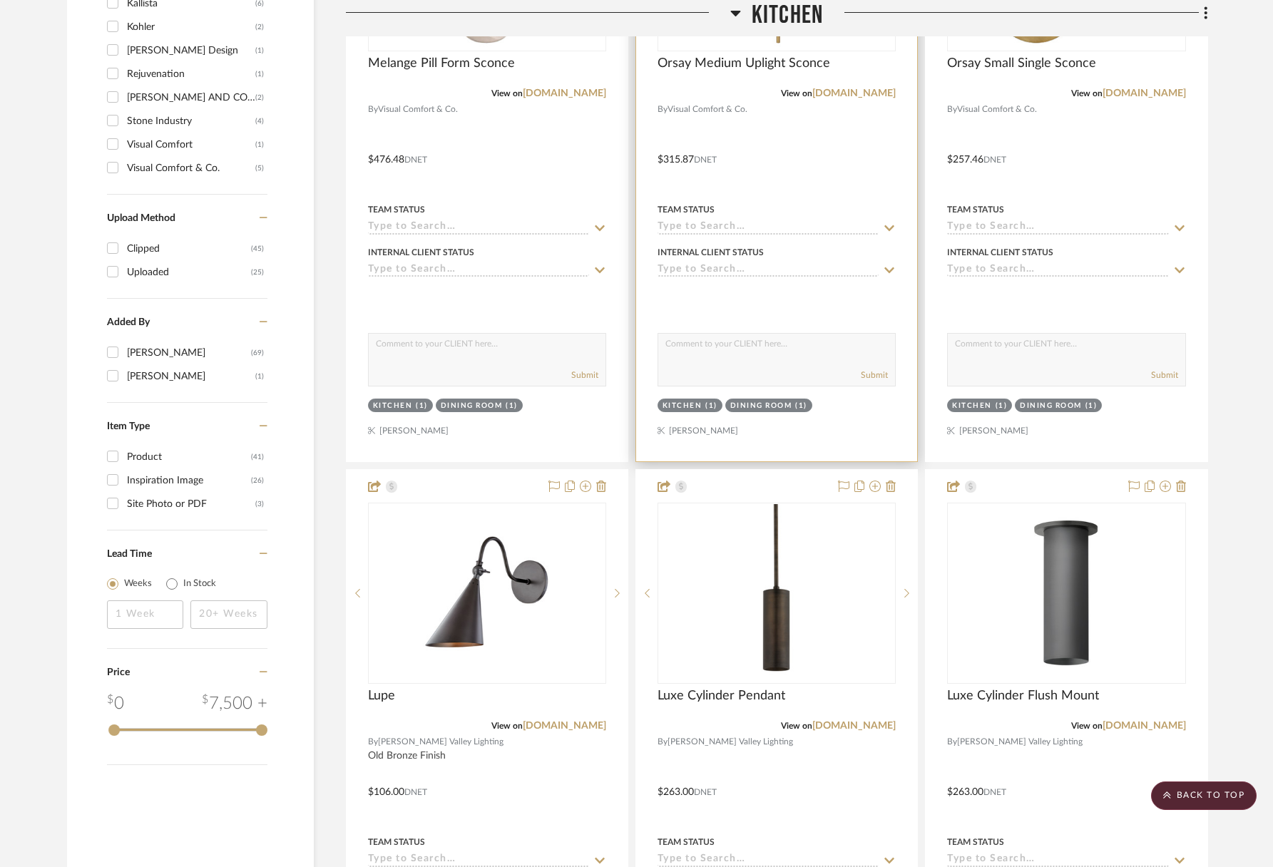
scroll to position [1418, 0]
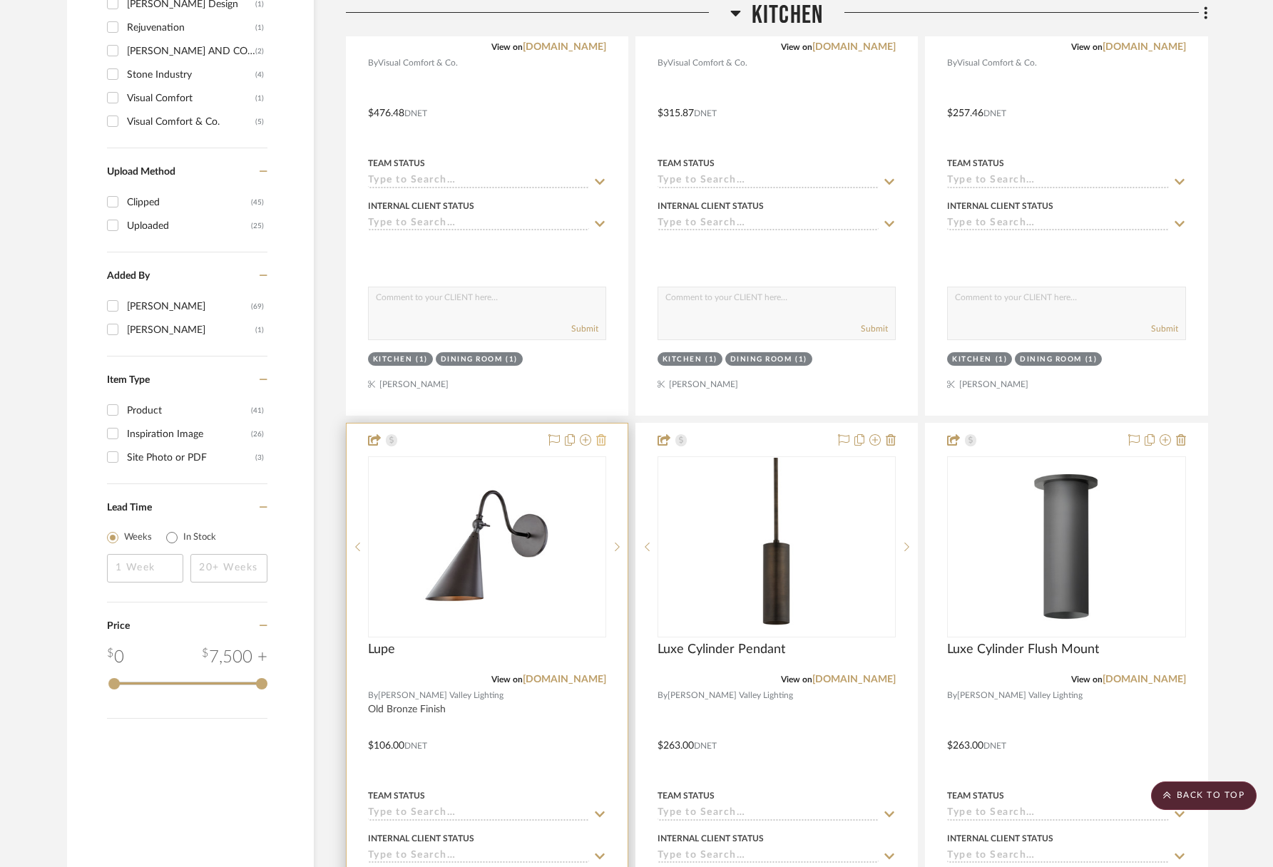
click at [602, 441] on icon at bounding box center [601, 439] width 10 height 11
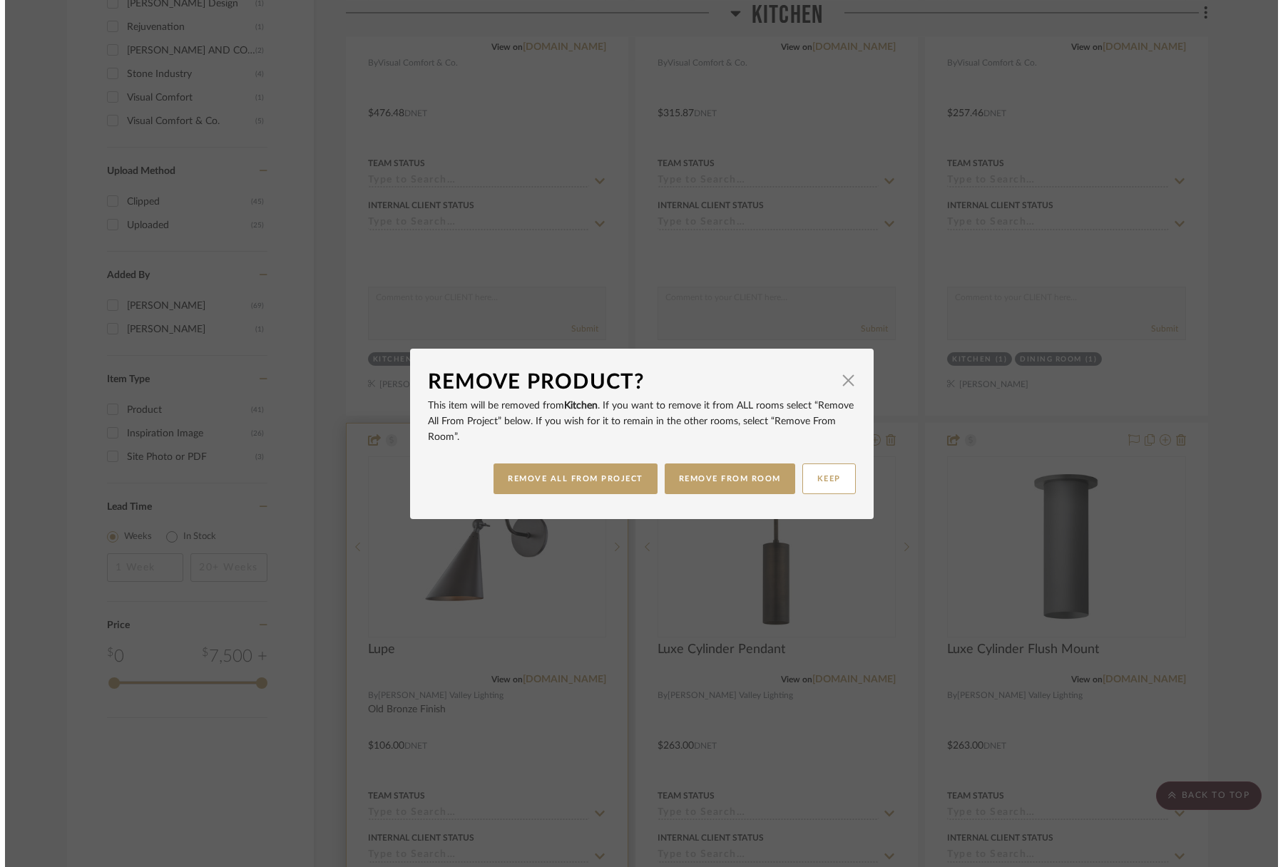
scroll to position [0, 0]
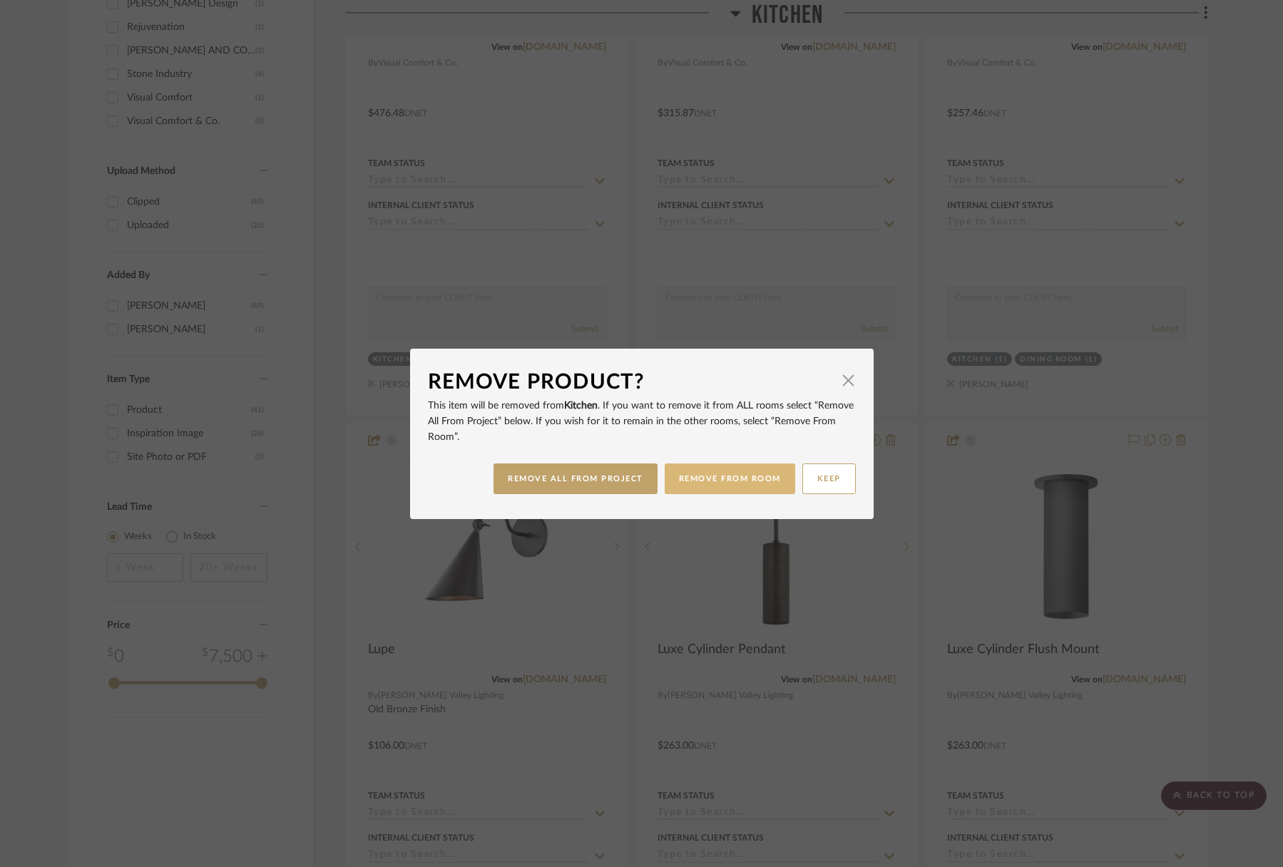
click at [706, 478] on button "REMOVE FROM ROOM" at bounding box center [730, 479] width 130 height 31
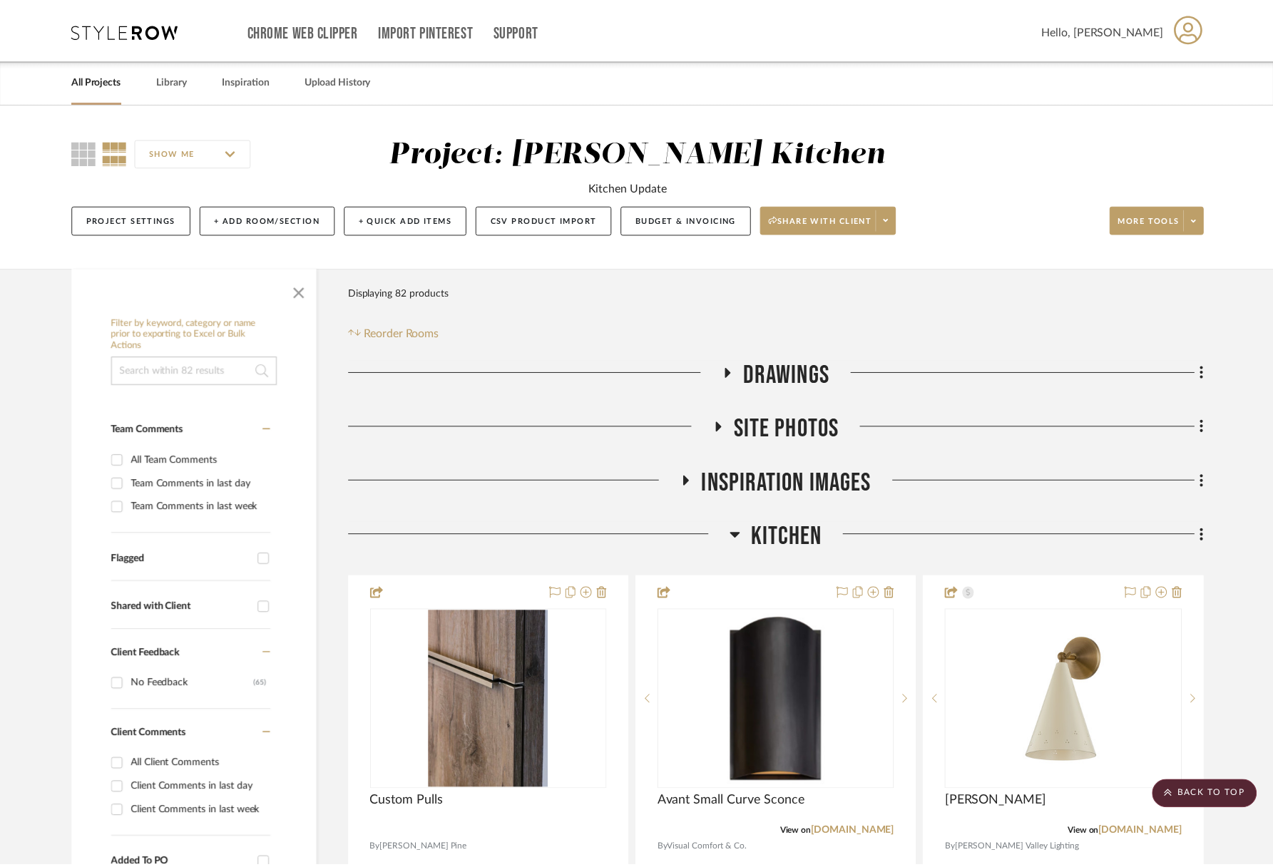
scroll to position [1418, 0]
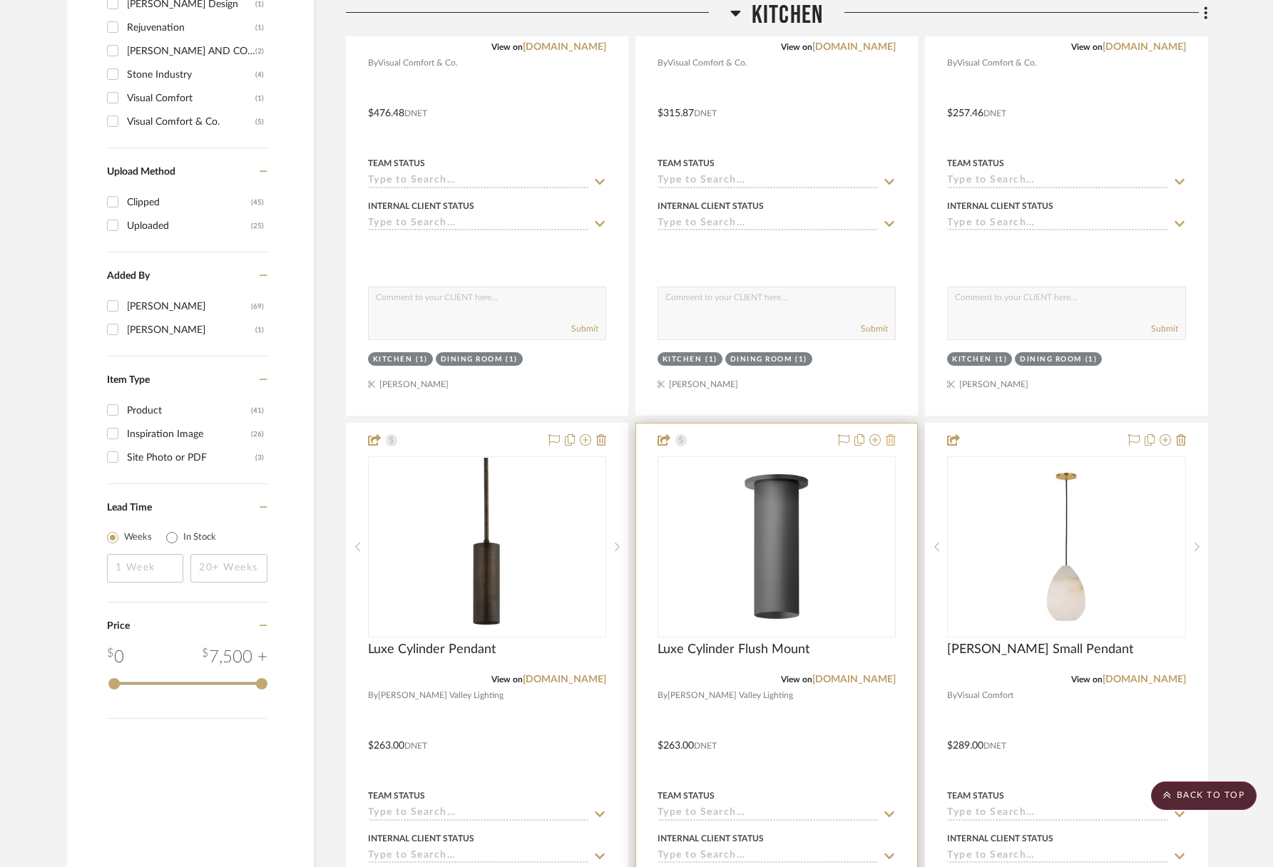
click at [892, 443] on icon at bounding box center [891, 439] width 10 height 11
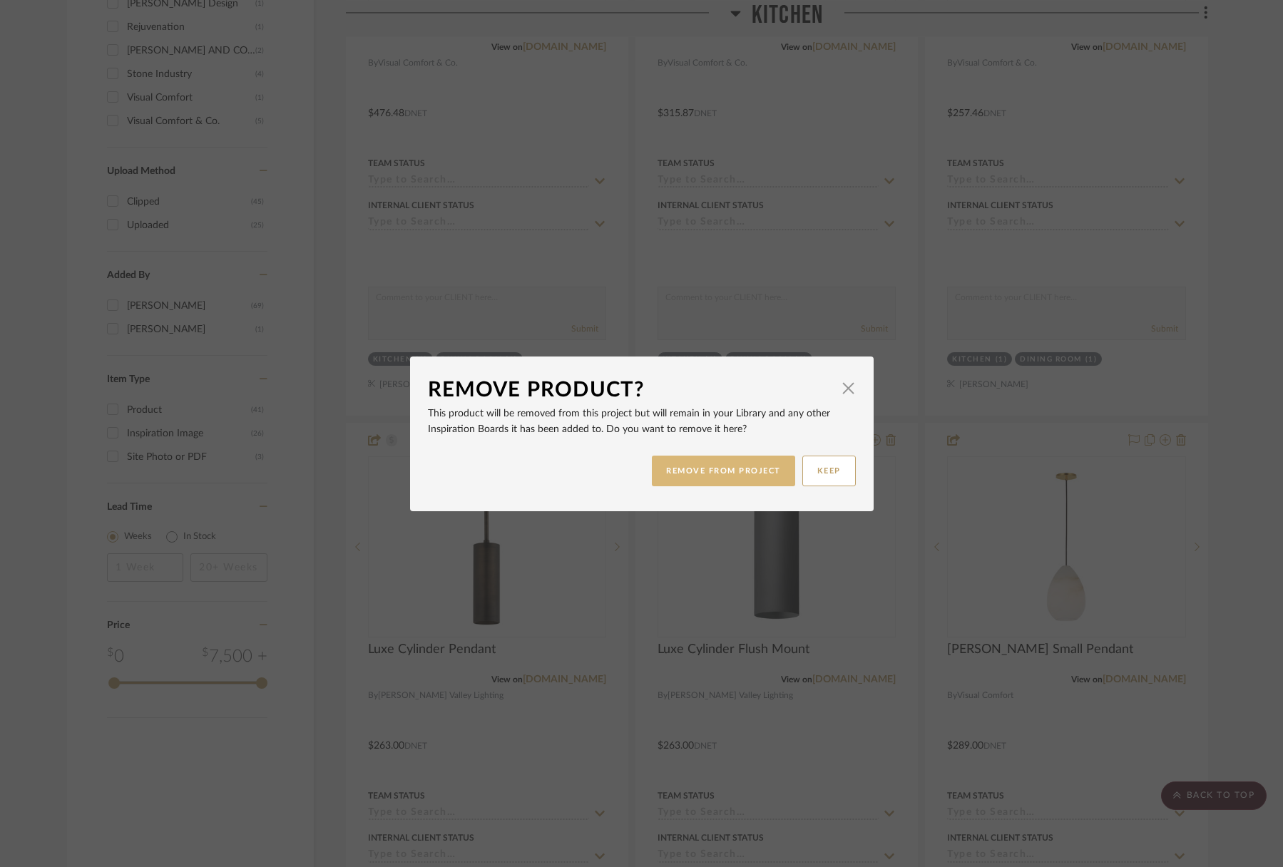
click at [722, 480] on button "REMOVE FROM PROJECT" at bounding box center [723, 471] width 143 height 31
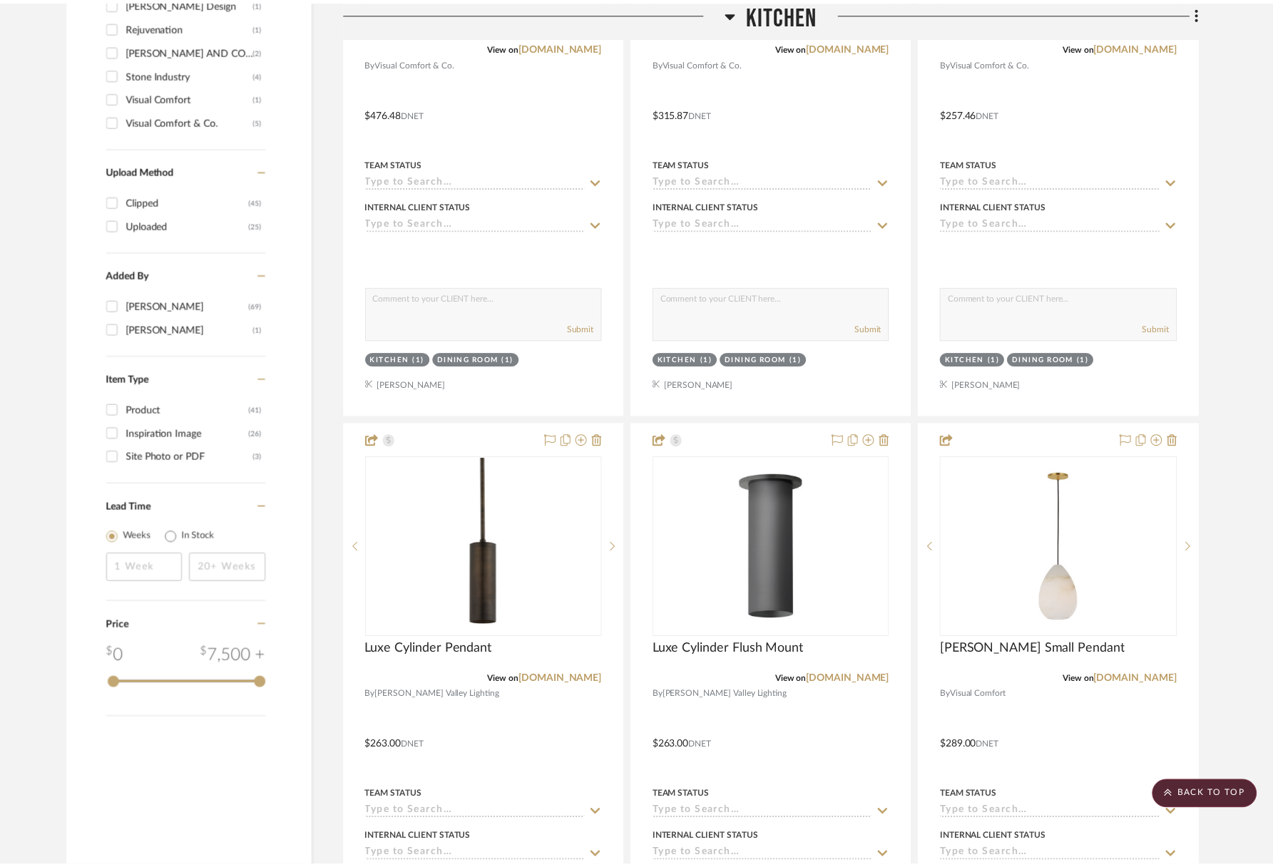
scroll to position [1418, 0]
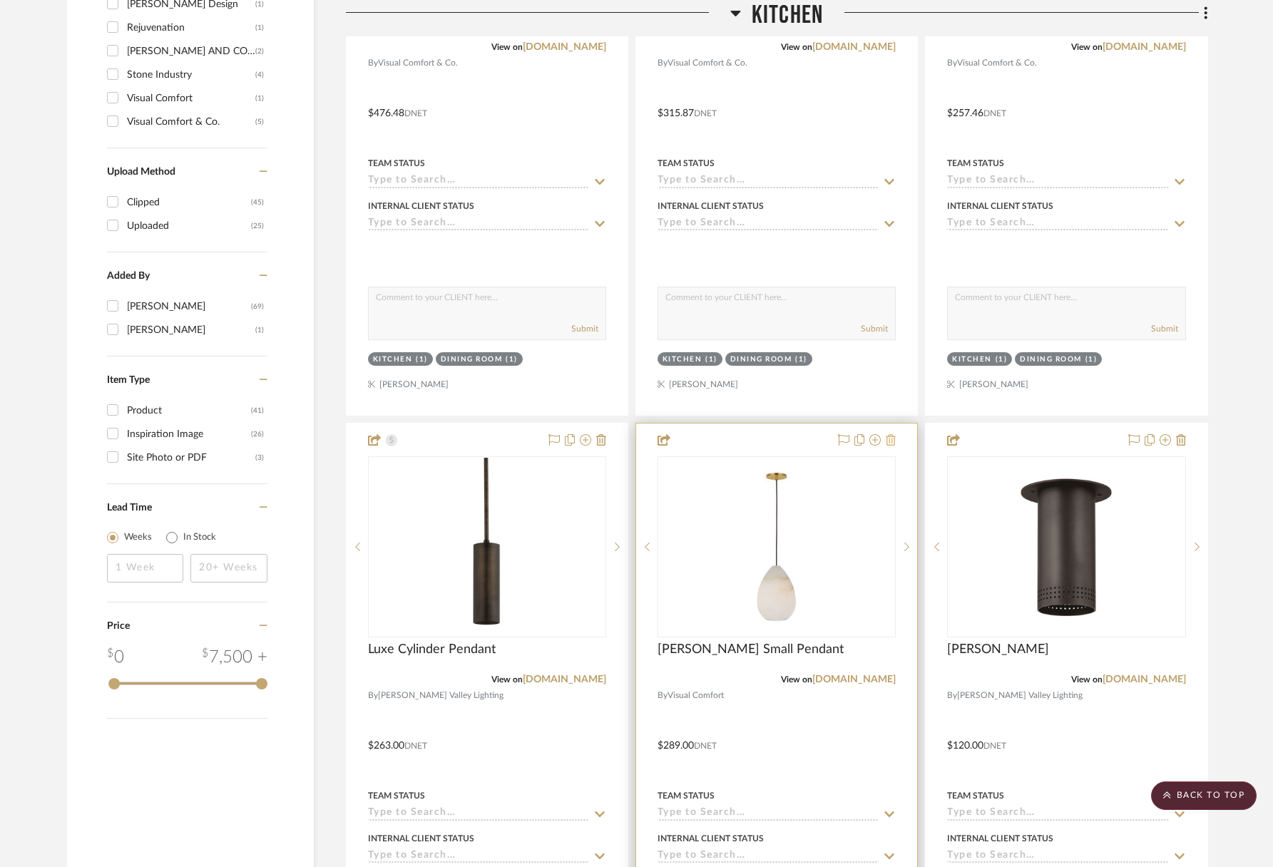
click at [889, 436] on icon at bounding box center [891, 439] width 10 height 11
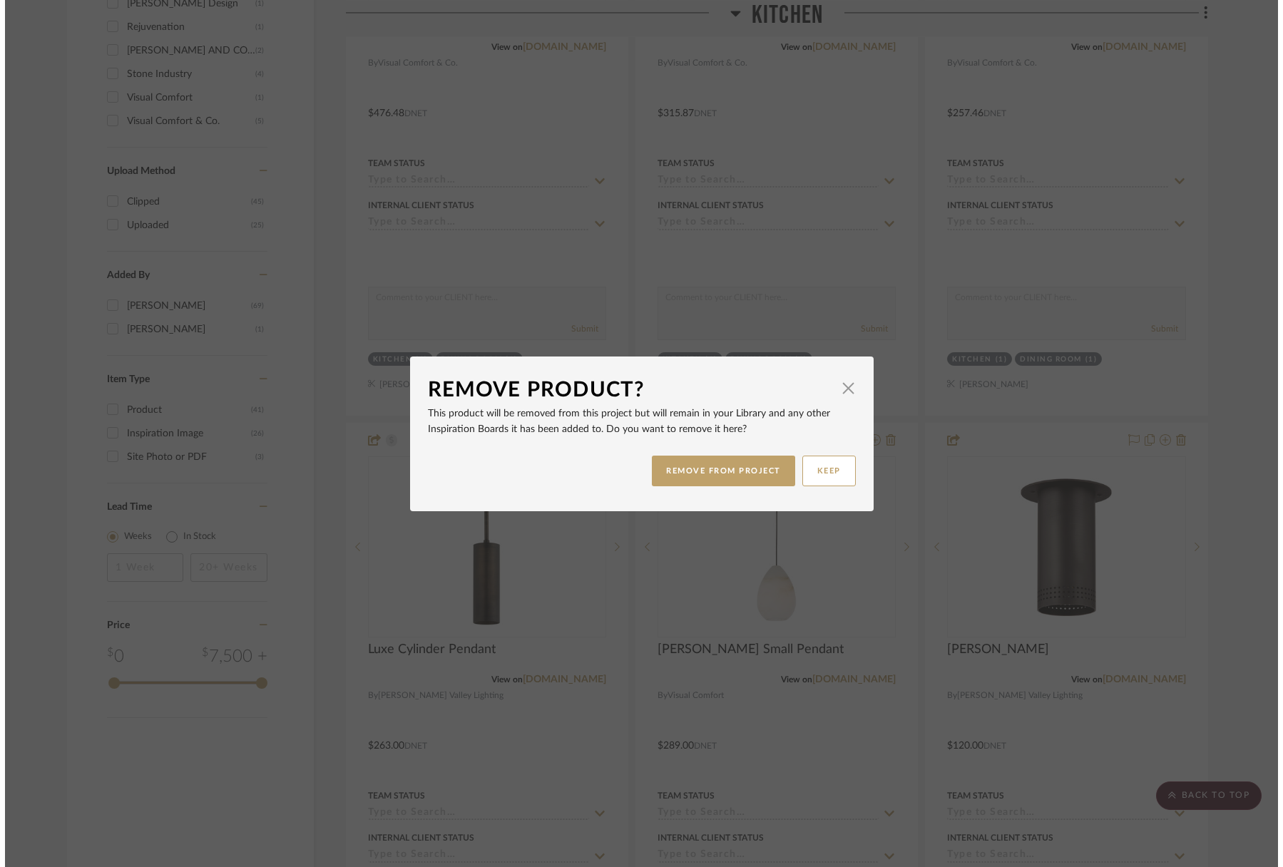
scroll to position [0, 0]
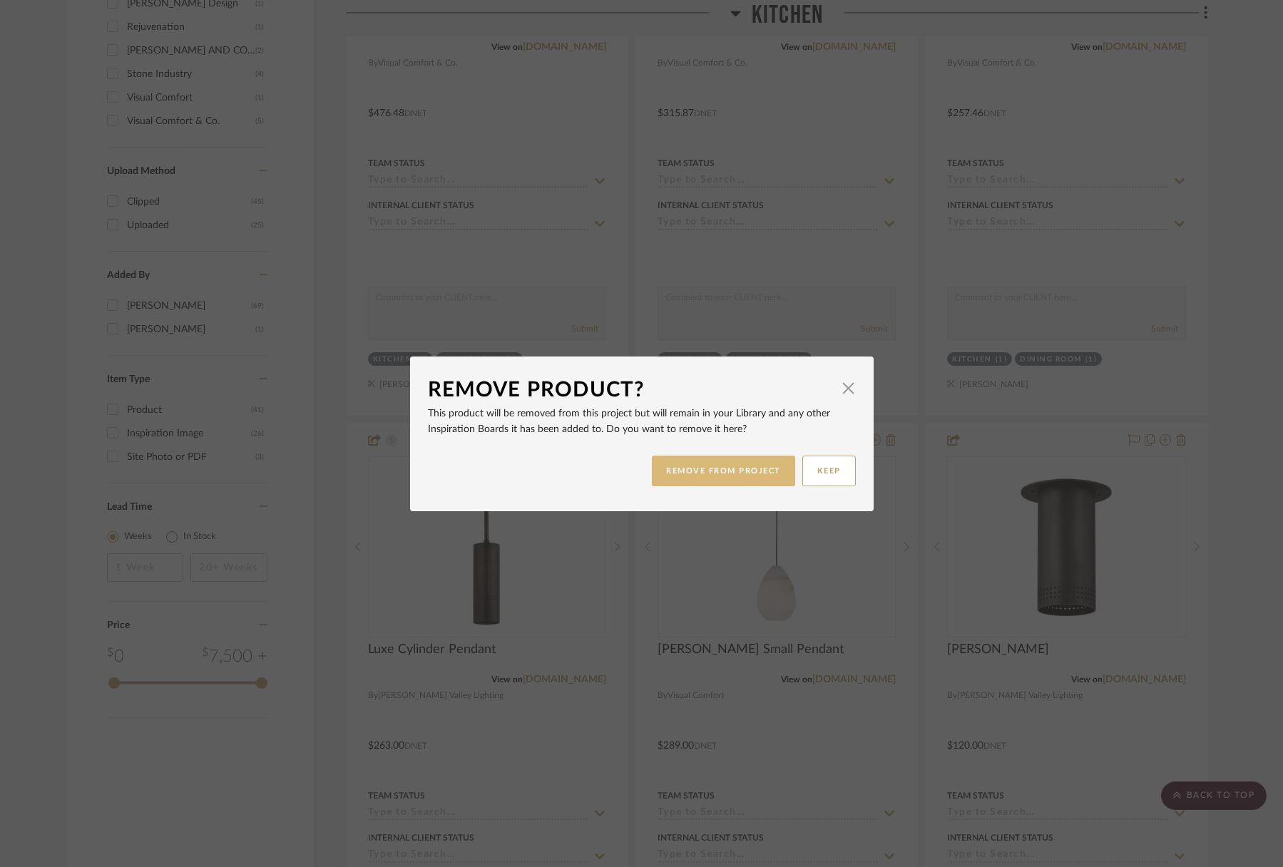
click at [764, 474] on button "REMOVE FROM PROJECT" at bounding box center [723, 471] width 143 height 31
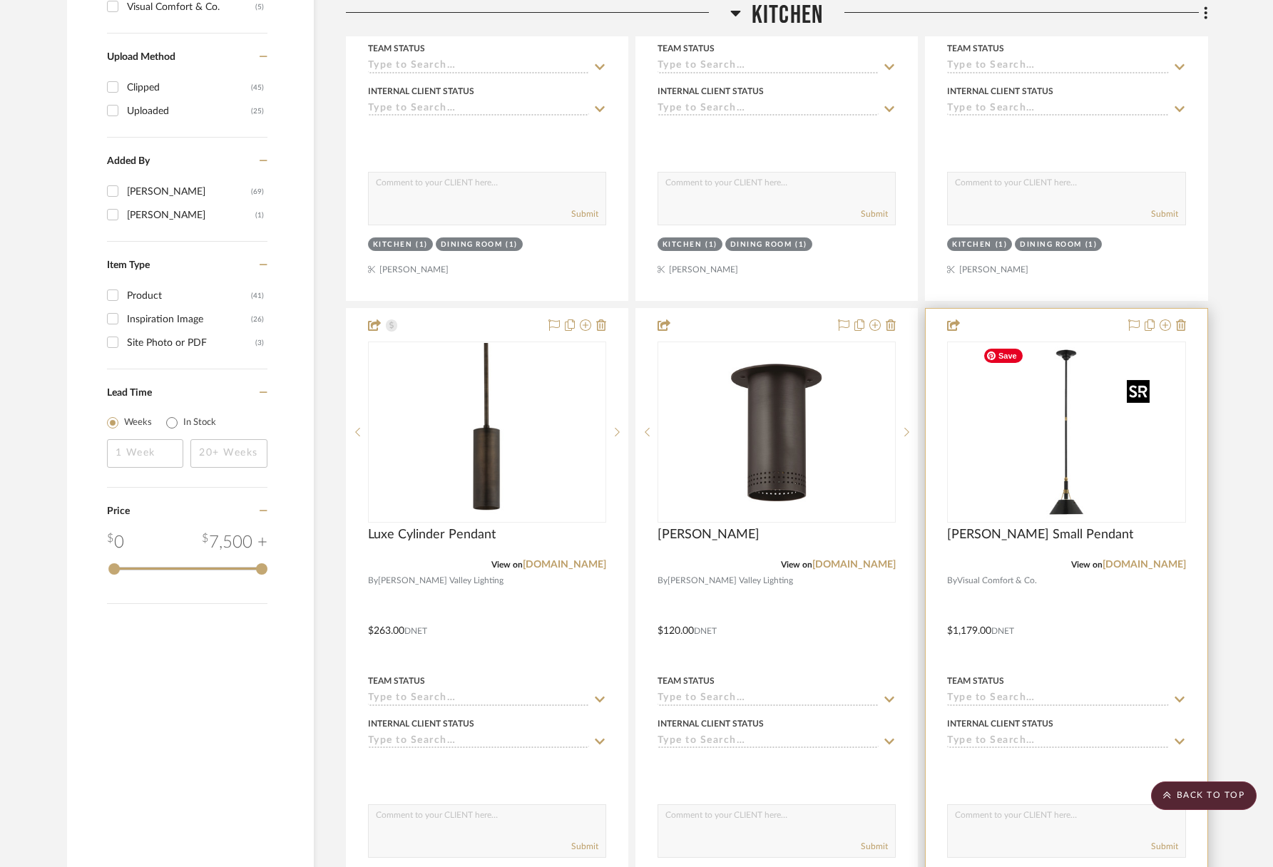
scroll to position [1408, 0]
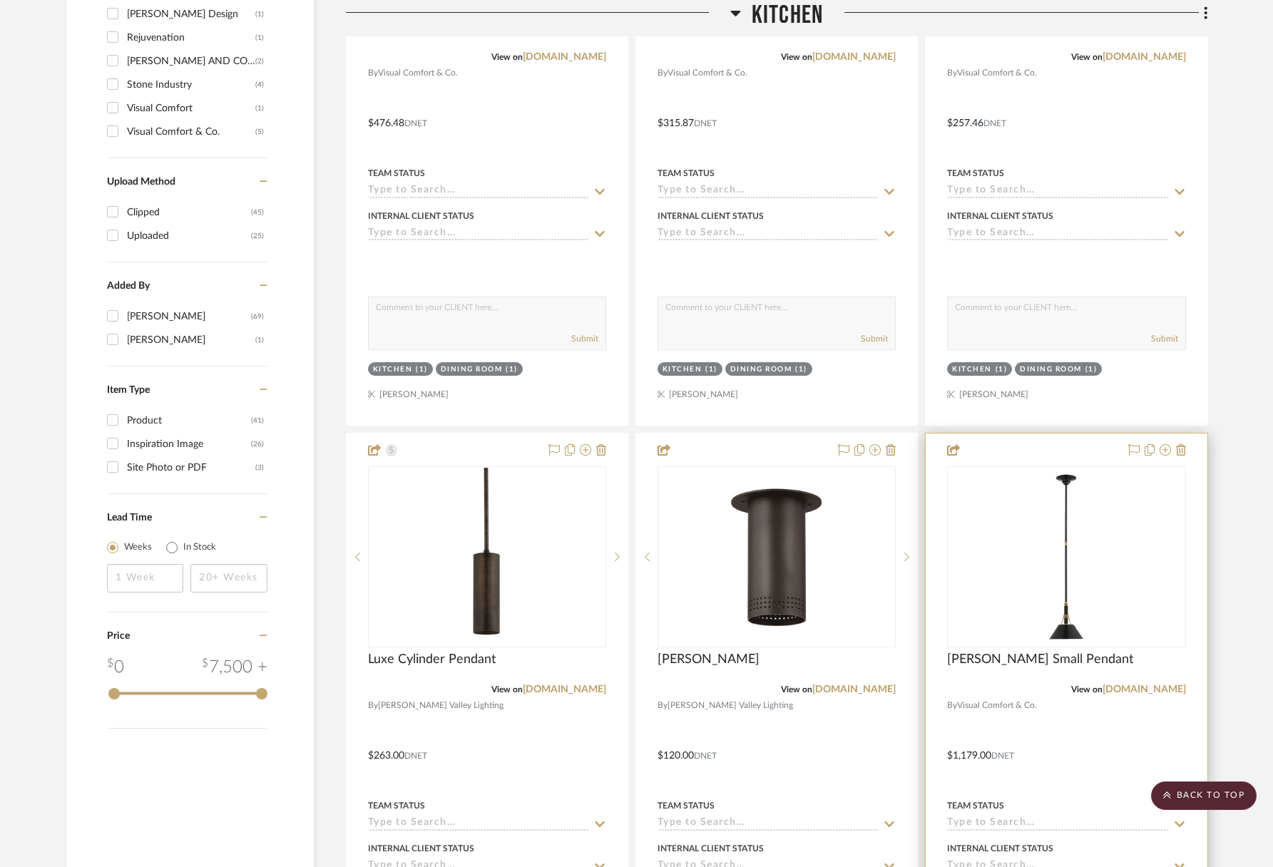
click at [1174, 449] on div at bounding box center [1154, 450] width 63 height 17
click at [1180, 449] on icon at bounding box center [1181, 449] width 10 height 11
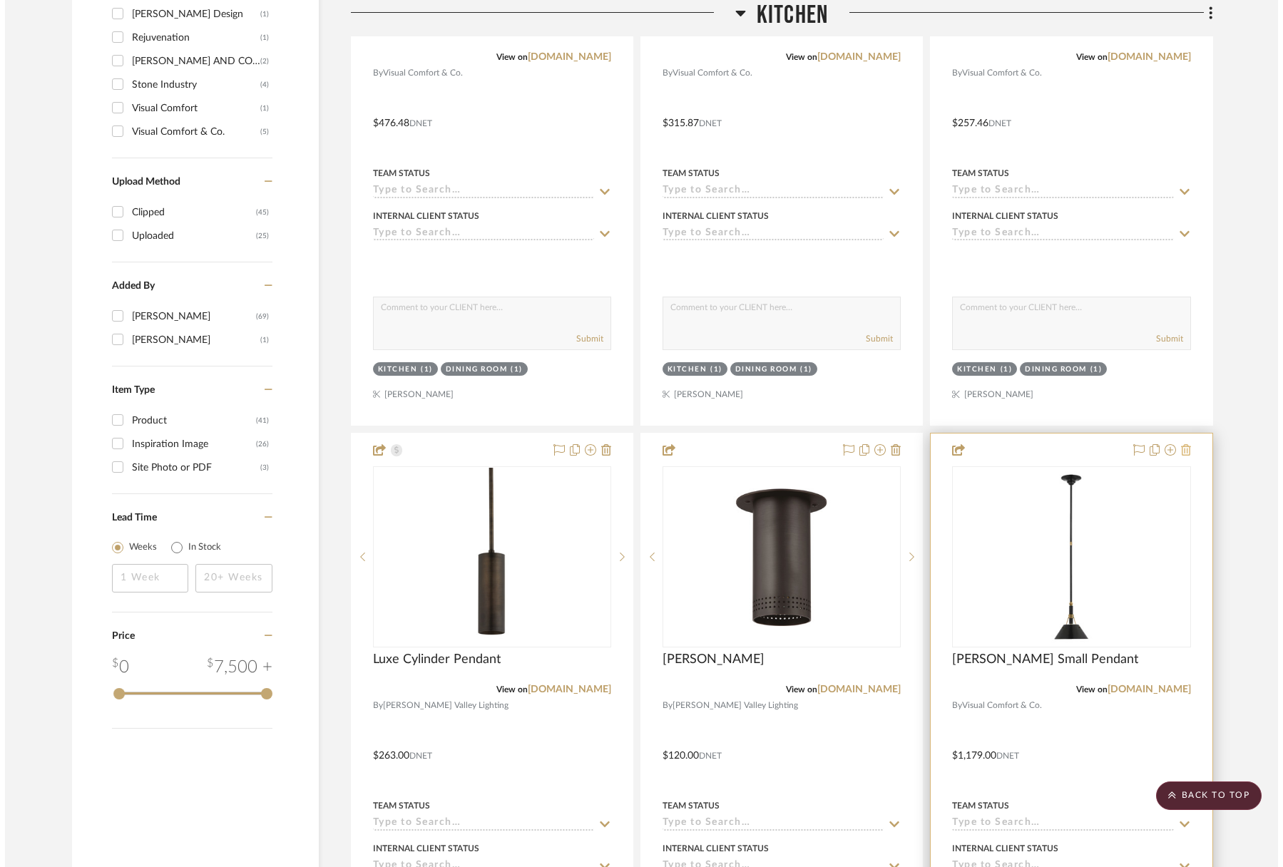
scroll to position [0, 0]
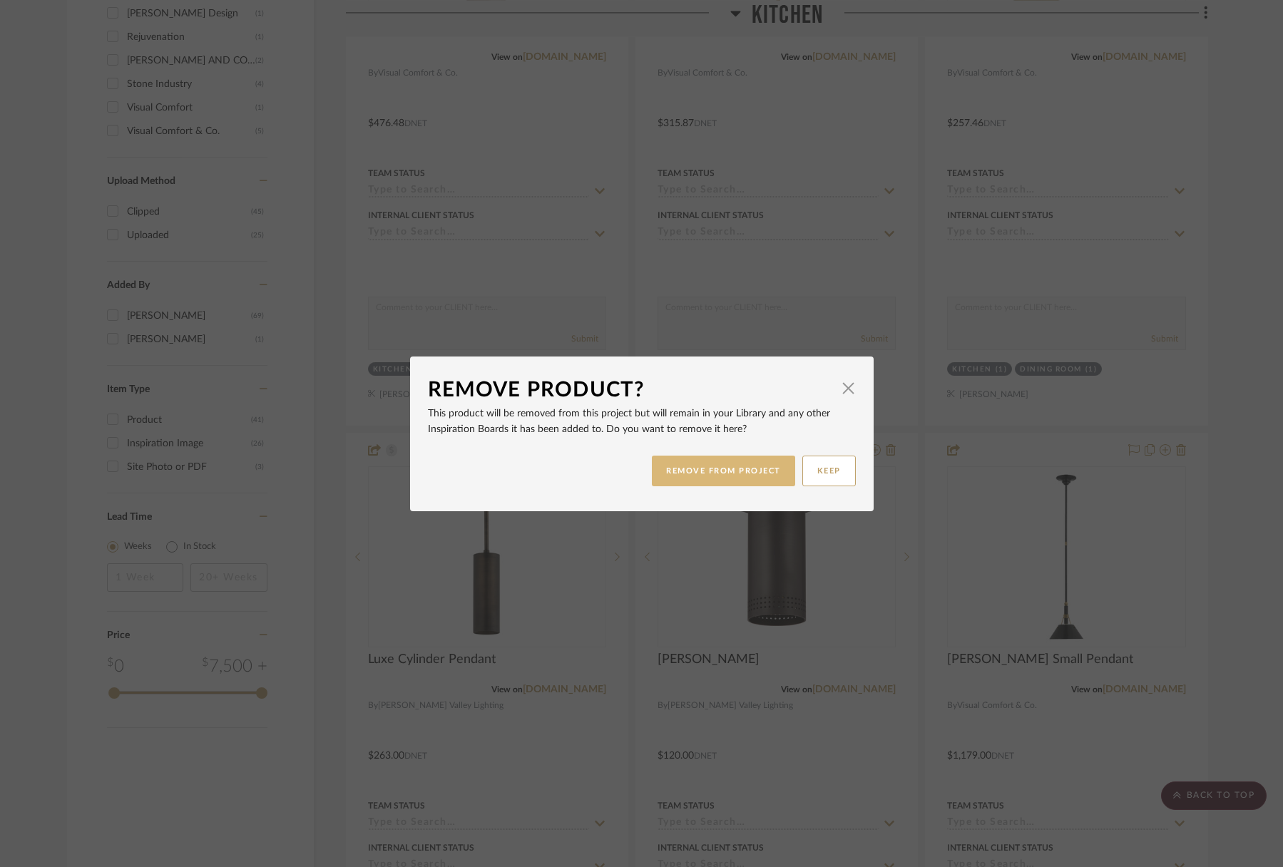
click at [738, 482] on button "REMOVE FROM PROJECT" at bounding box center [723, 471] width 143 height 31
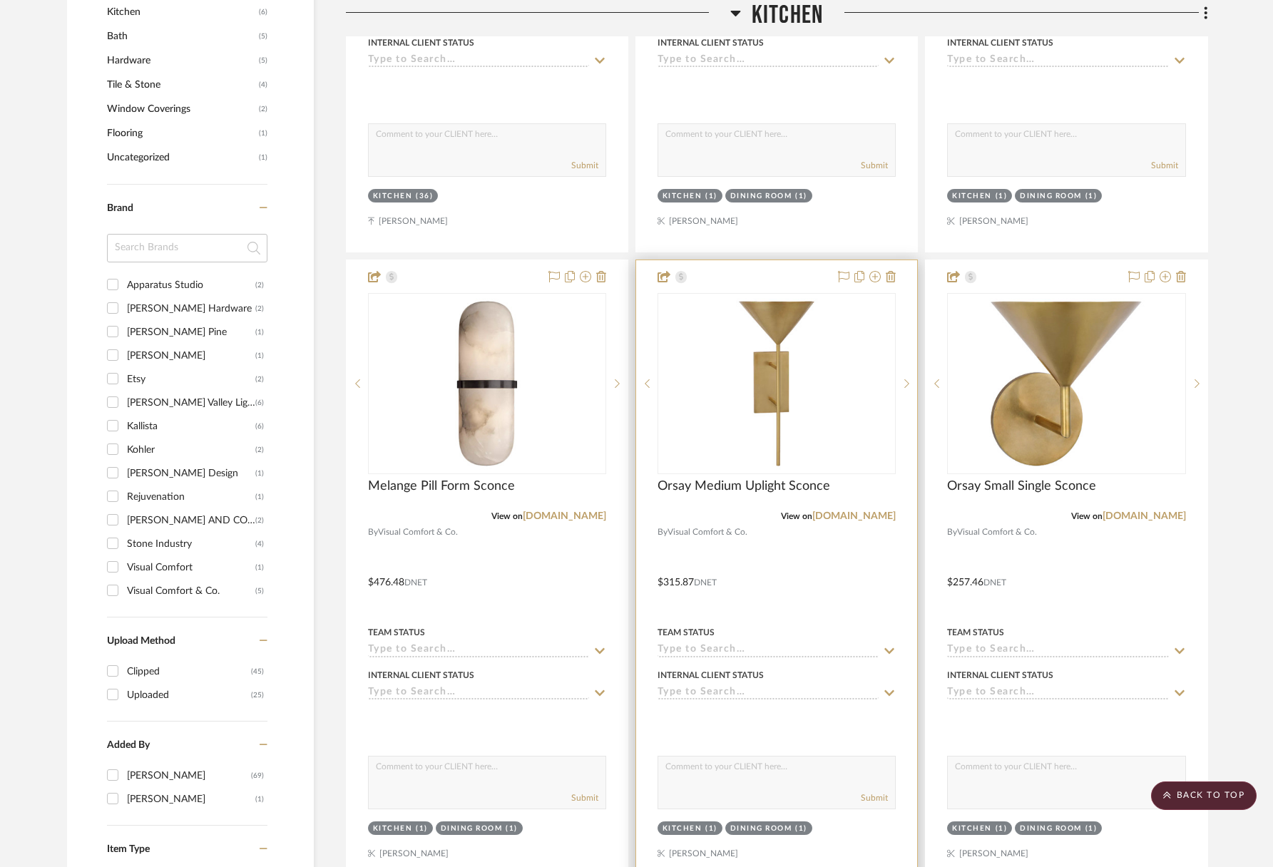
scroll to position [721, 0]
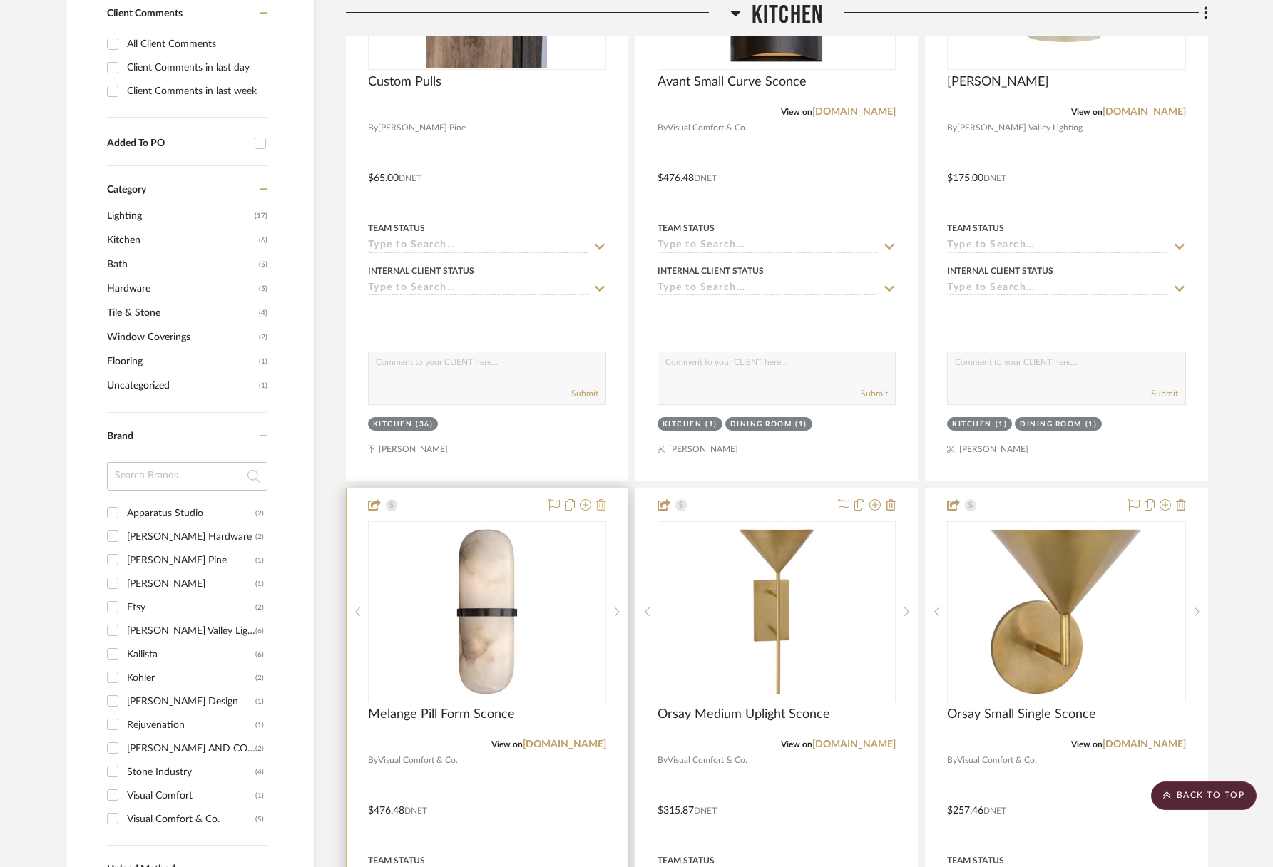
click at [601, 507] on icon at bounding box center [601, 504] width 10 height 11
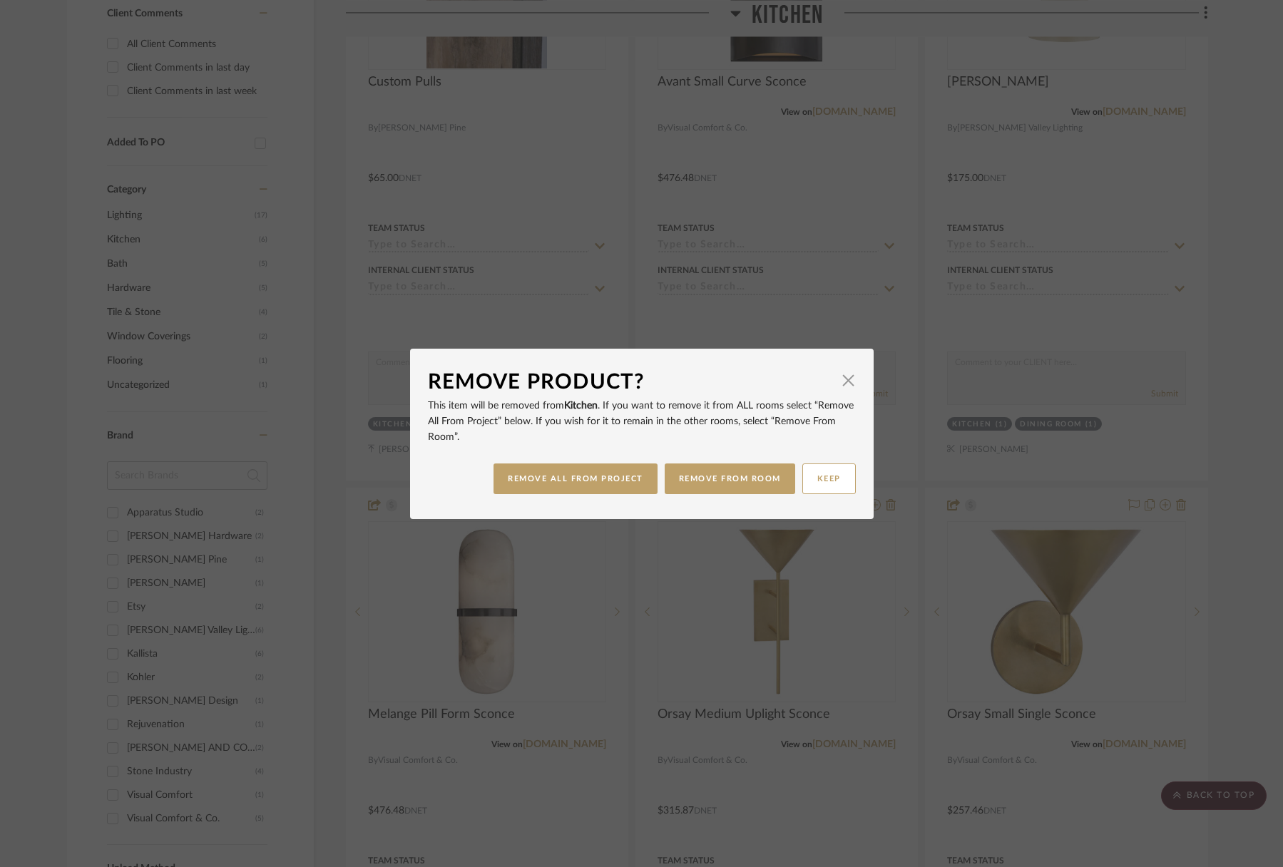
click at [705, 481] on button "REMOVE FROM ROOM" at bounding box center [730, 479] width 130 height 31
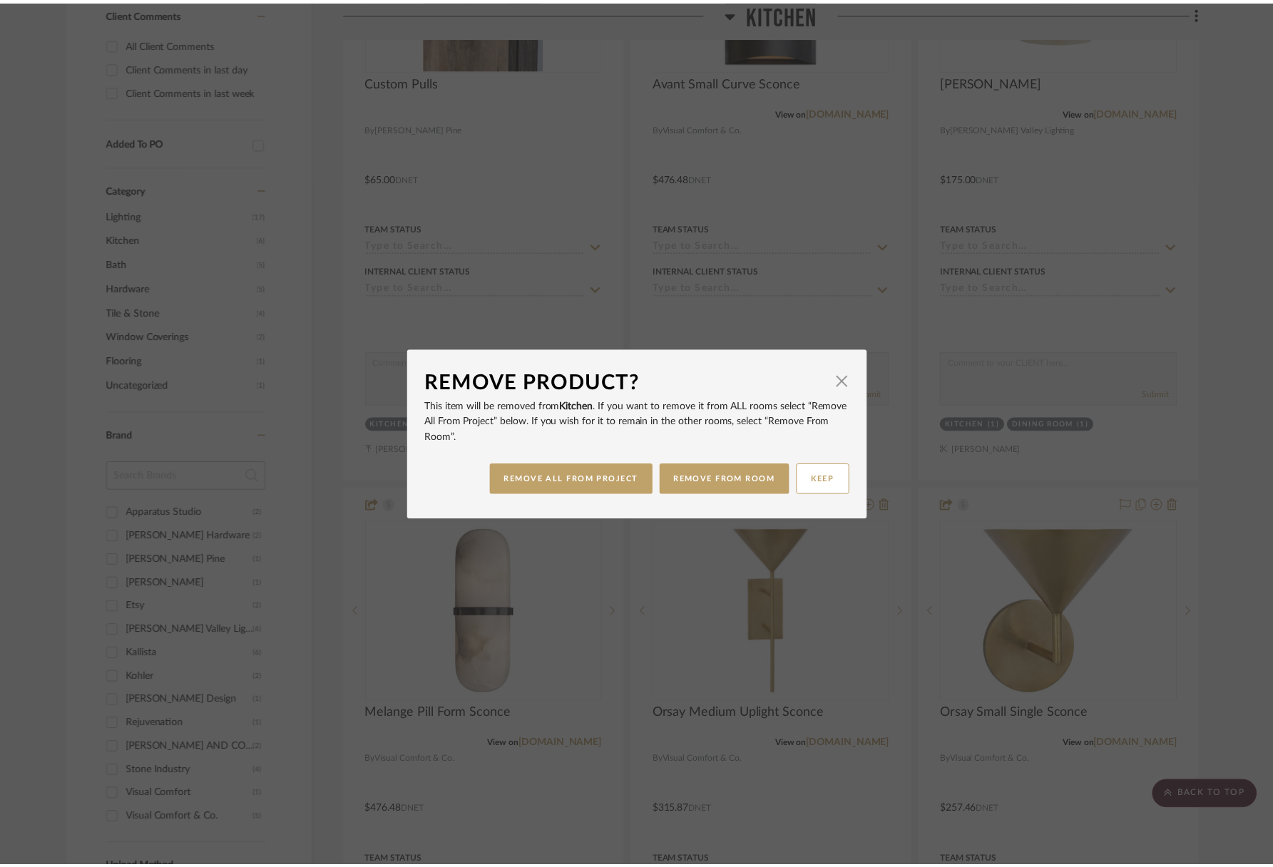
scroll to position [721, 0]
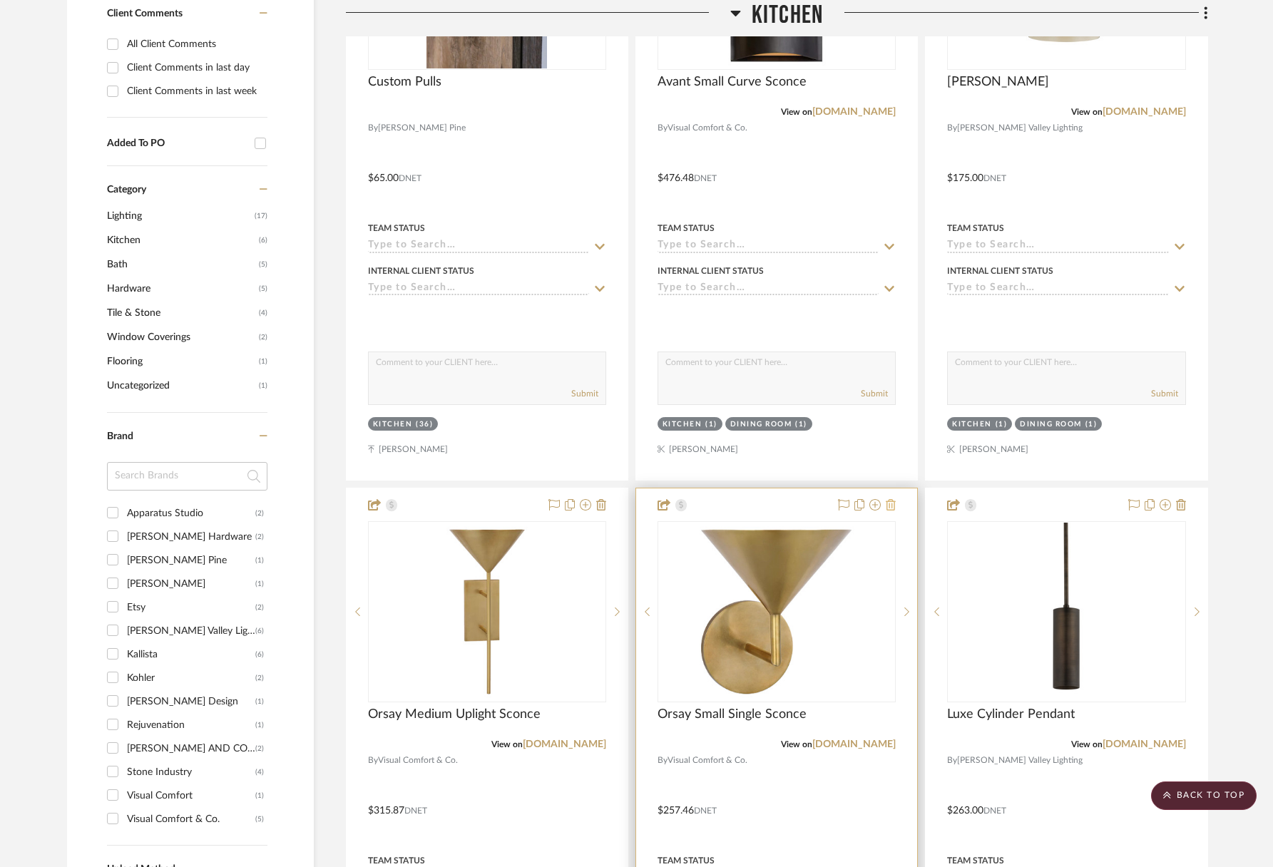
click at [891, 504] on icon at bounding box center [891, 504] width 10 height 11
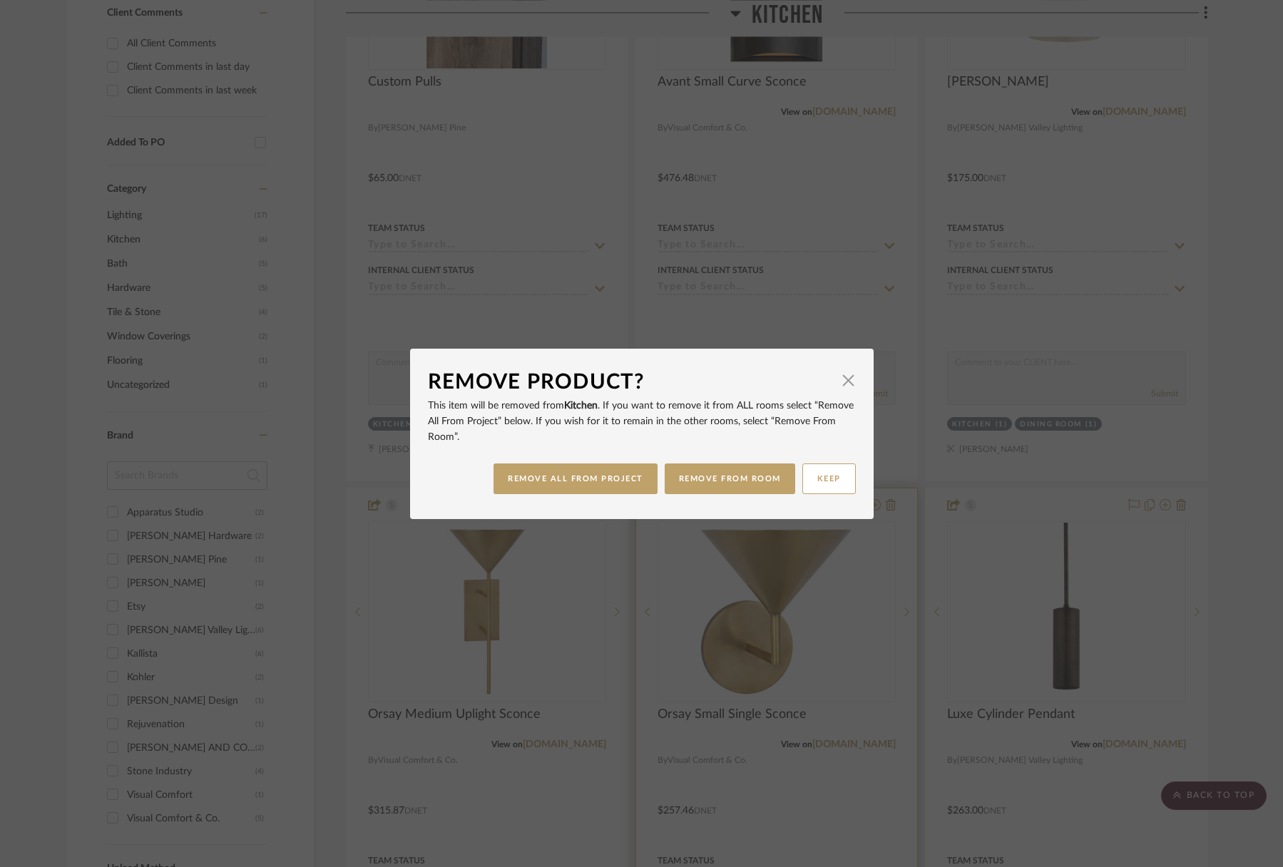
drag, startPoint x: 715, startPoint y: 477, endPoint x: 679, endPoint y: 491, distance: 38.8
click at [715, 478] on button "REMOVE FROM ROOM" at bounding box center [730, 479] width 130 height 31
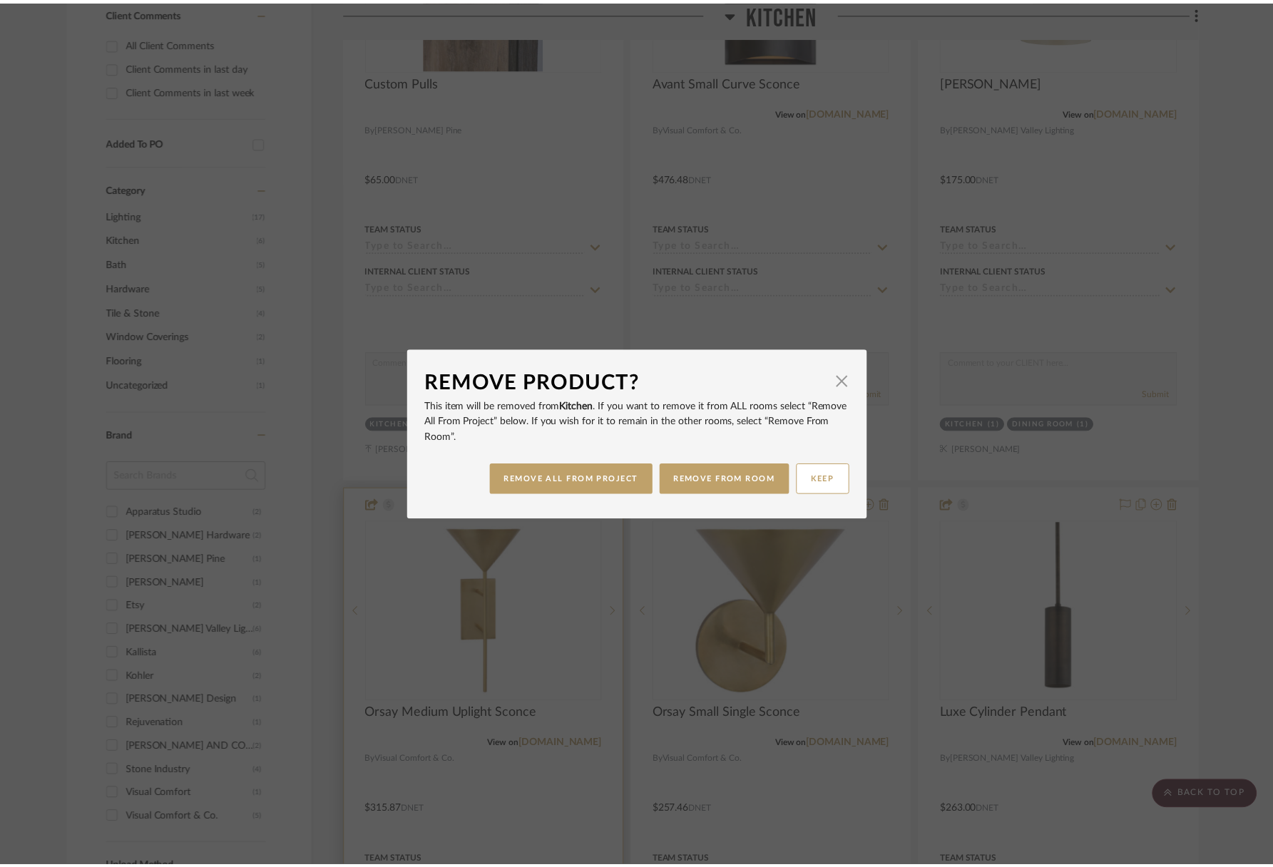
scroll to position [721, 0]
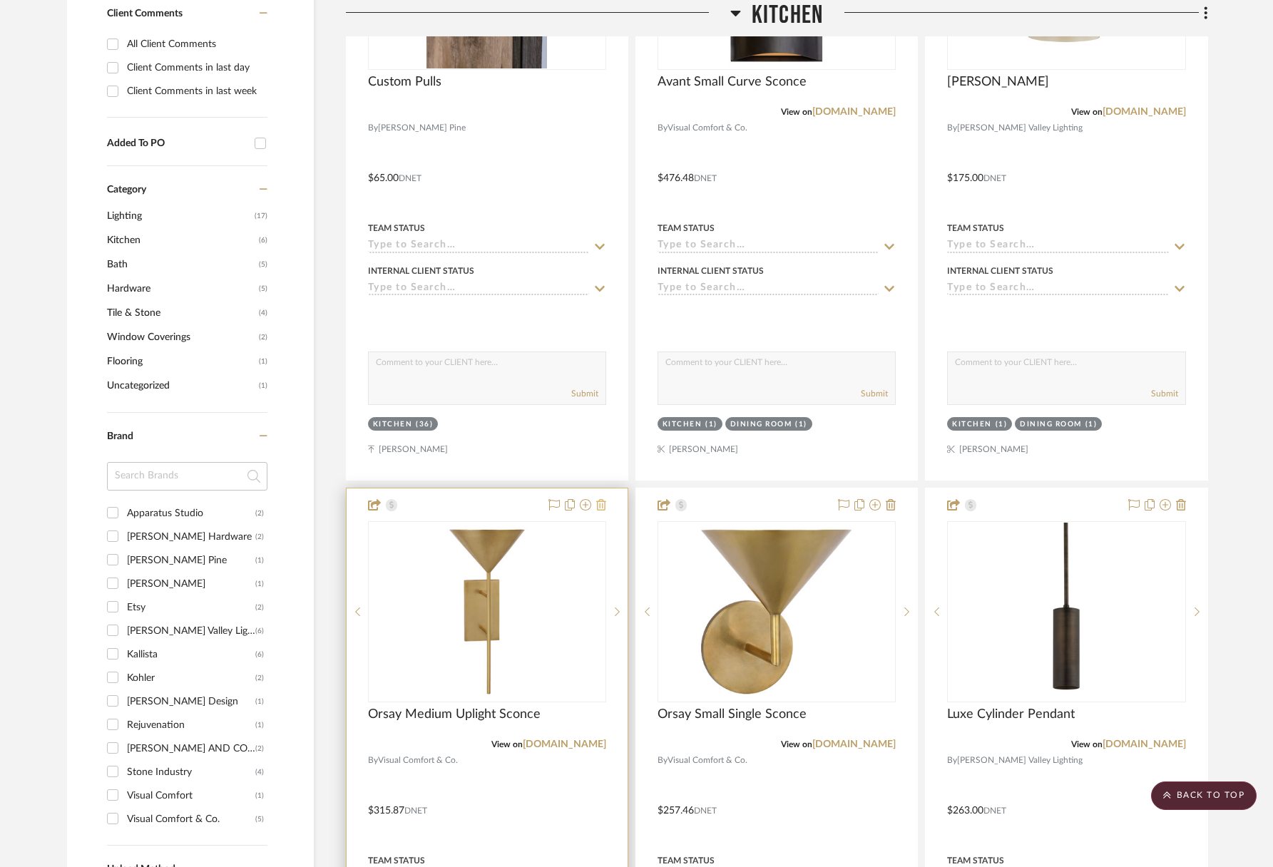
click at [605, 502] on icon at bounding box center [601, 504] width 10 height 11
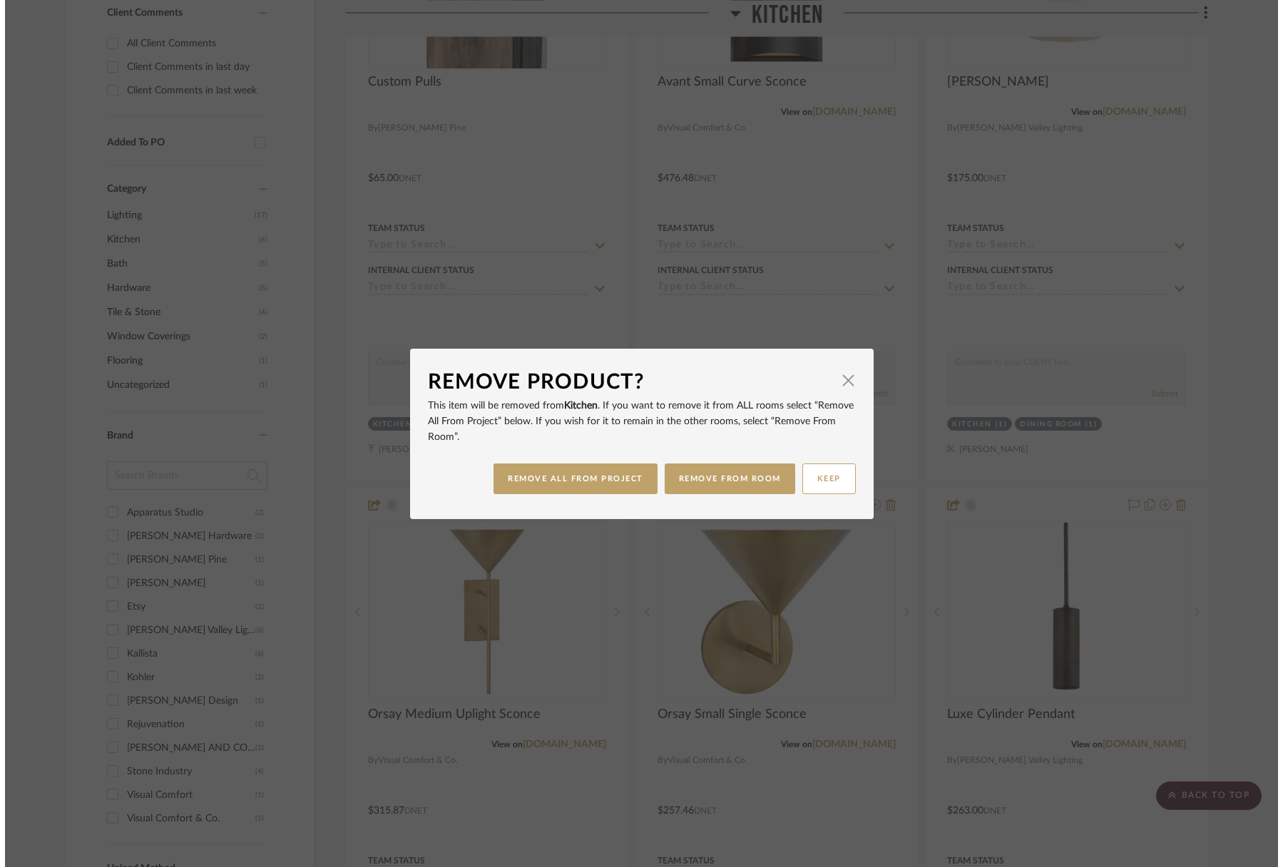
scroll to position [0, 0]
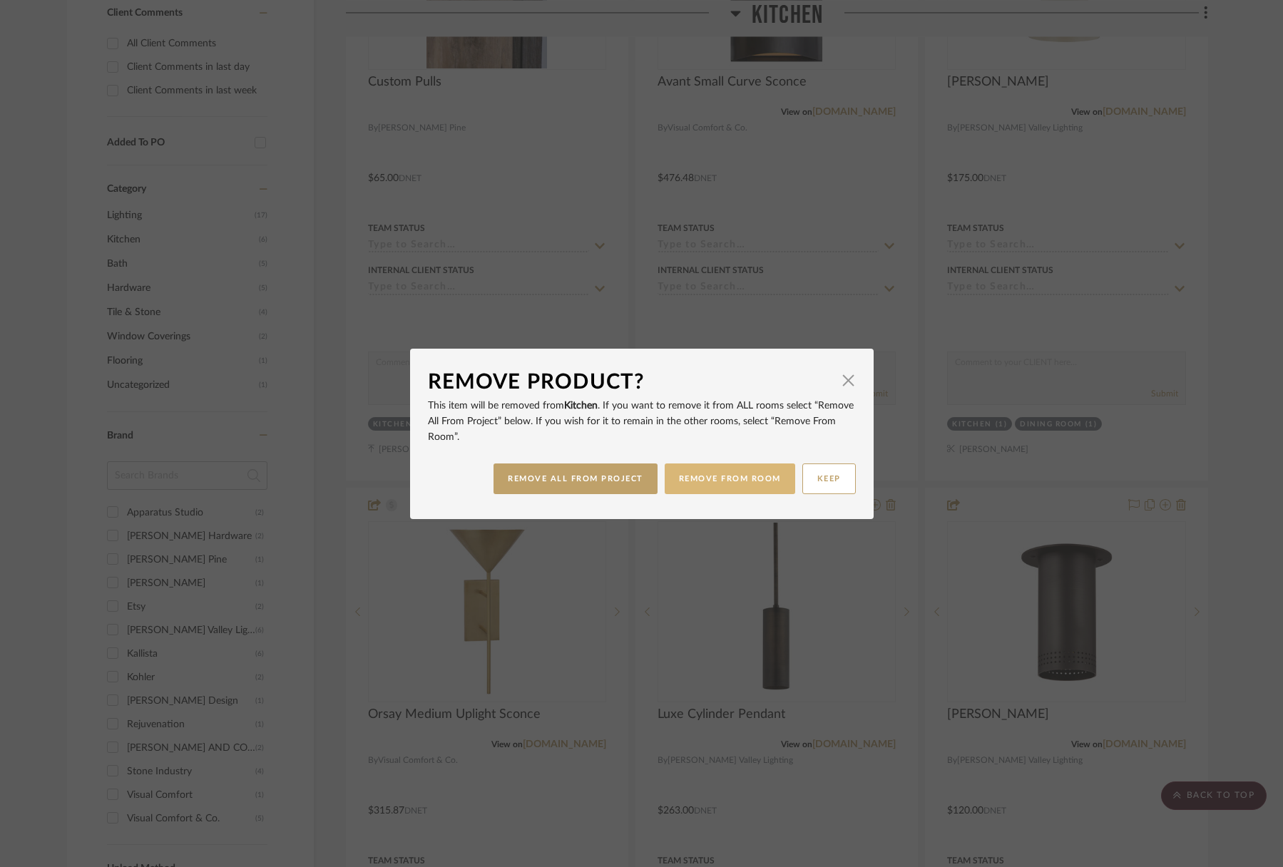
click at [700, 480] on button "REMOVE FROM ROOM" at bounding box center [730, 479] width 130 height 31
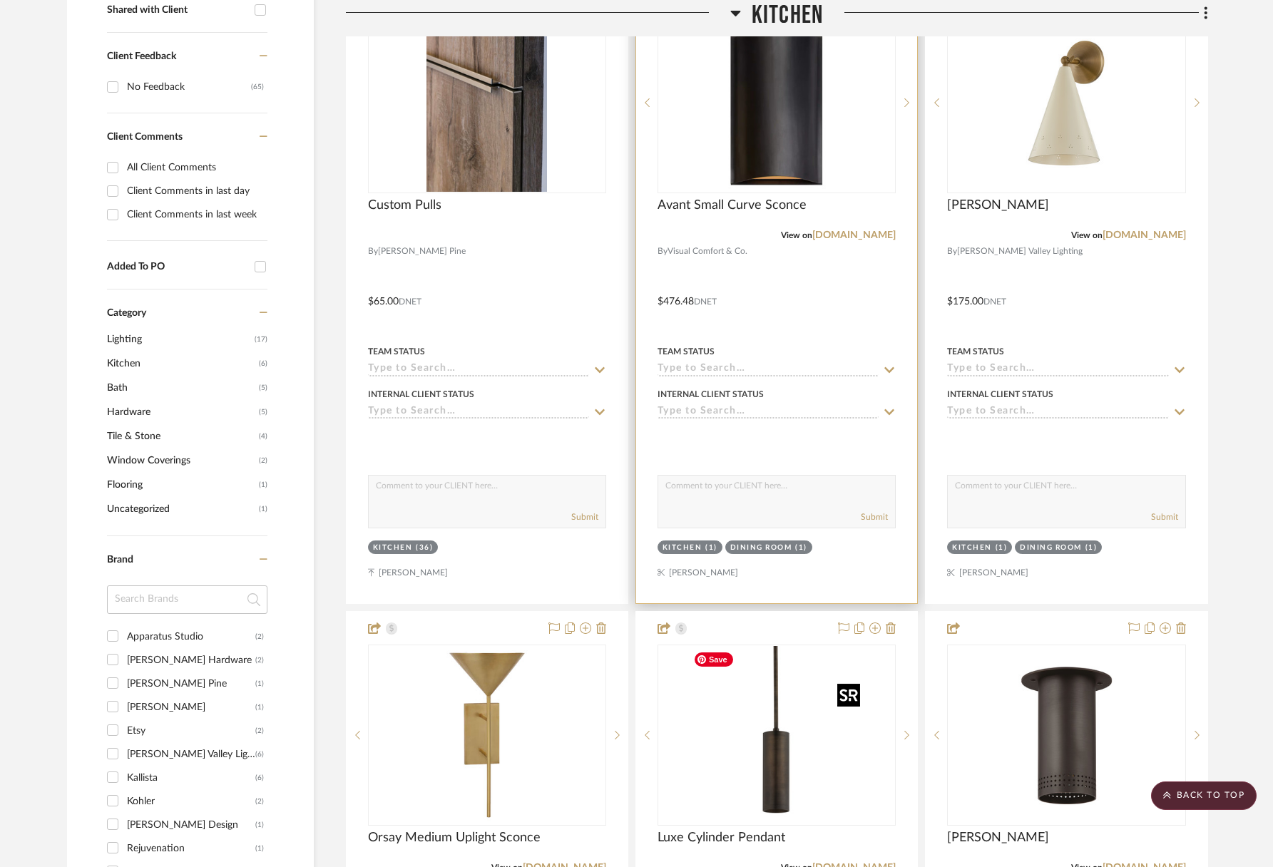
scroll to position [379, 0]
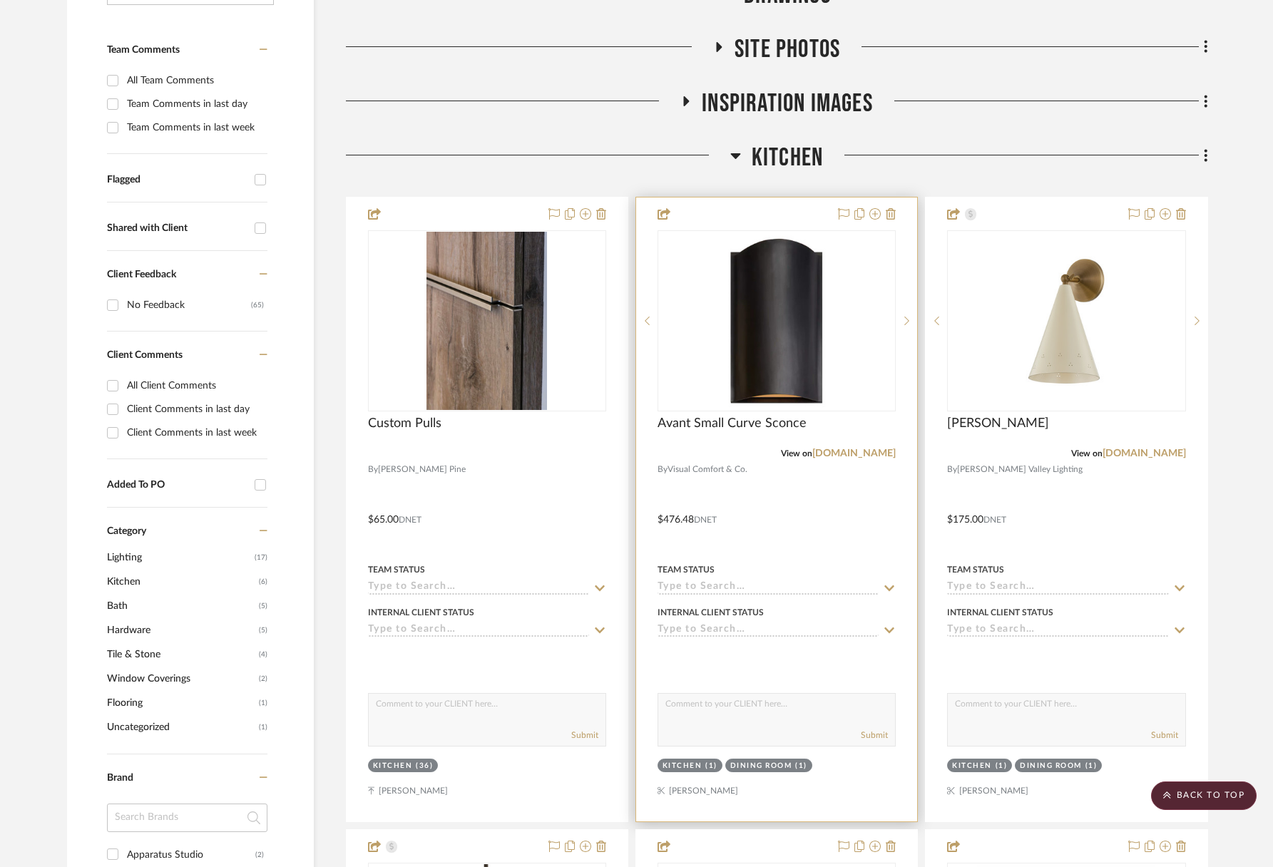
click at [896, 212] on div at bounding box center [776, 510] width 281 height 624
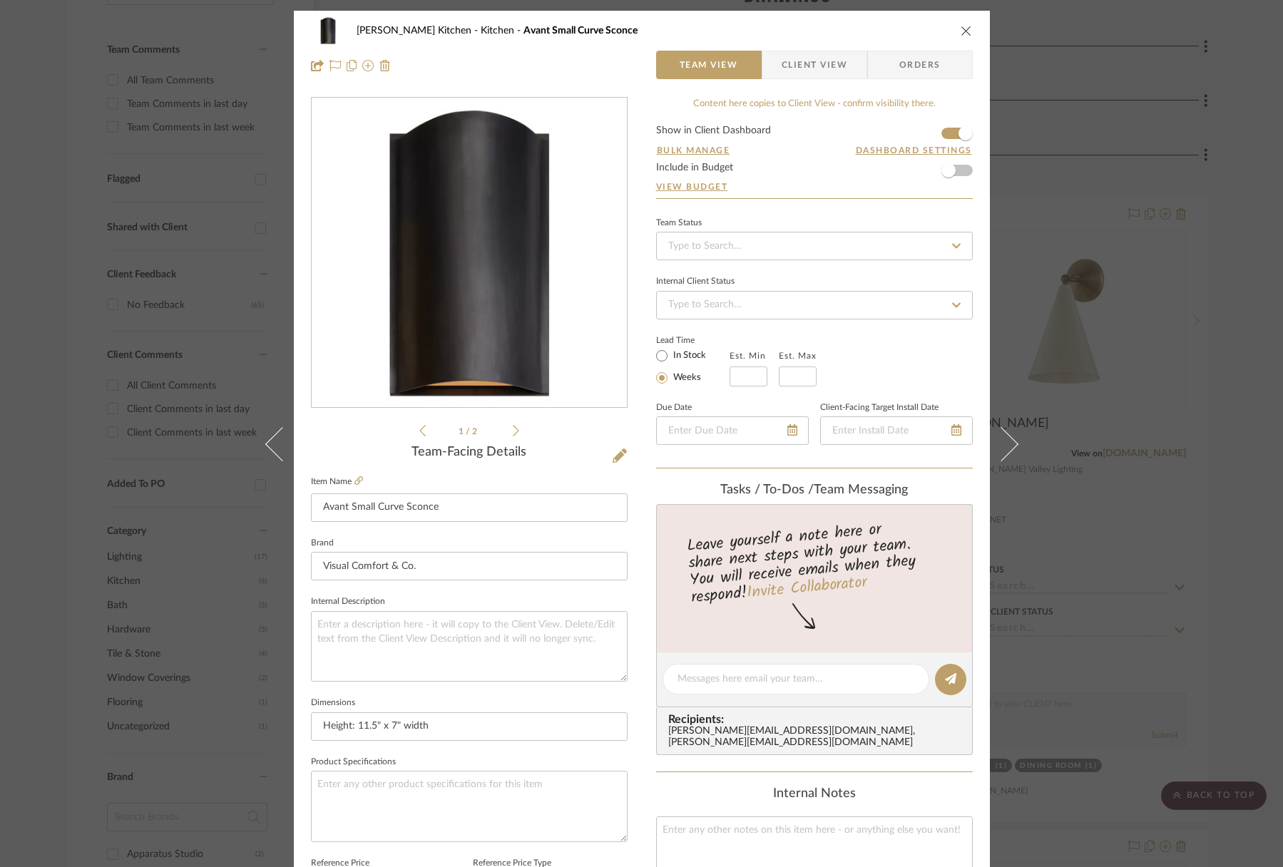
click at [961, 26] on icon "close" at bounding box center [966, 30] width 11 height 11
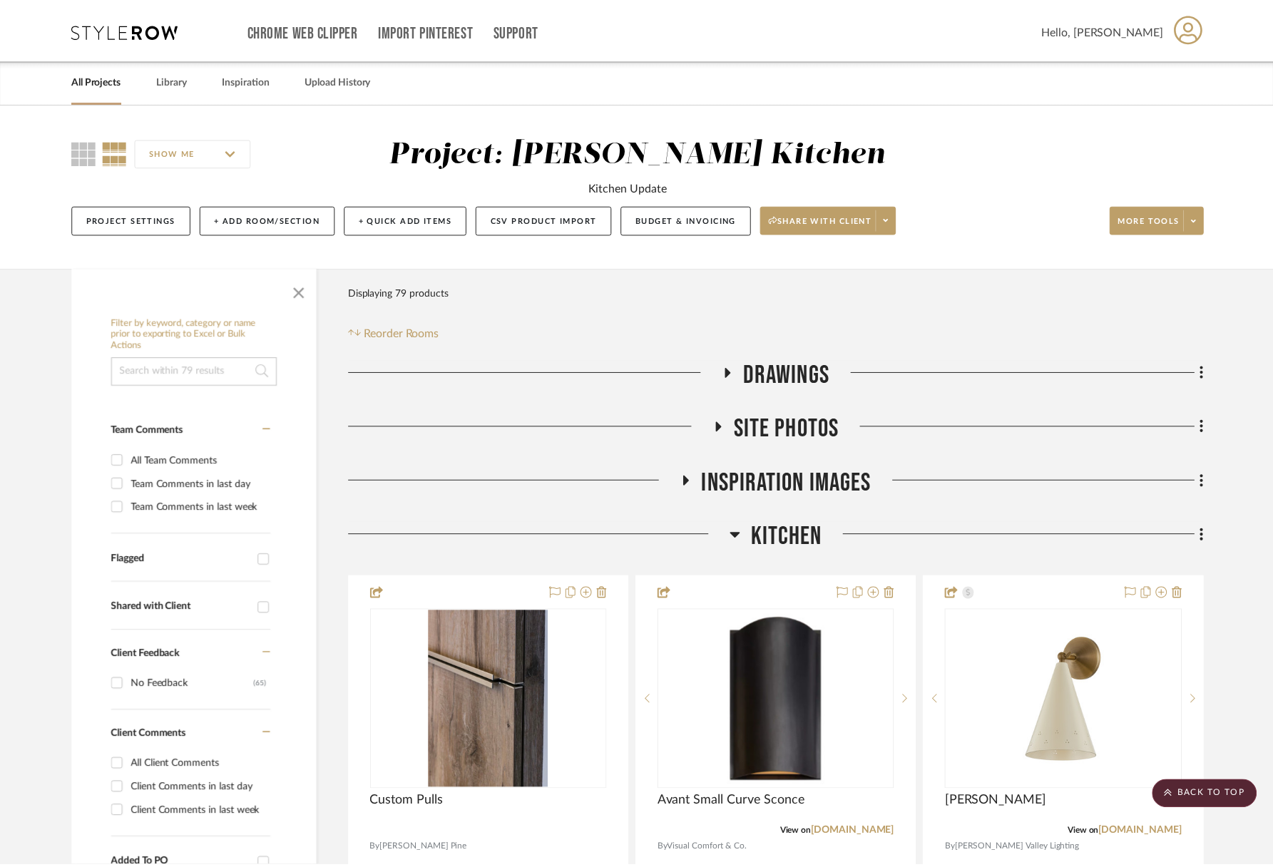
scroll to position [379, 0]
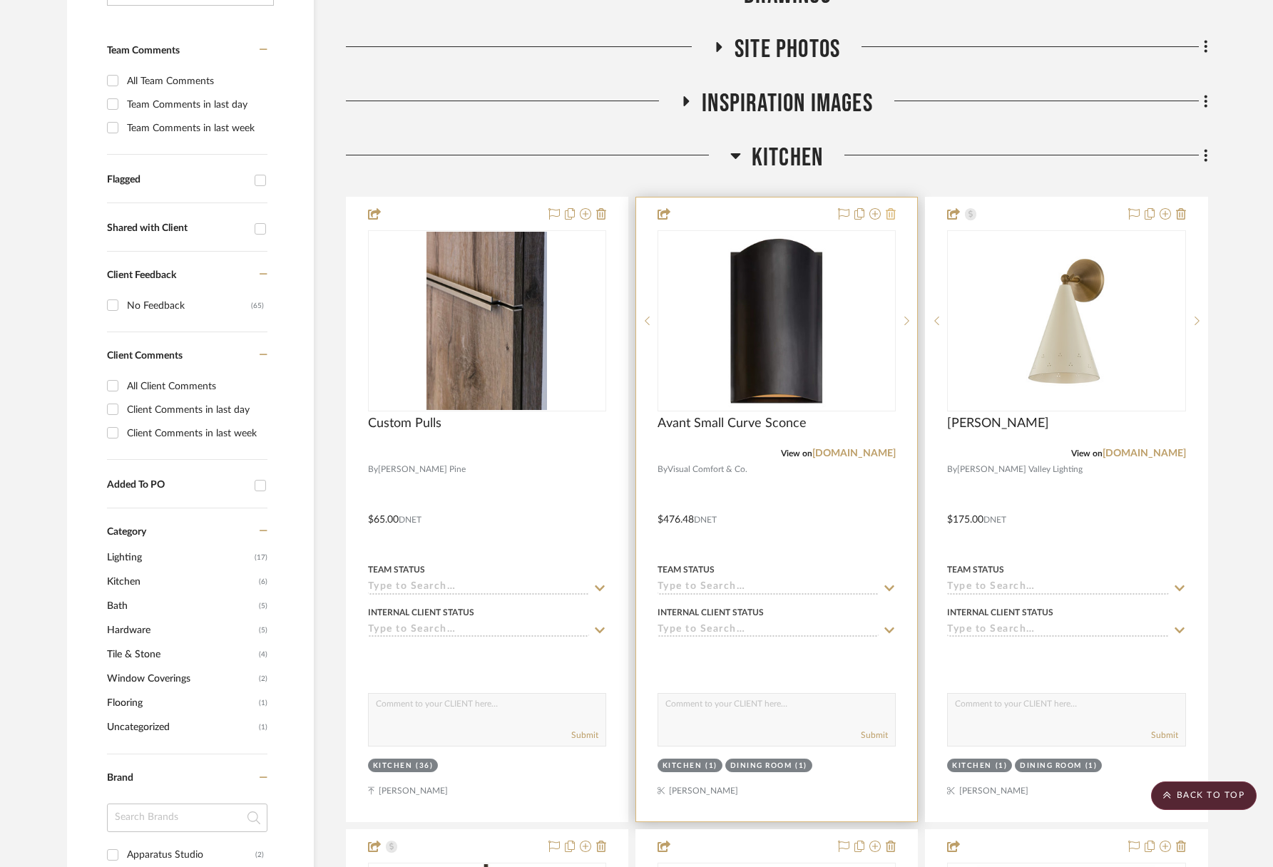
click at [891, 220] on icon at bounding box center [891, 213] width 10 height 11
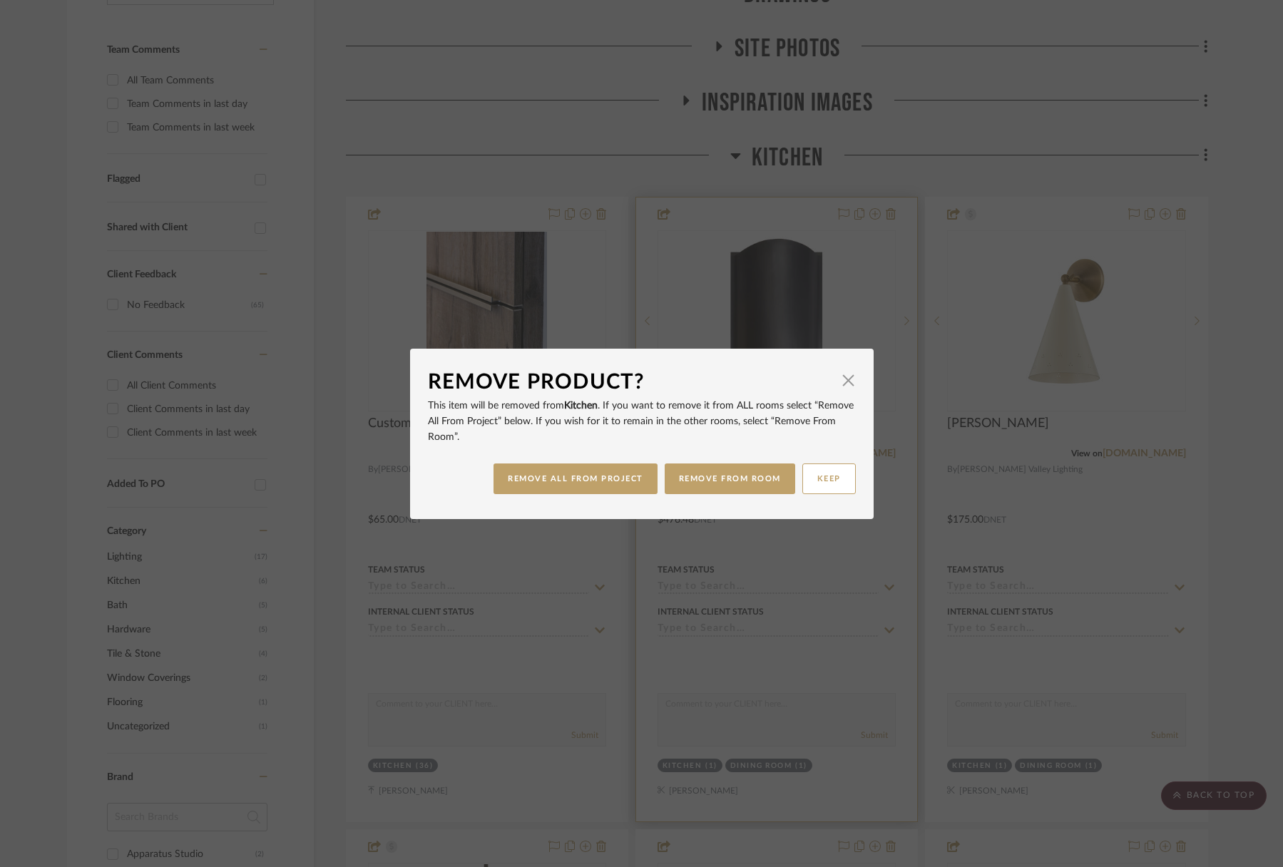
drag, startPoint x: 727, startPoint y: 479, endPoint x: 748, endPoint y: 363, distance: 118.1
click at [727, 479] on button "REMOVE FROM ROOM" at bounding box center [730, 479] width 130 height 31
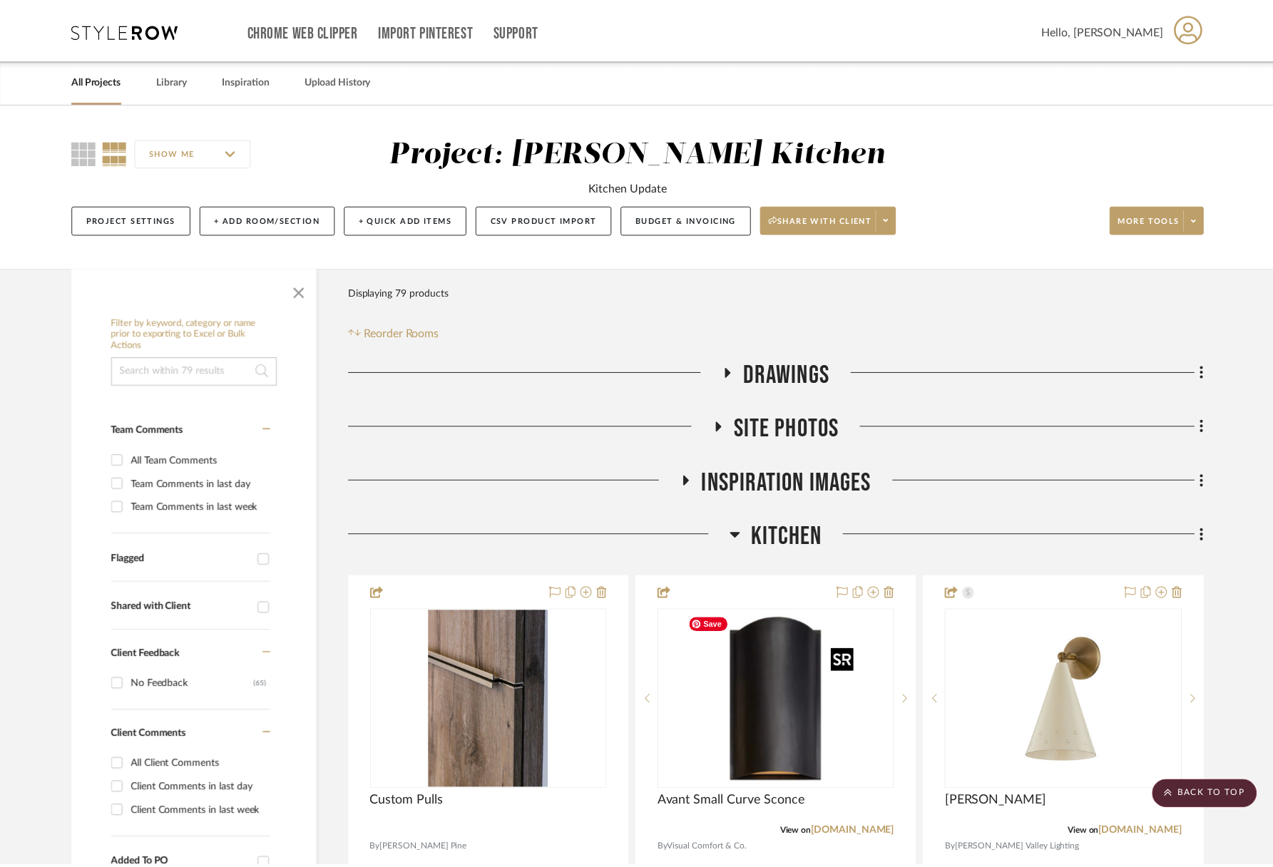
scroll to position [379, 0]
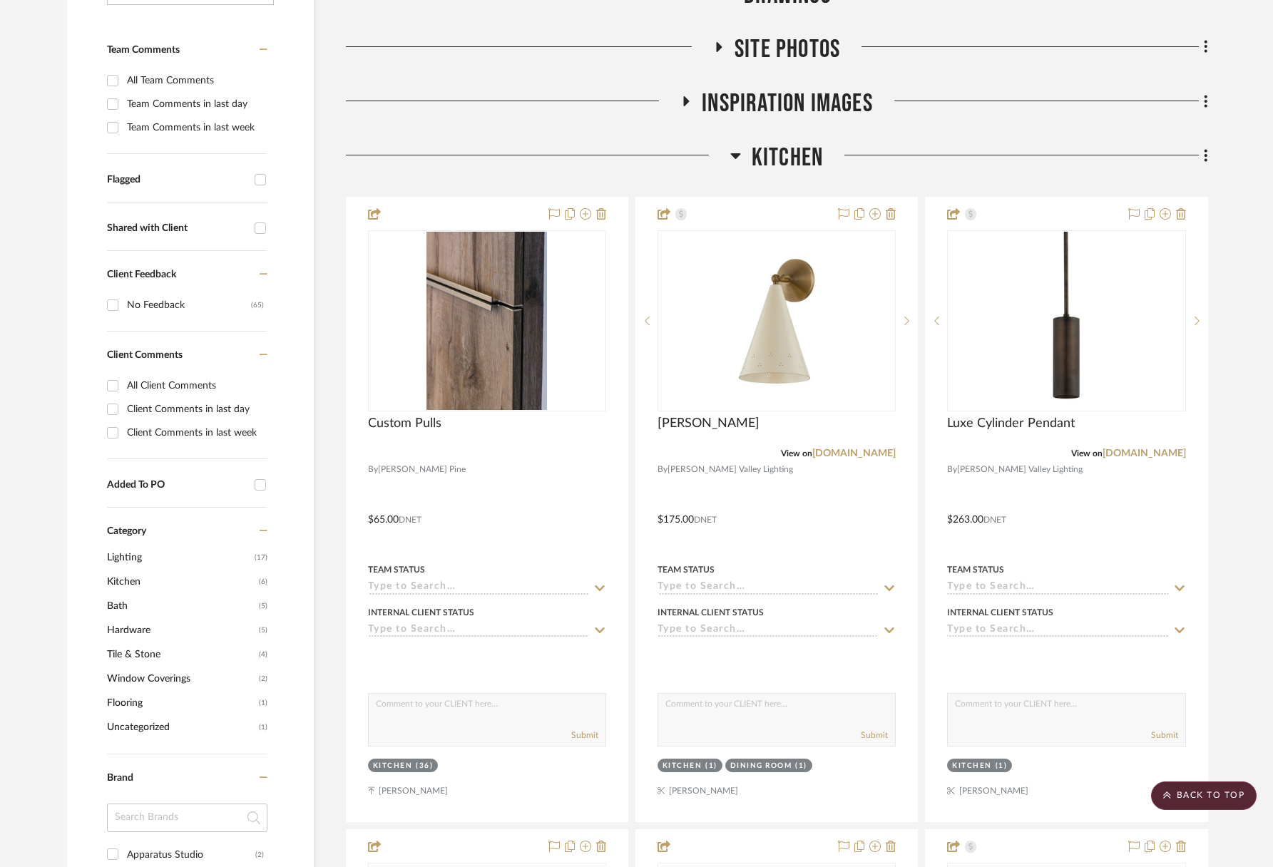
click at [808, 158] on span "Kitchen" at bounding box center [787, 158] width 71 height 31
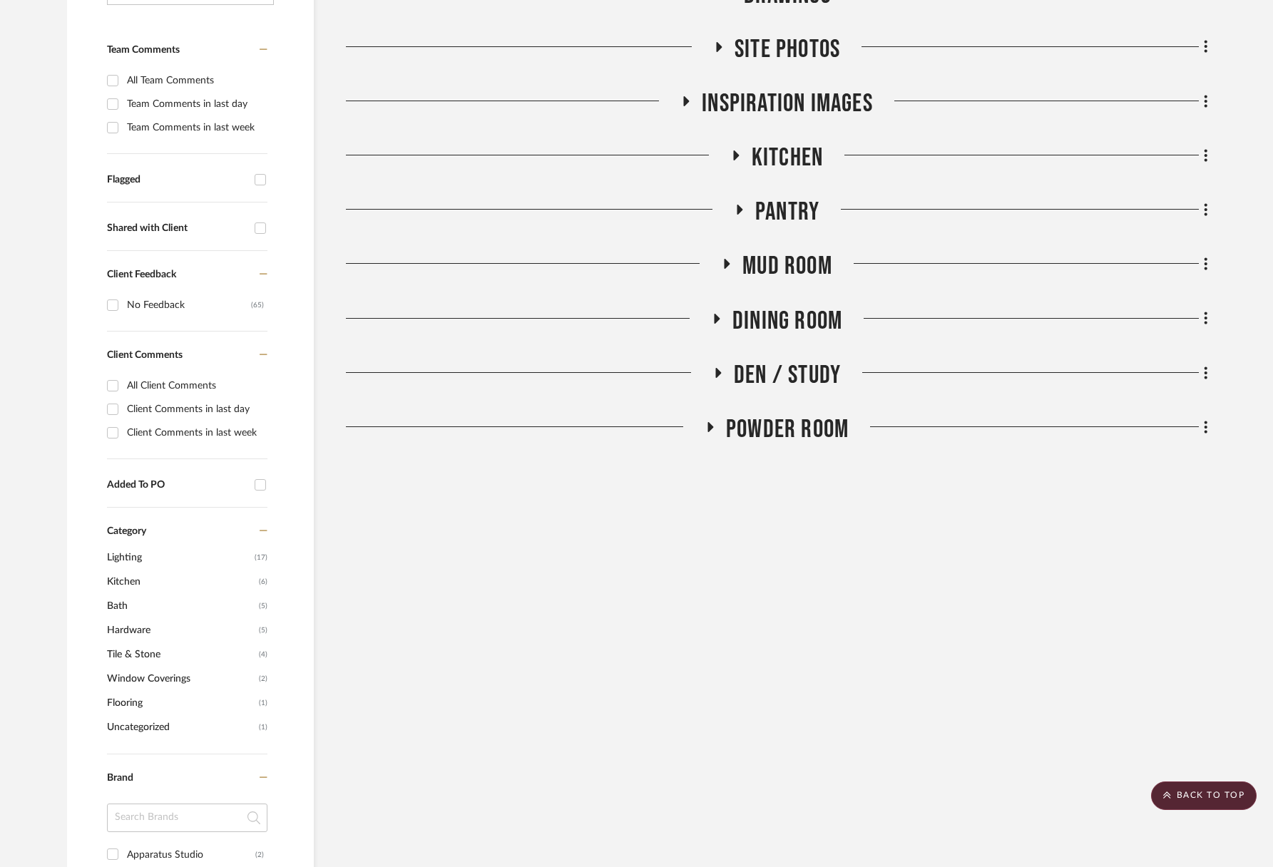
click at [806, 206] on span "Pantry" at bounding box center [787, 212] width 64 height 31
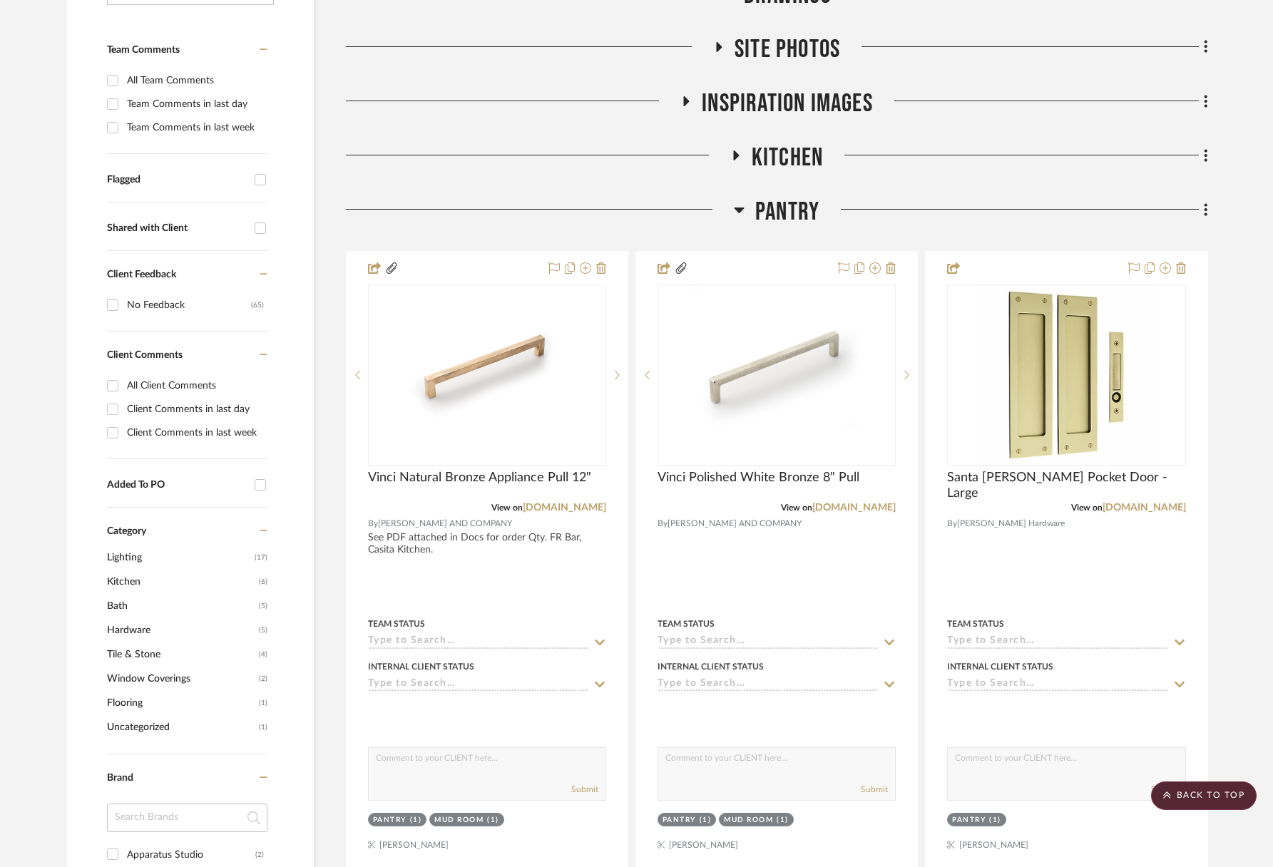
drag, startPoint x: 806, startPoint y: 206, endPoint x: 806, endPoint y: 214, distance: 7.8
click at [806, 206] on span "Pantry" at bounding box center [787, 212] width 64 height 31
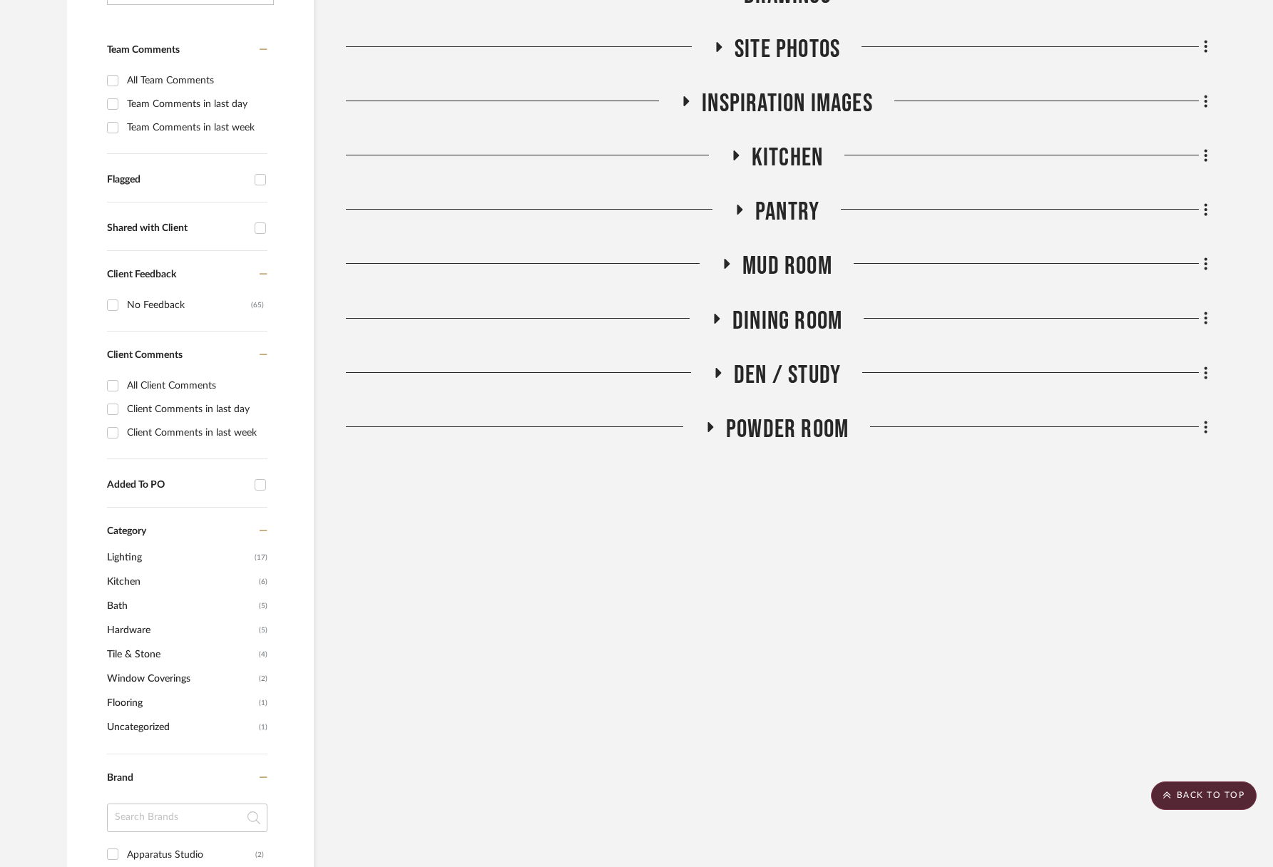
click at [810, 267] on span "Mud Room" at bounding box center [787, 266] width 90 height 31
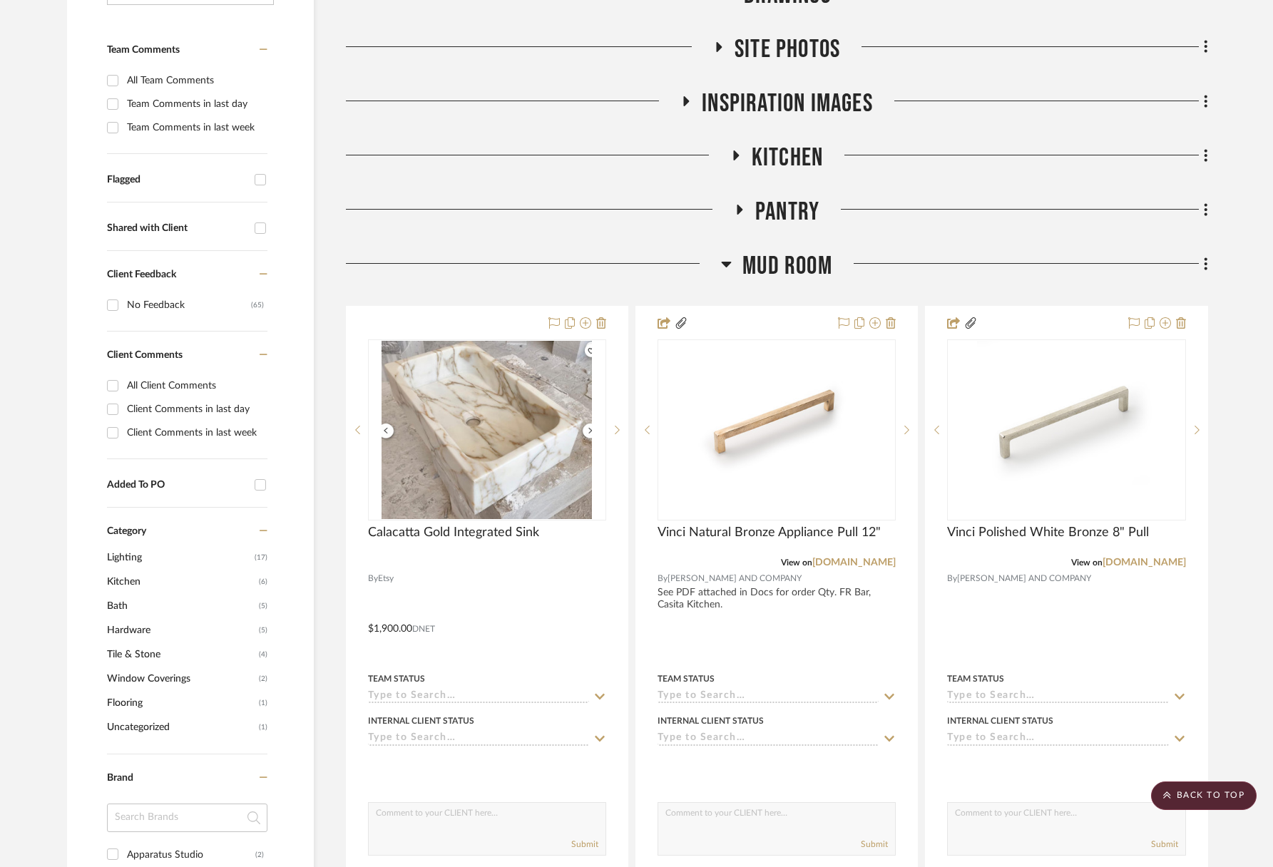
click at [810, 267] on span "Mud Room" at bounding box center [787, 266] width 90 height 31
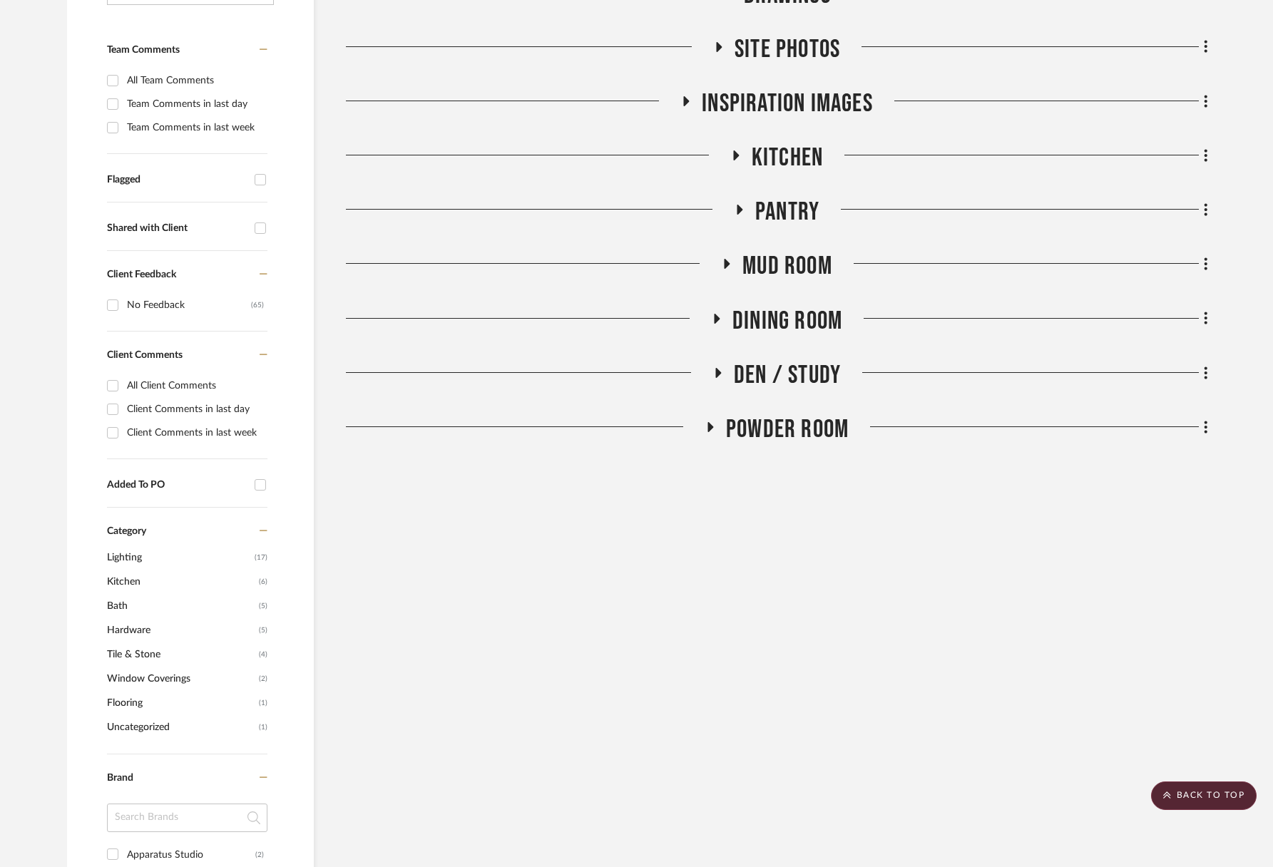
click at [810, 313] on span "Dining Room" at bounding box center [787, 321] width 110 height 31
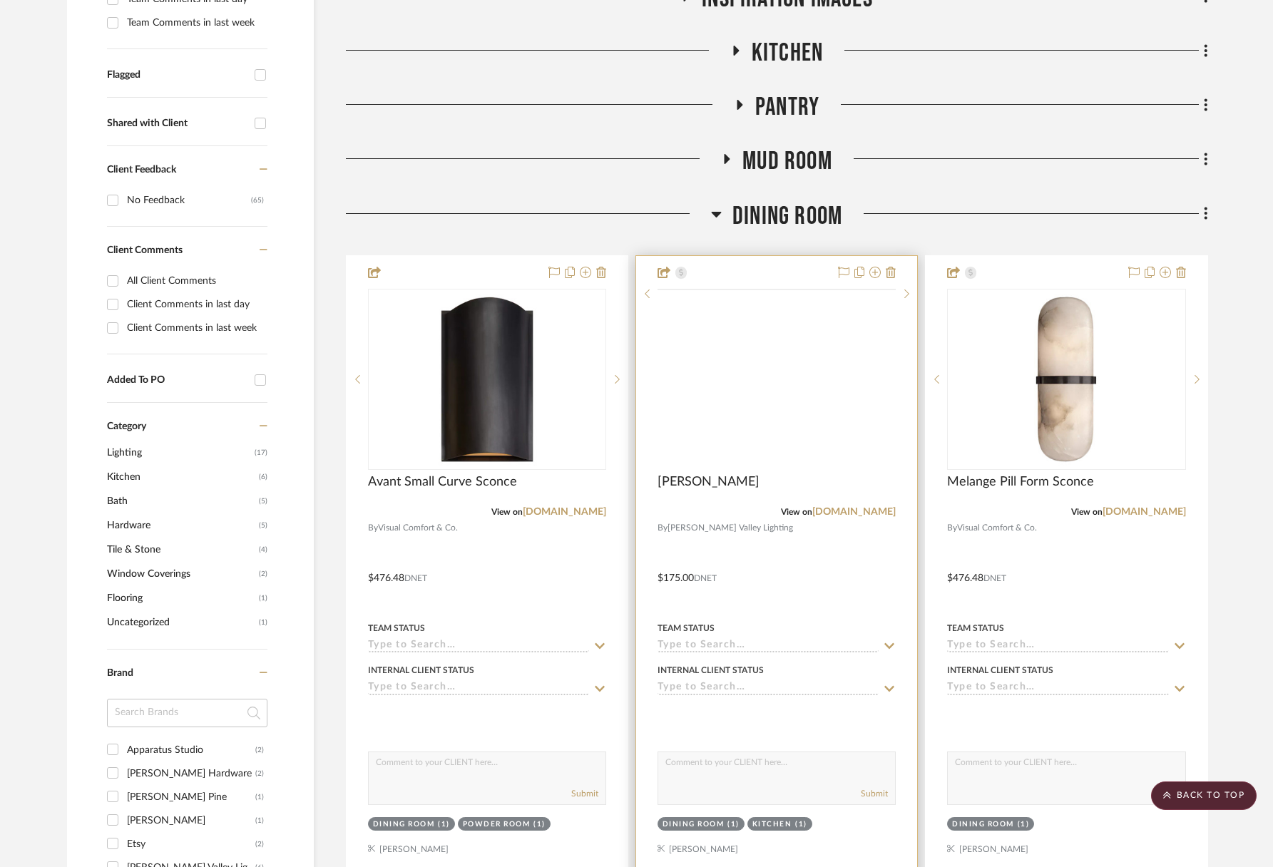
scroll to position [485, 0]
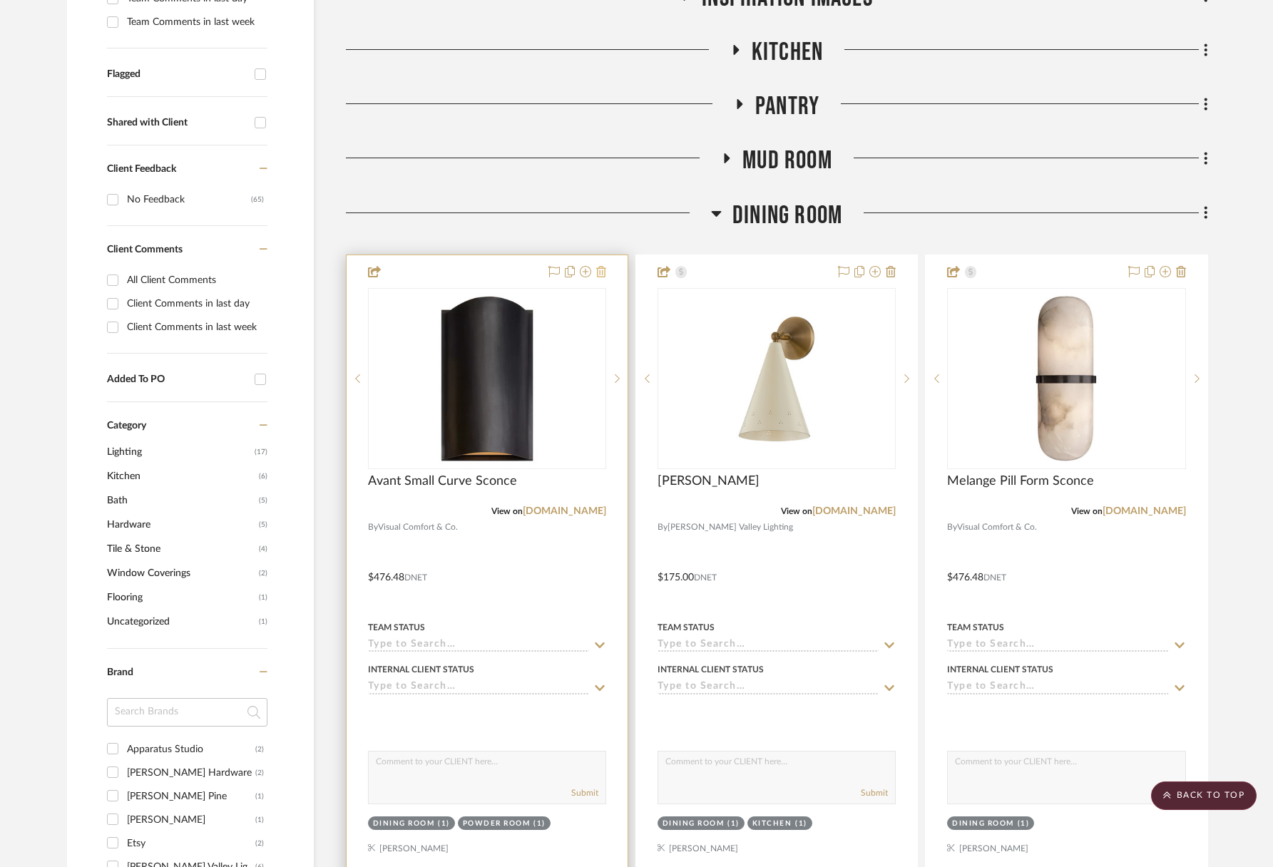
click at [604, 275] on icon at bounding box center [601, 271] width 10 height 11
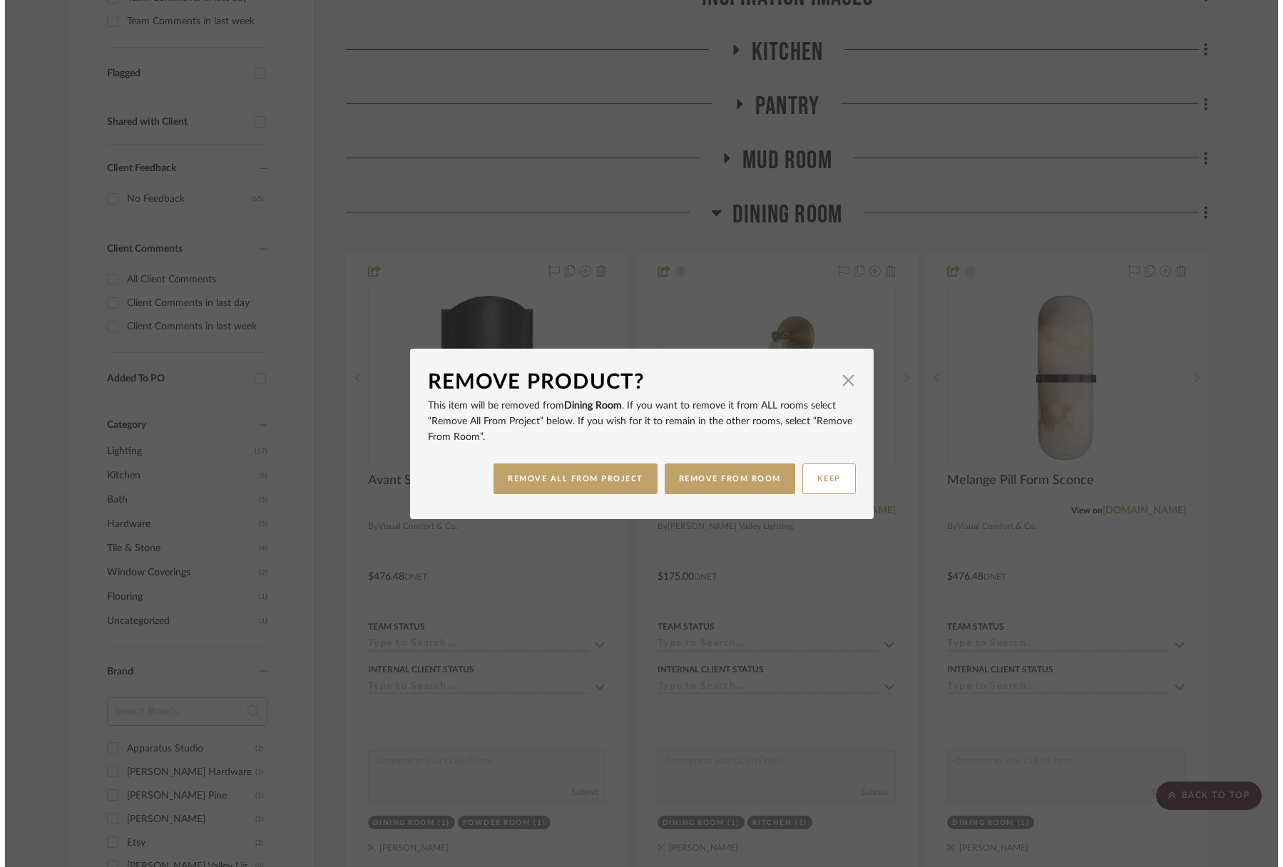
scroll to position [0, 0]
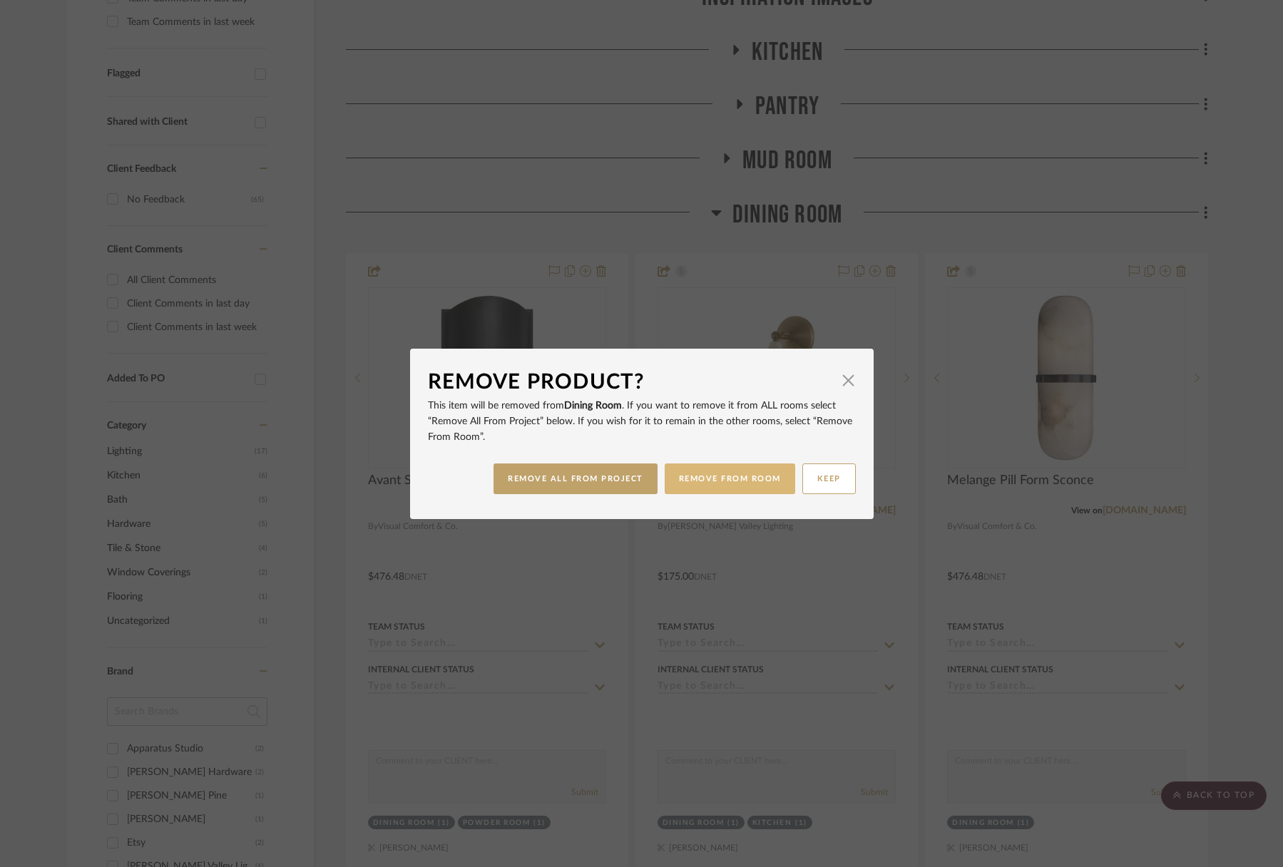
click at [702, 481] on button "REMOVE FROM ROOM" at bounding box center [730, 479] width 130 height 31
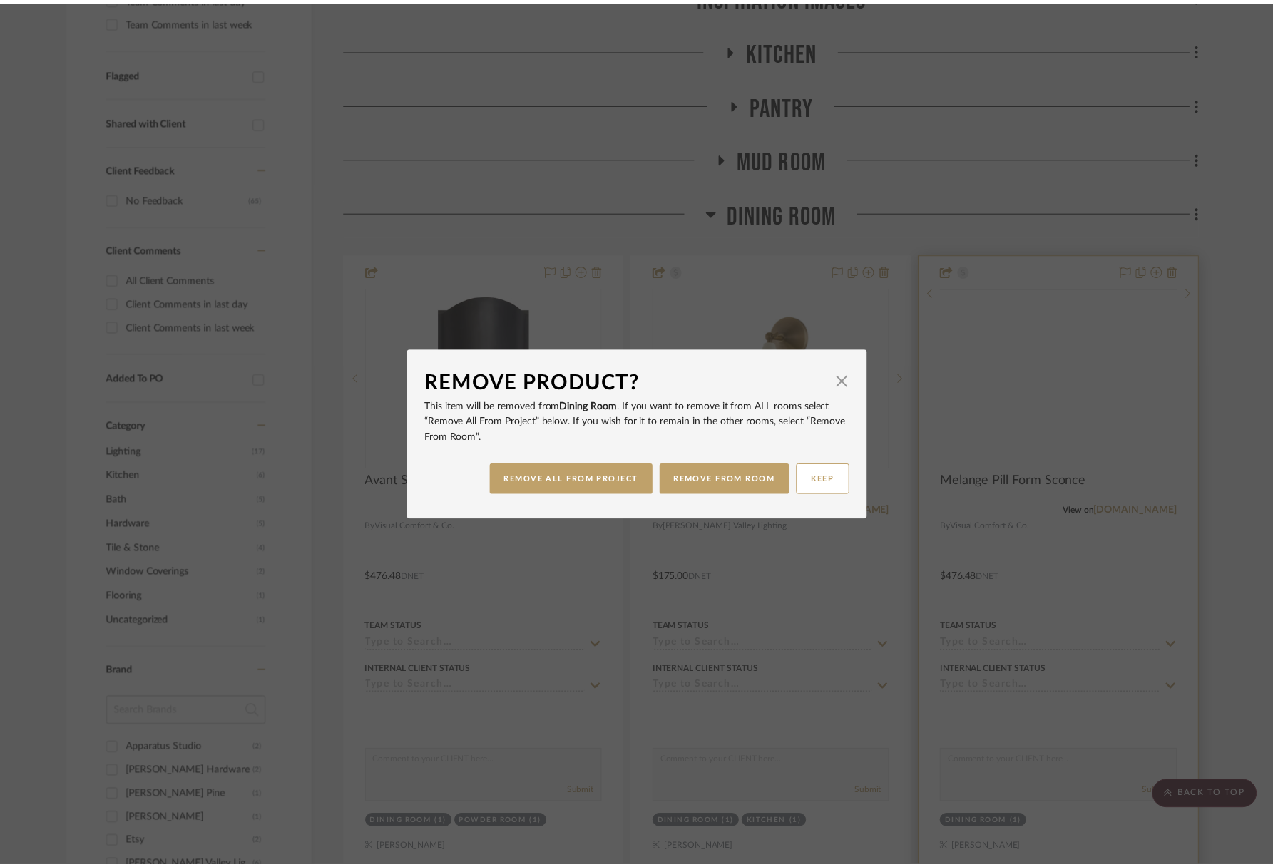
scroll to position [485, 0]
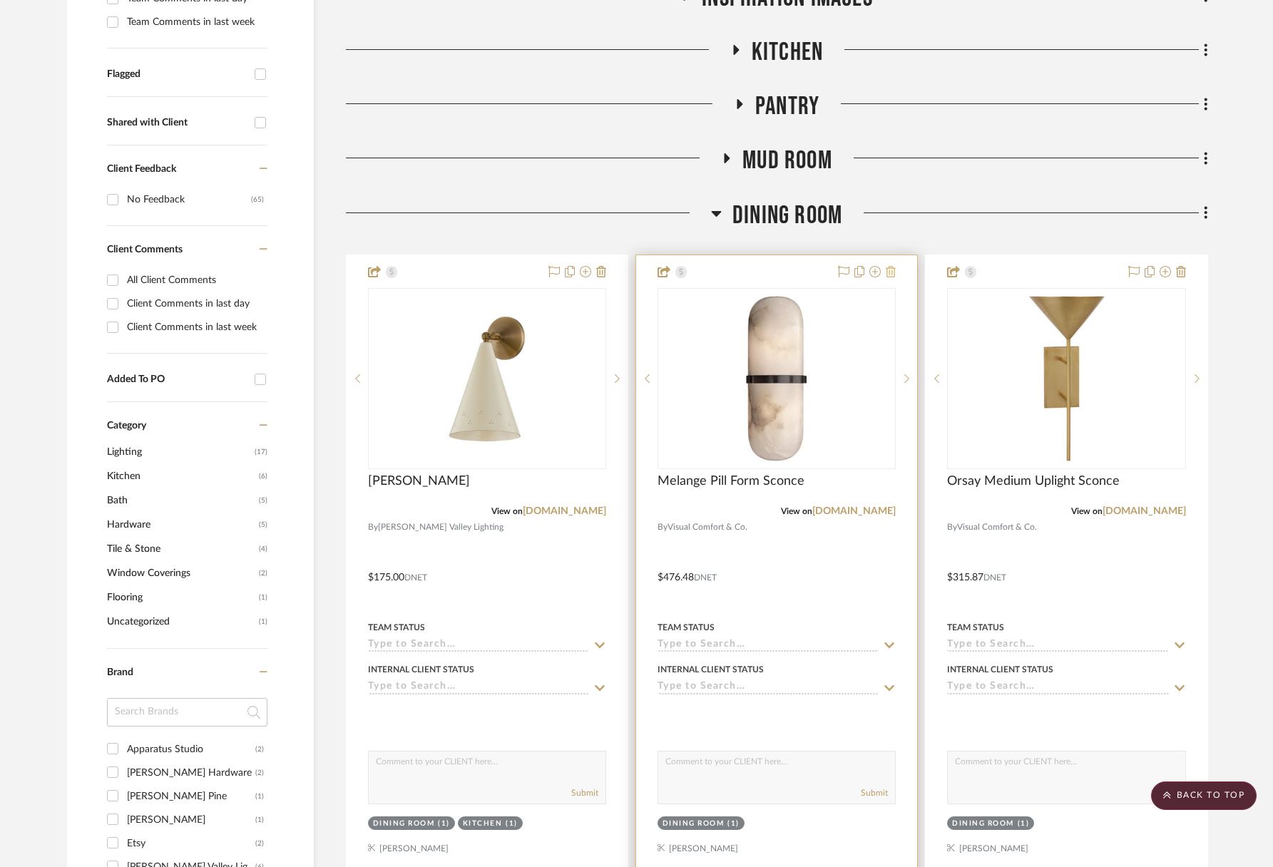
click at [892, 272] on icon at bounding box center [891, 271] width 10 height 11
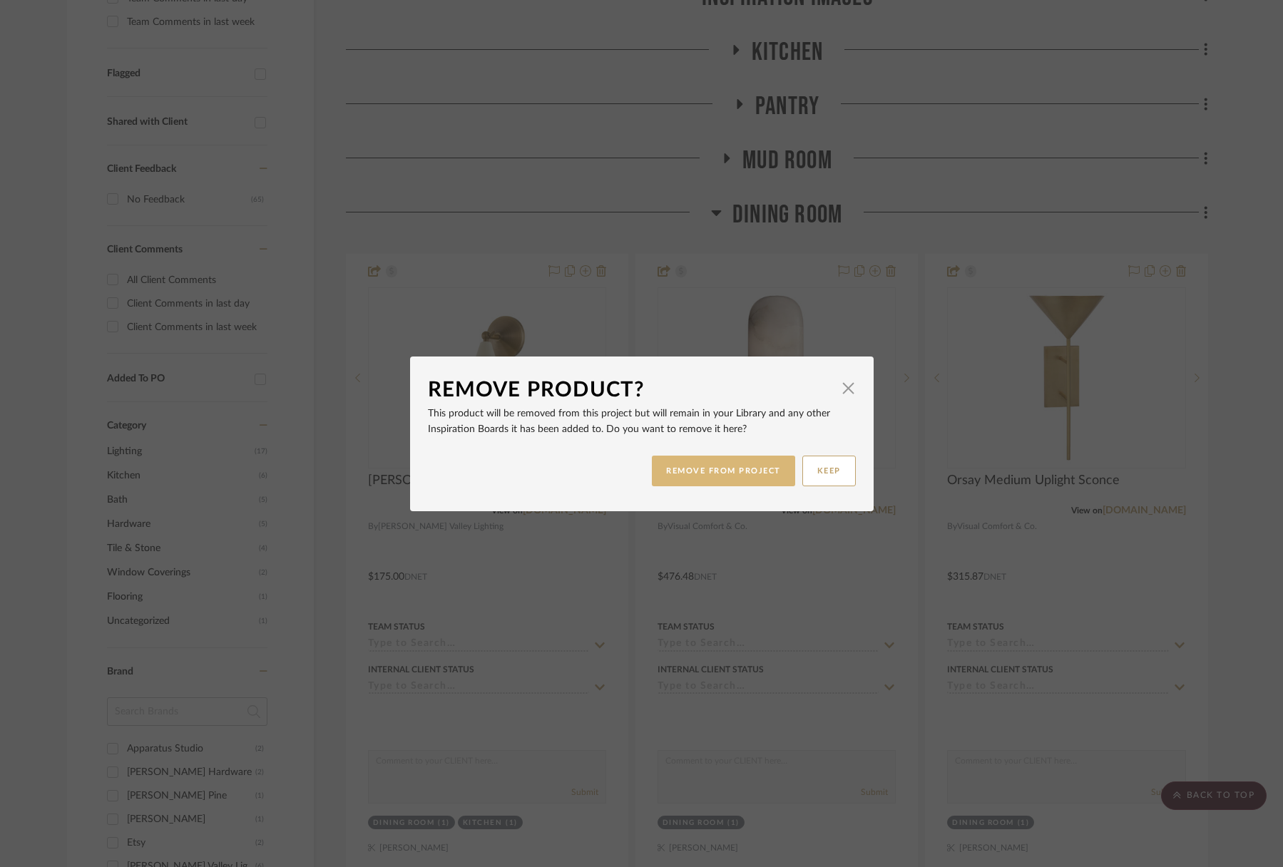
click at [751, 467] on button "REMOVE FROM PROJECT" at bounding box center [723, 471] width 143 height 31
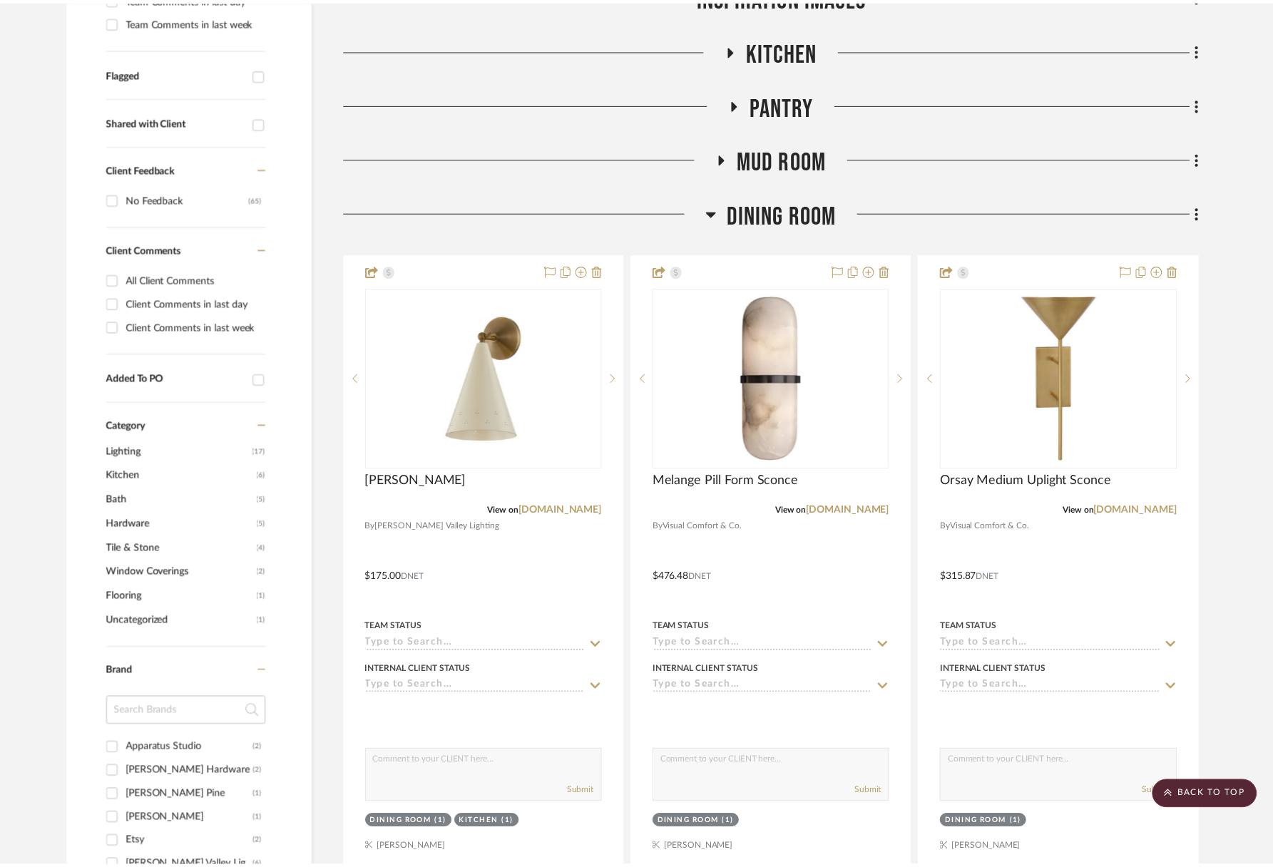
scroll to position [485, 0]
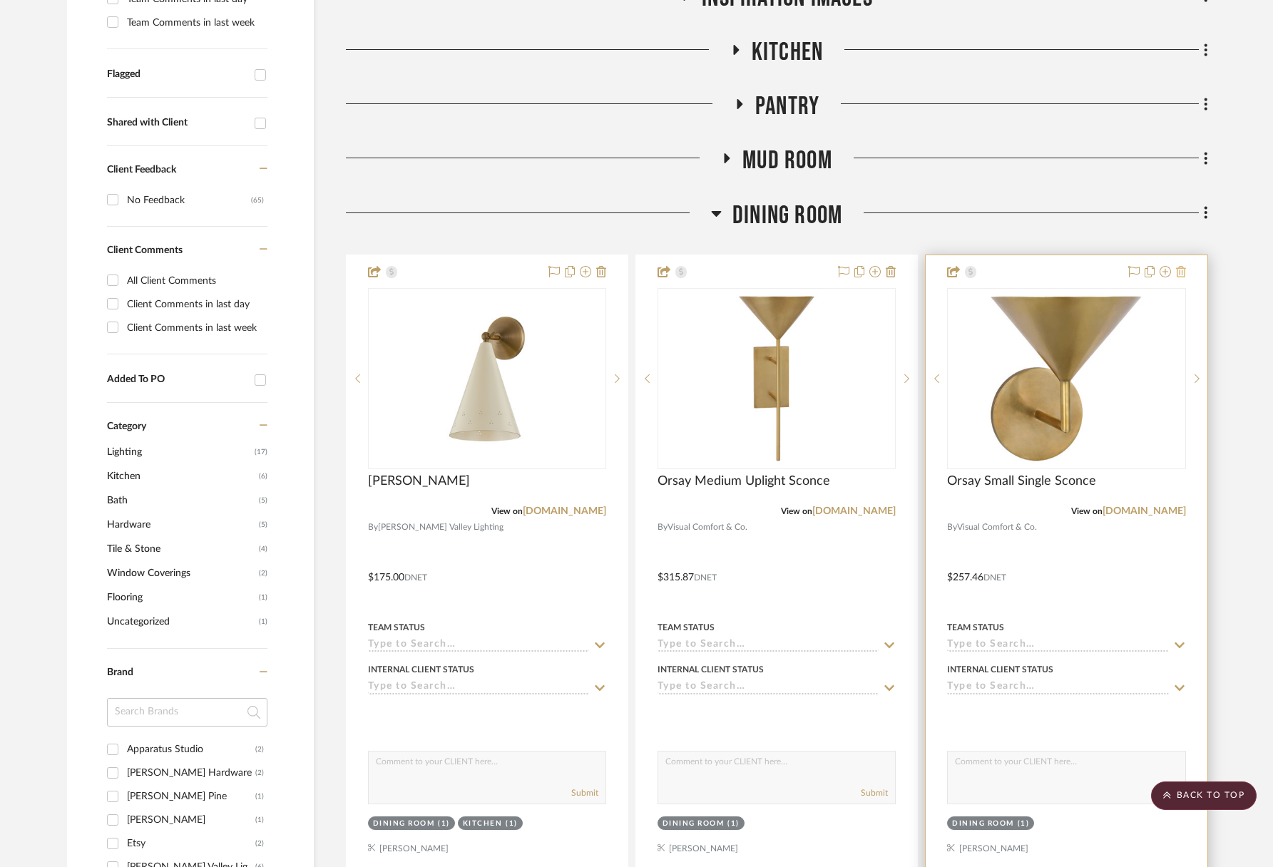
click at [1179, 271] on icon at bounding box center [1181, 271] width 10 height 11
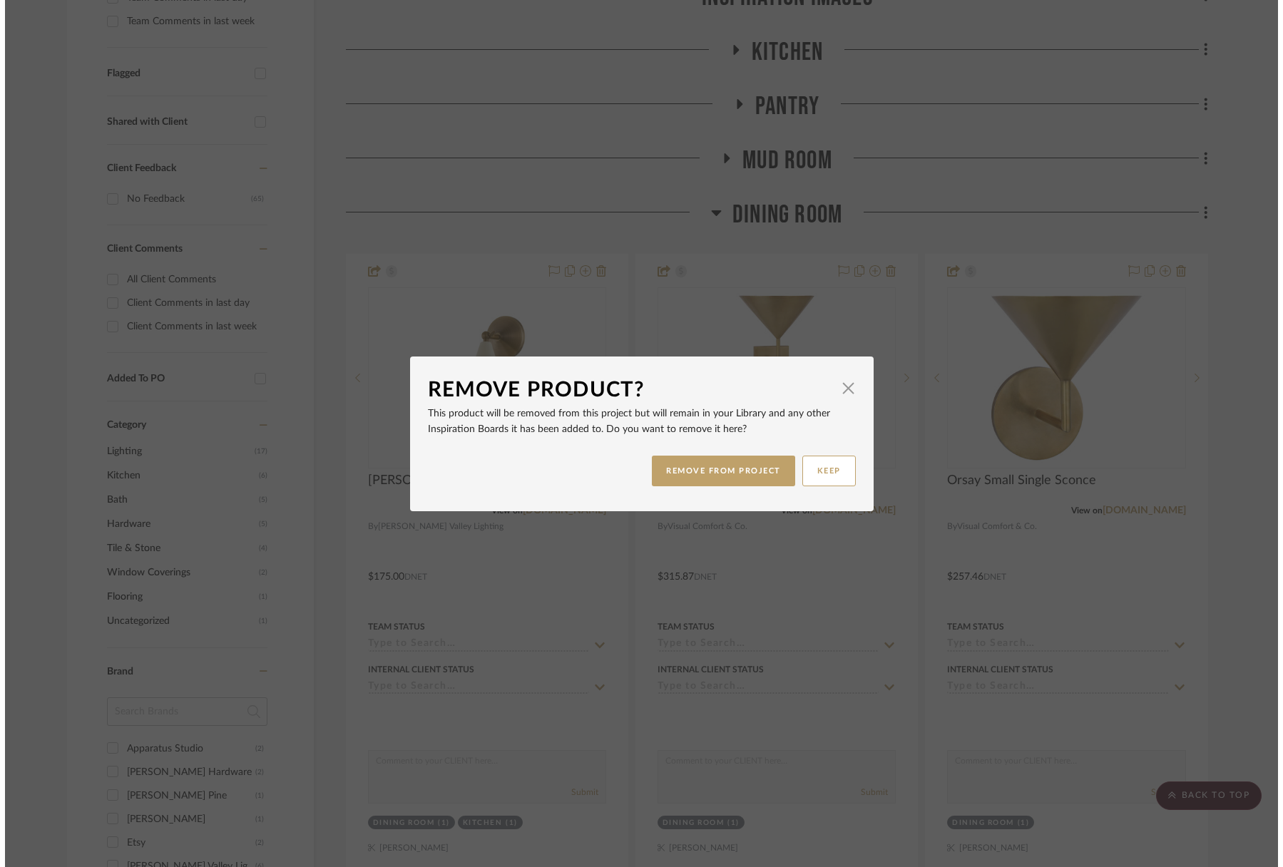
scroll to position [0, 0]
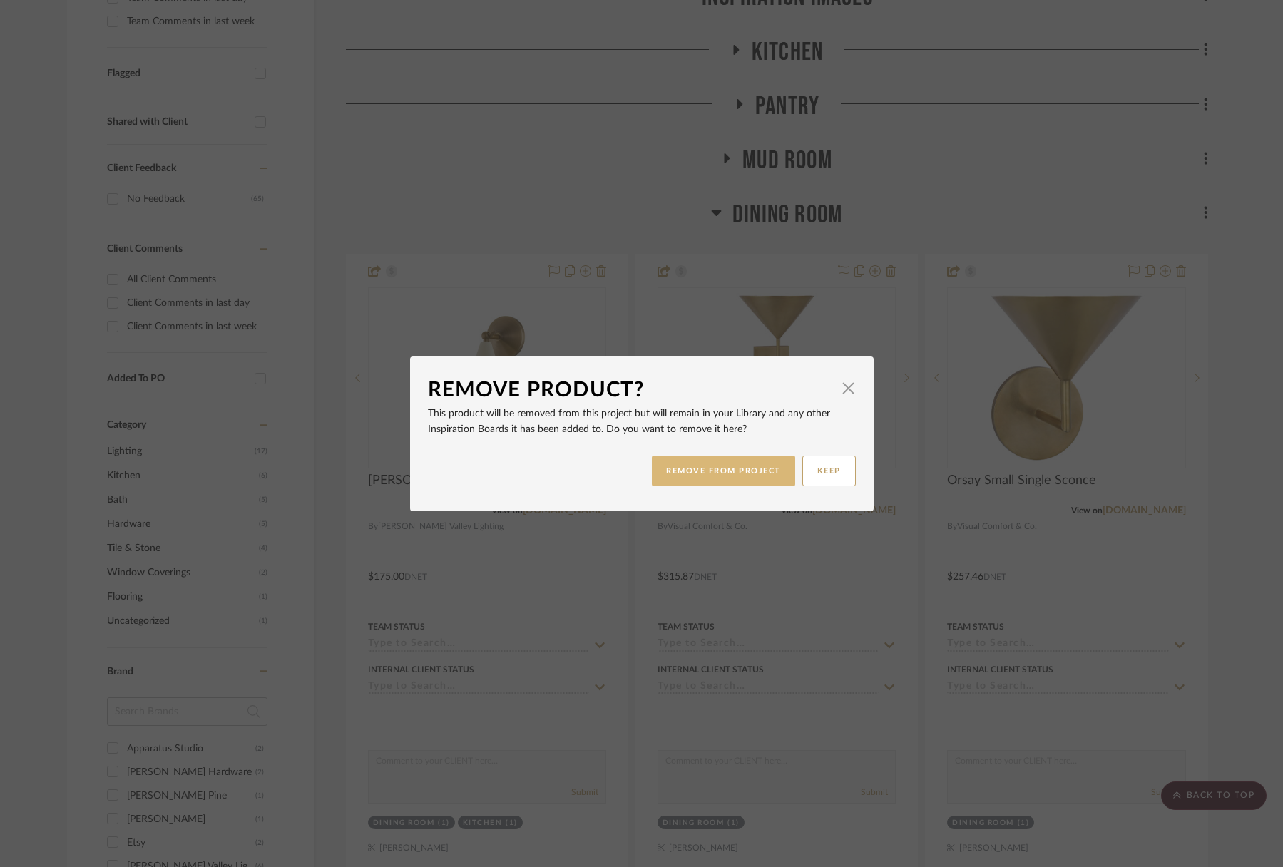
click at [730, 481] on button "REMOVE FROM PROJECT" at bounding box center [723, 471] width 143 height 31
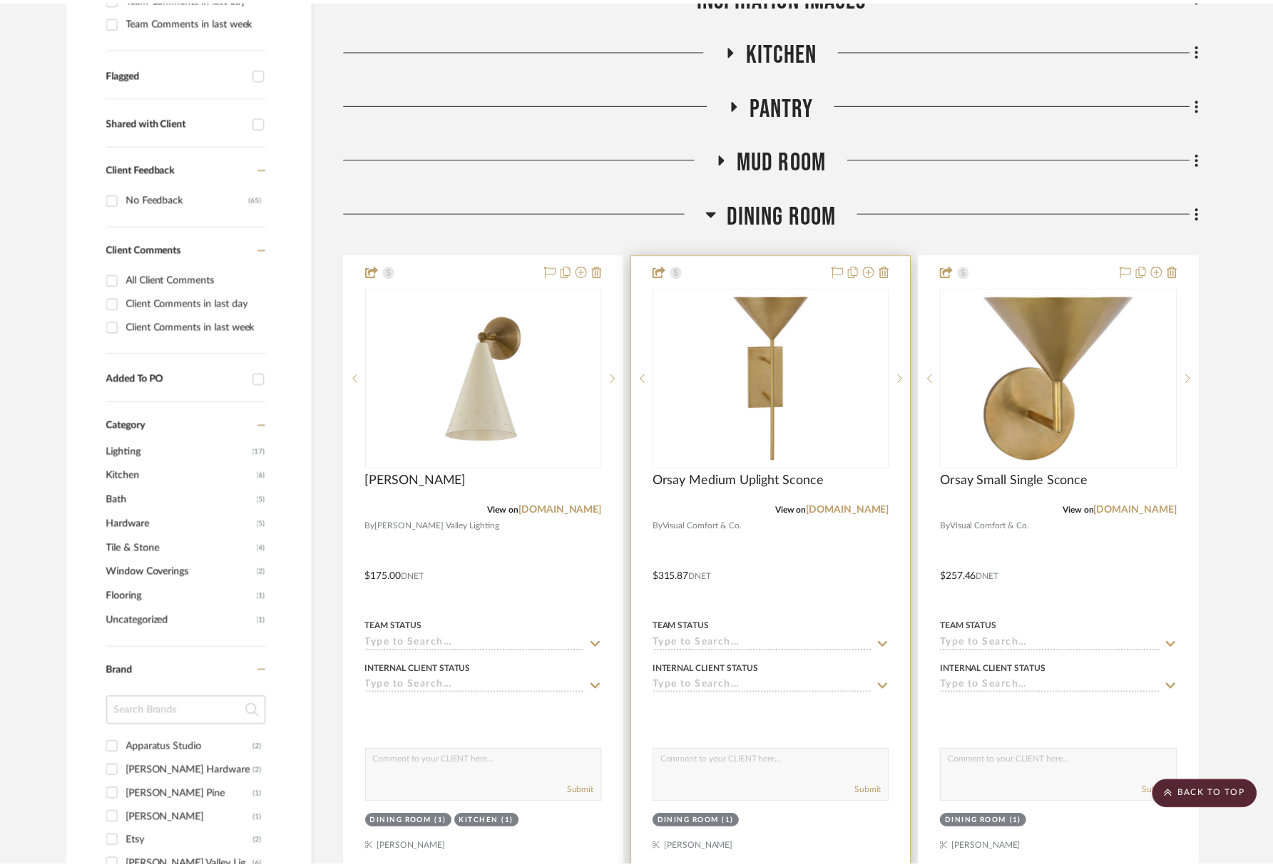
scroll to position [485, 0]
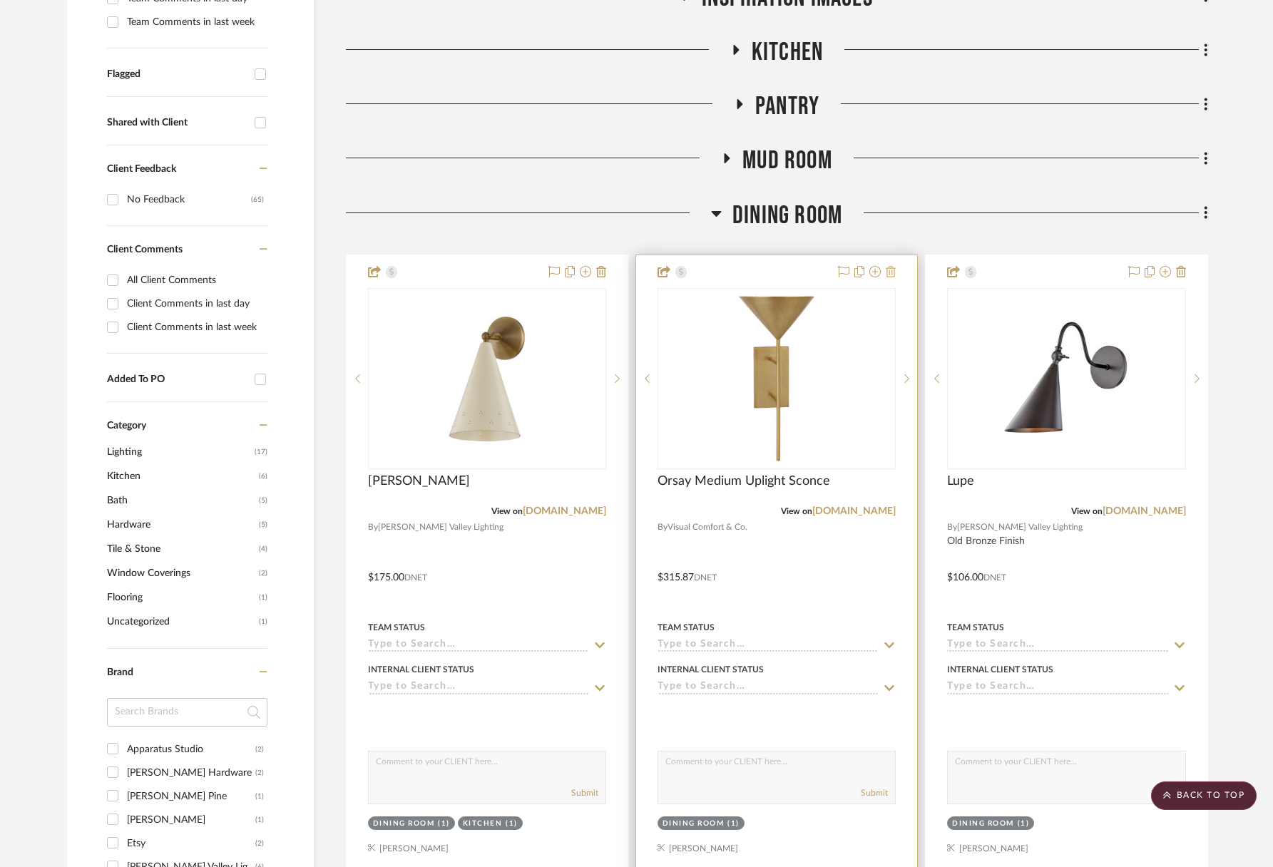
click at [889, 267] on icon at bounding box center [891, 271] width 10 height 11
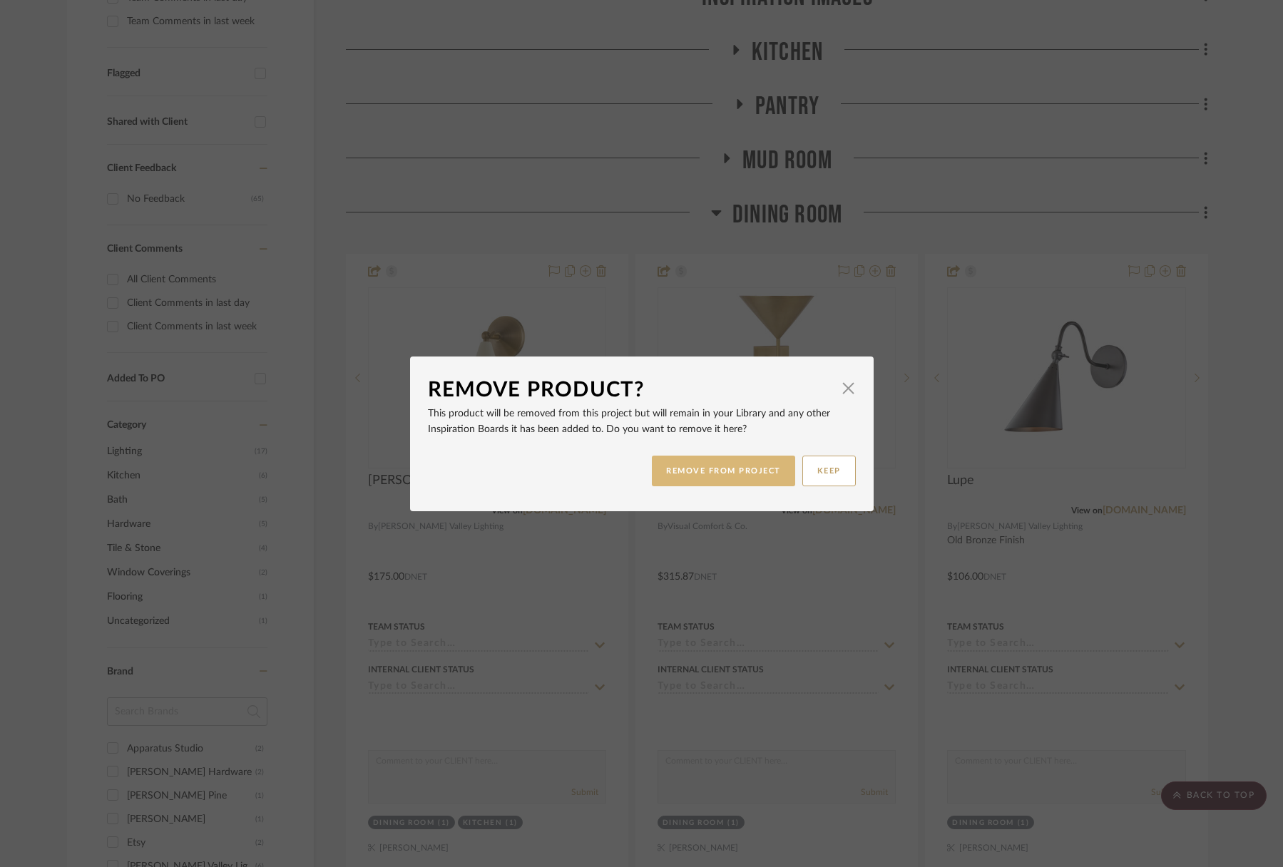
click at [744, 475] on button "REMOVE FROM PROJECT" at bounding box center [723, 471] width 143 height 31
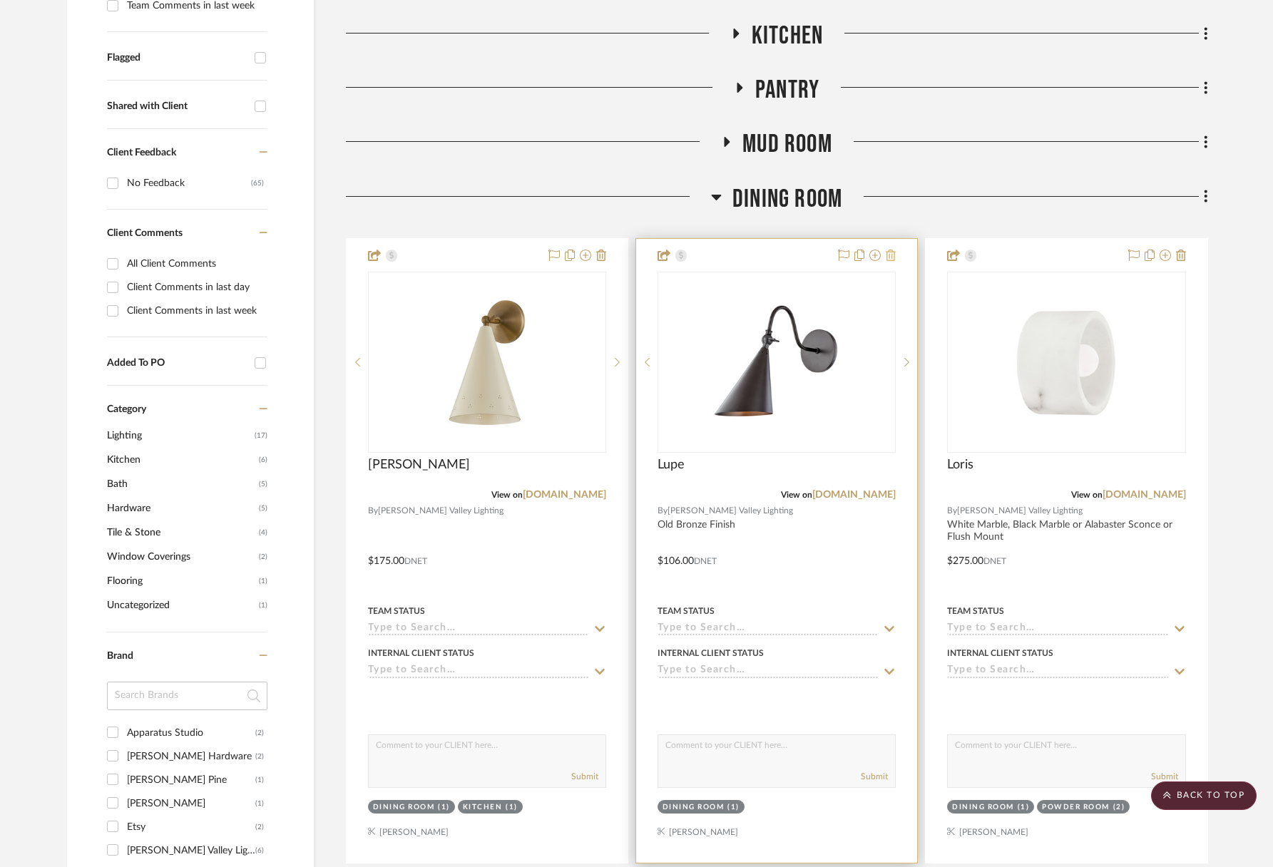
scroll to position [501, 0]
click at [895, 253] on icon at bounding box center [891, 255] width 10 height 11
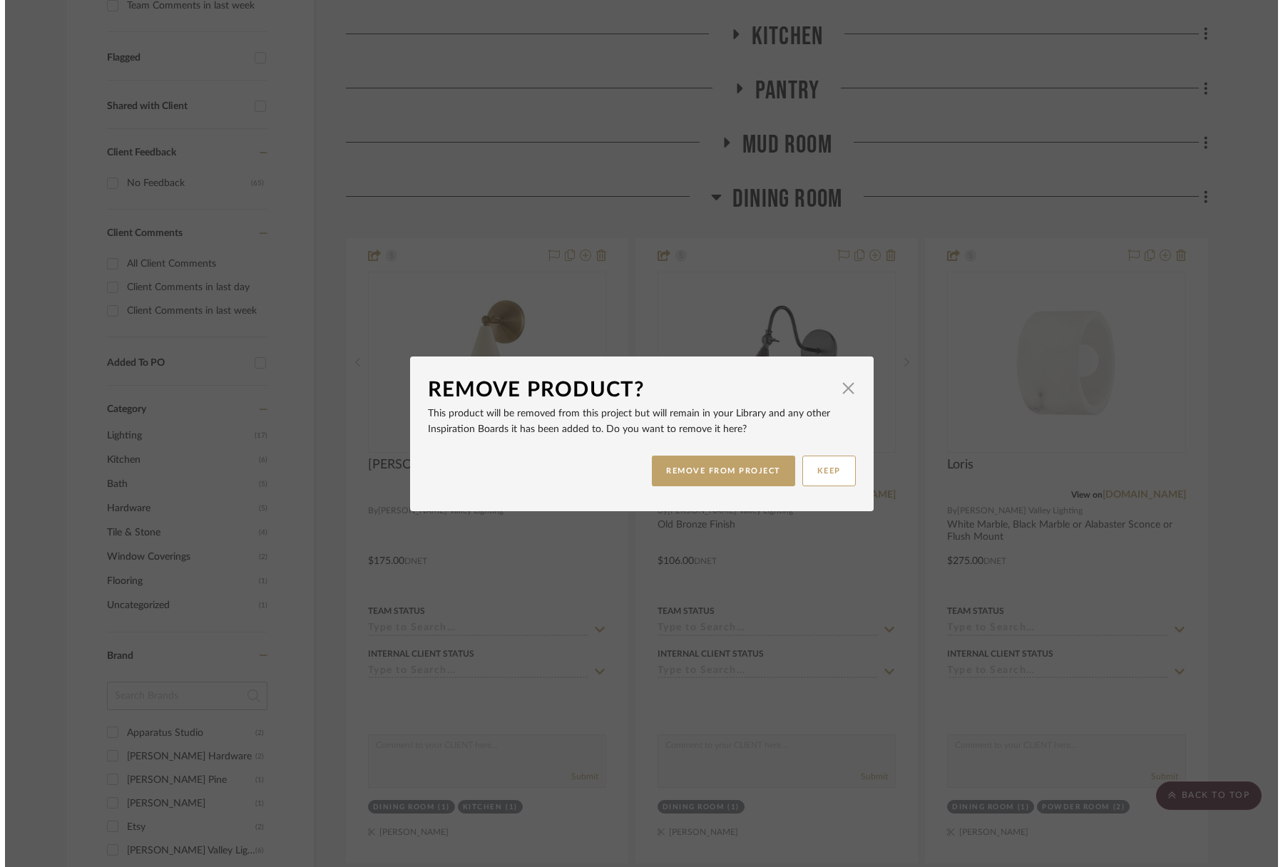
scroll to position [0, 0]
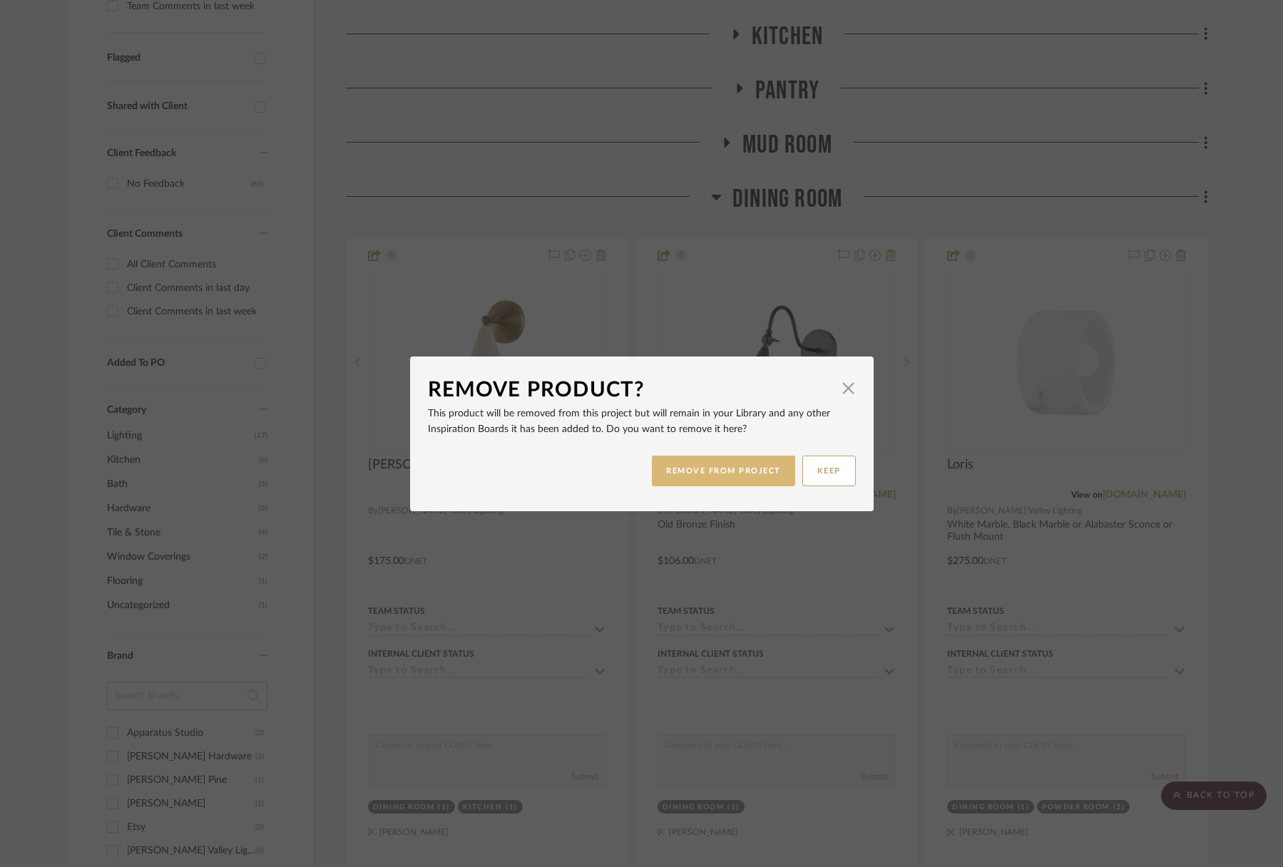
click at [724, 480] on button "REMOVE FROM PROJECT" at bounding box center [723, 471] width 143 height 31
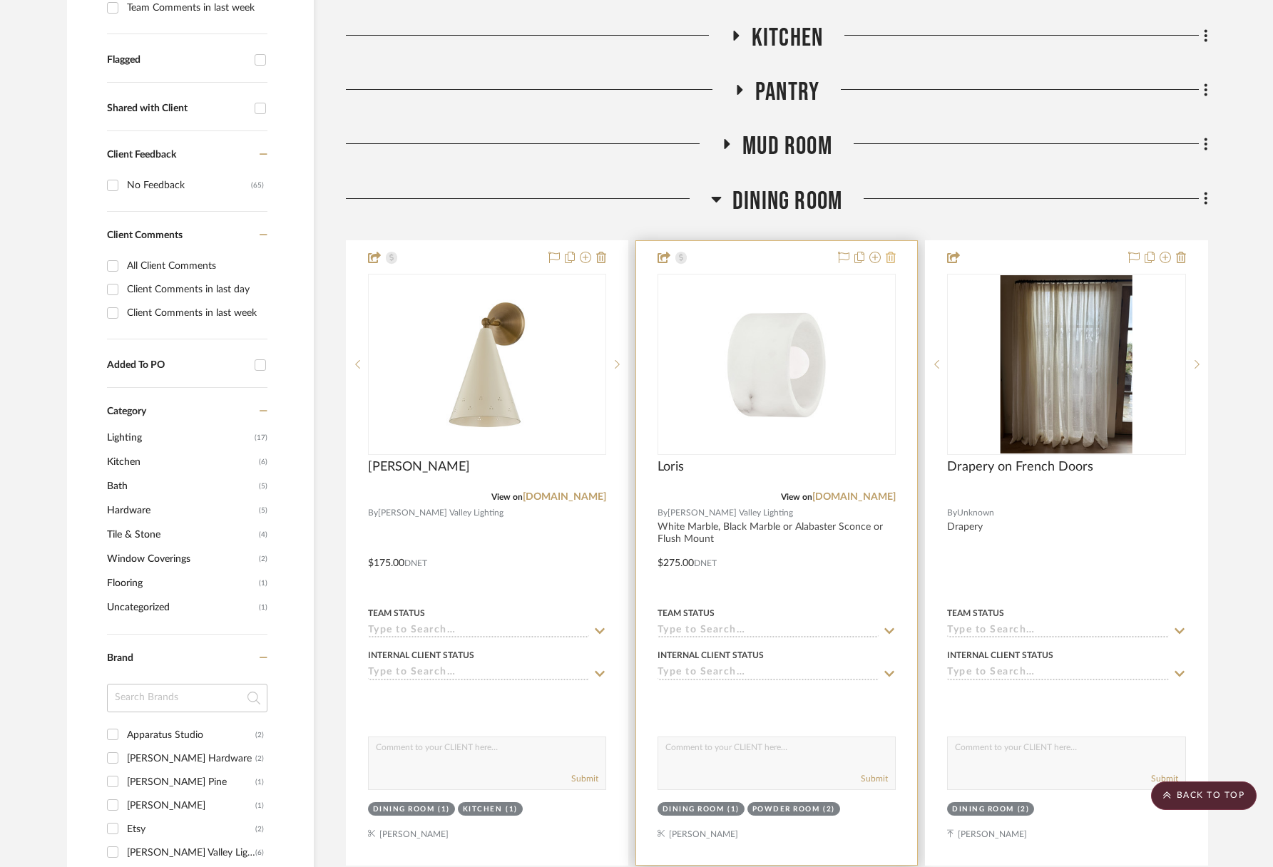
click at [894, 255] on icon at bounding box center [891, 257] width 10 height 11
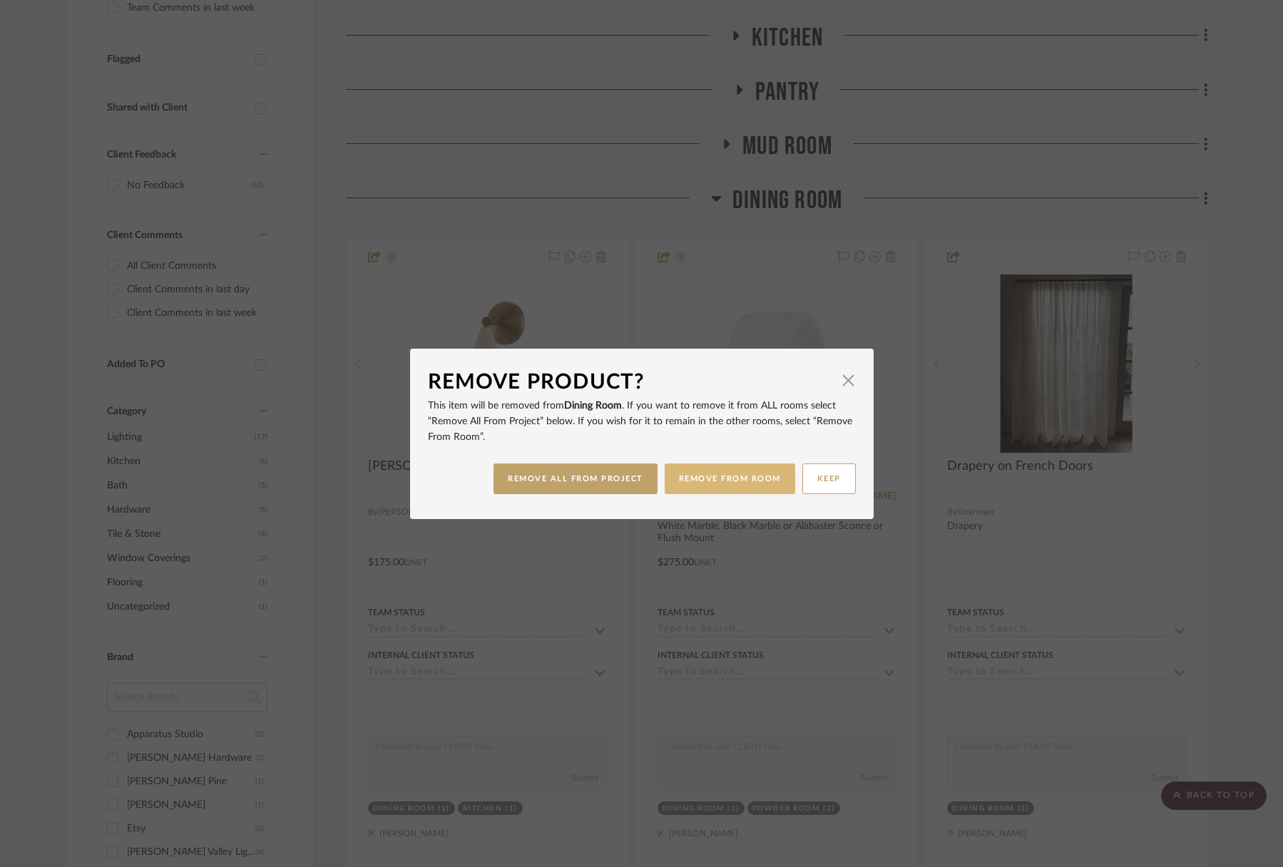
click at [700, 483] on button "REMOVE FROM ROOM" at bounding box center [730, 479] width 130 height 31
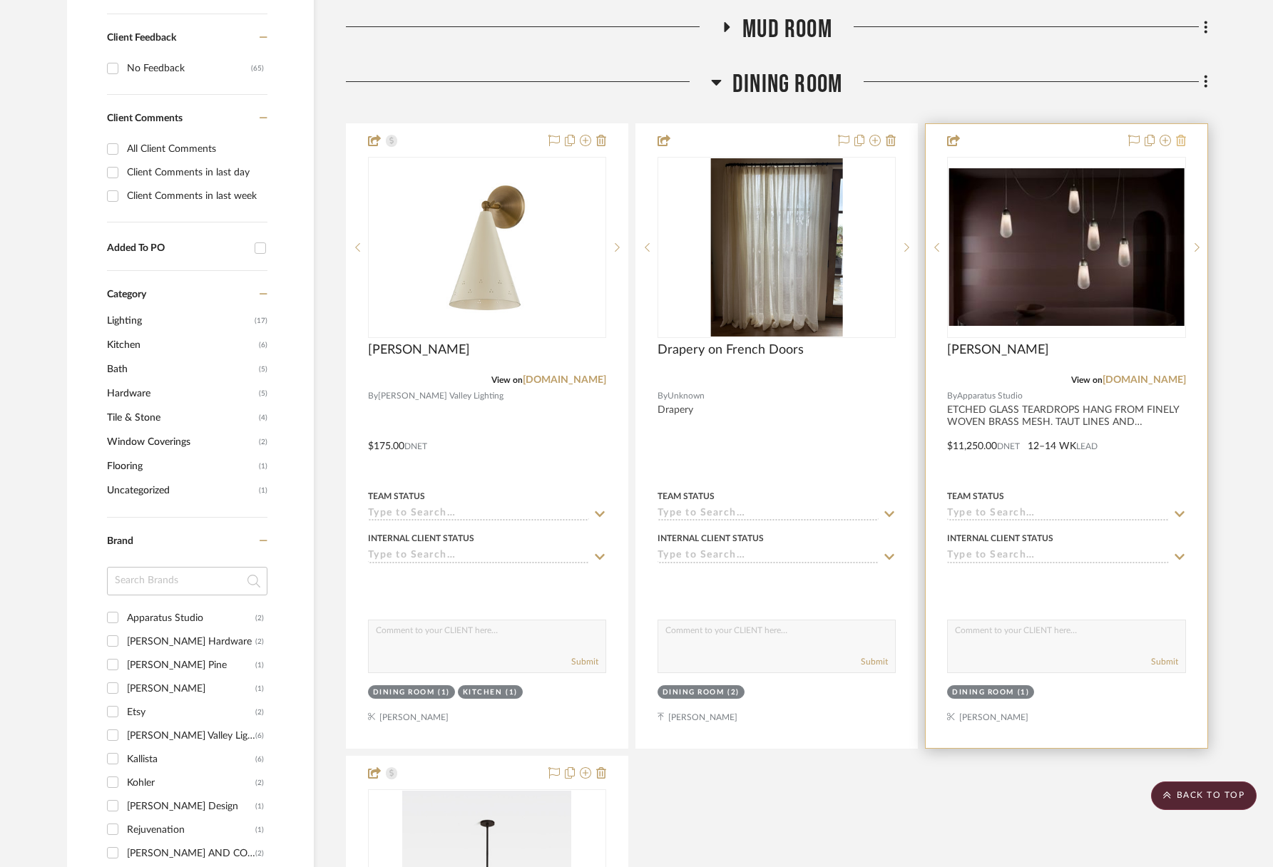
click at [1182, 143] on icon at bounding box center [1181, 140] width 10 height 11
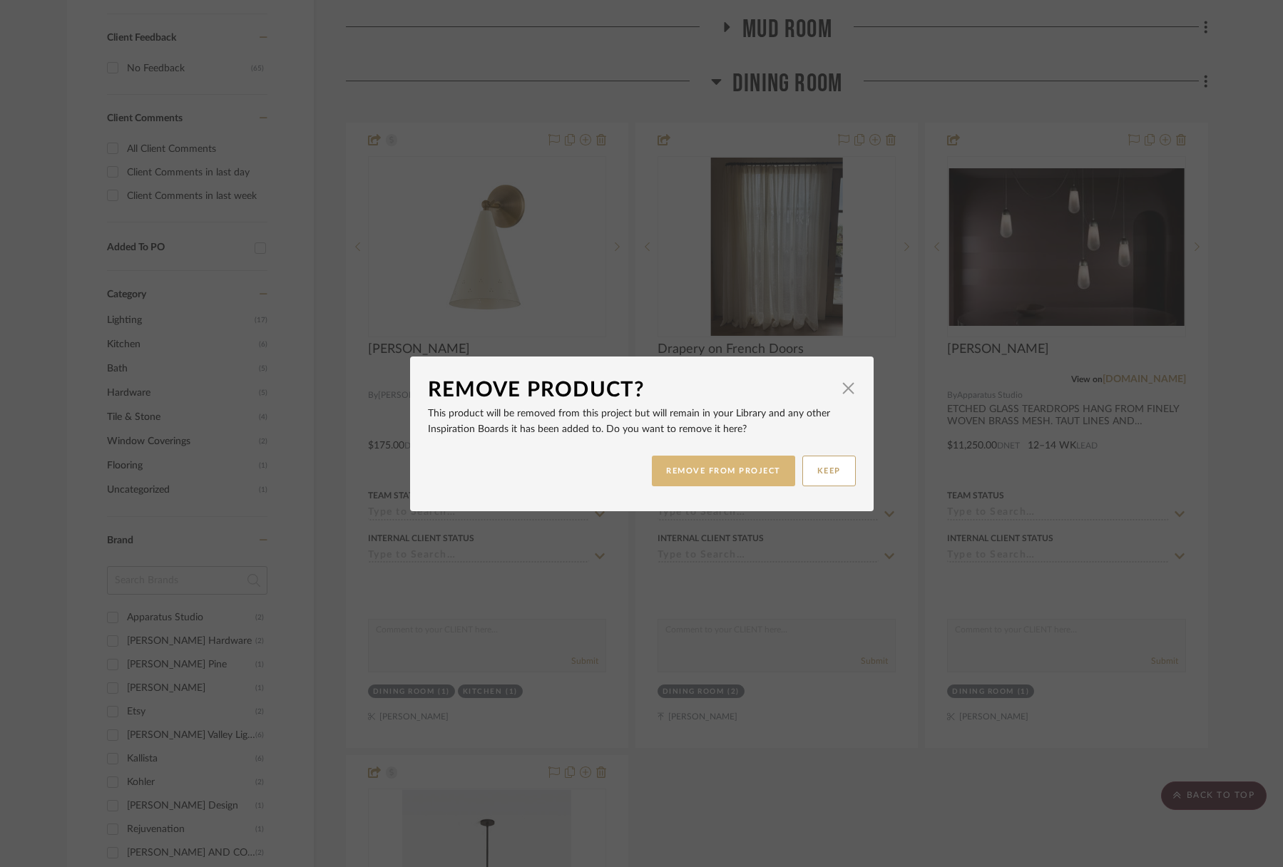
click at [750, 470] on button "REMOVE FROM PROJECT" at bounding box center [723, 471] width 143 height 31
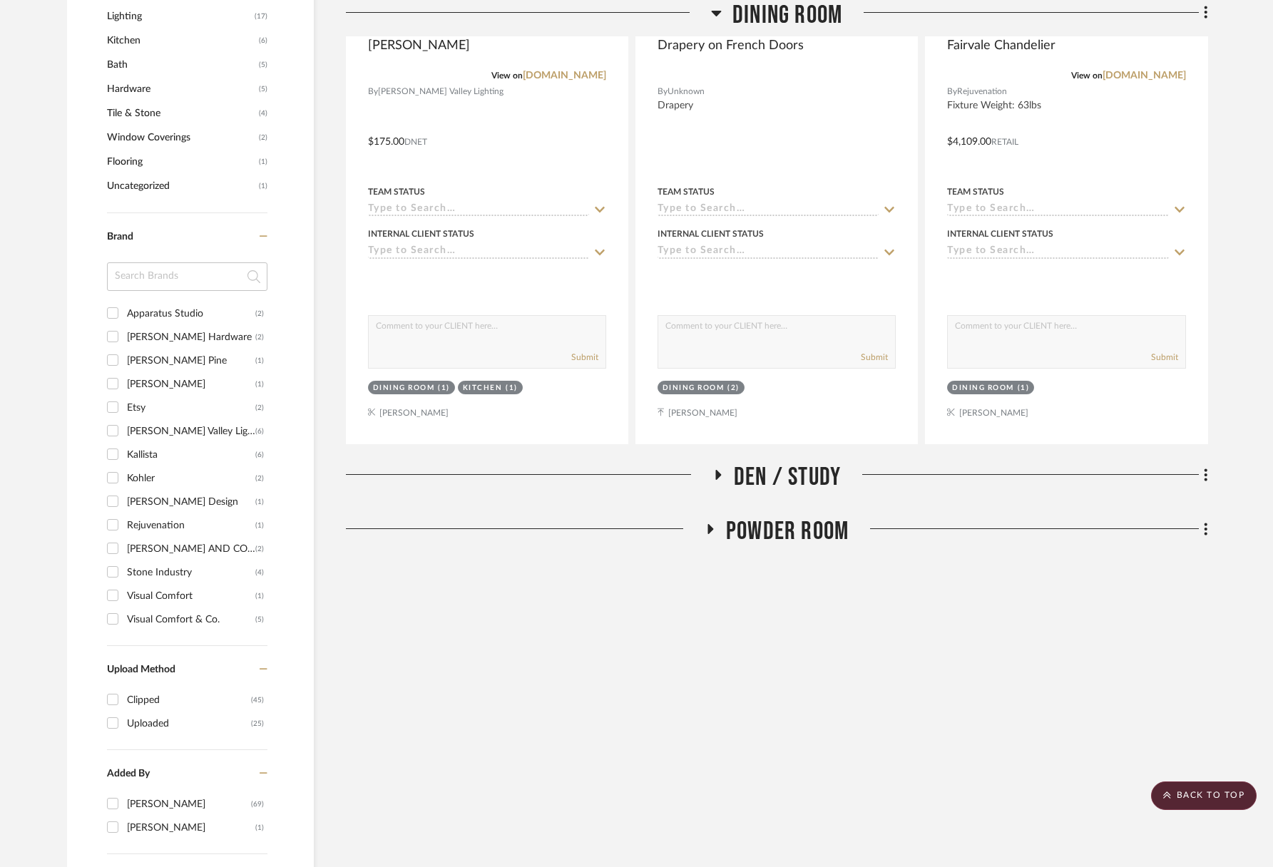
click at [799, 526] on span "Powder Room" at bounding box center [787, 531] width 123 height 31
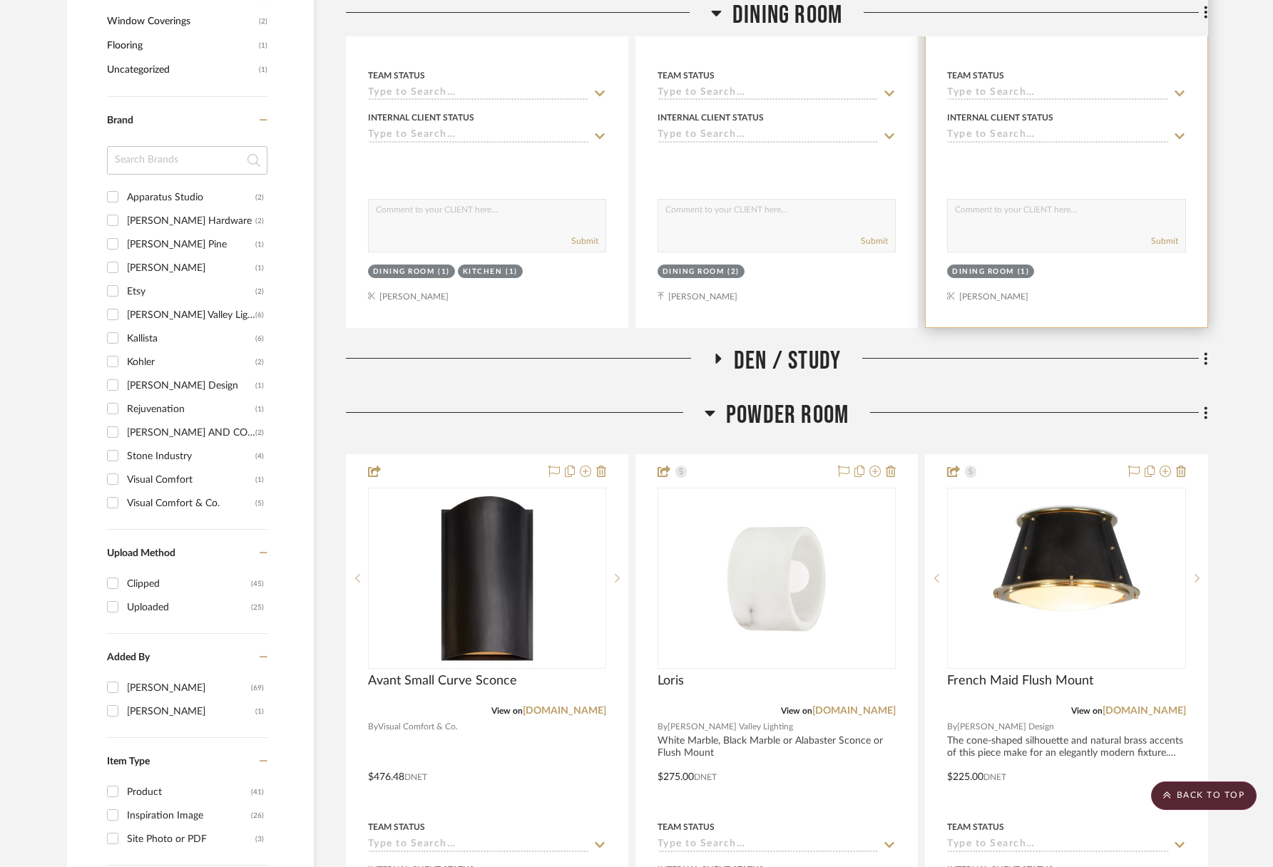
scroll to position [938, 0]
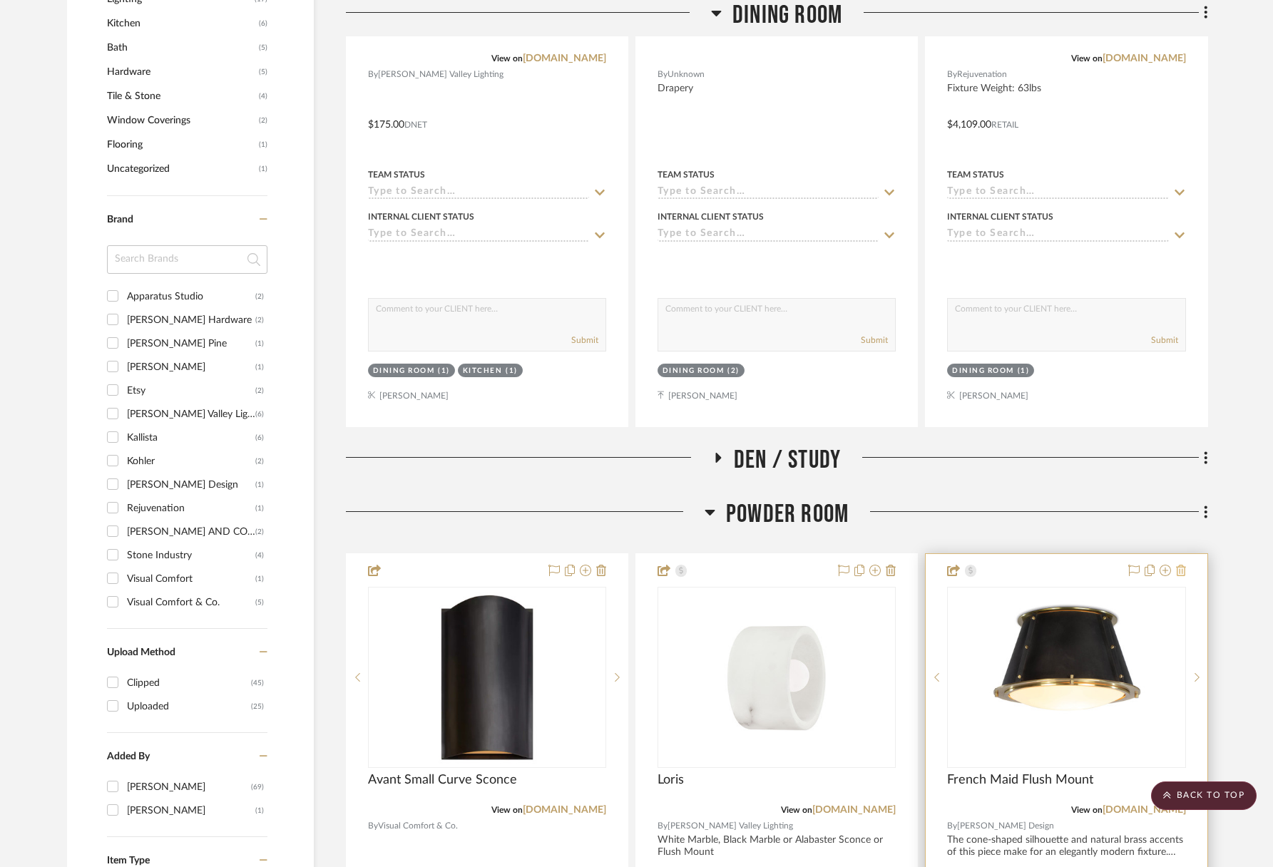
click at [1179, 566] on icon at bounding box center [1181, 570] width 10 height 11
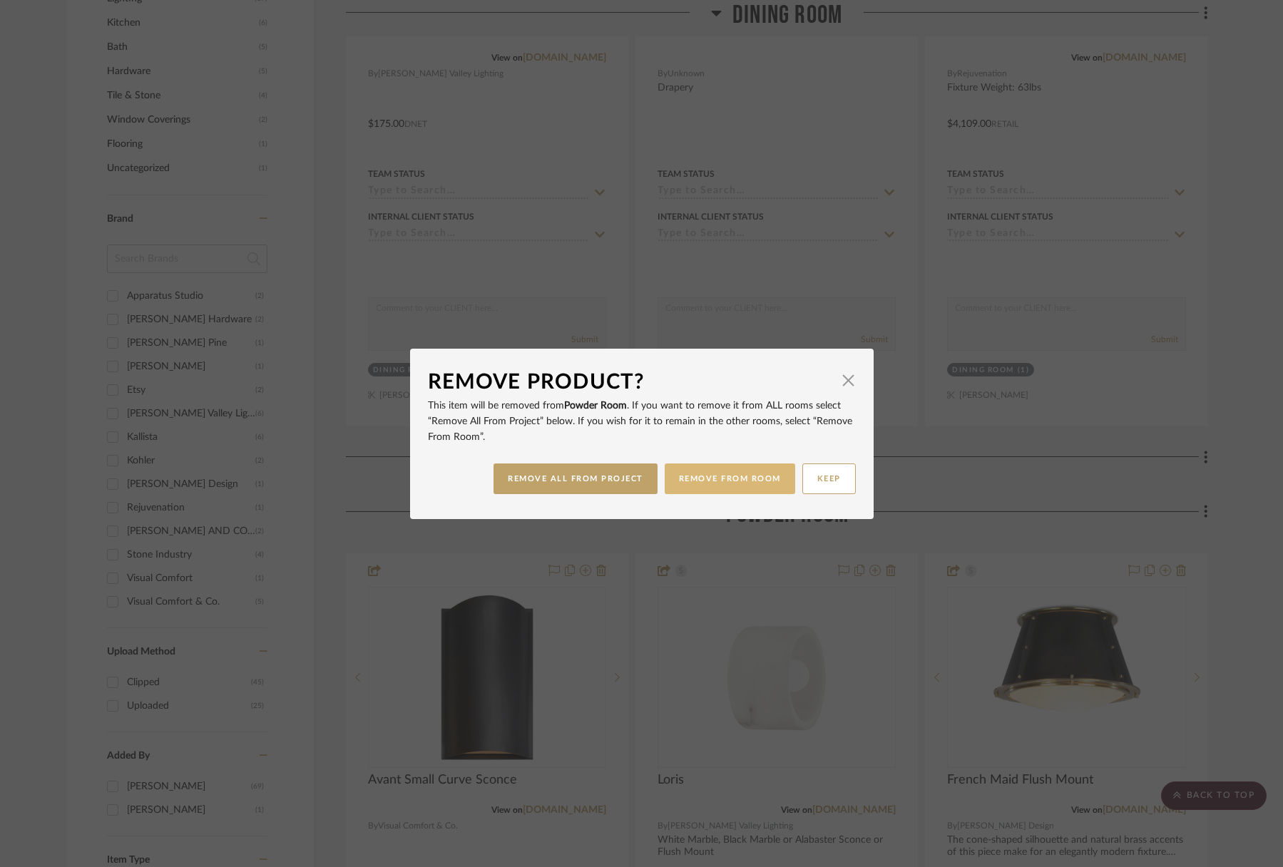
click at [665, 474] on button "REMOVE FROM ROOM" at bounding box center [730, 479] width 130 height 31
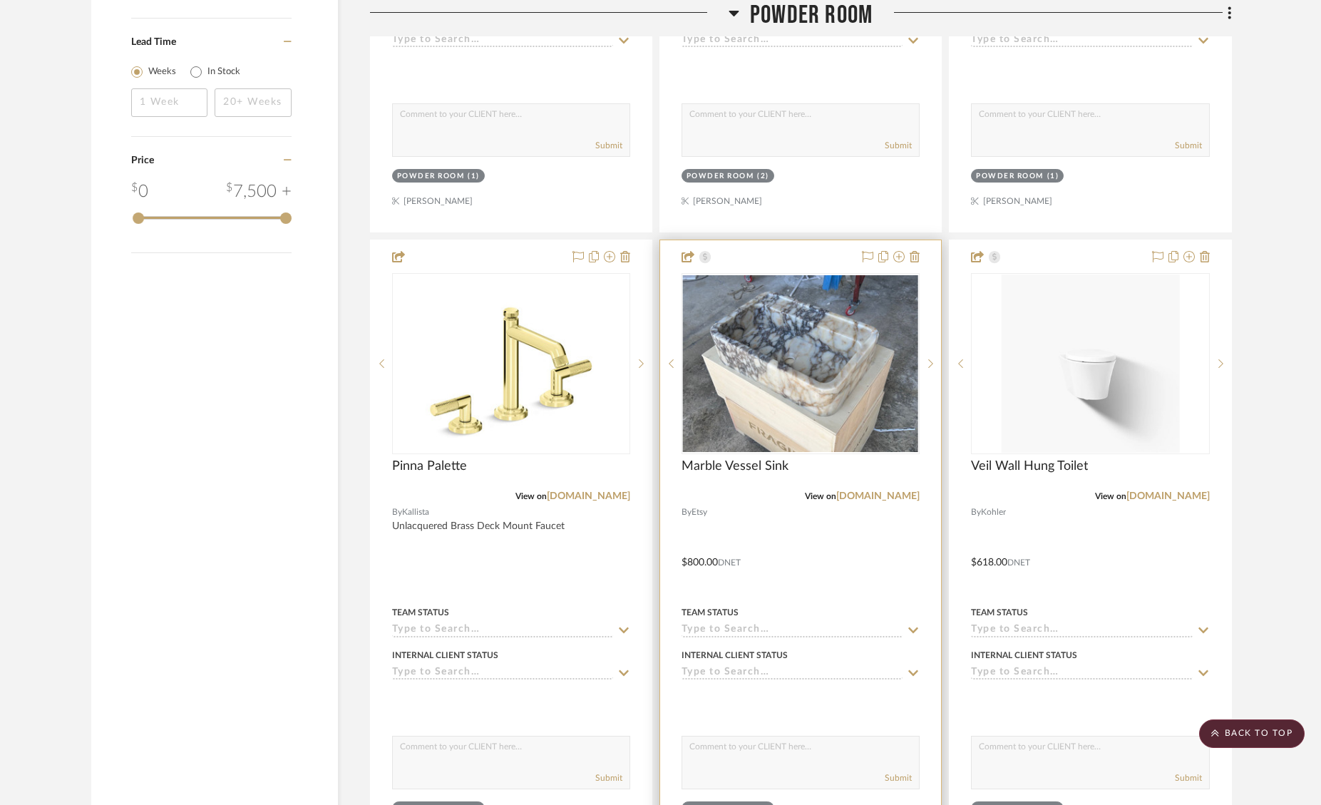
scroll to position [2036, 0]
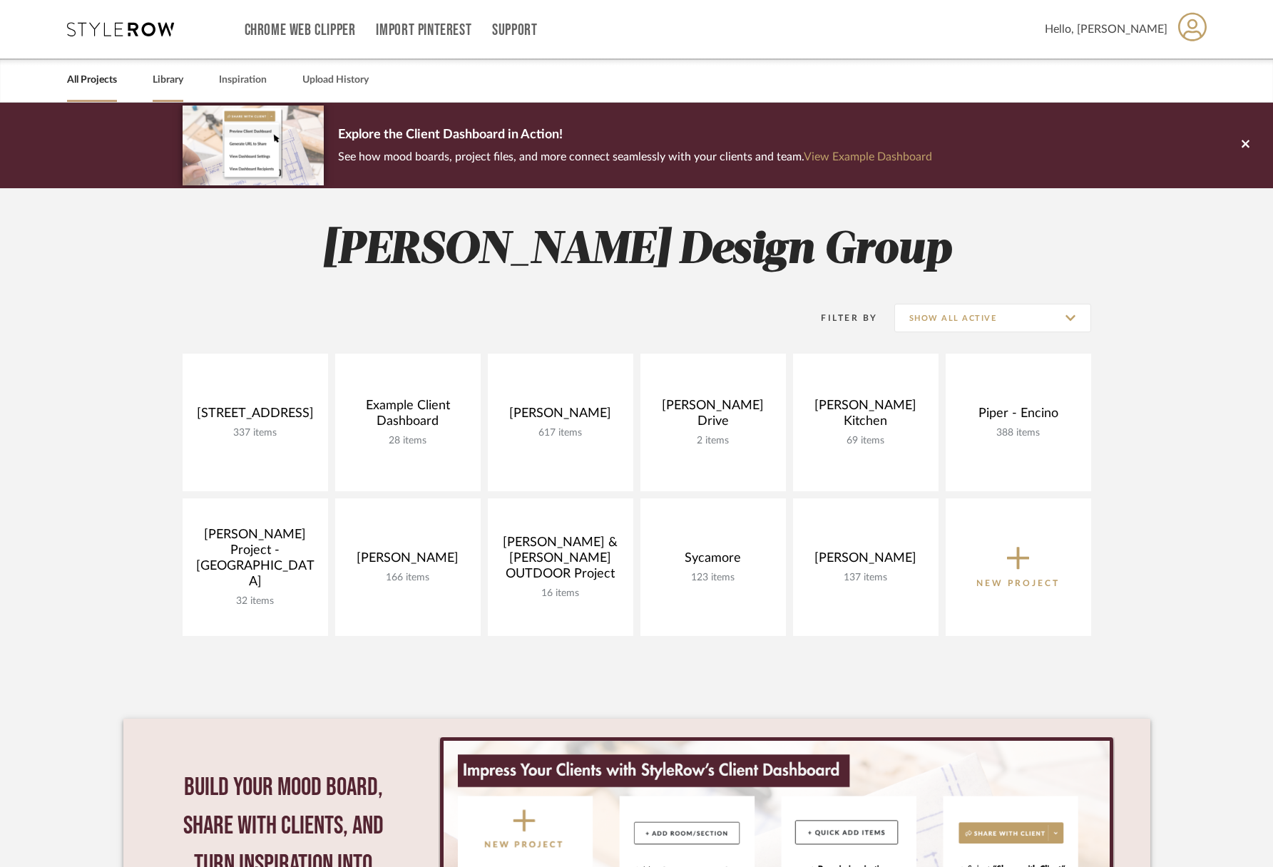
click at [166, 77] on link "Library" at bounding box center [168, 80] width 31 height 19
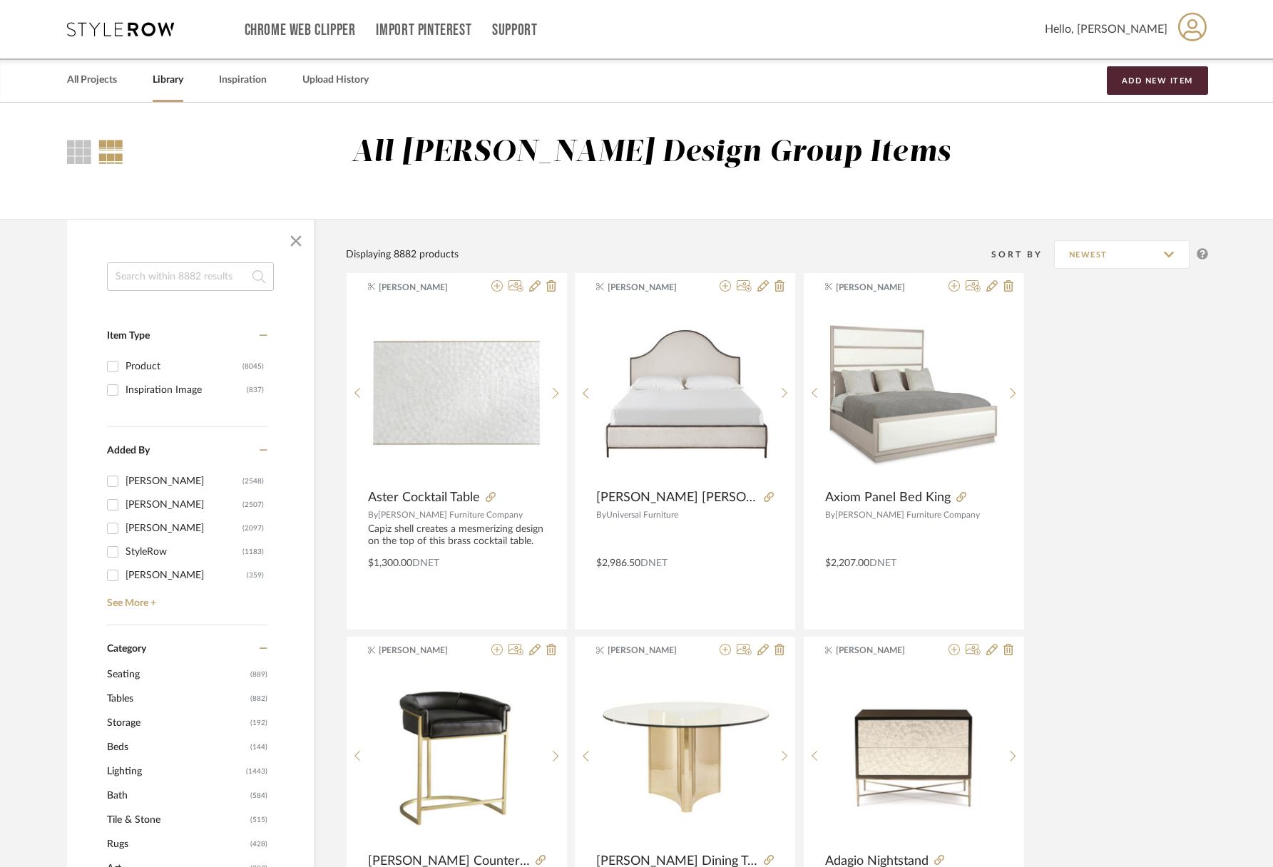
click at [217, 287] on input at bounding box center [190, 276] width 167 height 29
type input "ARROW"
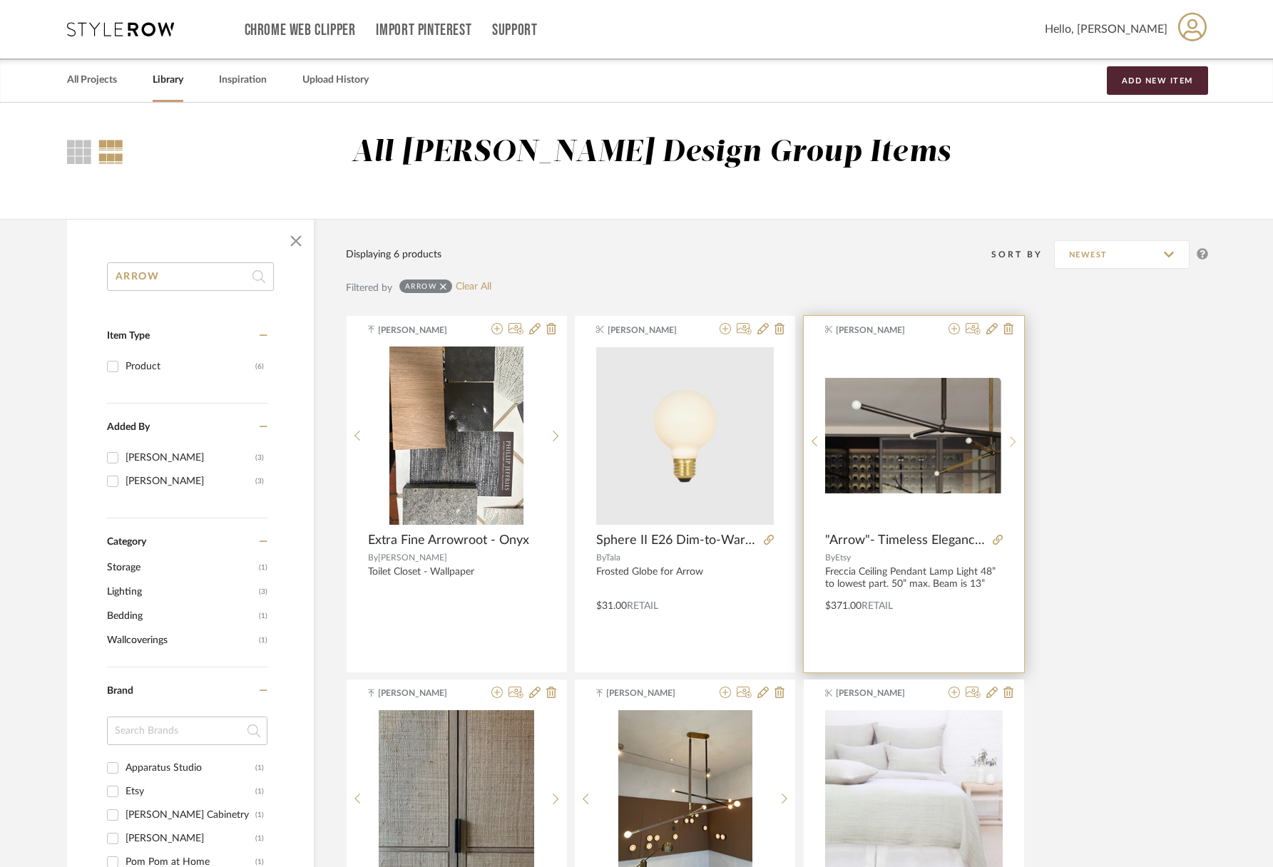
click at [1018, 443] on sr-next-btn at bounding box center [1013, 442] width 22 height 12
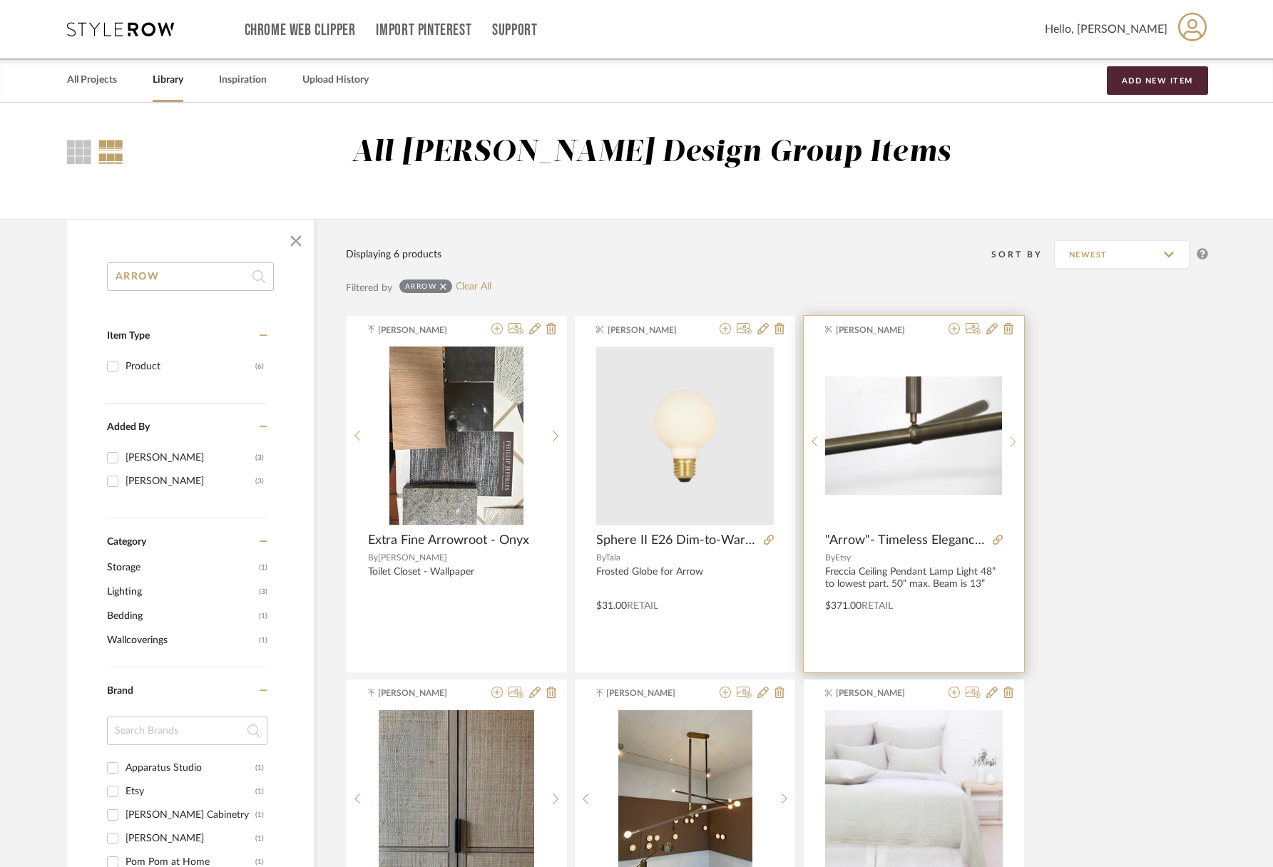
click at [1018, 443] on sr-next-btn at bounding box center [1013, 442] width 22 height 12
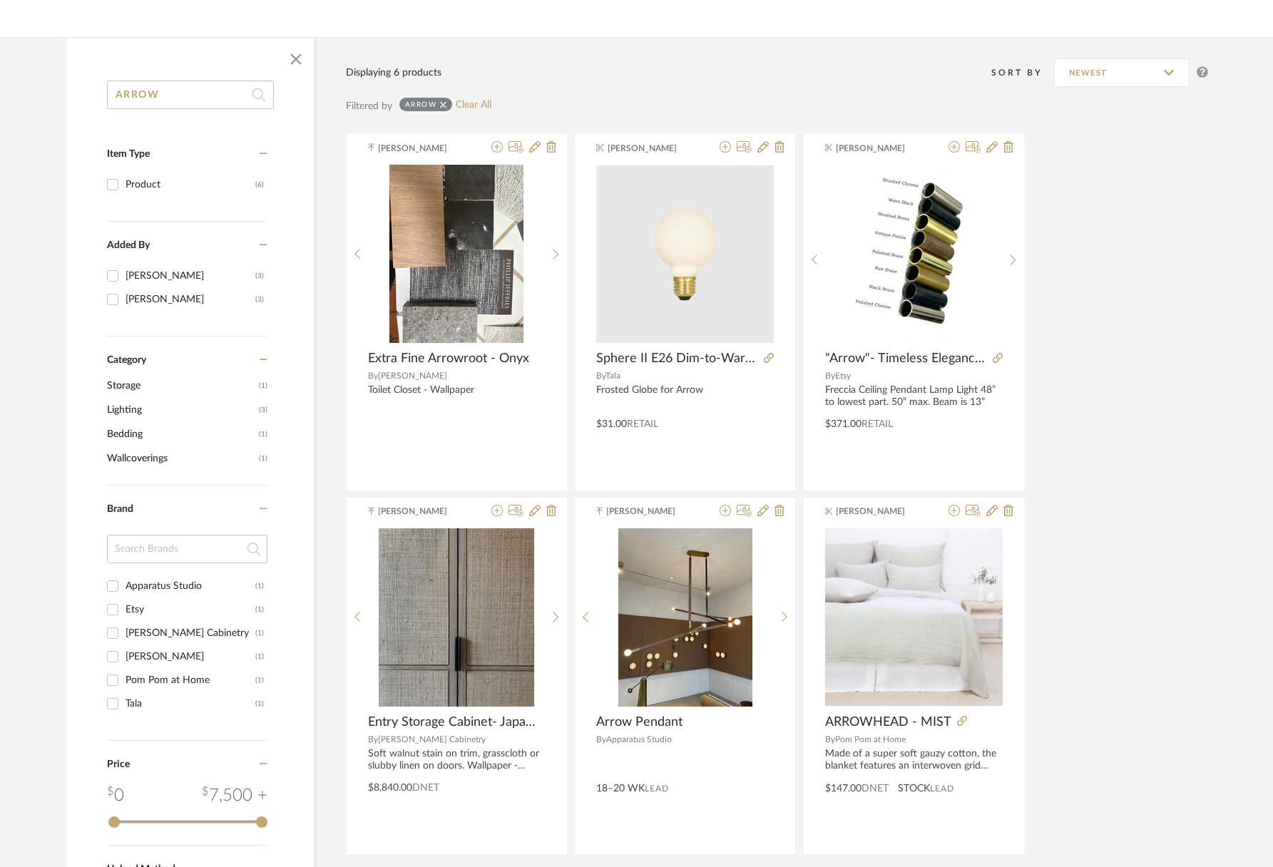
scroll to position [304, 0]
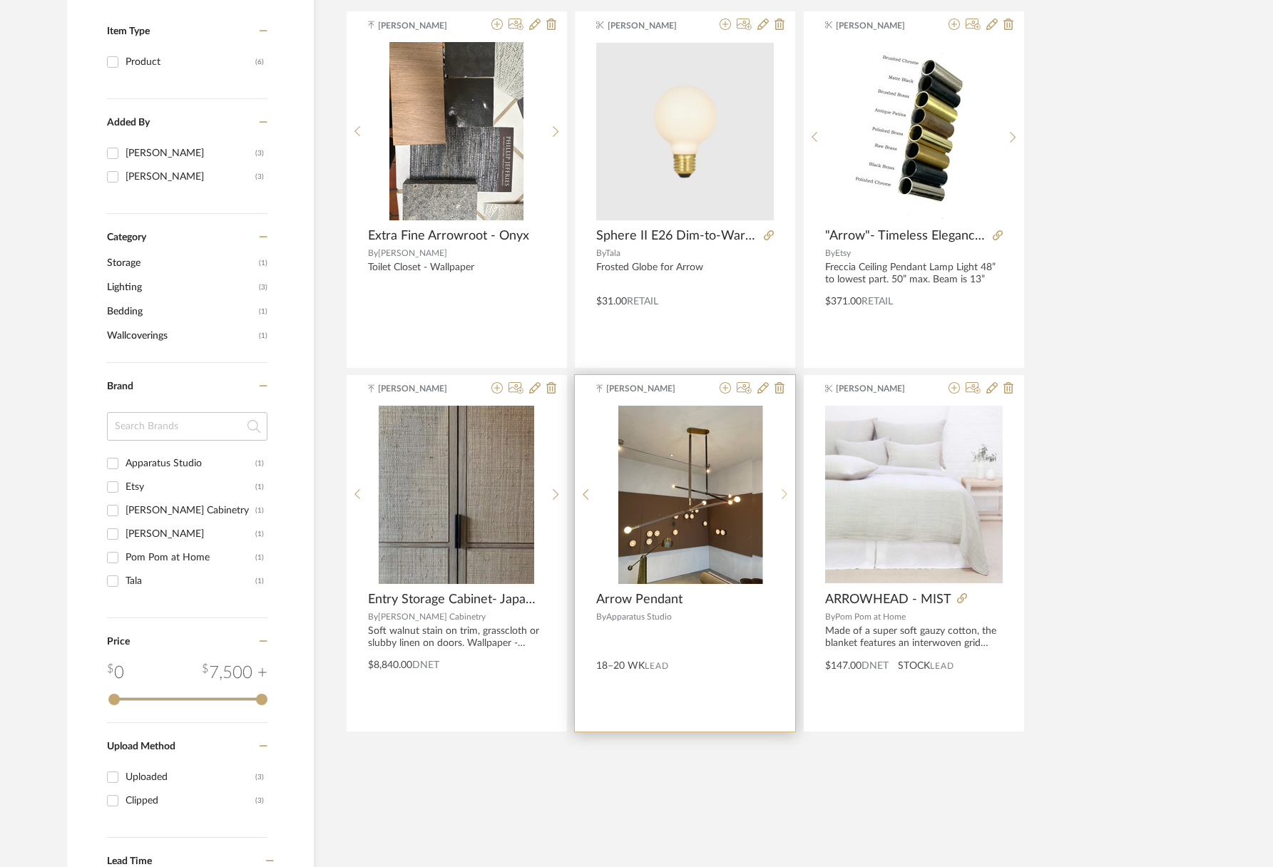
click at [785, 499] on icon at bounding box center [785, 494] width 6 height 12
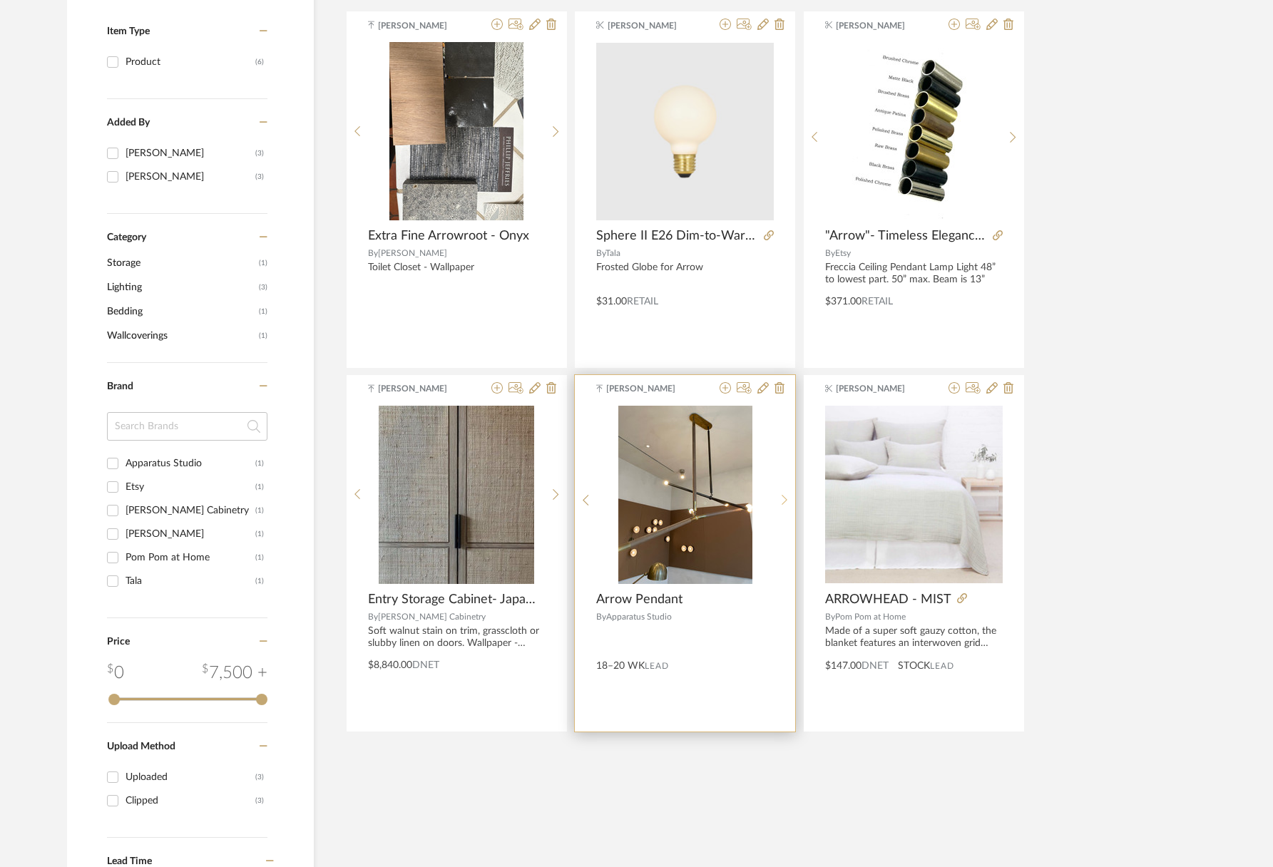
click at [784, 499] on icon at bounding box center [785, 500] width 6 height 12
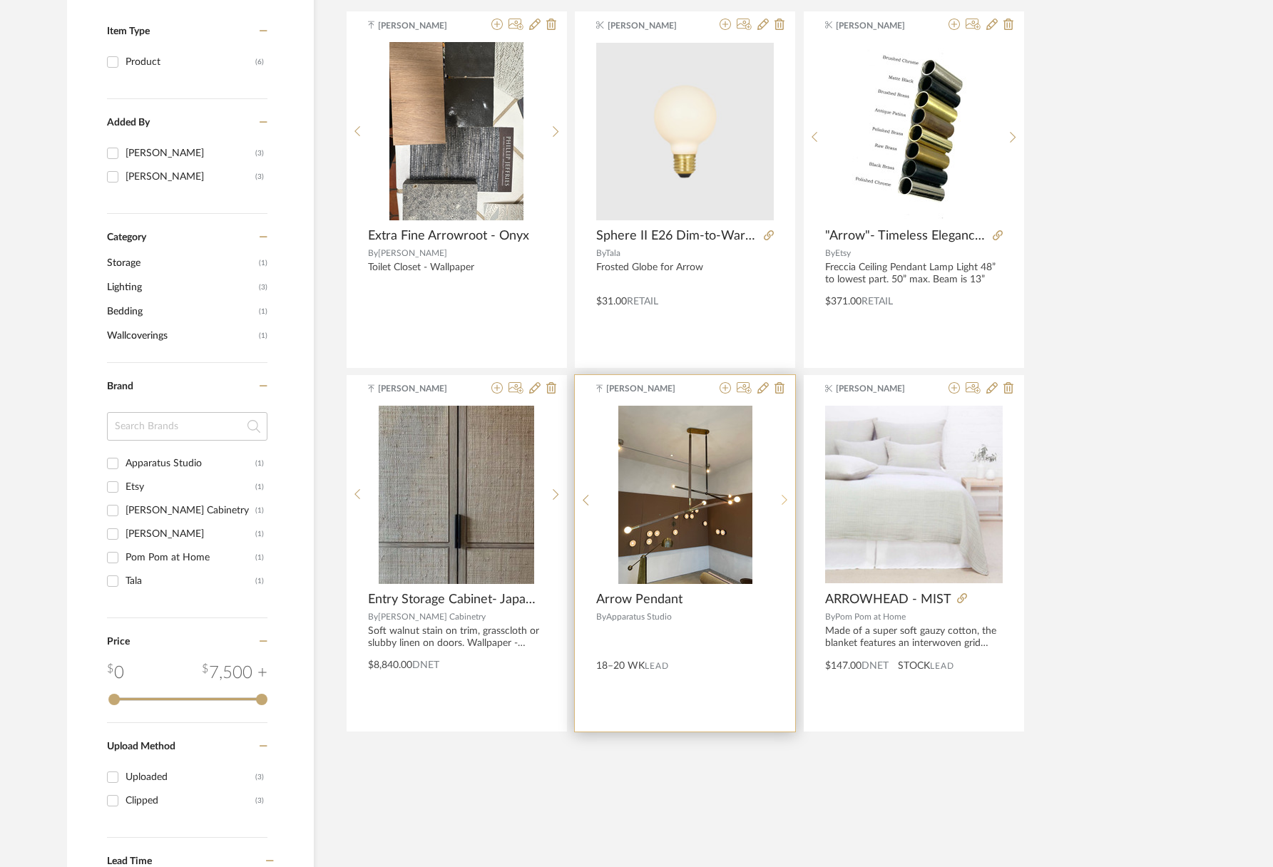
click at [784, 499] on icon at bounding box center [785, 500] width 6 height 12
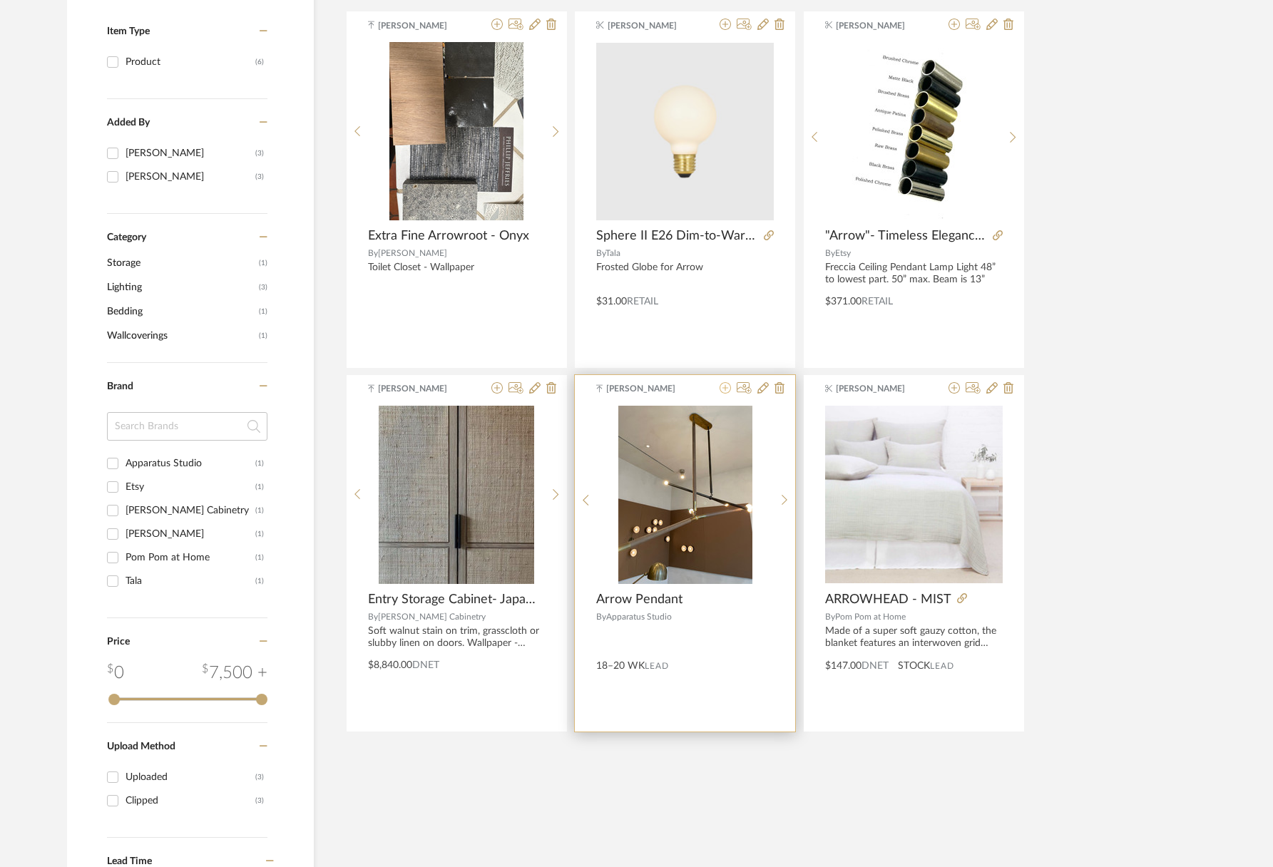
click at [722, 389] on icon at bounding box center [725, 387] width 11 height 11
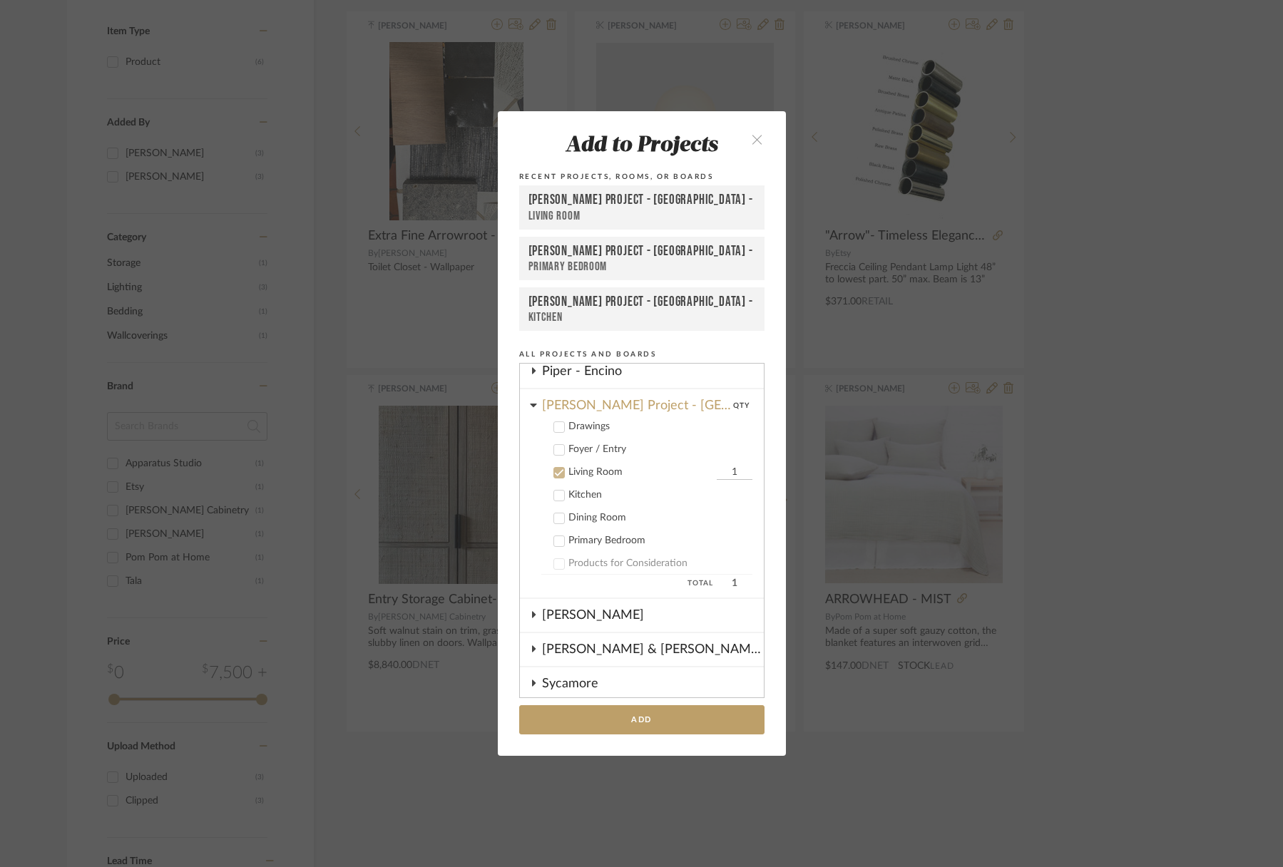
scroll to position [208, 0]
drag, startPoint x: 550, startPoint y: 474, endPoint x: 551, endPoint y: 456, distance: 17.8
click at [554, 474] on icon at bounding box center [559, 477] width 10 height 10
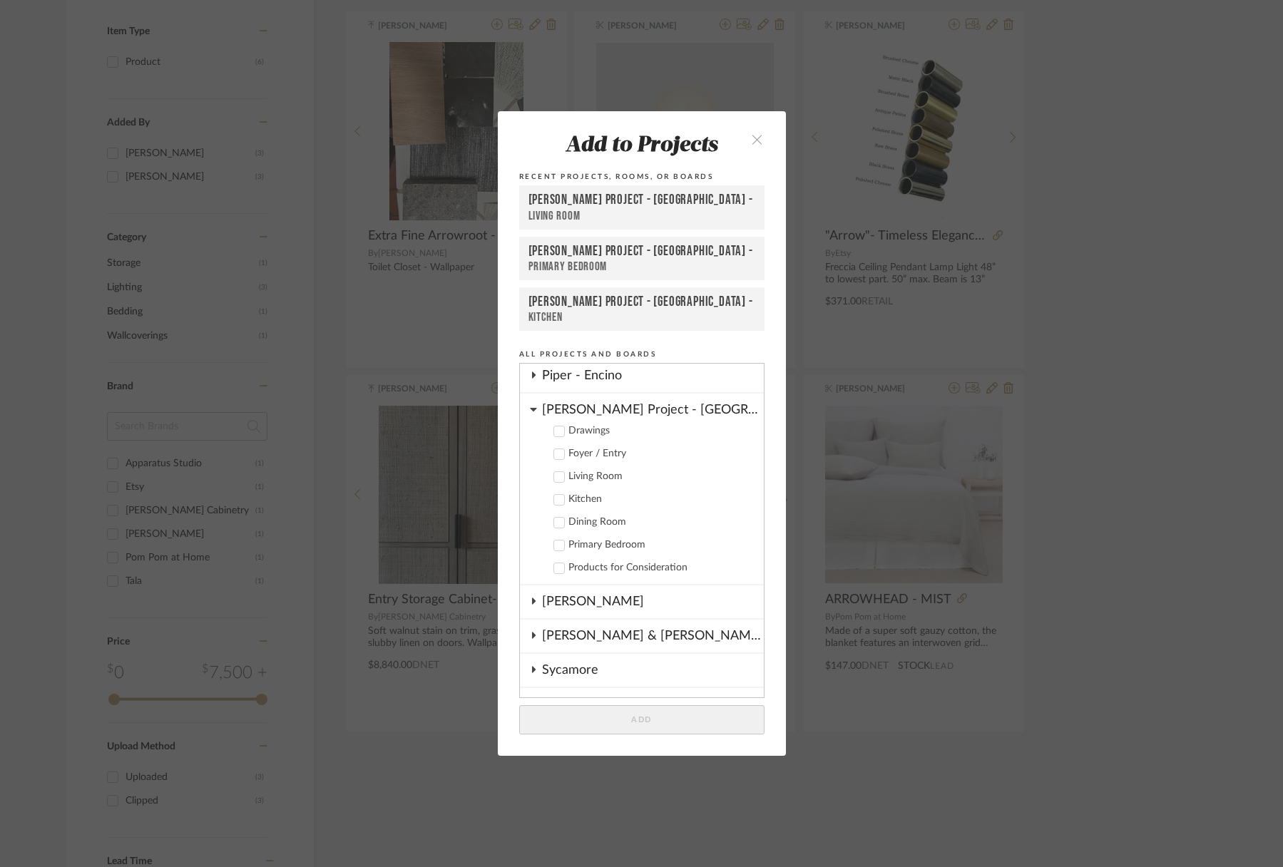
click at [542, 411] on div "[PERSON_NAME] Project - [GEOGRAPHIC_DATA]" at bounding box center [653, 406] width 222 height 25
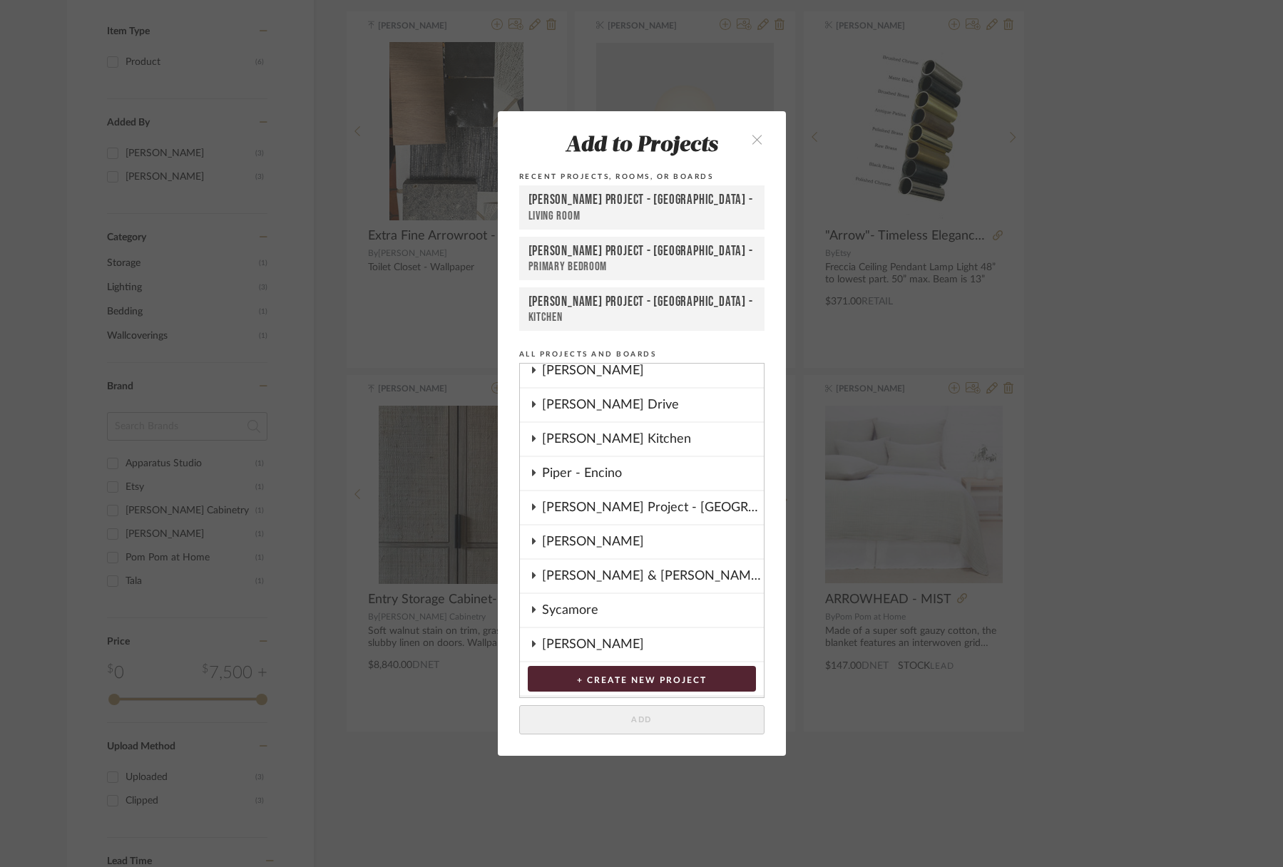
scroll to position [108, 0]
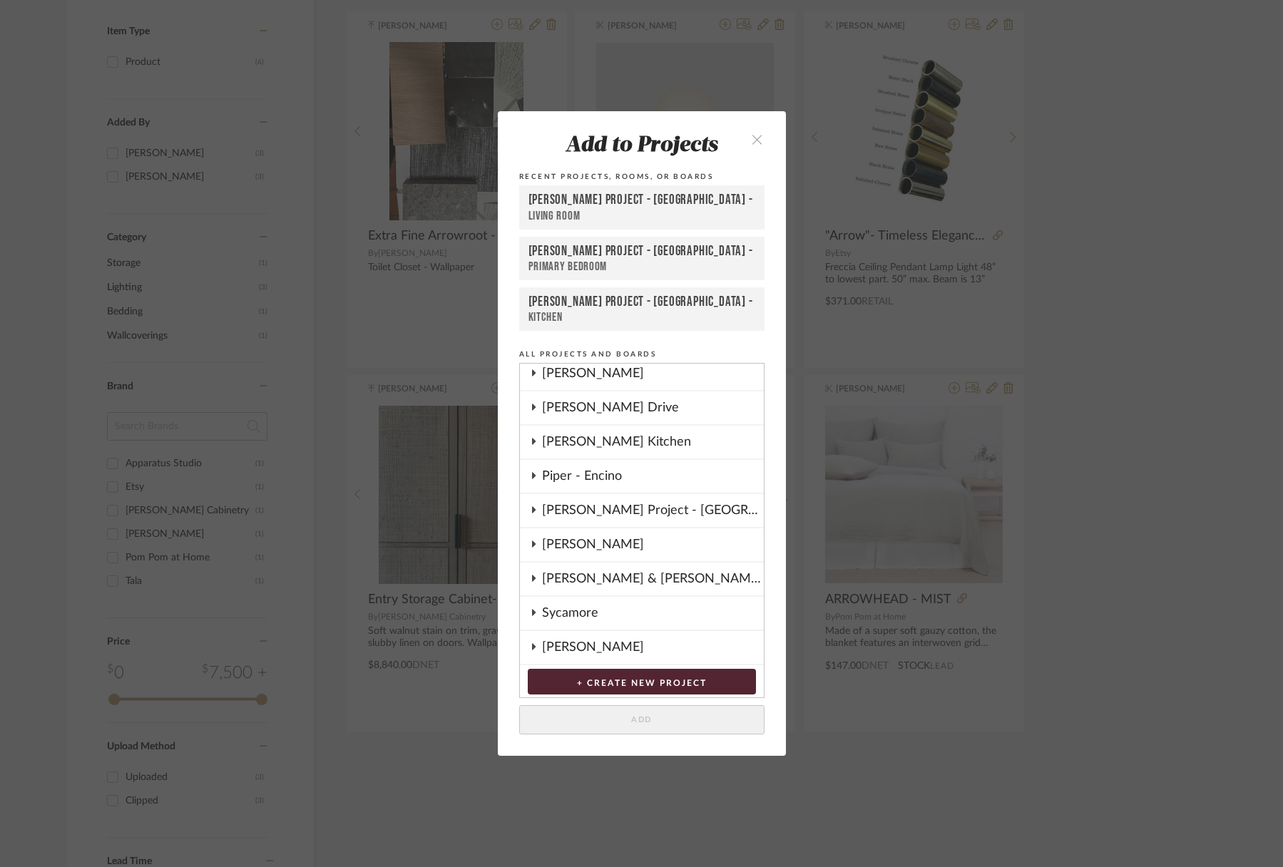
click at [576, 438] on div "[PERSON_NAME] Kitchen" at bounding box center [653, 442] width 222 height 33
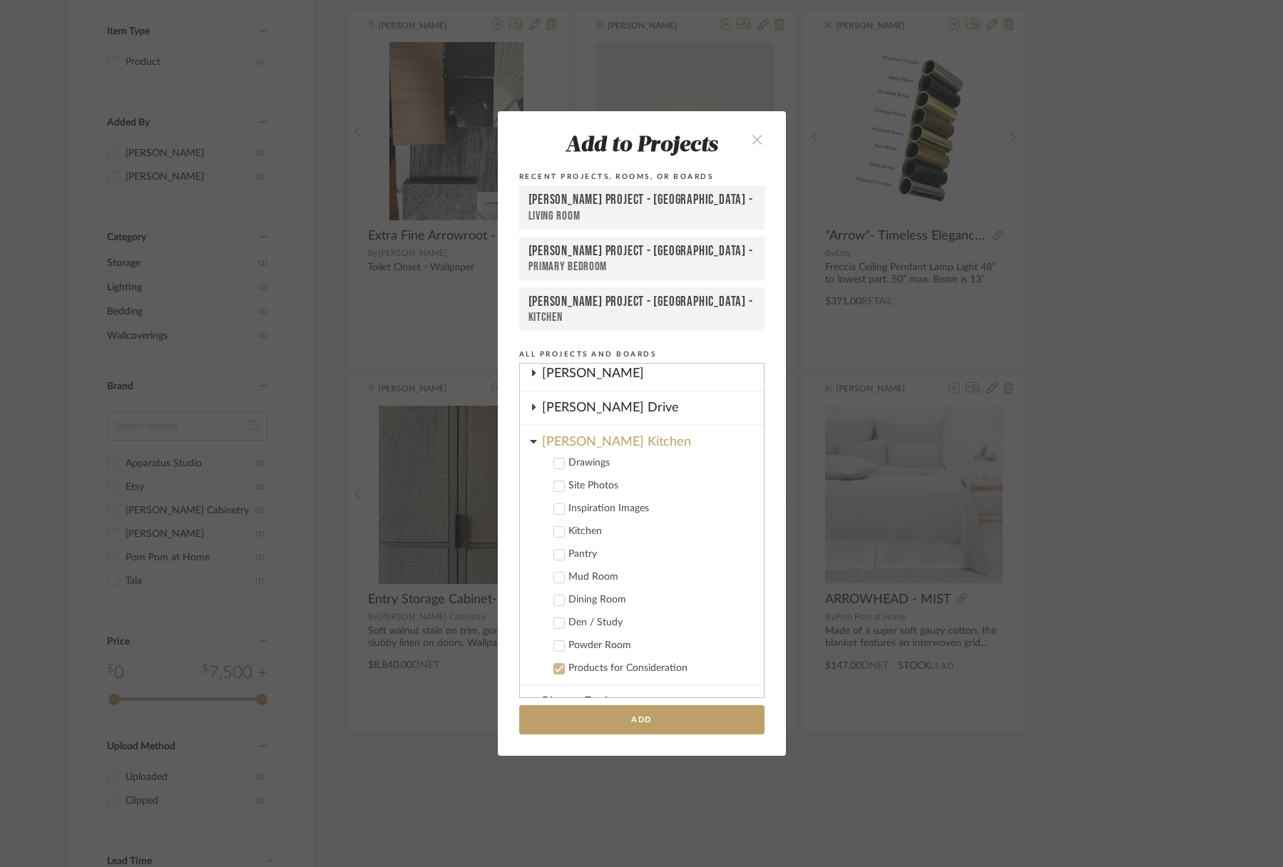
drag, startPoint x: 555, startPoint y: 600, endPoint x: 554, endPoint y: 635, distance: 34.9
click at [555, 601] on icon at bounding box center [559, 600] width 10 height 10
click at [652, 721] on button "Add" at bounding box center [641, 719] width 245 height 29
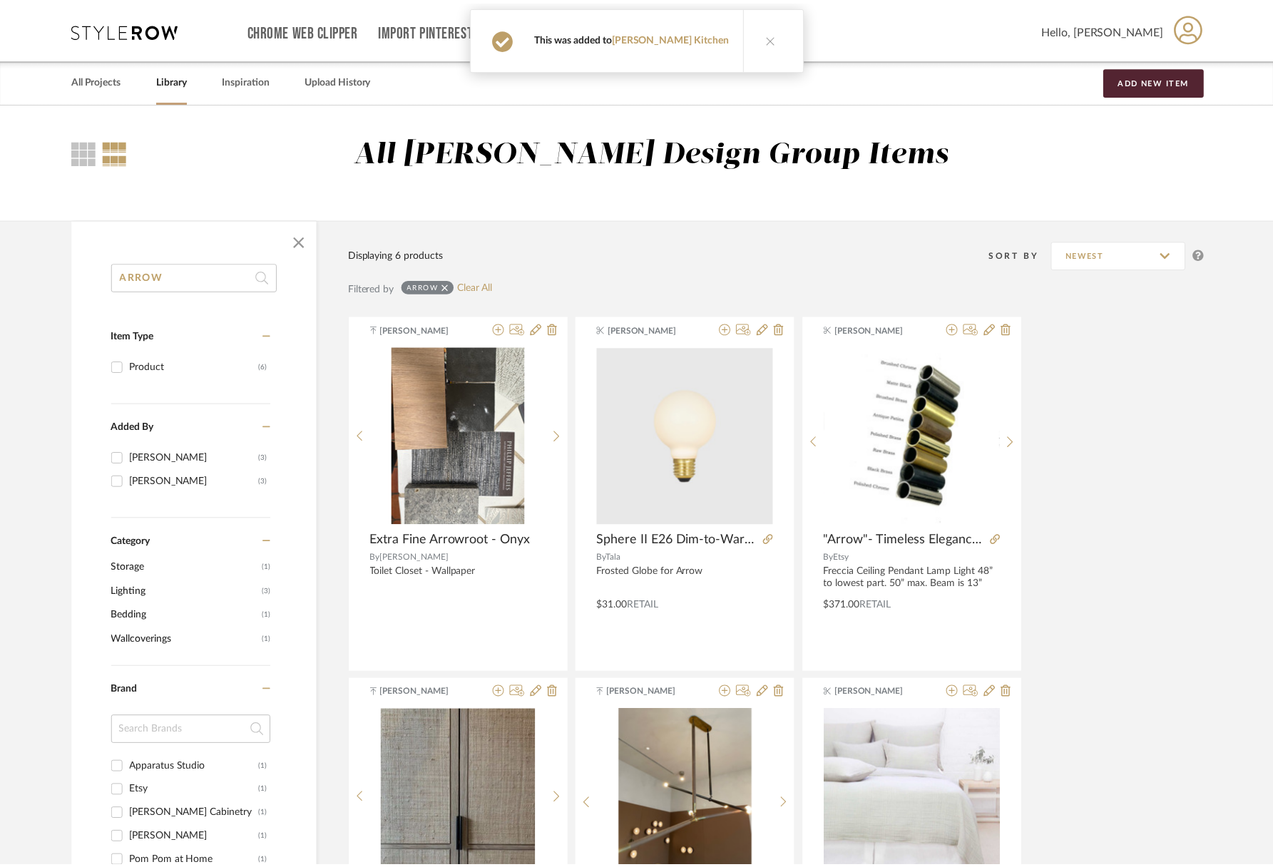
scroll to position [304, 0]
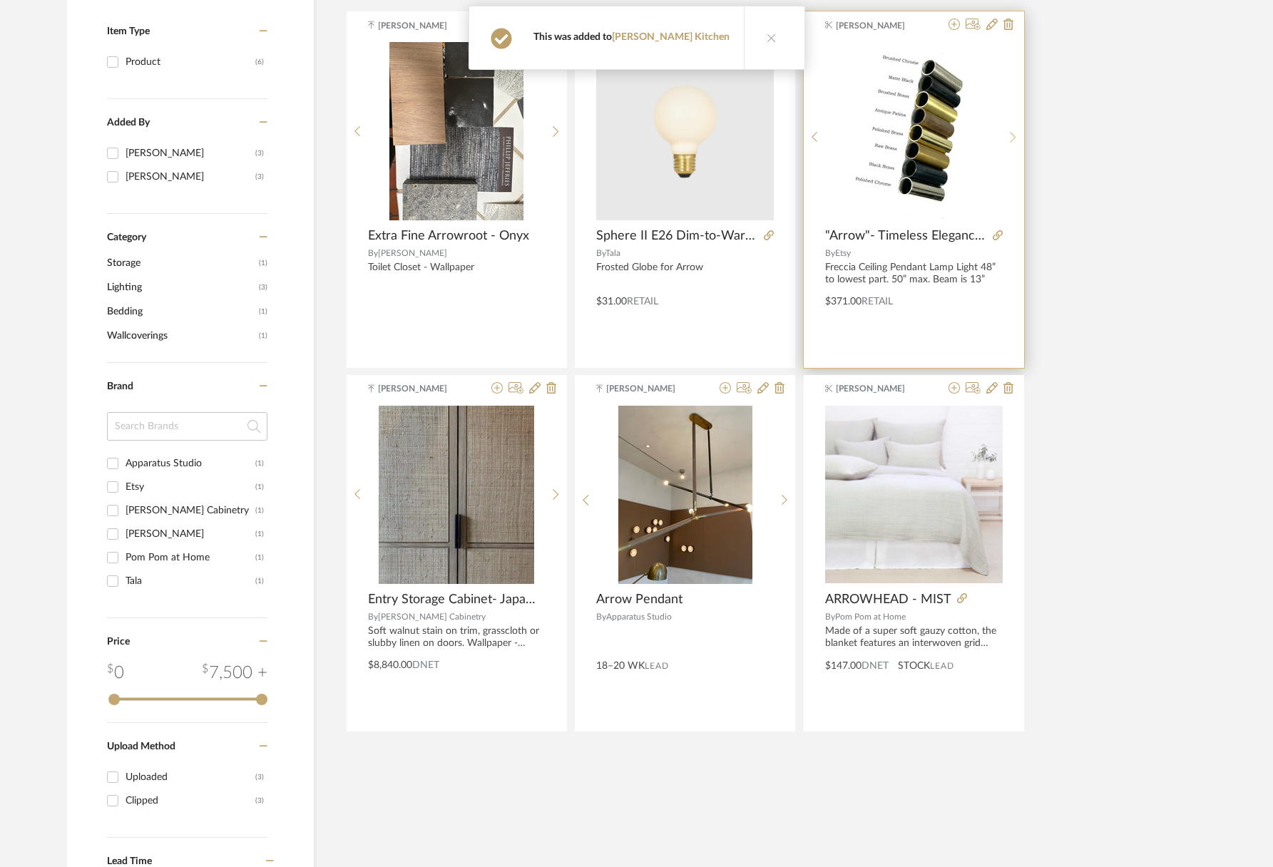
click at [1015, 130] on div at bounding box center [1013, 137] width 22 height 190
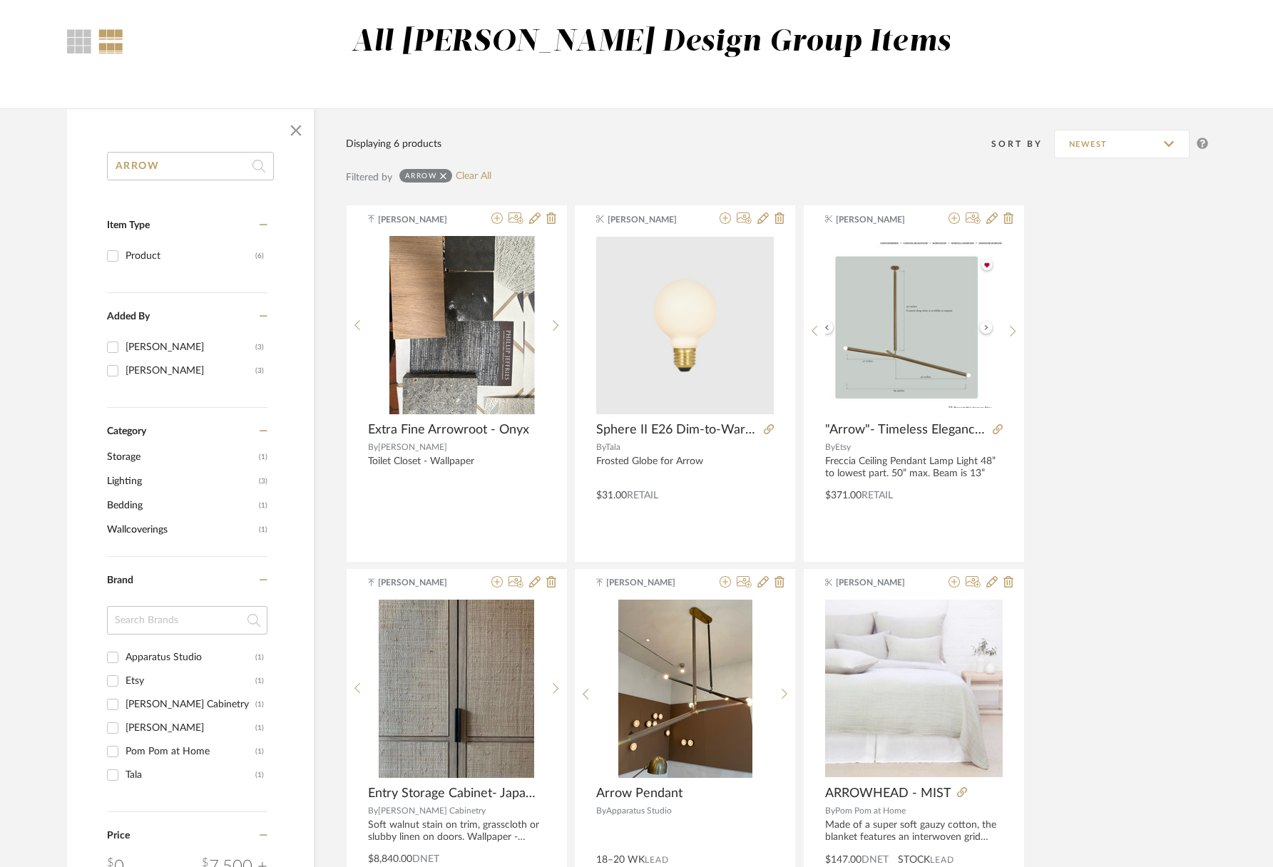
scroll to position [0, 0]
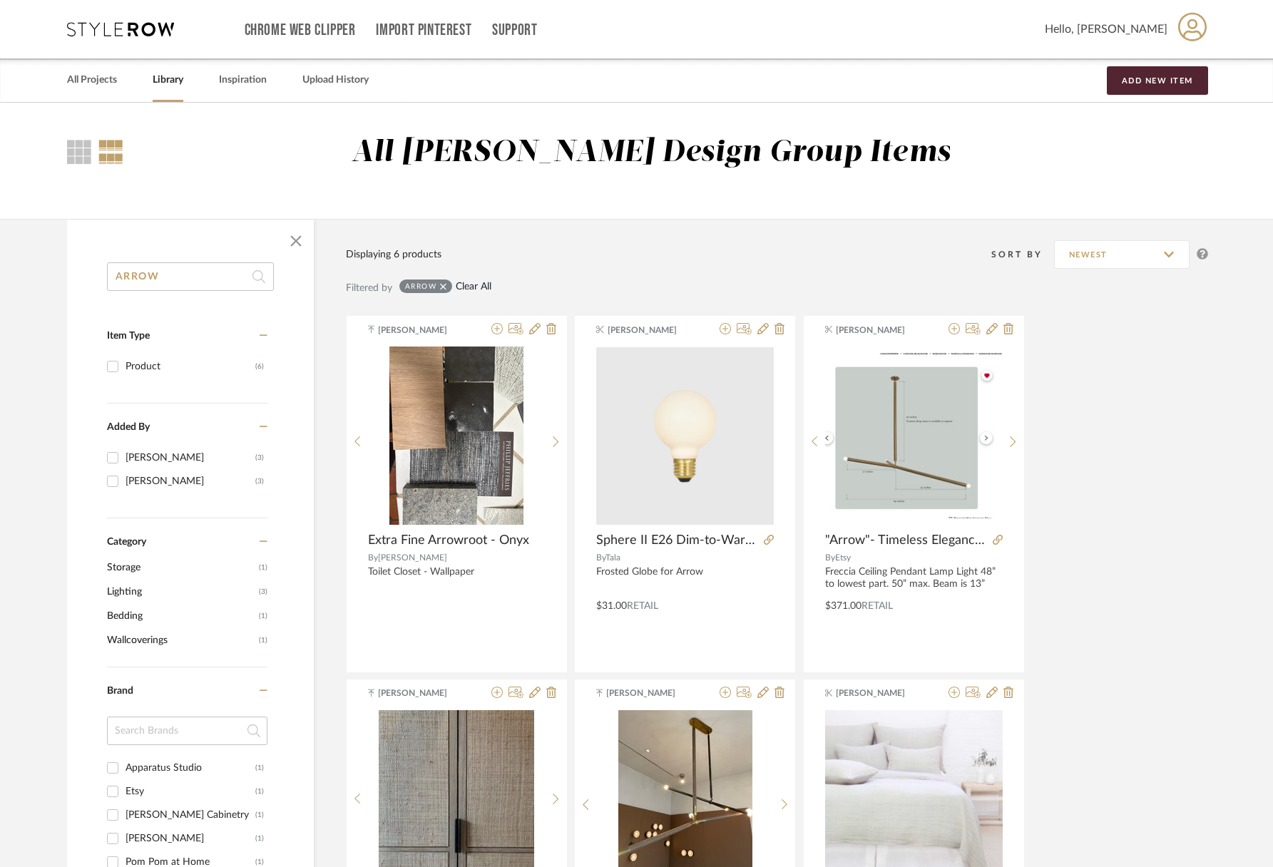
click at [471, 287] on link "Clear All" at bounding box center [474, 287] width 36 height 12
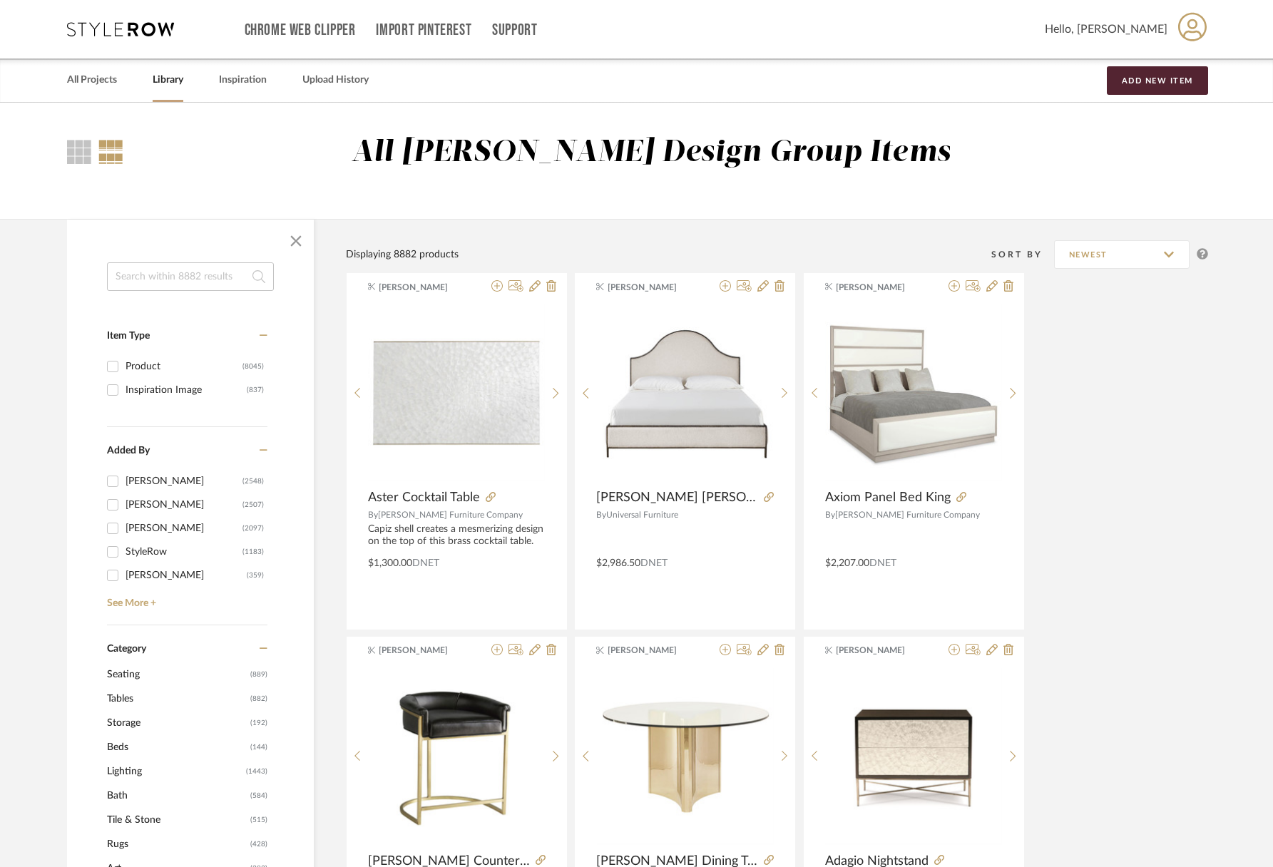
scroll to position [1, 0]
click at [128, 770] on span "Lighting" at bounding box center [174, 771] width 135 height 24
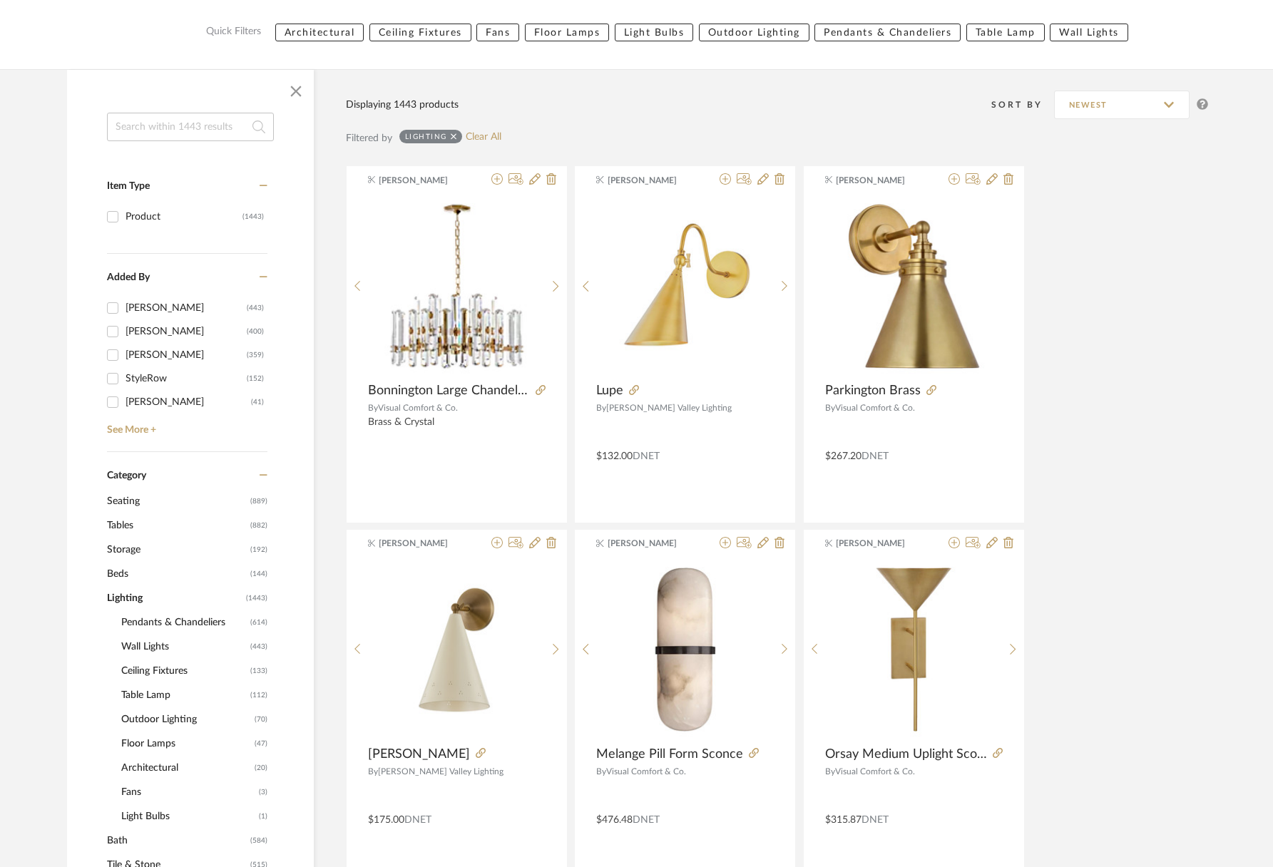
scroll to position [332, 0]
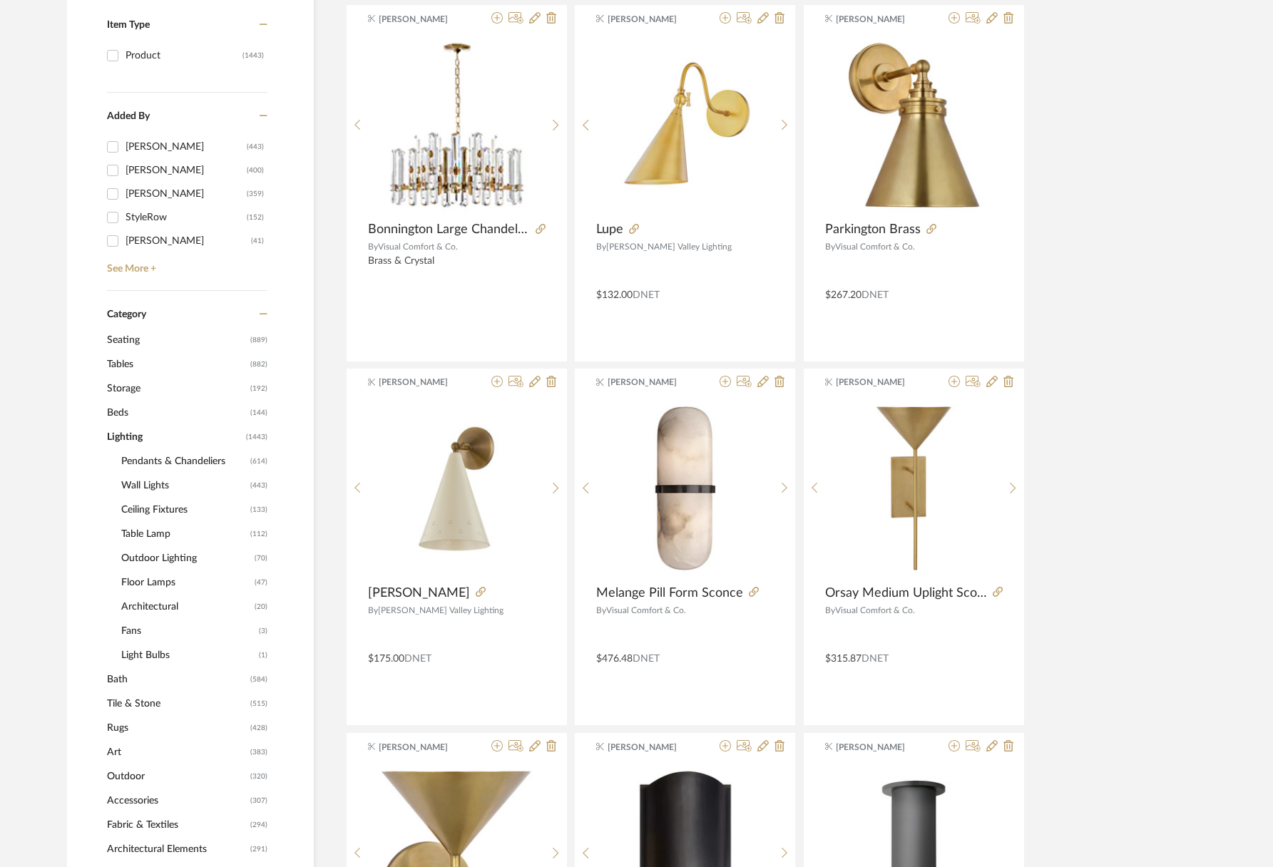
click at [150, 513] on span "Ceiling Fixtures" at bounding box center [184, 510] width 126 height 24
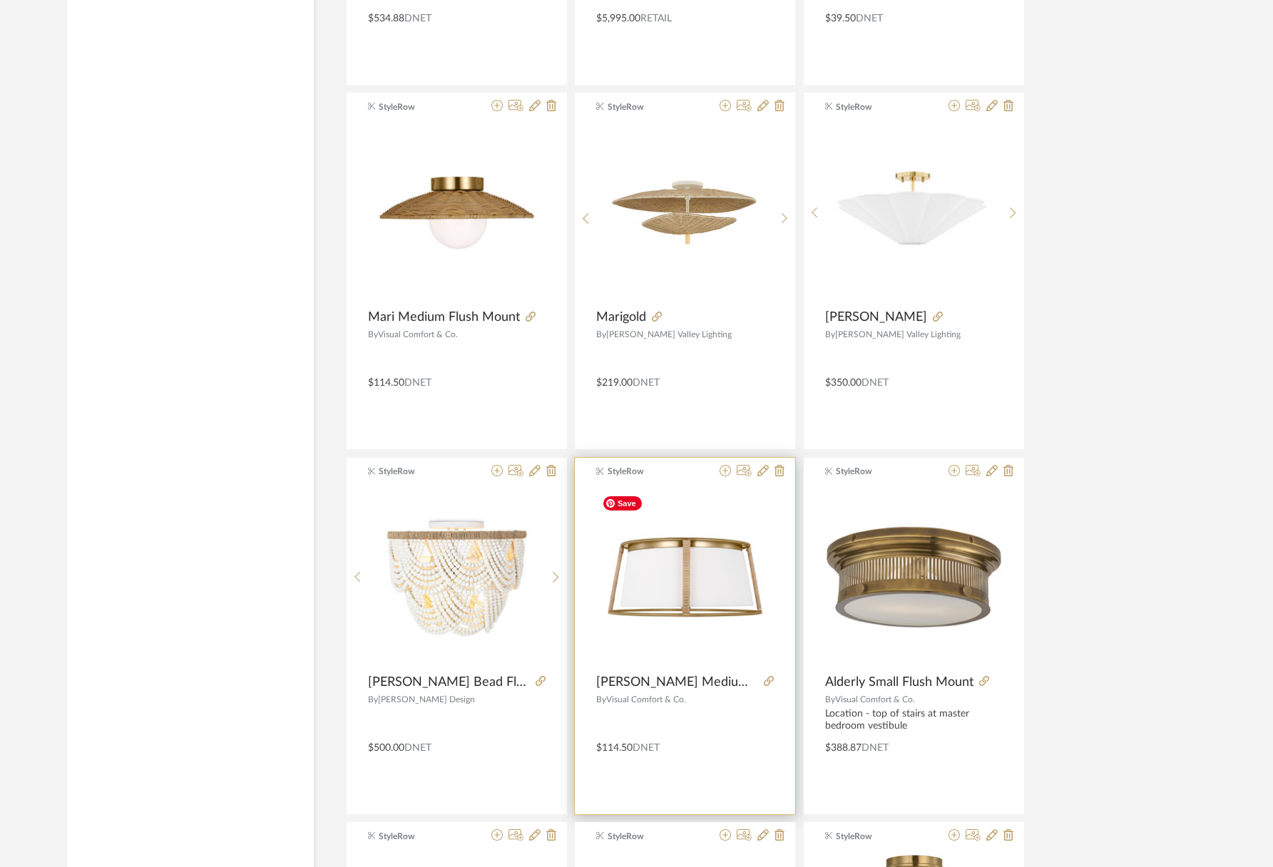
scroll to position [3686, 0]
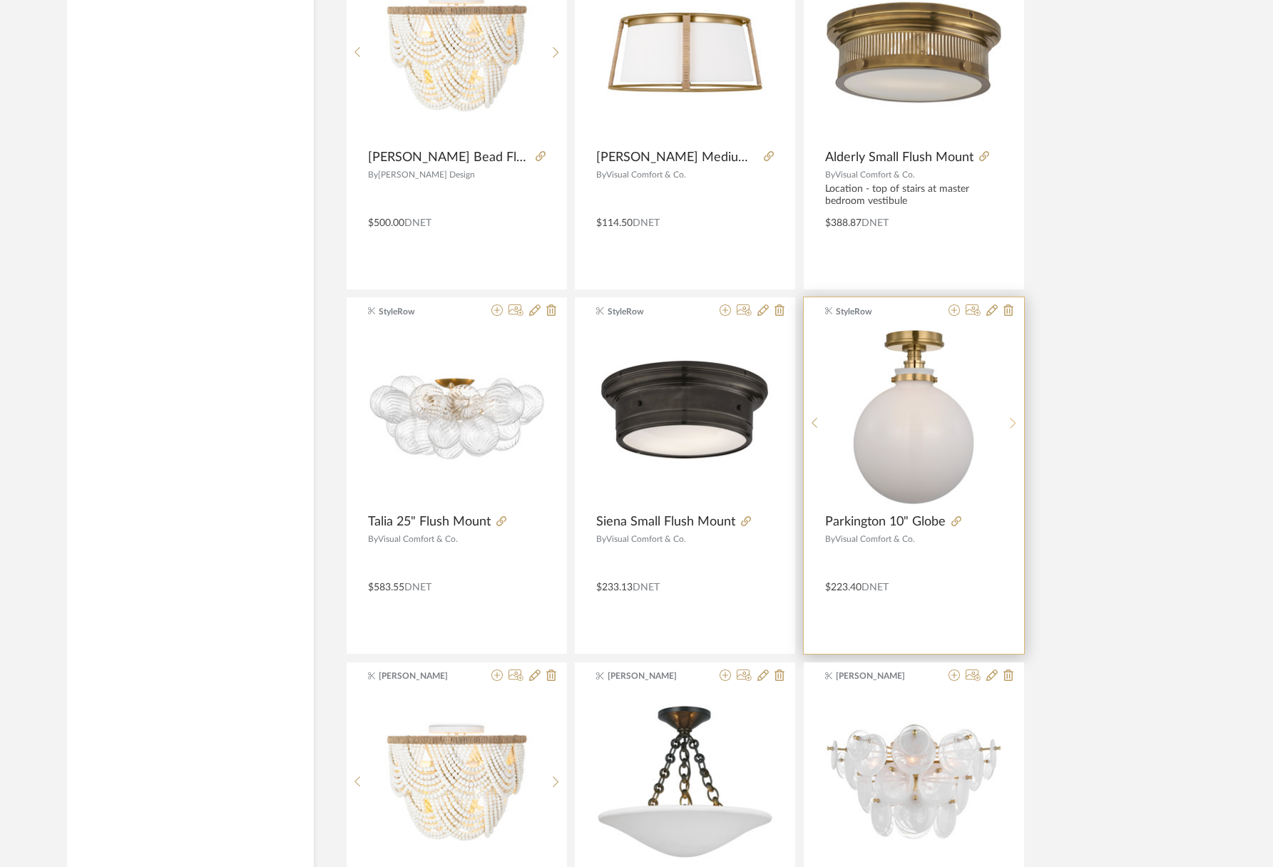
click at [1011, 416] on div at bounding box center [1013, 423] width 22 height 190
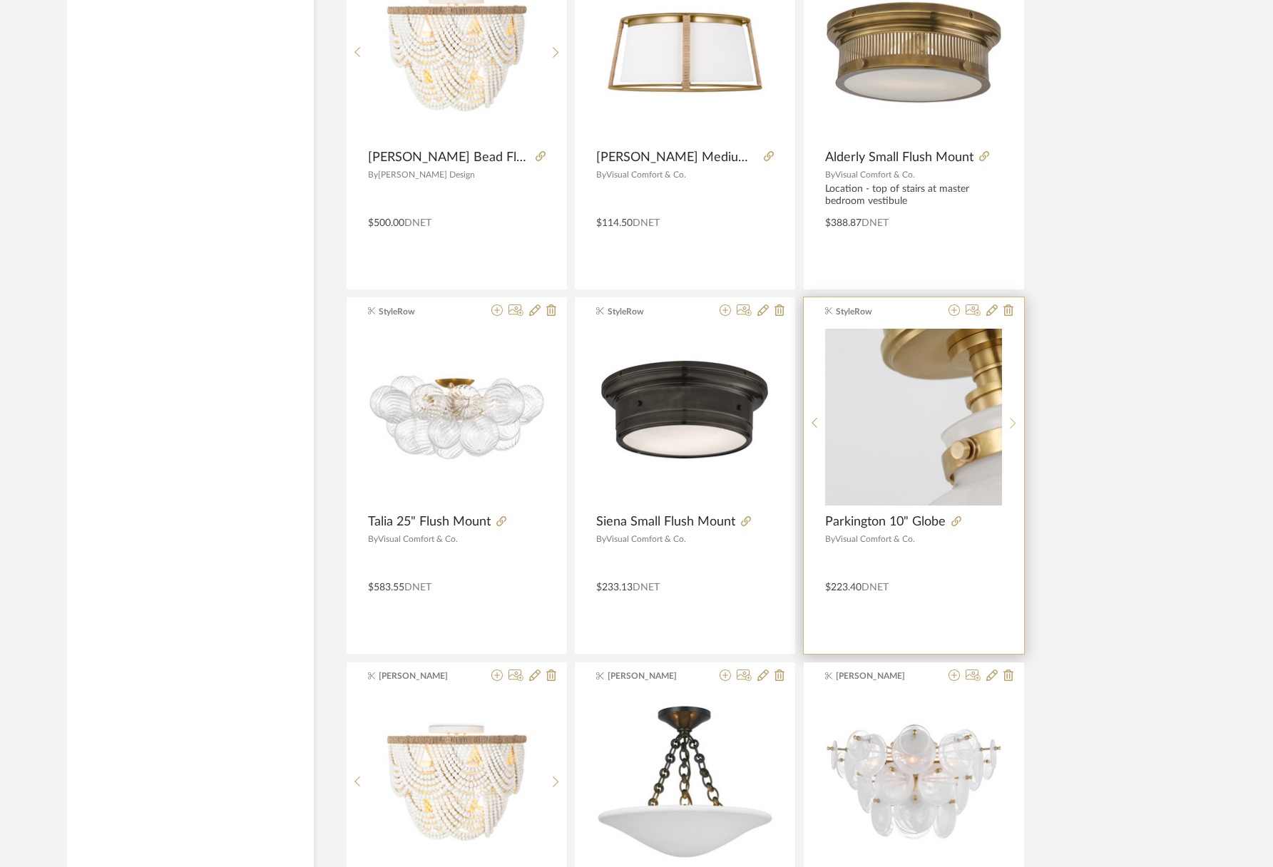
click at [1011, 416] on div at bounding box center [1013, 423] width 22 height 190
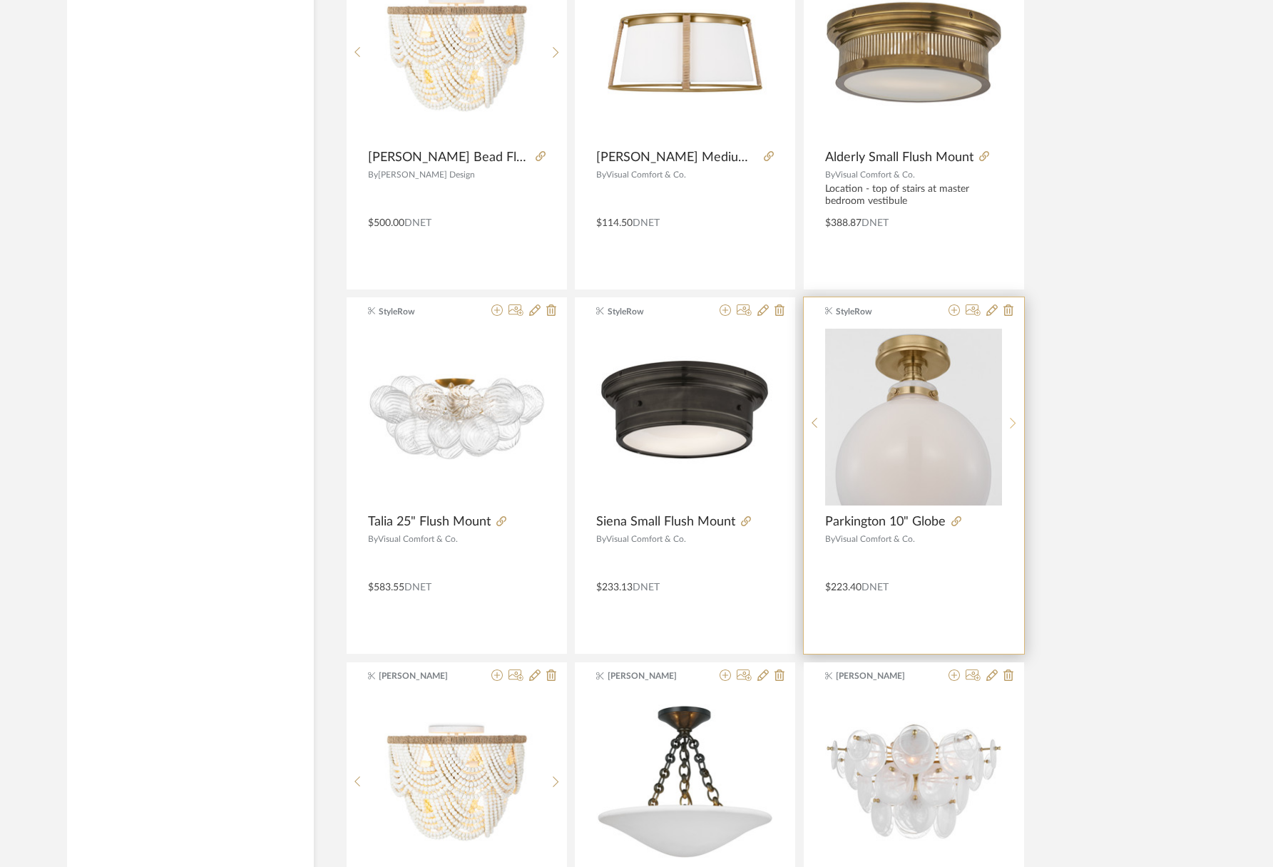
click at [1011, 416] on div at bounding box center [1013, 423] width 22 height 190
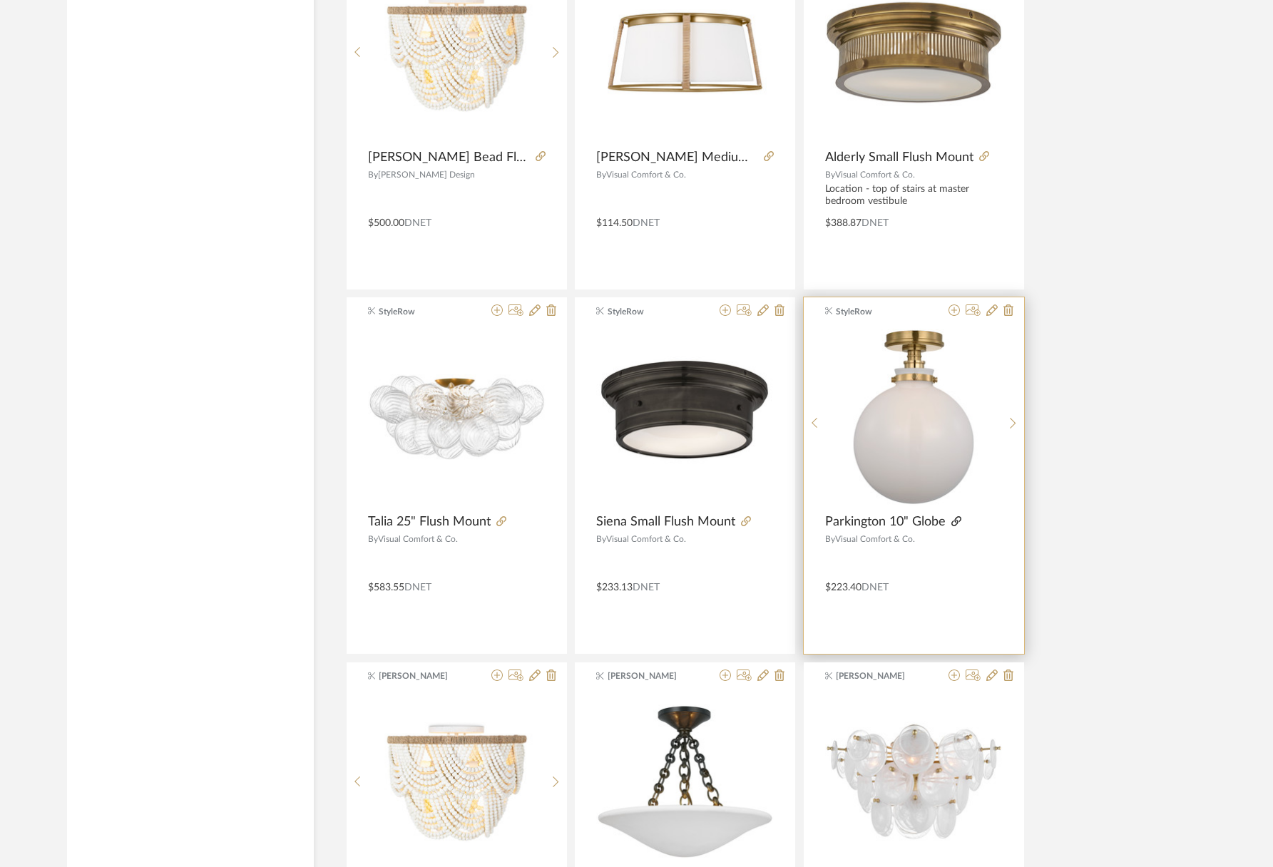
click at [958, 520] on icon at bounding box center [956, 521] width 10 height 10
